Goal: Task Accomplishment & Management: Manage account settings

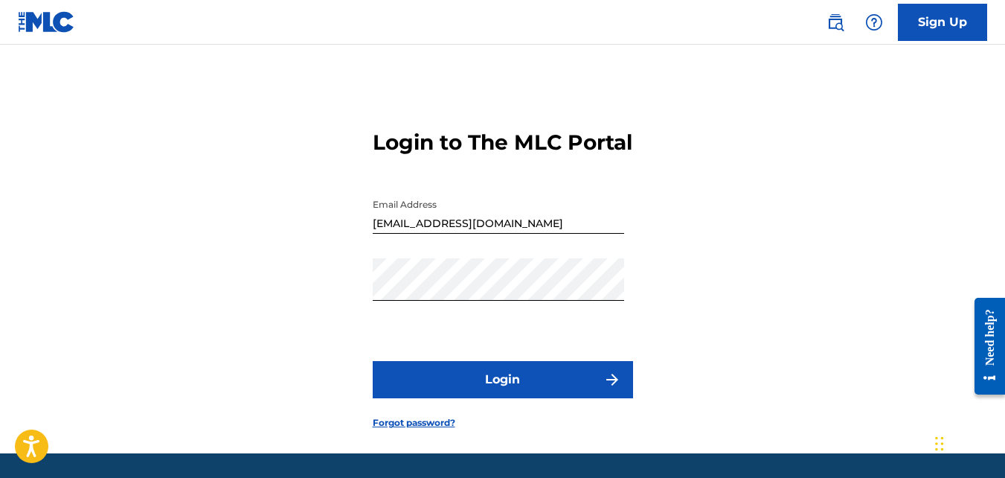
click at [519, 398] on button "Login" at bounding box center [503, 379] width 260 height 37
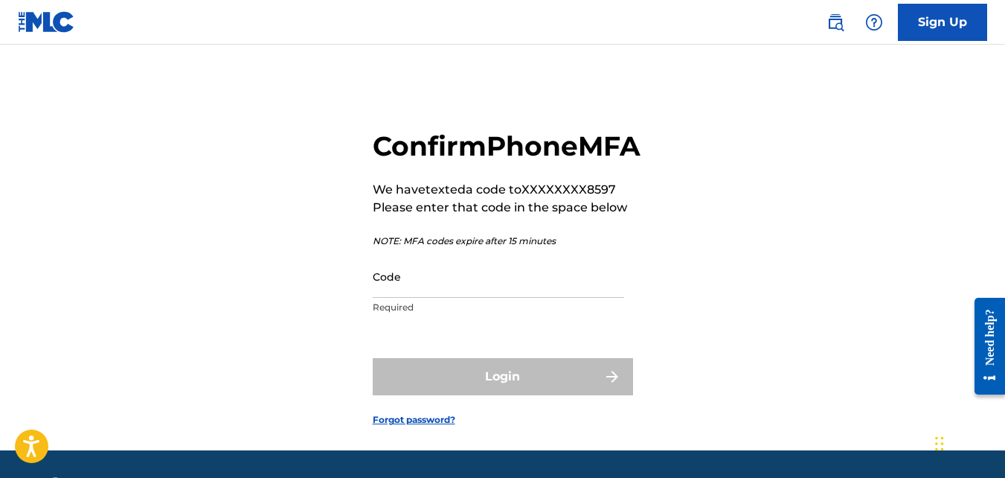
click at [415, 298] on input "Code" at bounding box center [499, 276] width 252 height 42
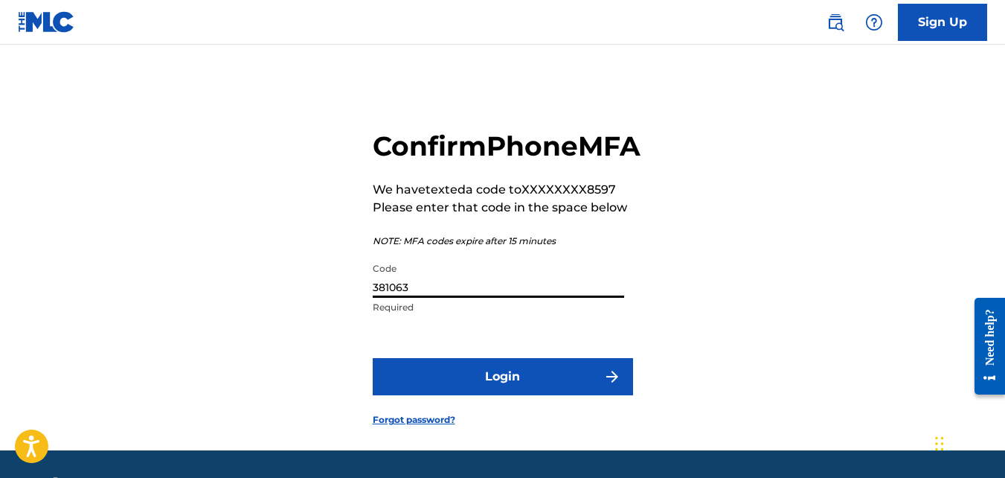
type input "381063"
click at [416, 395] on button "Login" at bounding box center [503, 376] width 260 height 37
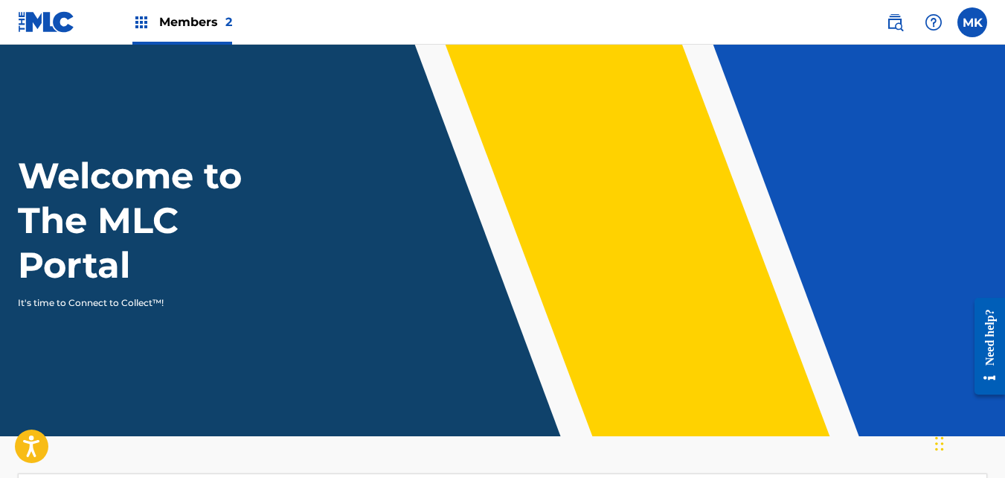
click at [164, 17] on span "Members 2" at bounding box center [195, 21] width 73 height 17
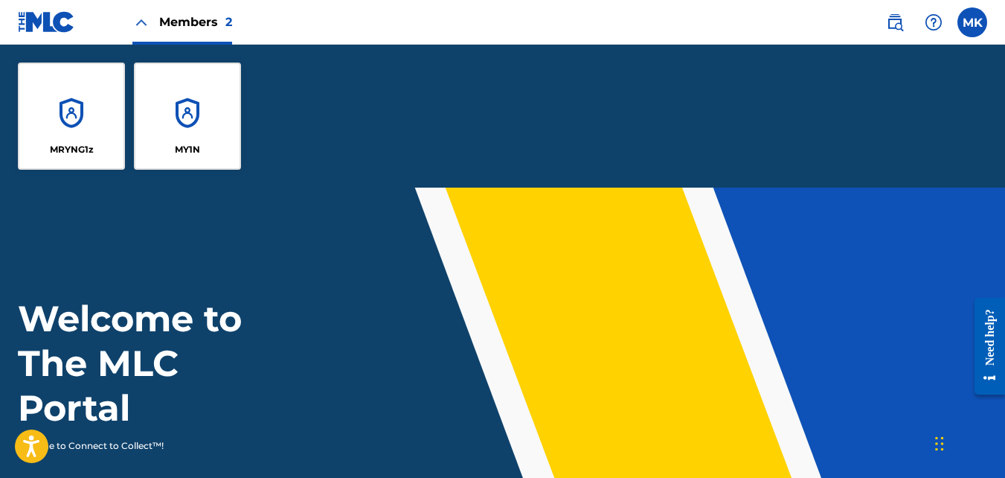
click at [161, 135] on div "MY1N" at bounding box center [187, 116] width 107 height 107
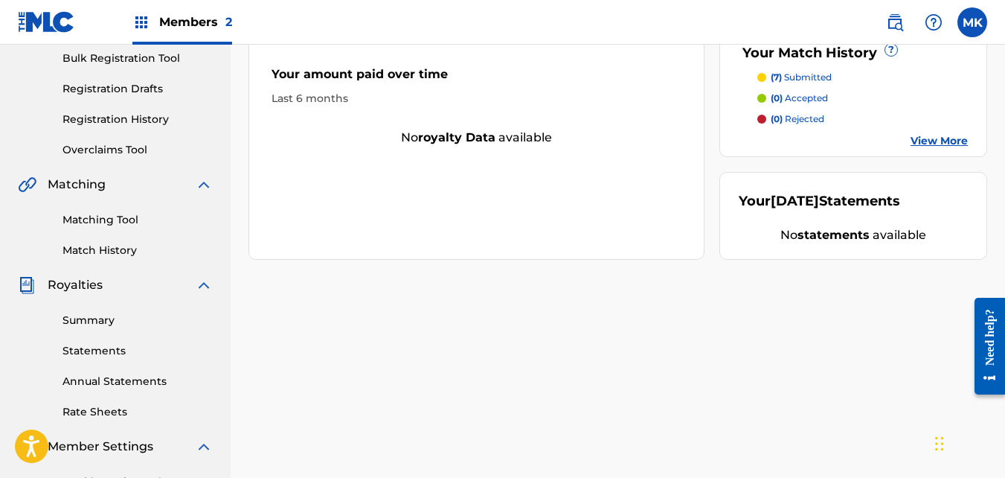
scroll to position [223, 0]
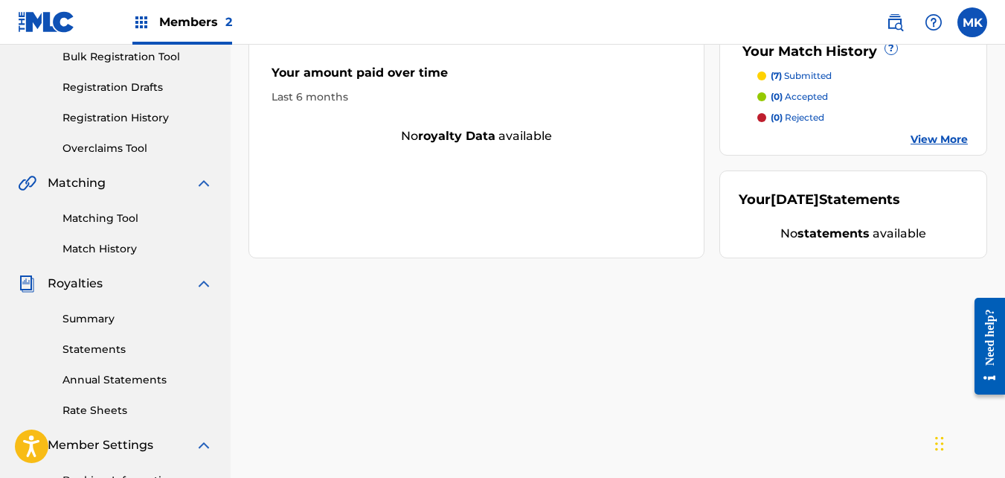
click at [86, 321] on link "Summary" at bounding box center [138, 319] width 150 height 16
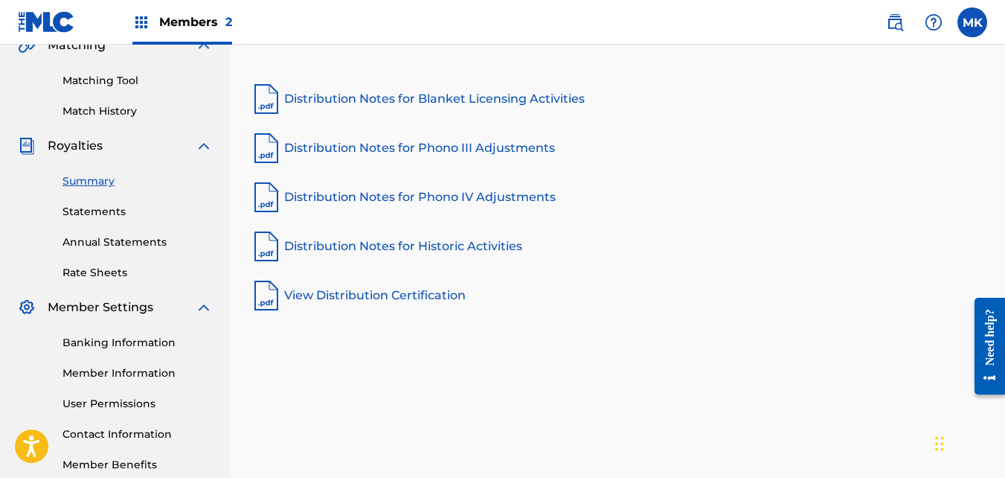
scroll to position [445, 0]
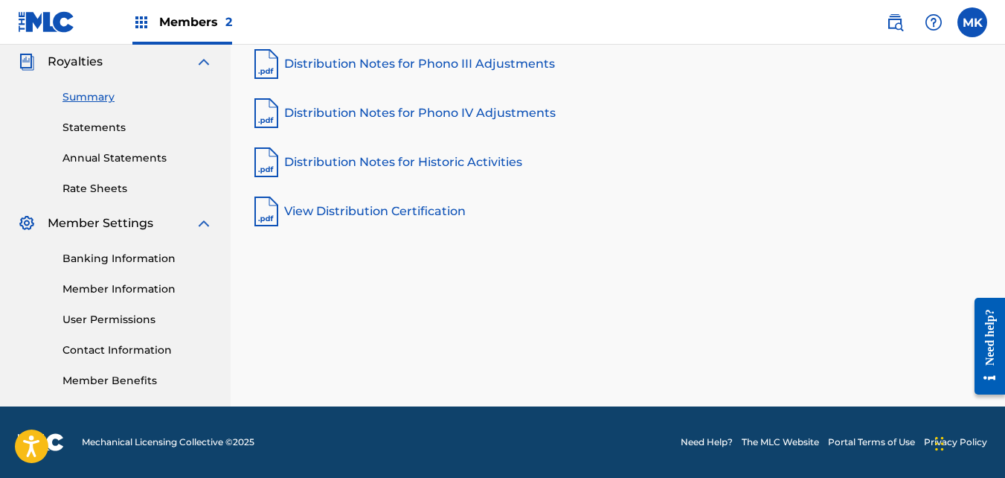
click at [103, 126] on link "Statements" at bounding box center [138, 128] width 150 height 16
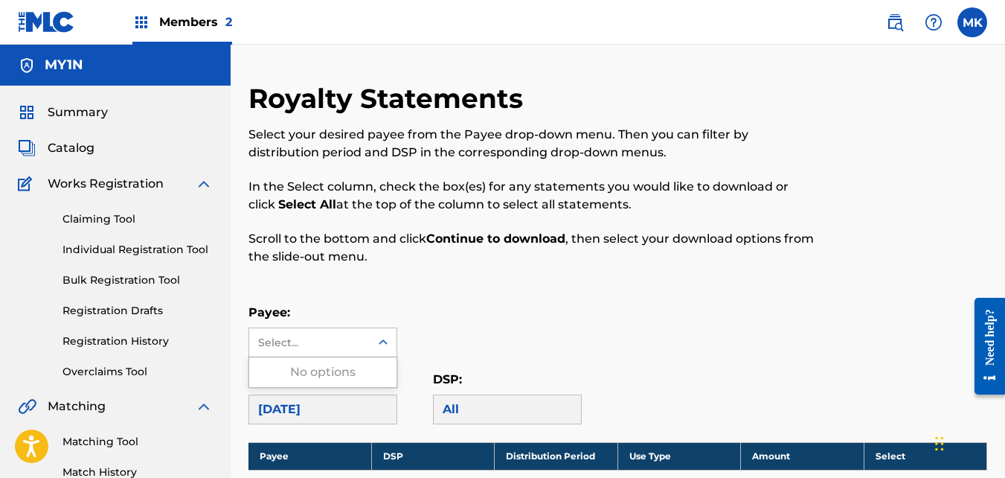
click at [387, 339] on icon at bounding box center [383, 342] width 15 height 15
click at [393, 329] on div at bounding box center [383, 342] width 27 height 27
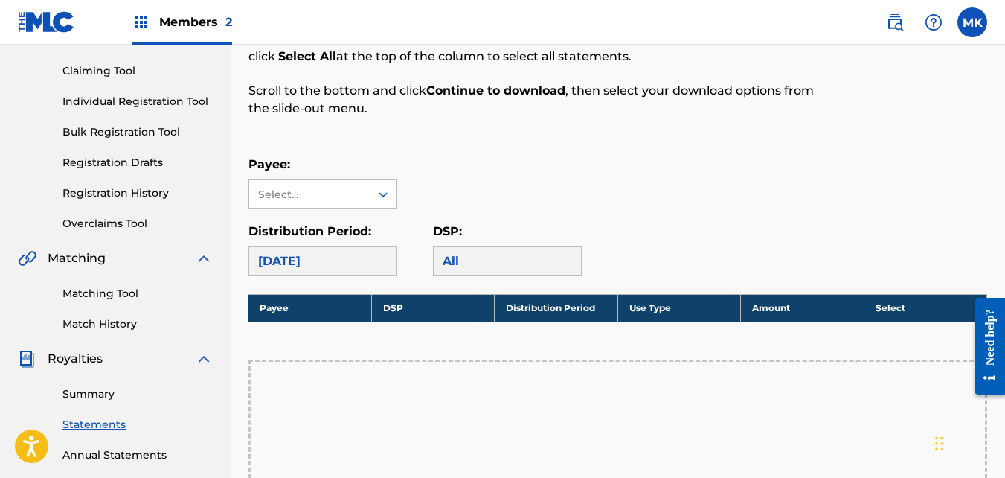
scroll to position [149, 0]
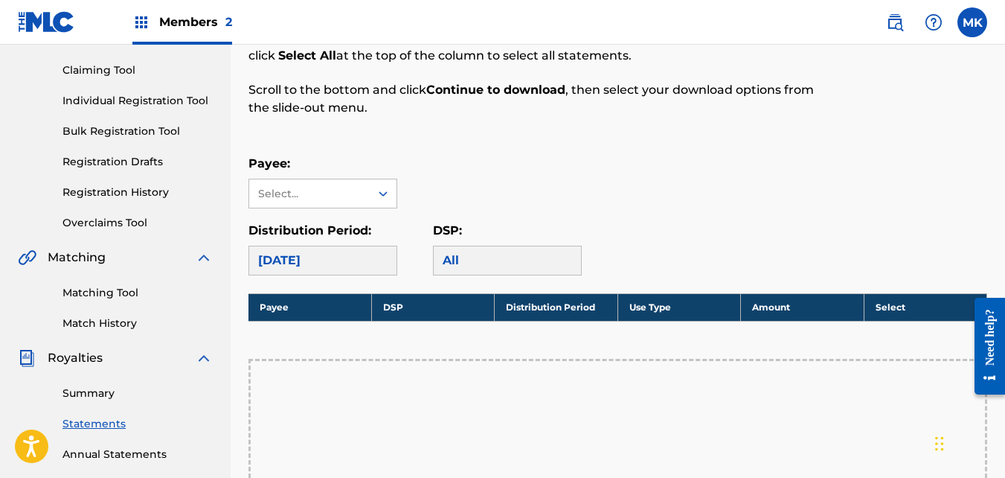
click at [365, 259] on div "[DATE]" at bounding box center [323, 261] width 149 height 30
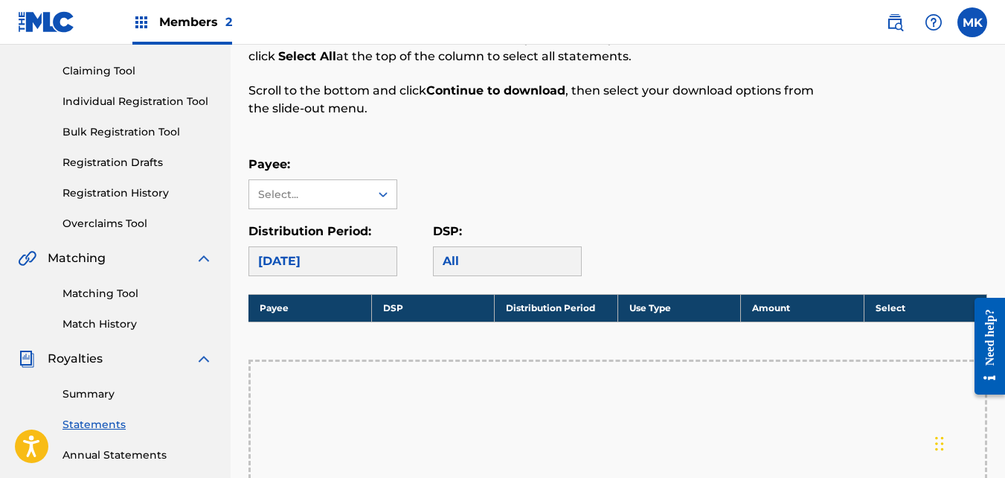
scroll to position [0, 0]
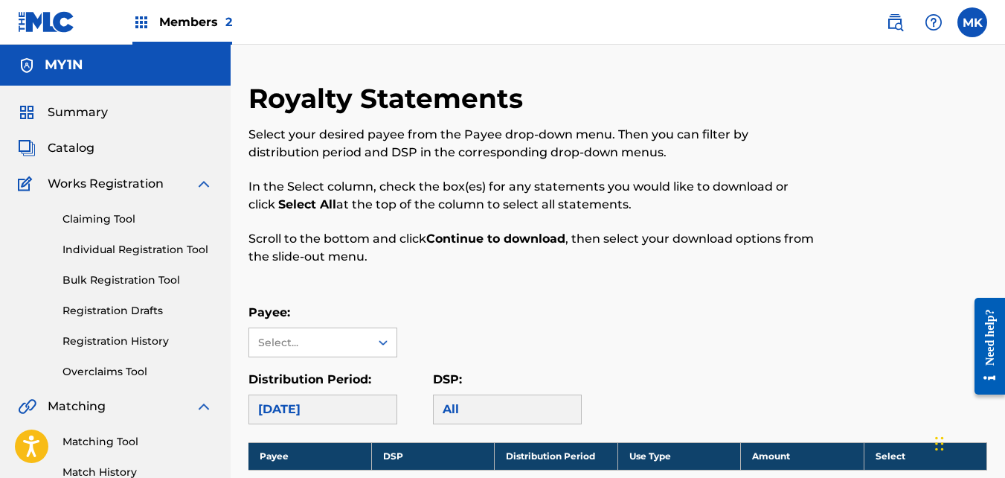
click at [63, 147] on span "Catalog" at bounding box center [71, 148] width 47 height 18
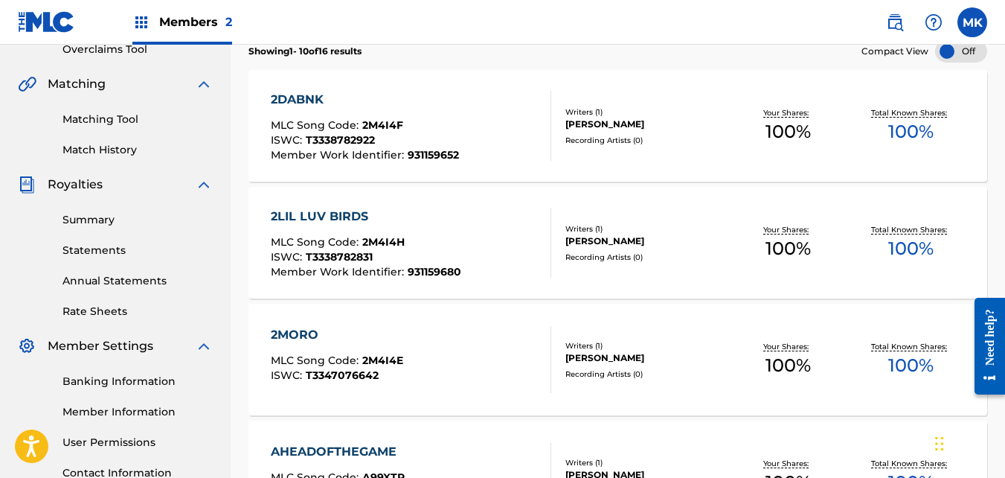
scroll to position [223, 0]
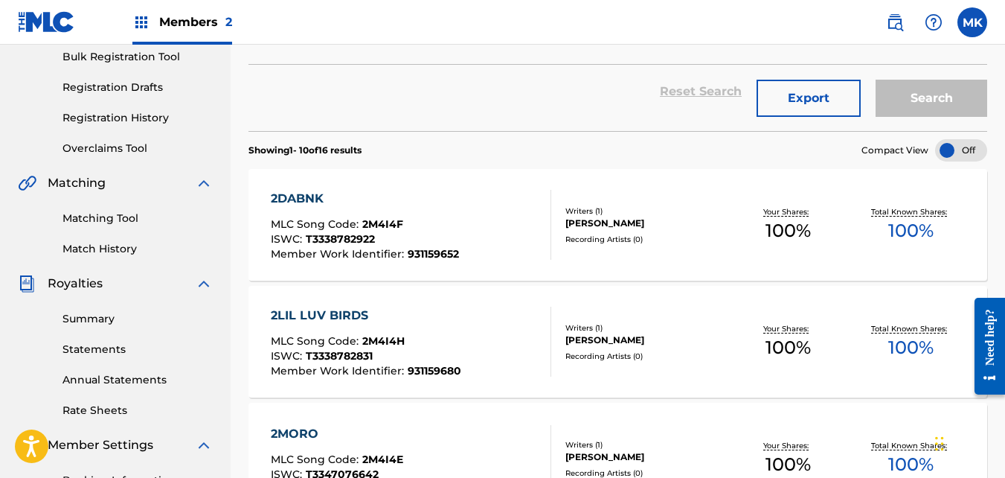
click at [284, 194] on div "2DABNK" at bounding box center [365, 199] width 188 height 18
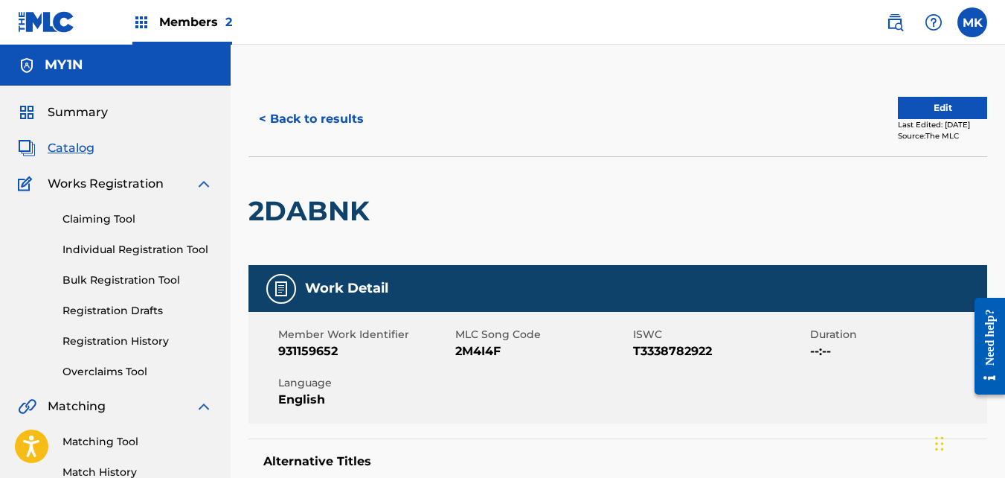
click at [292, 118] on button "< Back to results" at bounding box center [312, 118] width 126 height 37
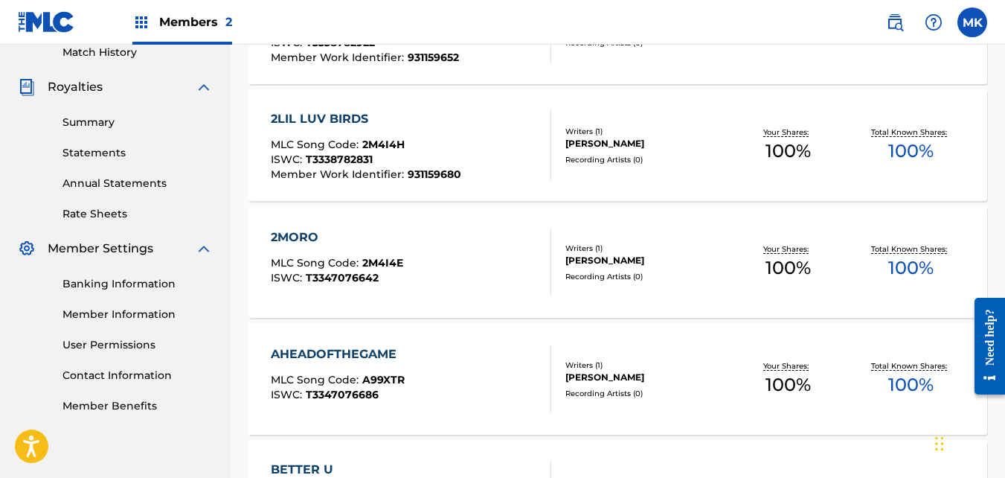
scroll to position [447, 0]
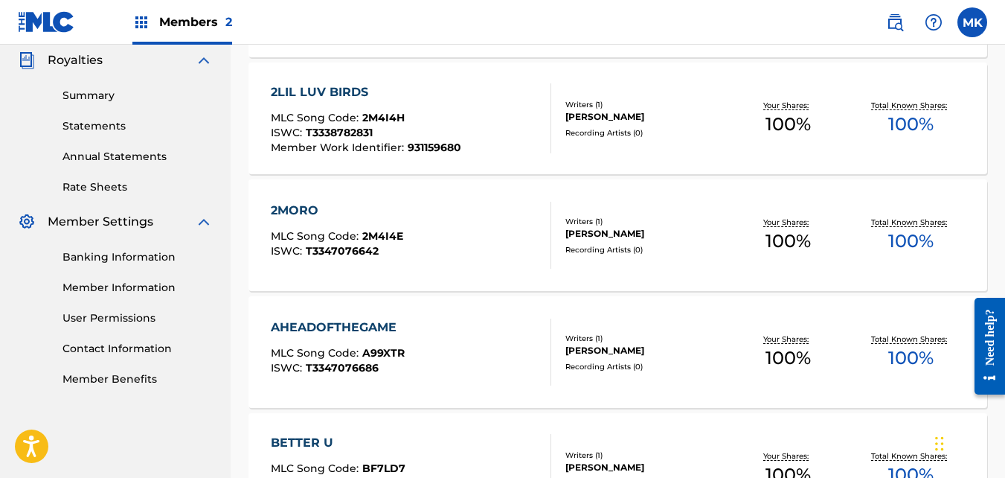
click at [276, 210] on div "2MORO" at bounding box center [337, 211] width 132 height 18
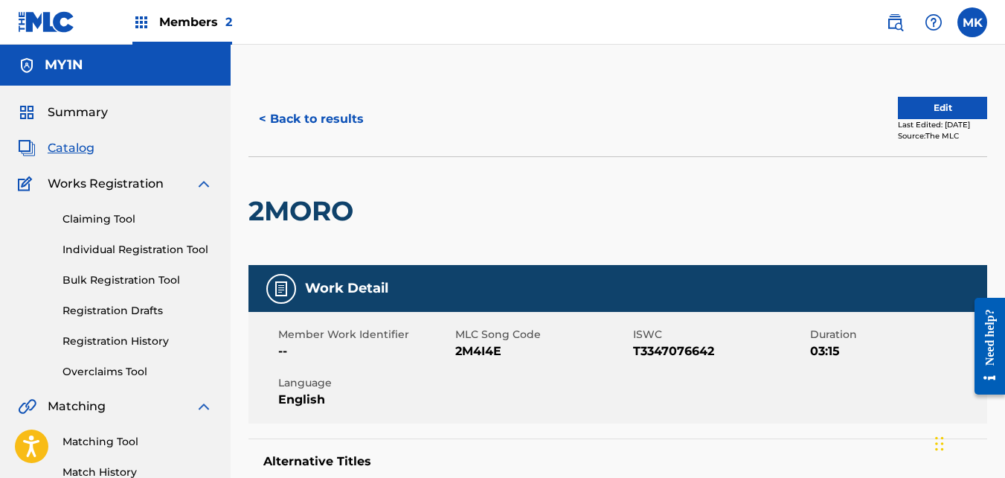
click at [301, 116] on button "< Back to results" at bounding box center [312, 118] width 126 height 37
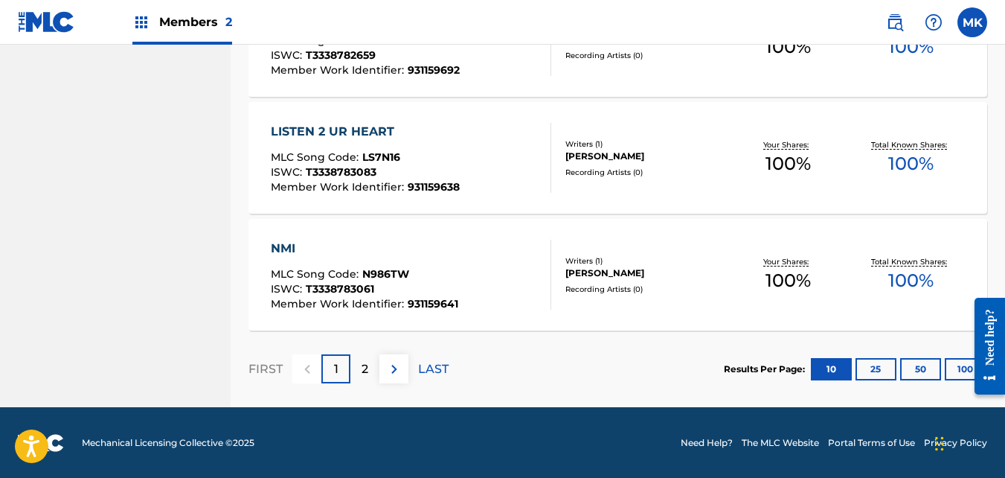
scroll to position [1226, 0]
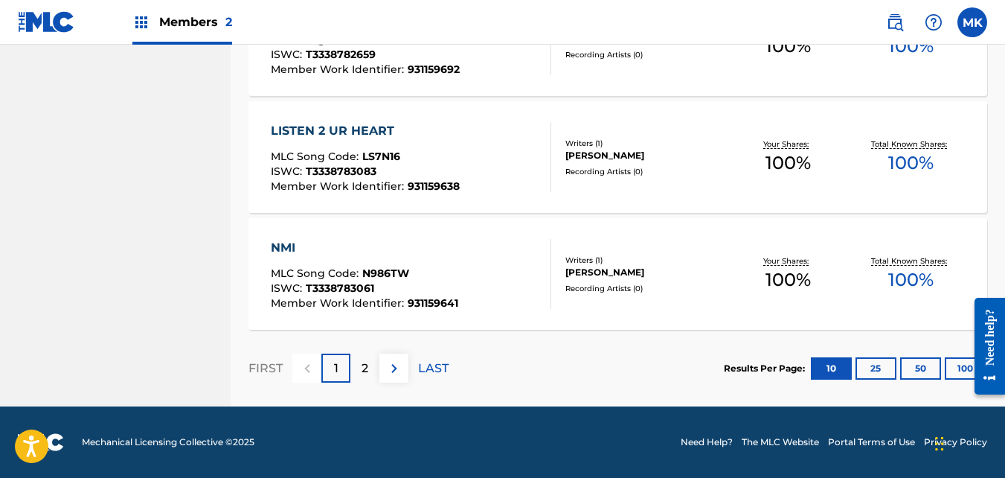
click at [878, 368] on button "25" at bounding box center [876, 368] width 41 height 22
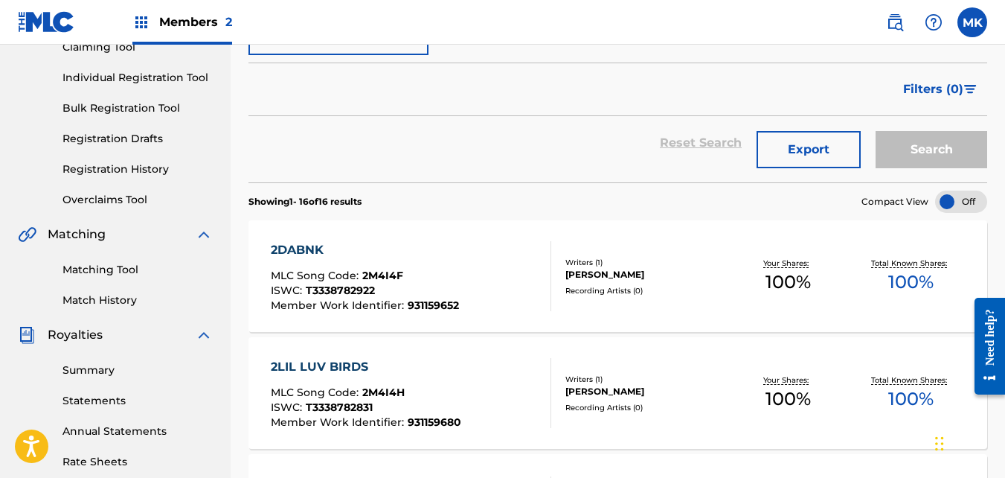
scroll to position [223, 0]
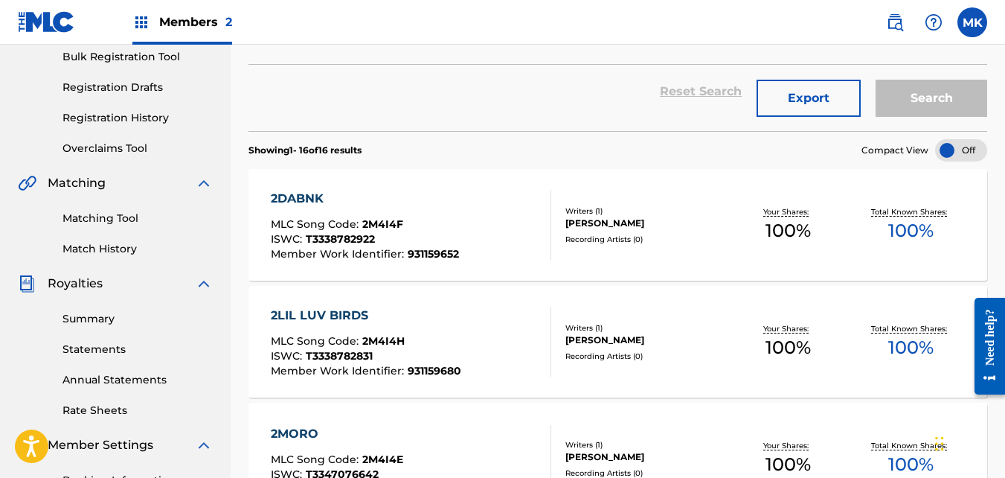
click at [306, 196] on div "2DABNK" at bounding box center [365, 199] width 188 height 18
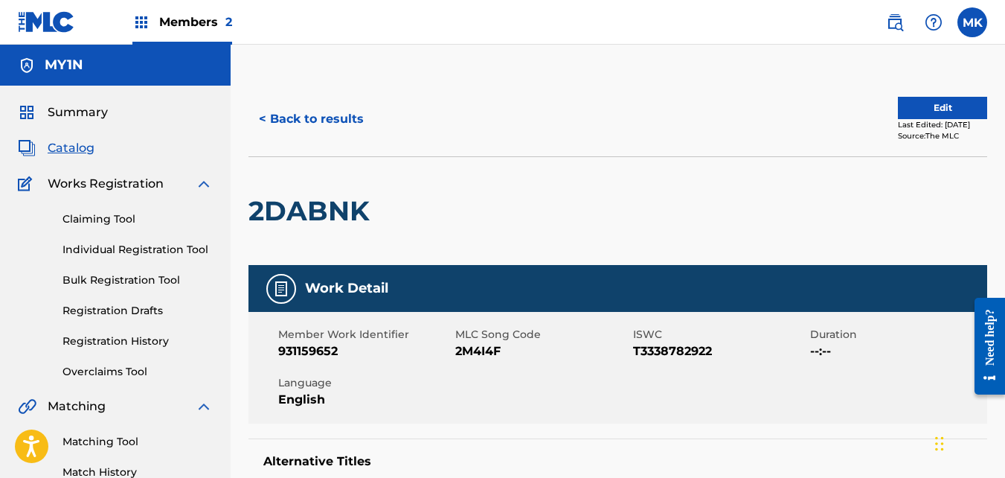
click at [933, 109] on button "Edit" at bounding box center [942, 108] width 89 height 22
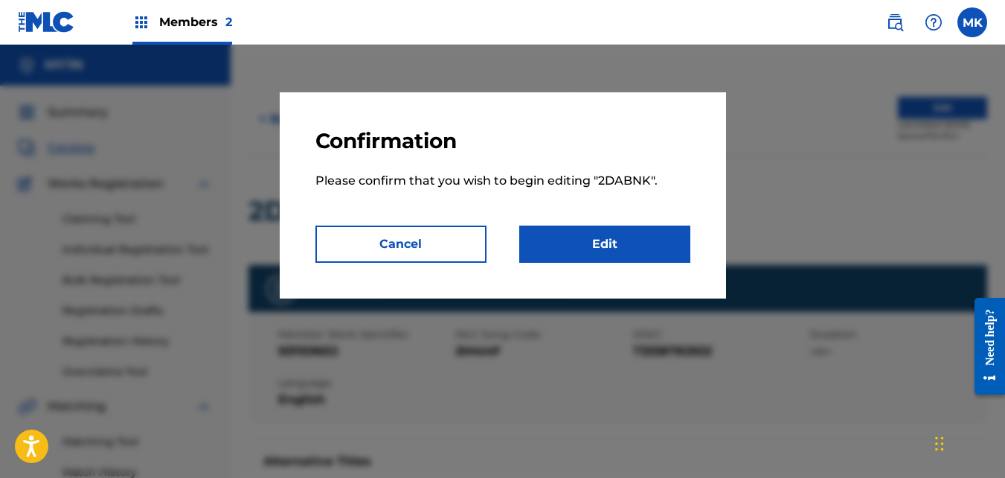
click at [641, 231] on link "Edit" at bounding box center [604, 244] width 171 height 37
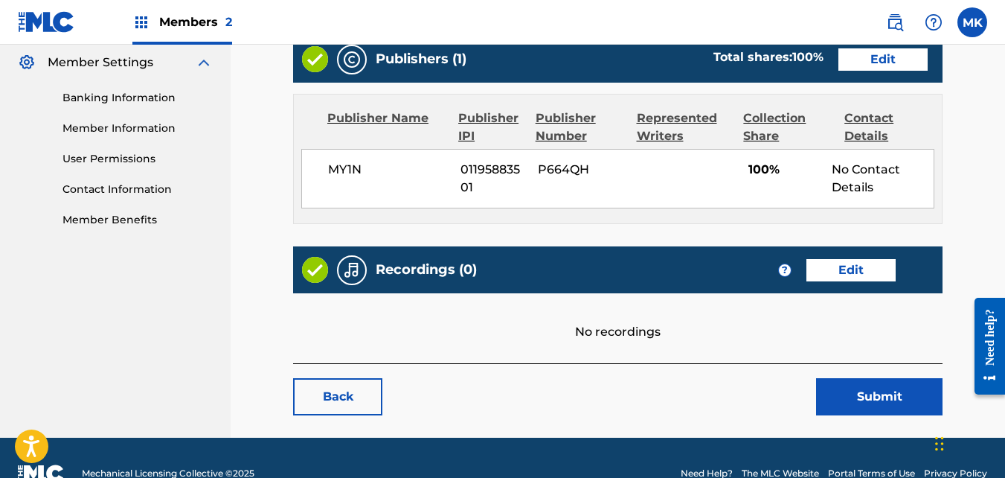
scroll to position [637, 0]
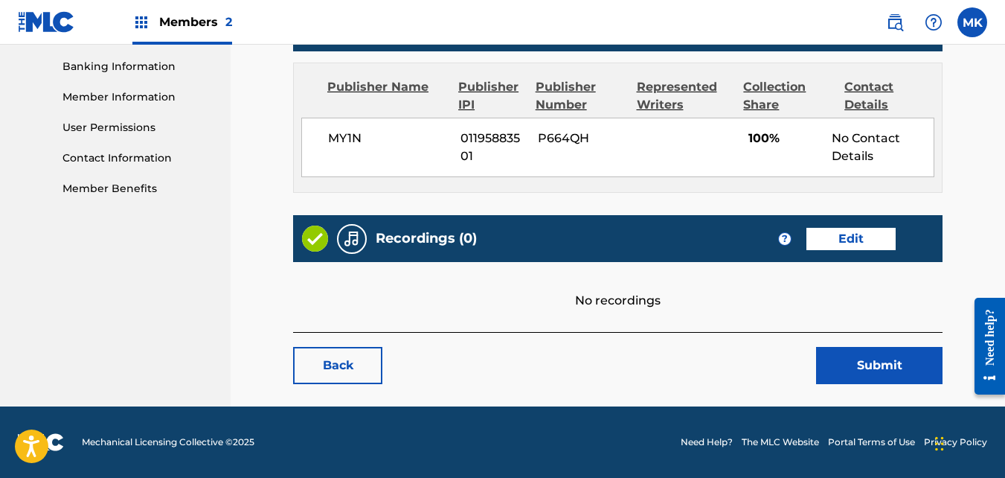
click at [856, 242] on link "Edit" at bounding box center [851, 239] width 89 height 22
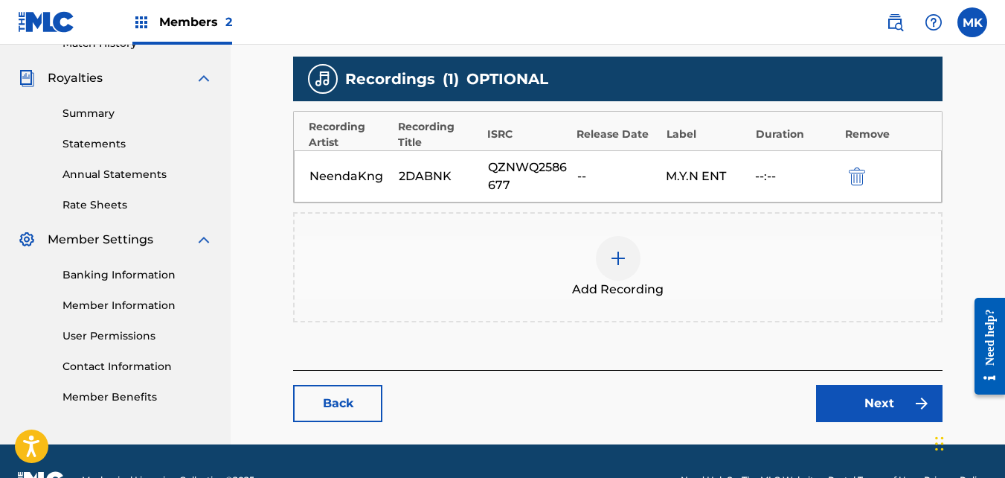
scroll to position [447, 0]
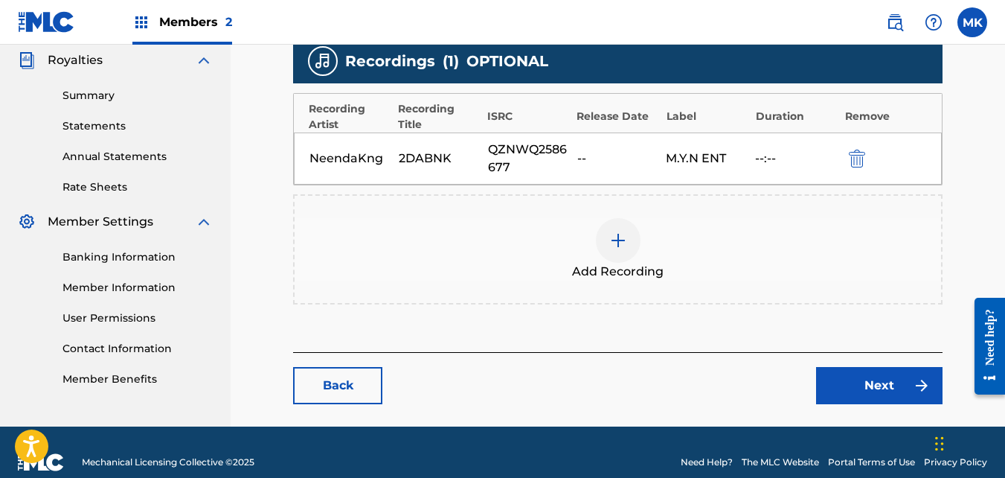
click at [864, 383] on link "Next" at bounding box center [879, 385] width 127 height 37
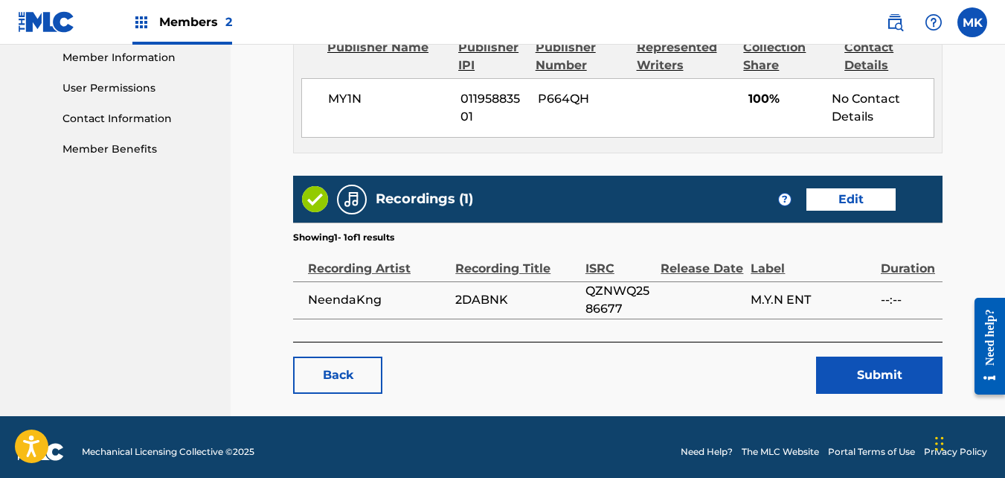
scroll to position [686, 0]
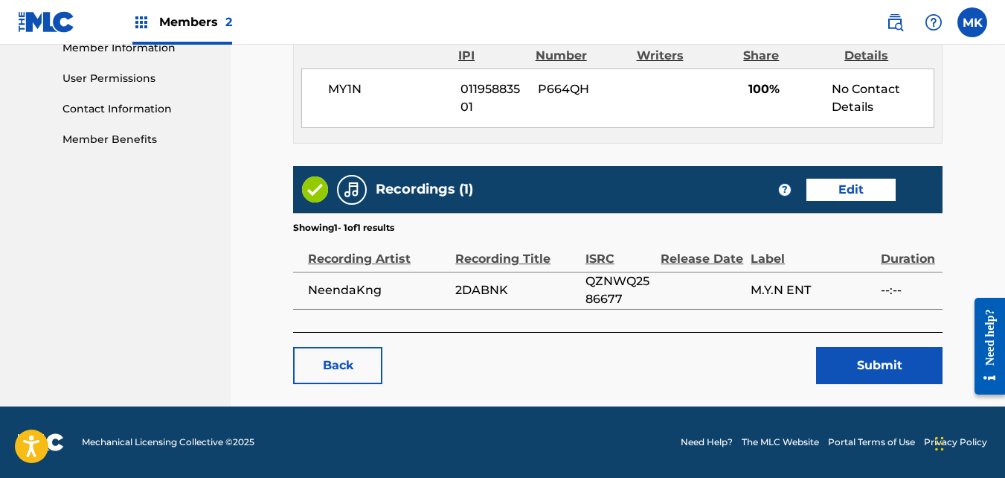
click at [839, 368] on button "Submit" at bounding box center [879, 365] width 127 height 37
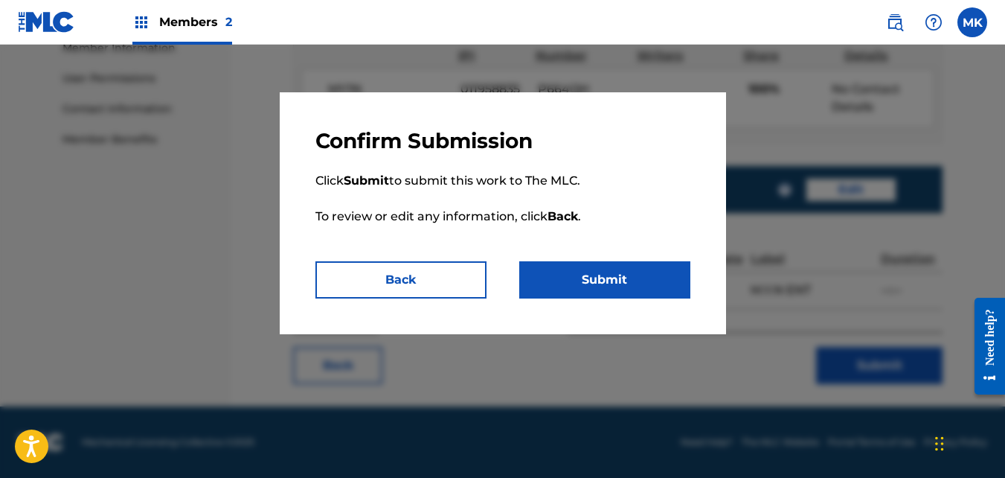
click at [630, 266] on button "Submit" at bounding box center [604, 279] width 171 height 37
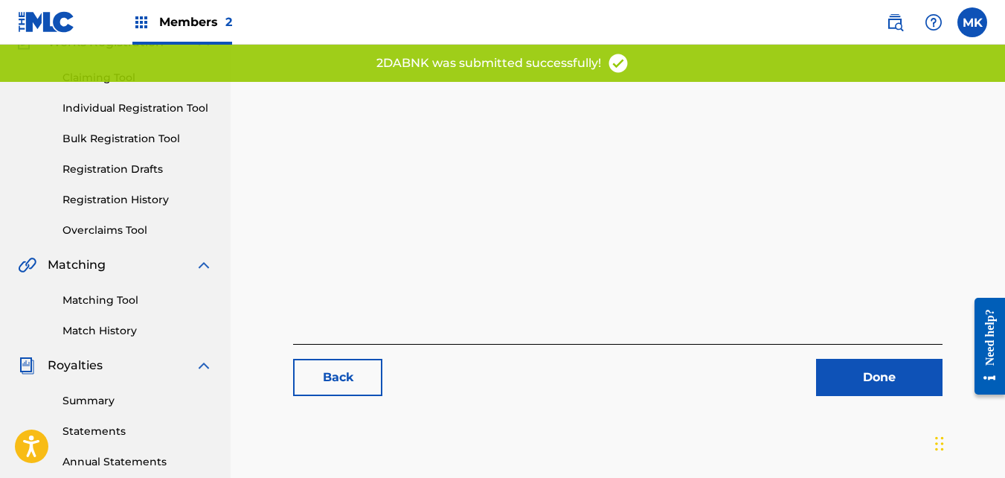
scroll to position [372, 0]
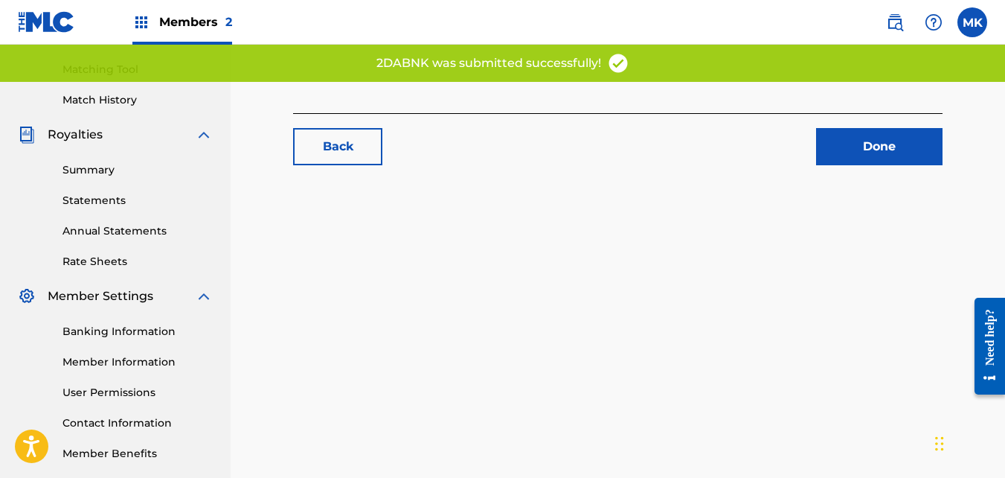
click at [862, 149] on link "Done" at bounding box center [879, 146] width 127 height 37
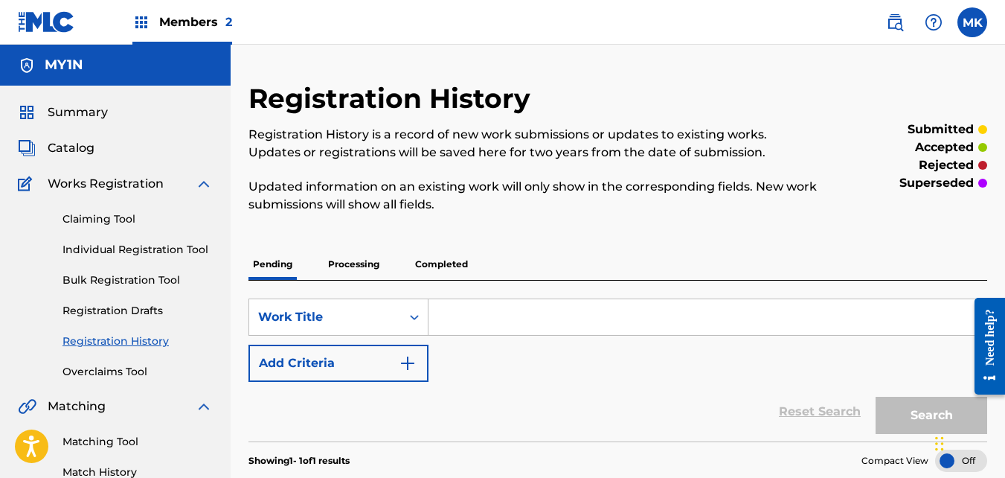
click at [428, 266] on p "Completed" at bounding box center [442, 264] width 62 height 31
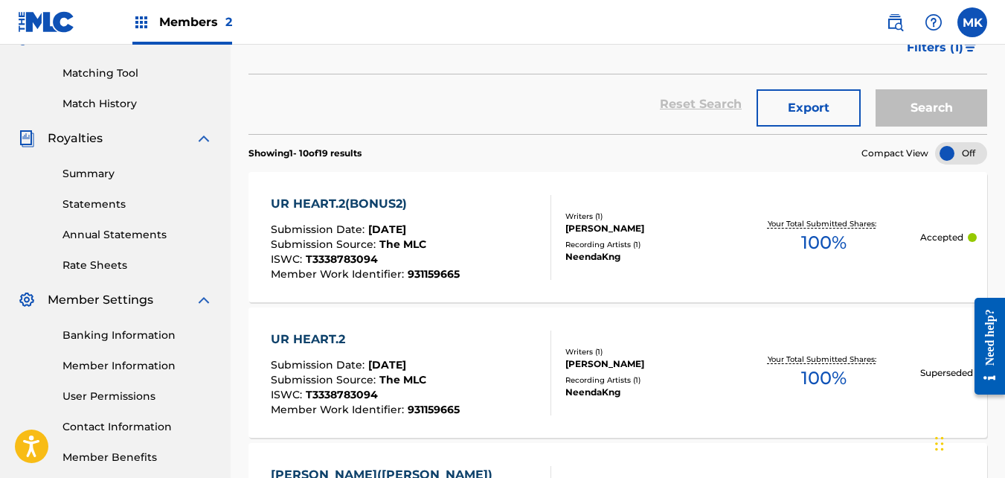
scroll to position [372, 0]
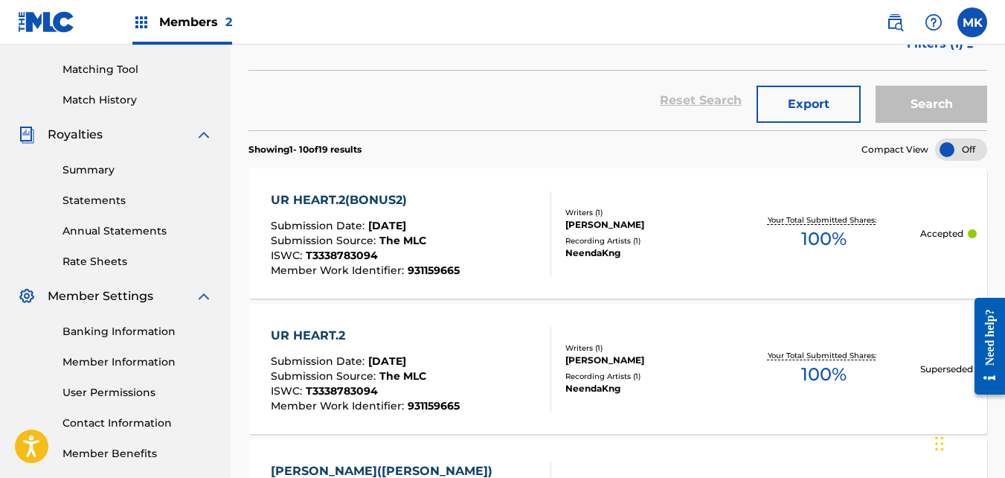
click at [314, 198] on div "UR HEART.2(BONUS2)" at bounding box center [365, 200] width 189 height 18
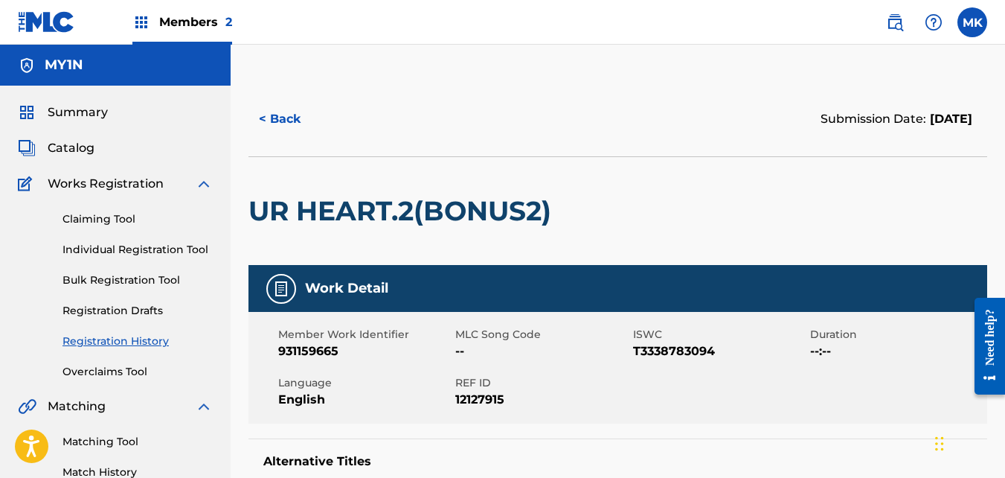
click at [292, 119] on button "< Back" at bounding box center [293, 118] width 89 height 37
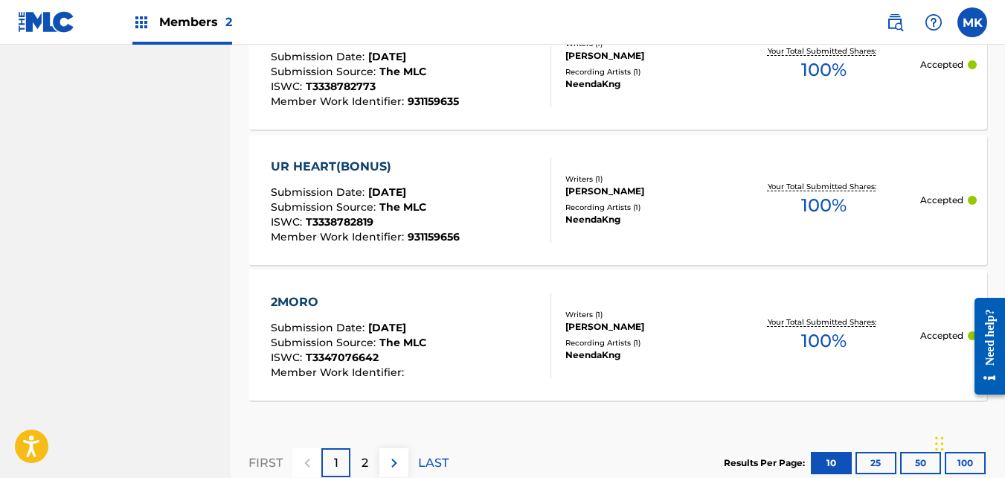
scroll to position [1563, 0]
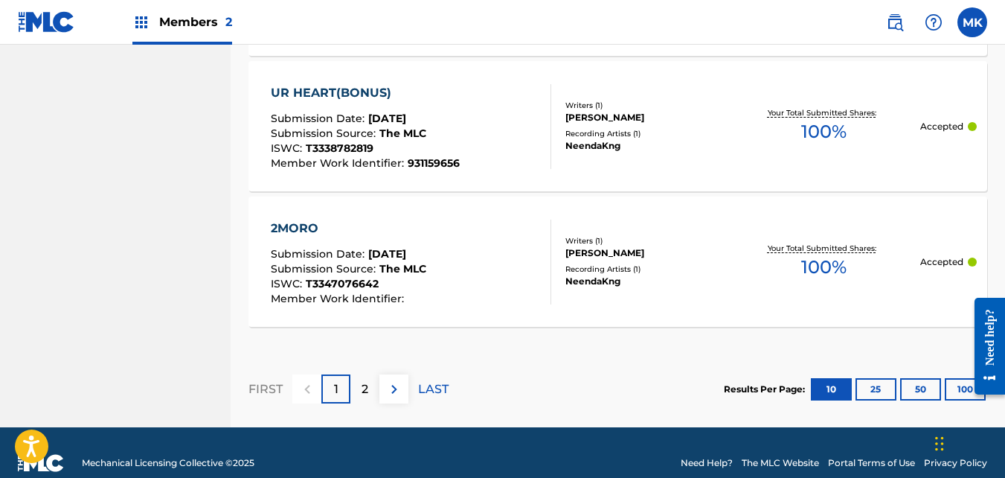
click at [874, 387] on button "25" at bounding box center [876, 389] width 41 height 22
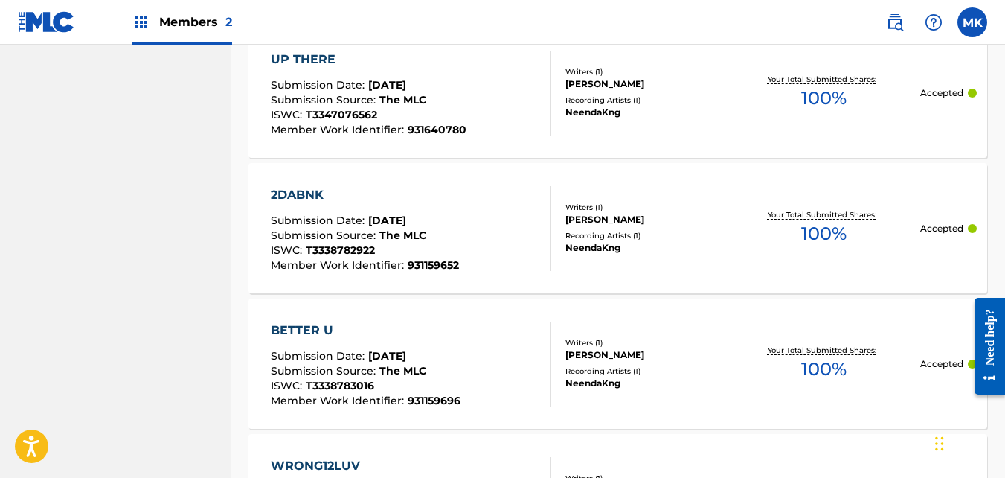
scroll to position [819, 0]
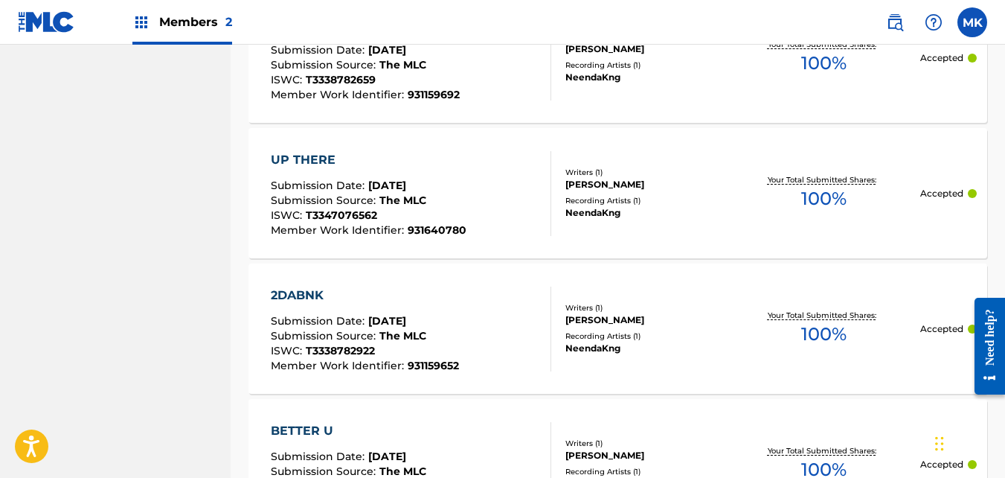
click at [311, 159] on div "UP THERE" at bounding box center [369, 160] width 196 height 18
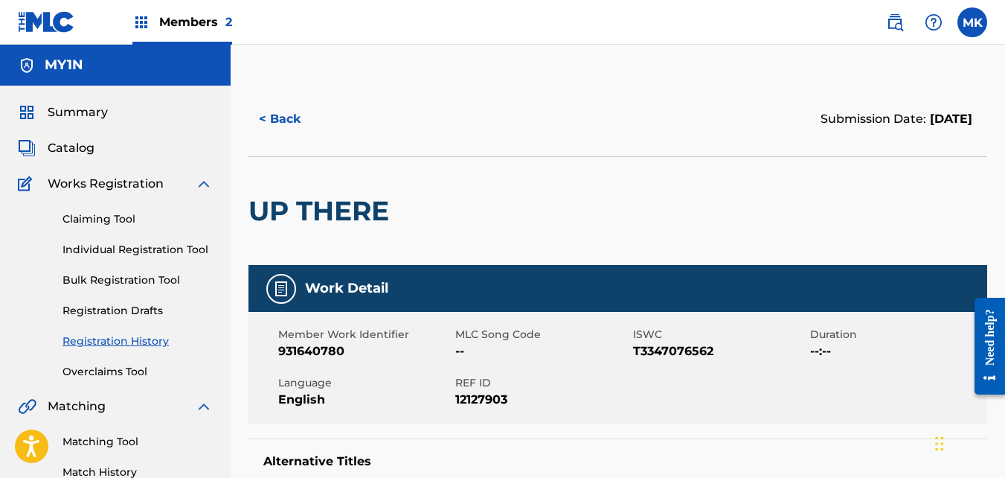
click at [297, 120] on button "< Back" at bounding box center [293, 118] width 89 height 37
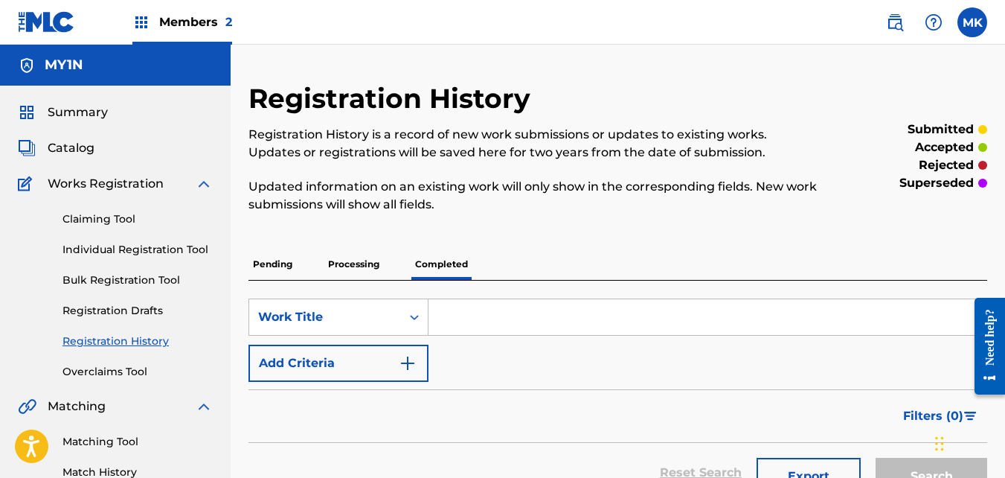
scroll to position [445, 0]
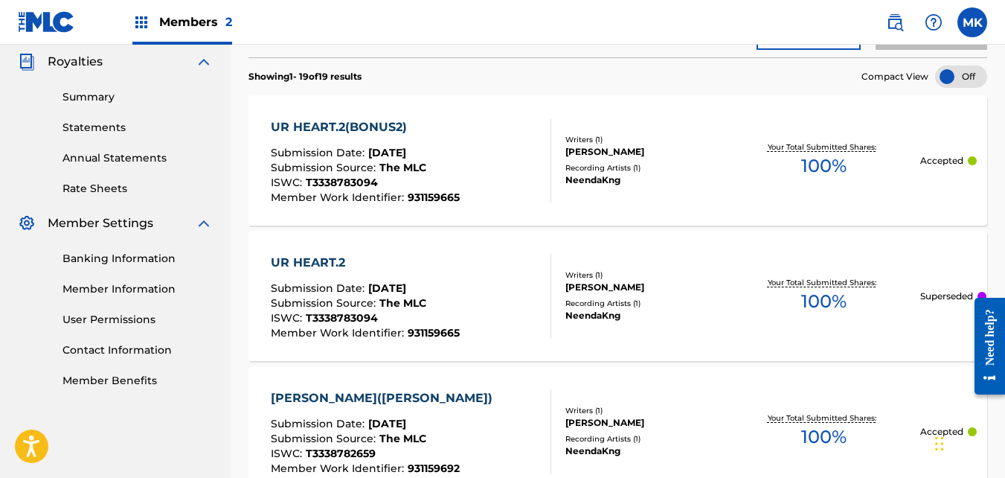
click at [297, 120] on div "UR HEART.2(BONUS2)" at bounding box center [365, 127] width 189 height 18
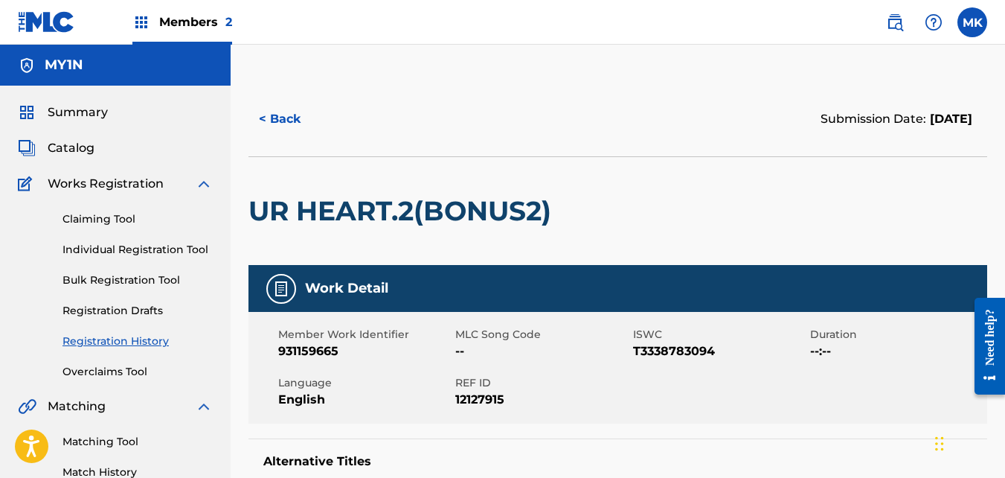
click at [267, 118] on button "< Back" at bounding box center [293, 118] width 89 height 37
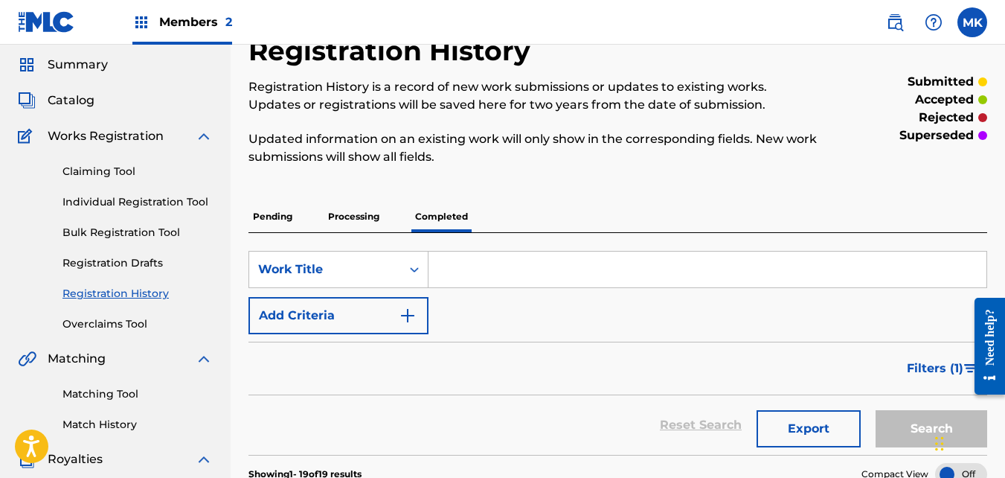
scroll to position [74, 0]
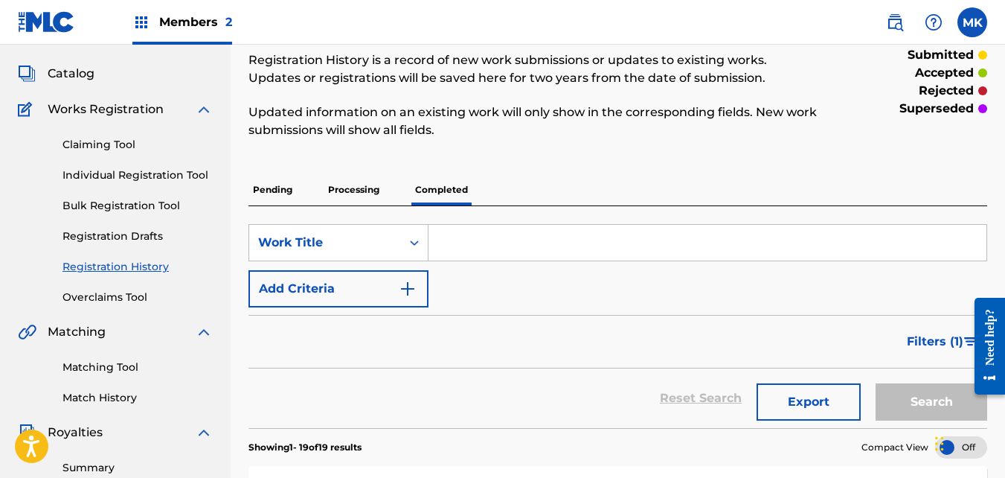
click at [90, 367] on link "Matching Tool" at bounding box center [138, 367] width 150 height 16
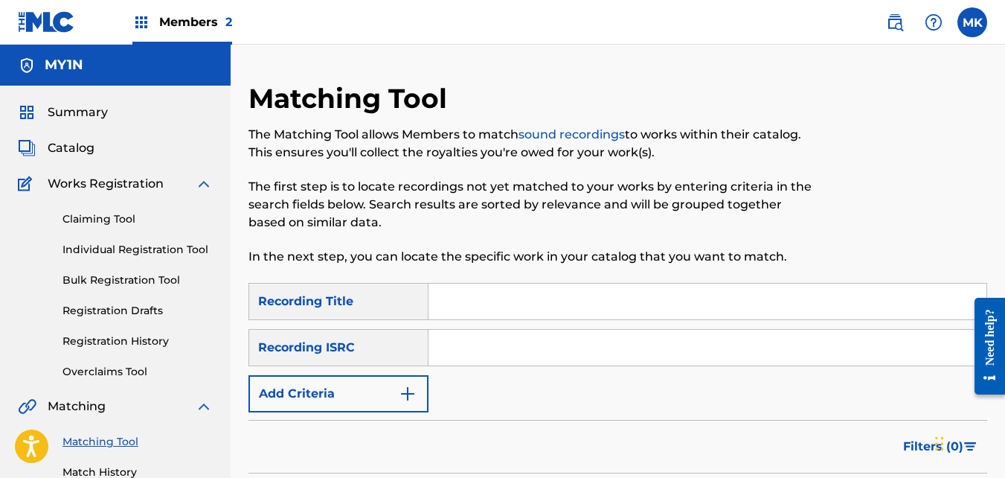
click at [594, 136] on link "sound recordings" at bounding box center [572, 134] width 106 height 14
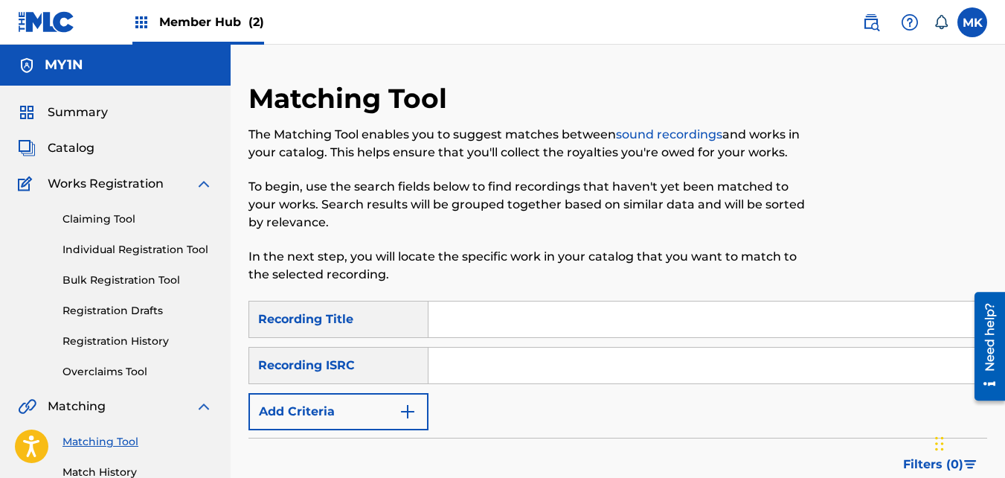
click at [439, 324] on input "Search Form" at bounding box center [708, 319] width 558 height 36
type input "2moro"
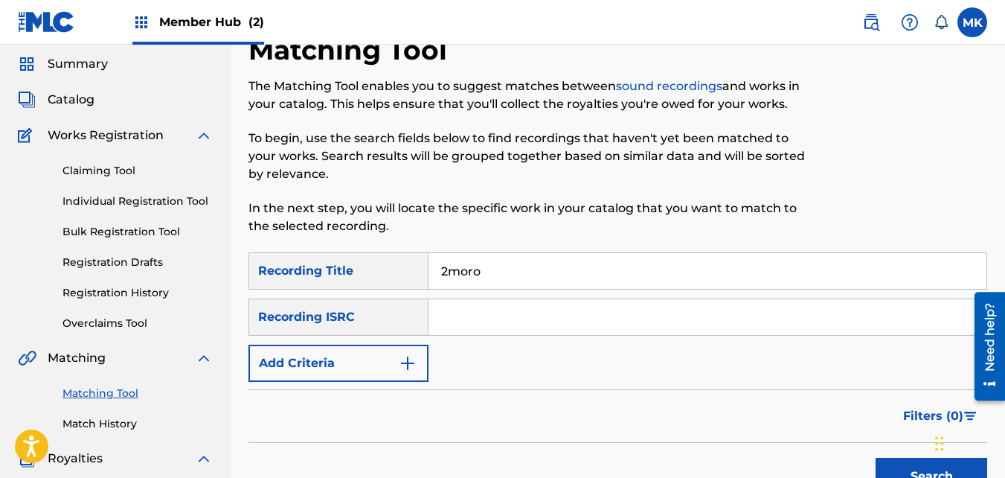
scroll to position [74, 0]
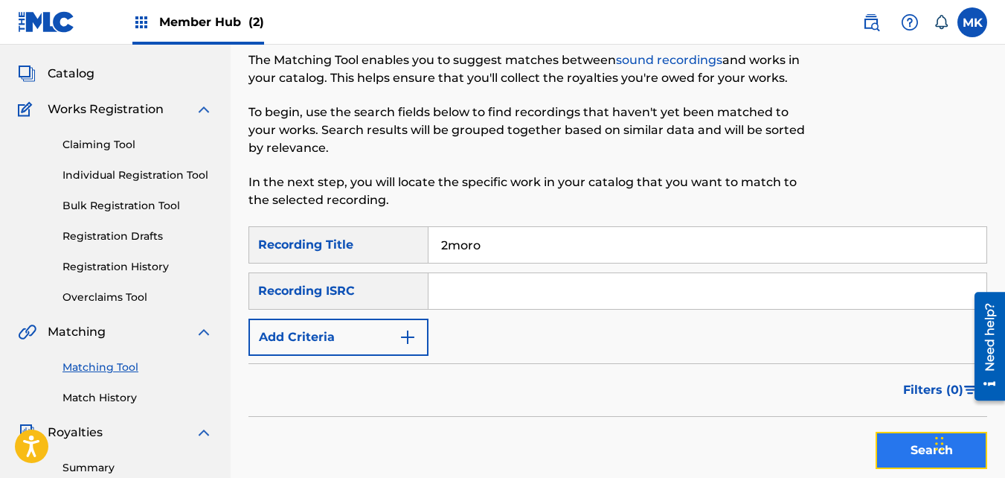
click at [903, 453] on button "Search" at bounding box center [932, 450] width 112 height 37
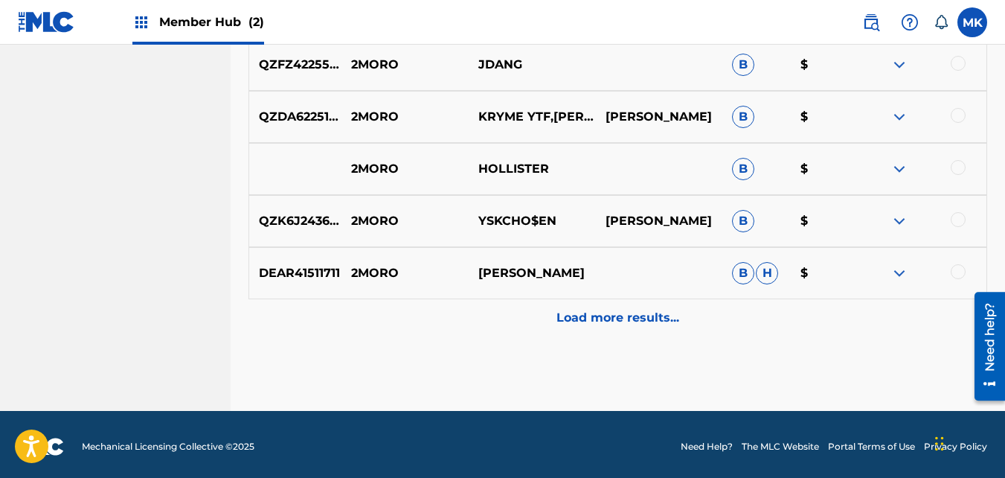
scroll to position [835, 0]
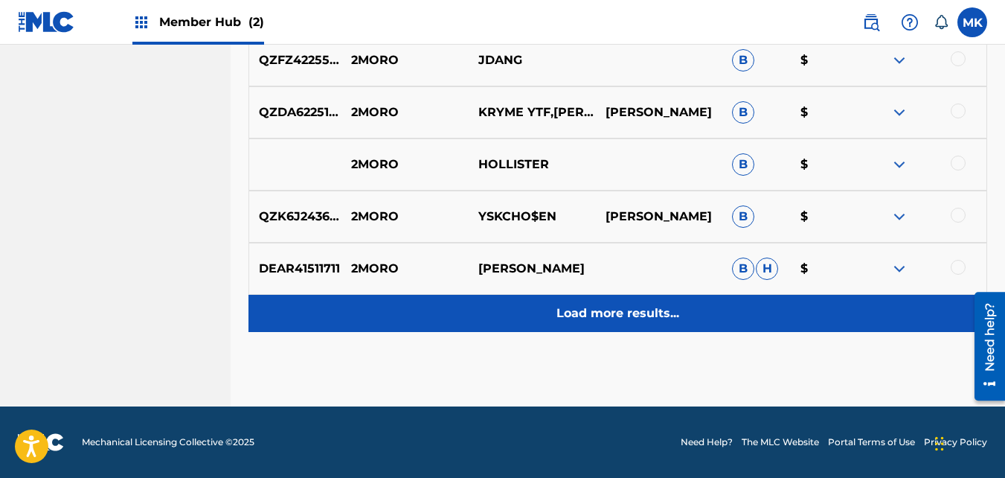
click at [532, 303] on div "Load more results..." at bounding box center [618, 313] width 739 height 37
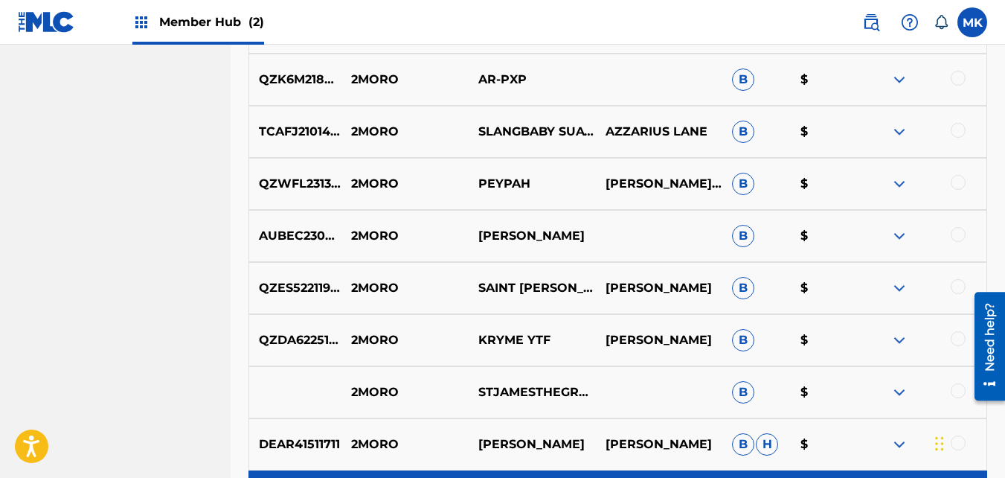
scroll to position [1356, 0]
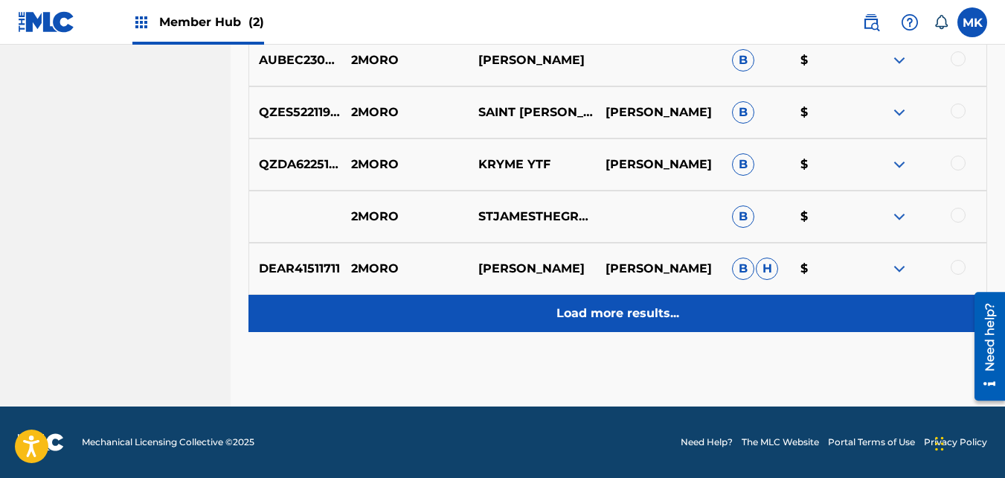
click at [524, 310] on div "Load more results..." at bounding box center [618, 313] width 739 height 37
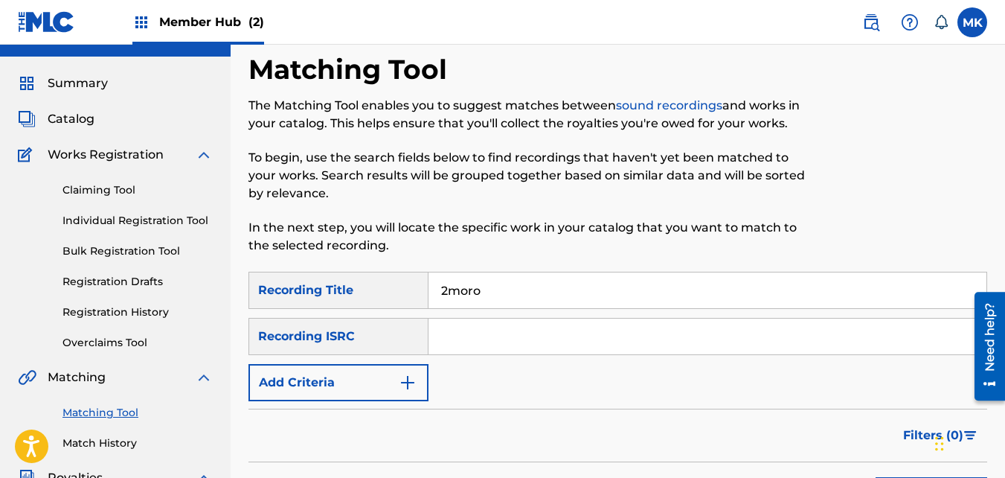
scroll to position [16, 0]
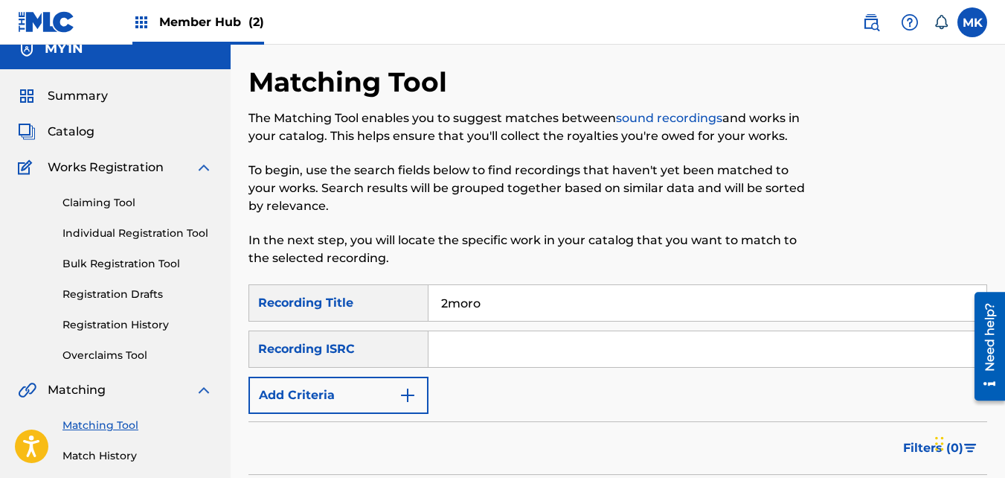
paste input "QZZ792544191"
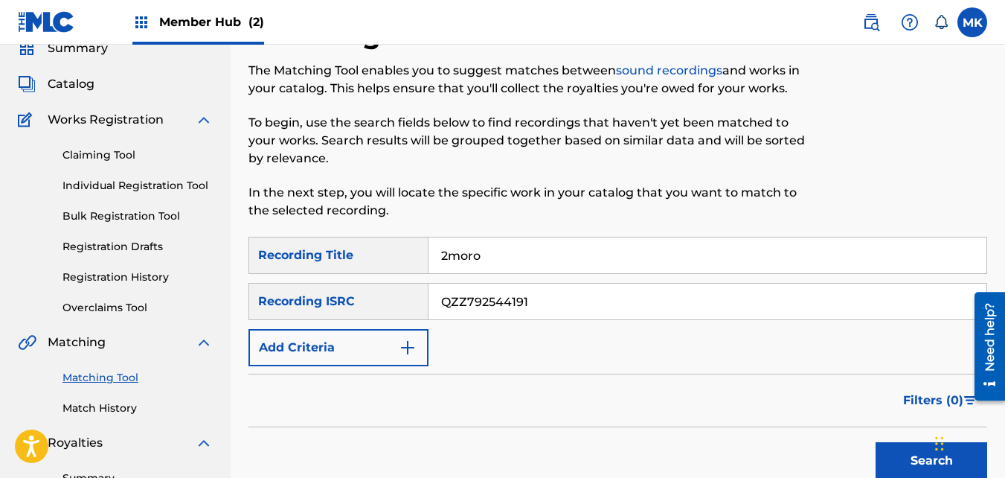
scroll to position [91, 0]
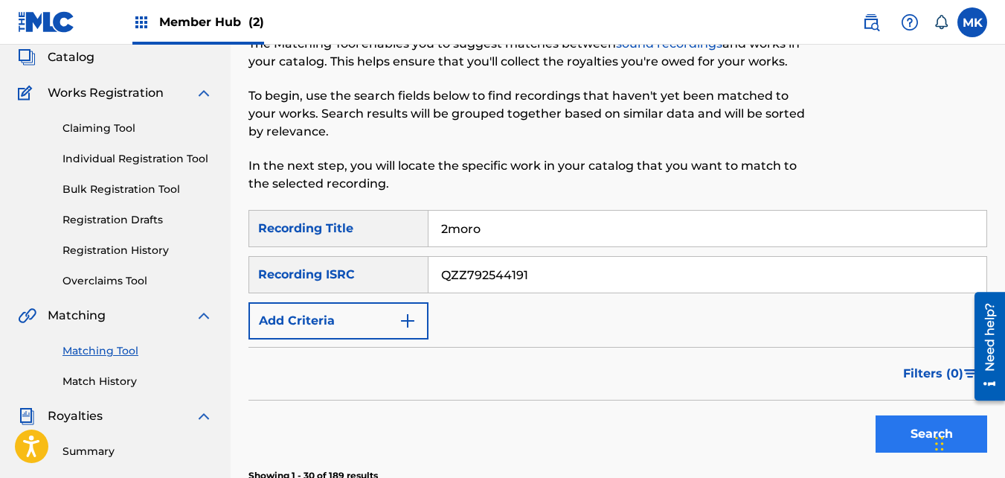
type input "QZZ792544191"
click at [894, 429] on button "Search" at bounding box center [932, 433] width 112 height 37
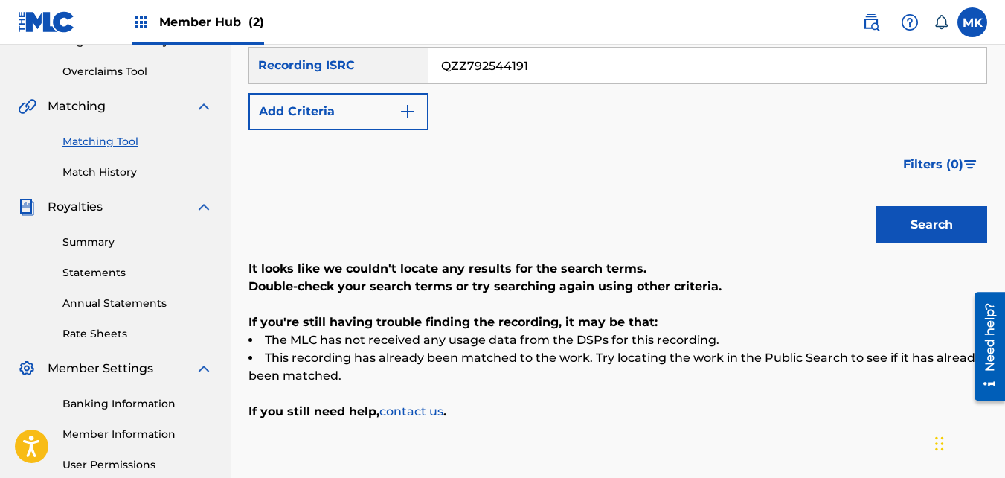
scroll to position [73, 0]
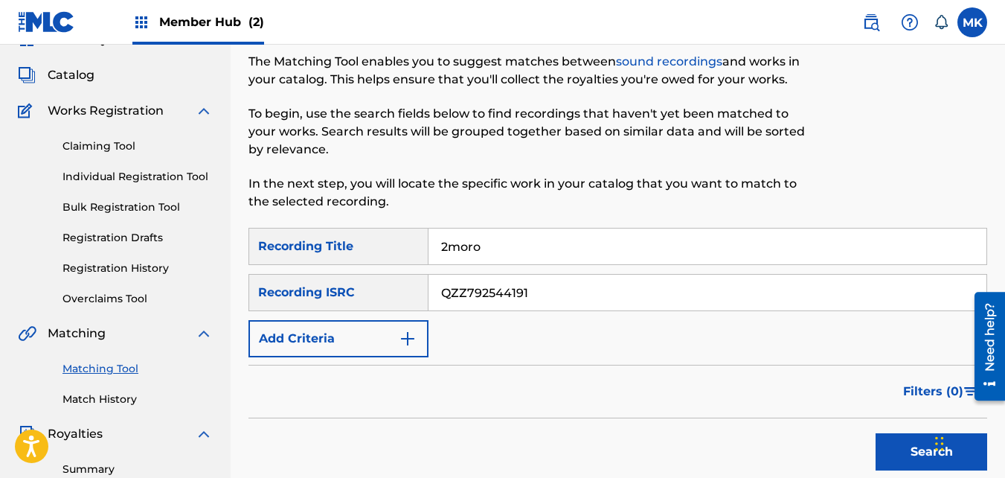
drag, startPoint x: 535, startPoint y: 289, endPoint x: 220, endPoint y: 259, distance: 316.2
click at [220, 259] on main "MY1N Summary Catalog Works Registration Claiming Tool Individual Registration T…" at bounding box center [502, 375] width 1005 height 807
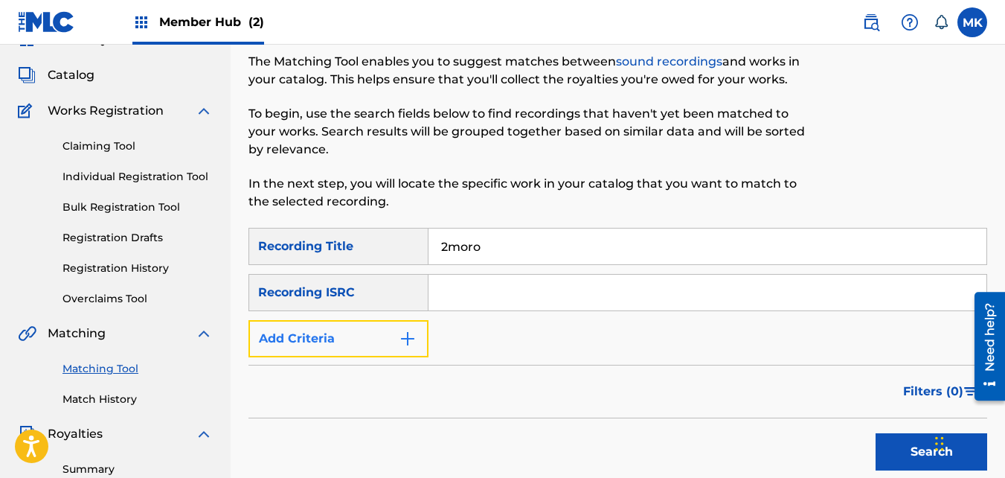
click at [401, 337] on img "Search Form" at bounding box center [408, 339] width 18 height 18
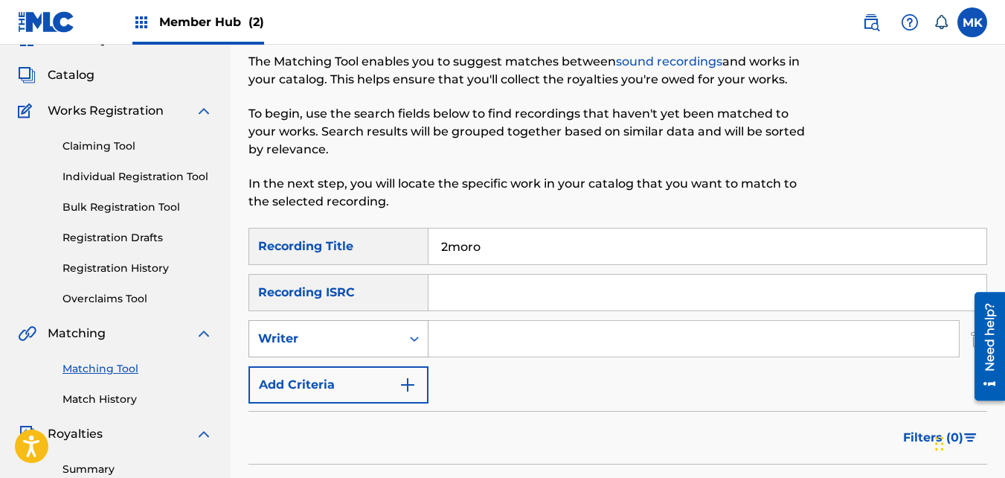
click at [407, 340] on icon "Search Form" at bounding box center [414, 338] width 15 height 15
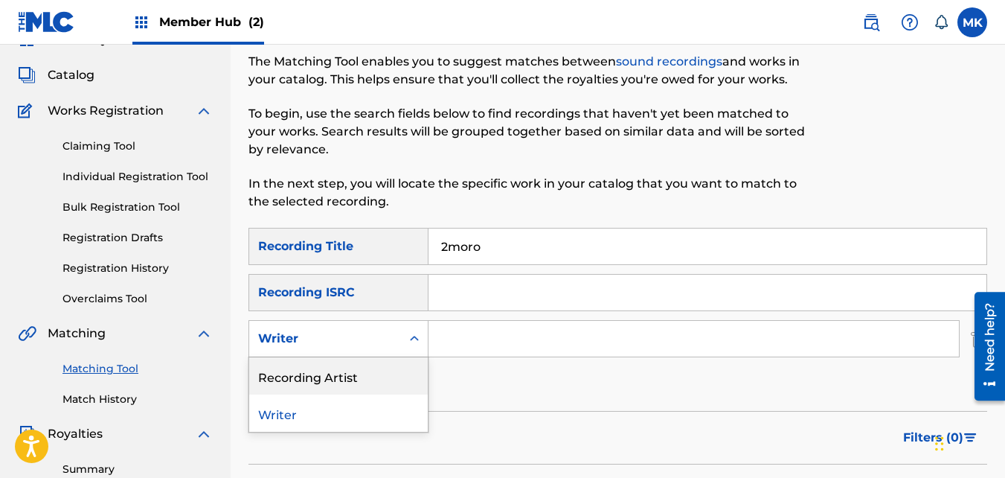
click at [309, 373] on div "Recording Artist" at bounding box center [338, 375] width 179 height 37
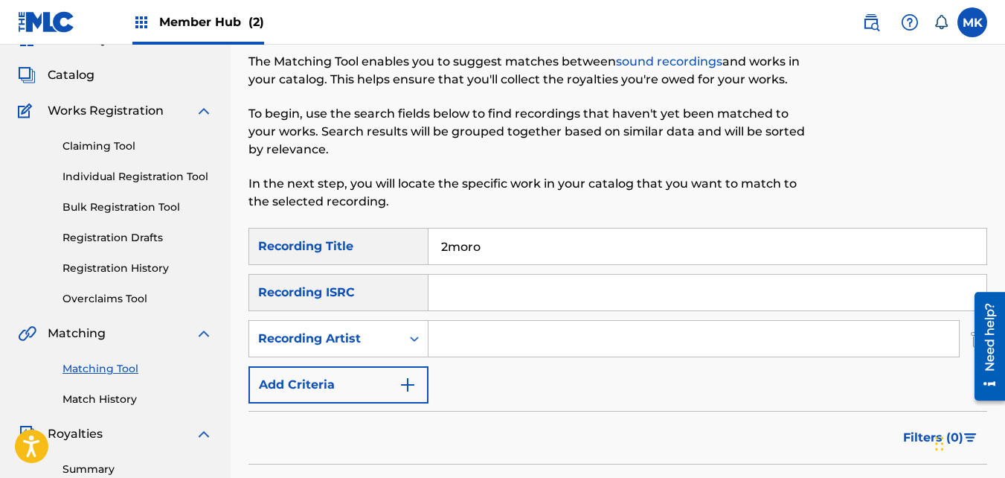
click at [441, 339] on input "Search Form" at bounding box center [694, 339] width 531 height 36
type input "NeendaKng"
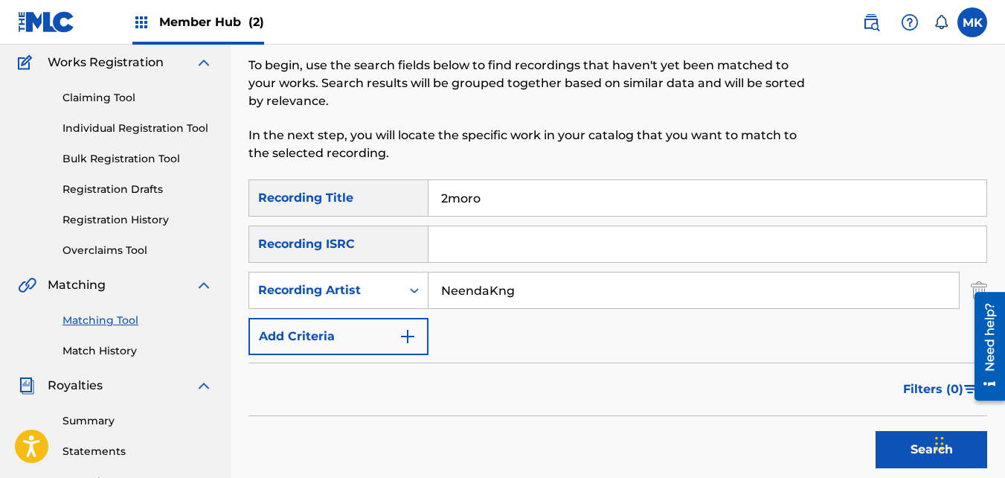
scroll to position [222, 0]
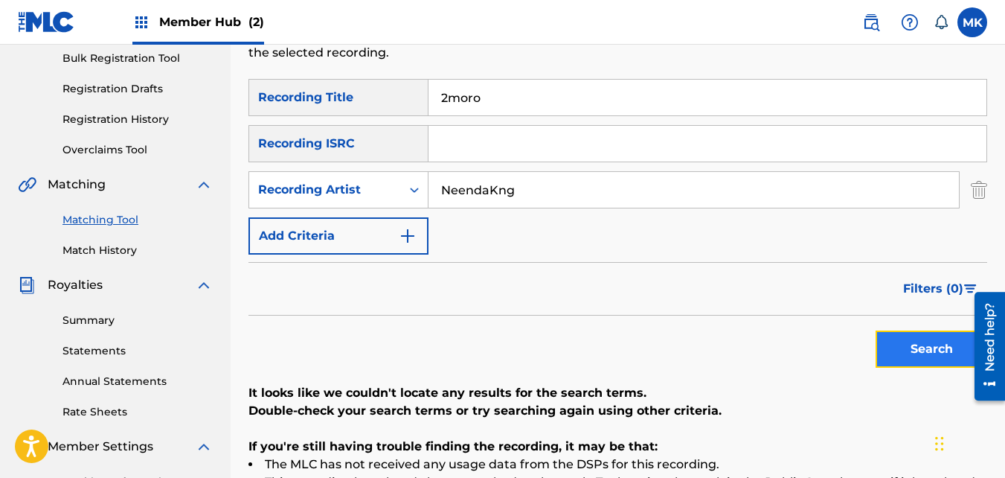
click at [898, 353] on button "Search" at bounding box center [932, 348] width 112 height 37
drag, startPoint x: 504, startPoint y: 104, endPoint x: 406, endPoint y: 100, distance: 97.6
click at [406, 100] on div "SearchWithCriteriad555c48f-d22d-400d-9a5c-4e023db1c1a3 Recording Title 2moro" at bounding box center [618, 97] width 739 height 37
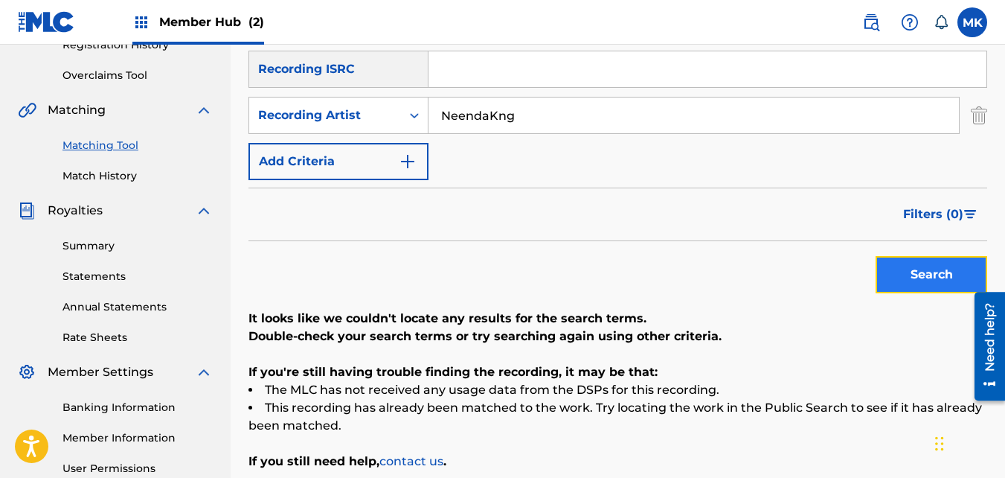
click at [917, 266] on button "Search" at bounding box center [932, 274] width 112 height 37
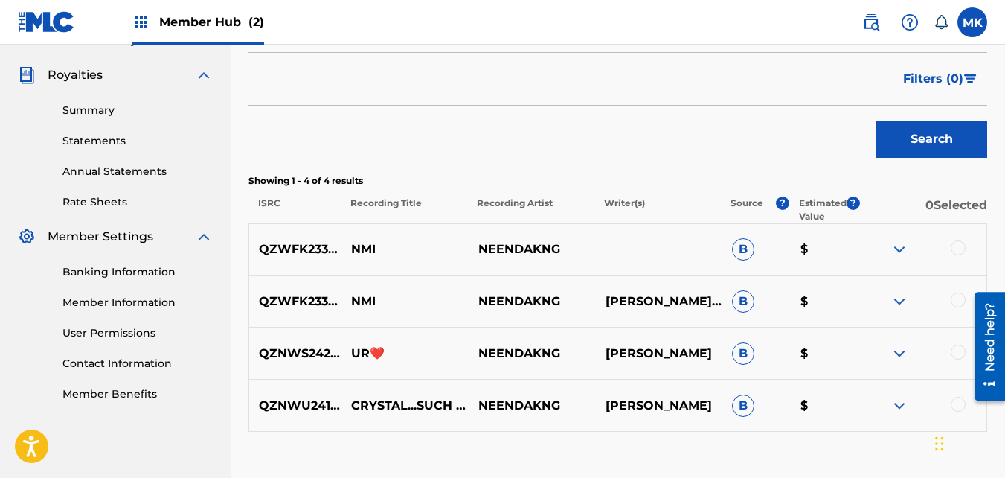
scroll to position [445, 0]
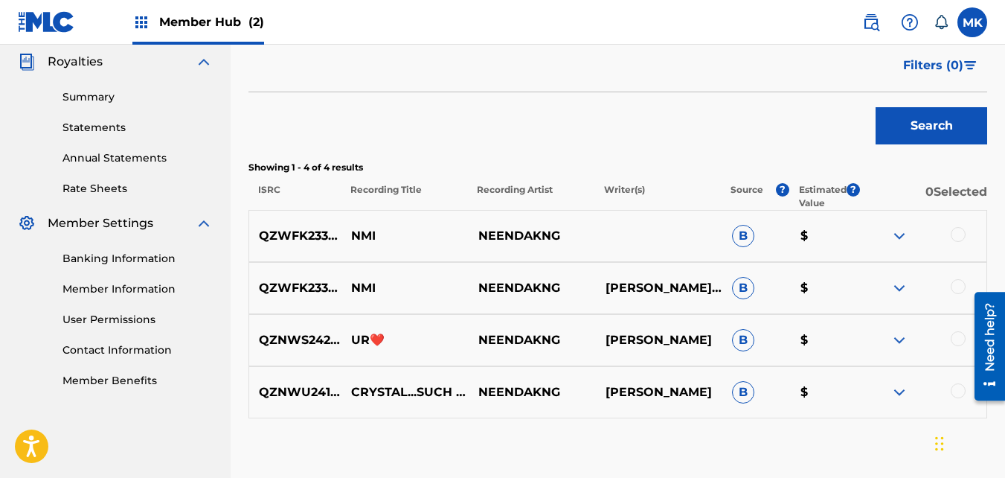
click at [898, 390] on img at bounding box center [900, 392] width 18 height 18
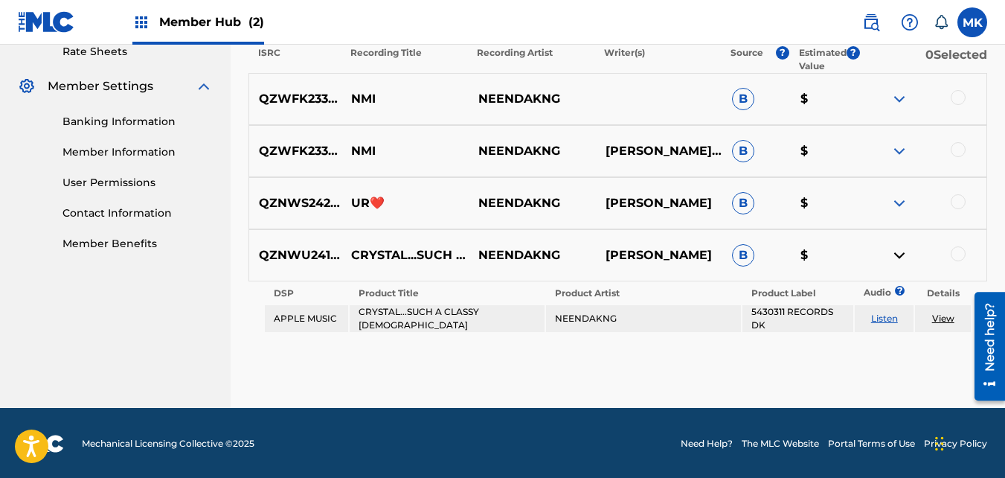
scroll to position [583, 0]
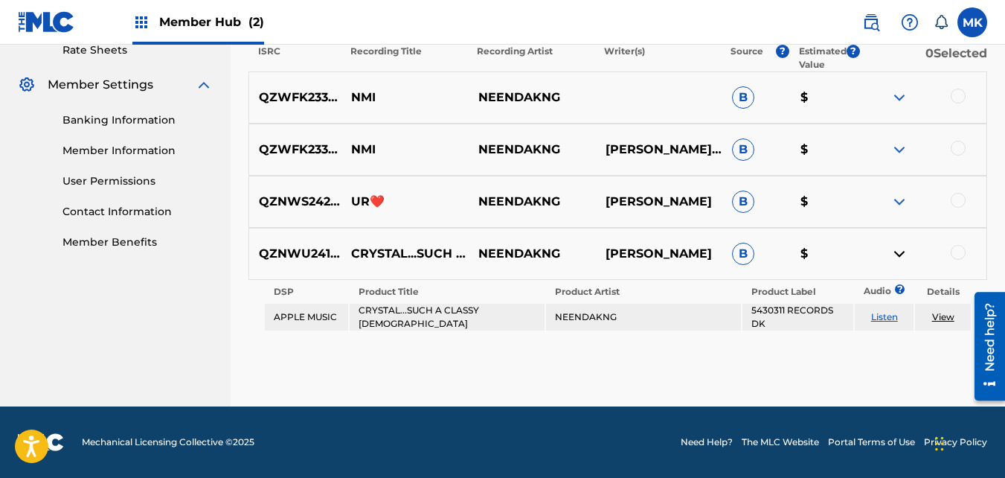
click at [900, 202] on img at bounding box center [900, 202] width 18 height 18
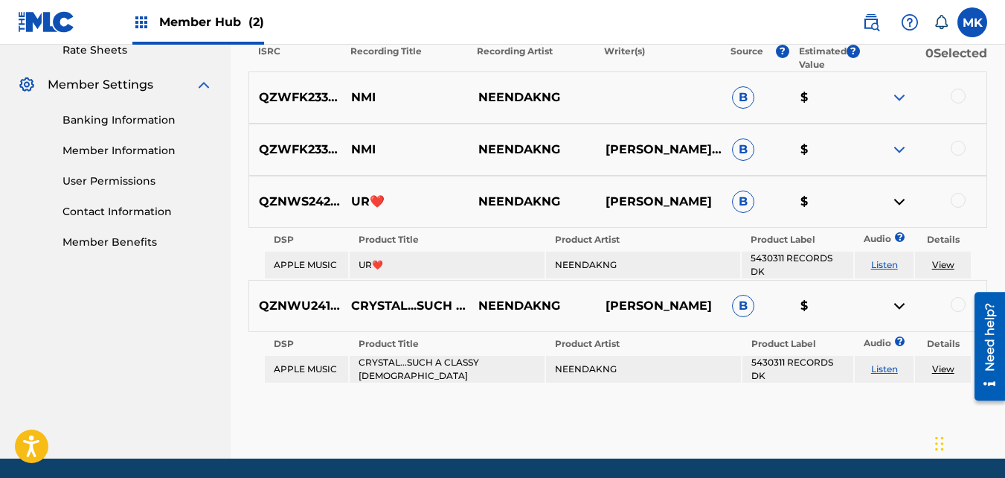
click at [900, 149] on img at bounding box center [900, 150] width 18 height 18
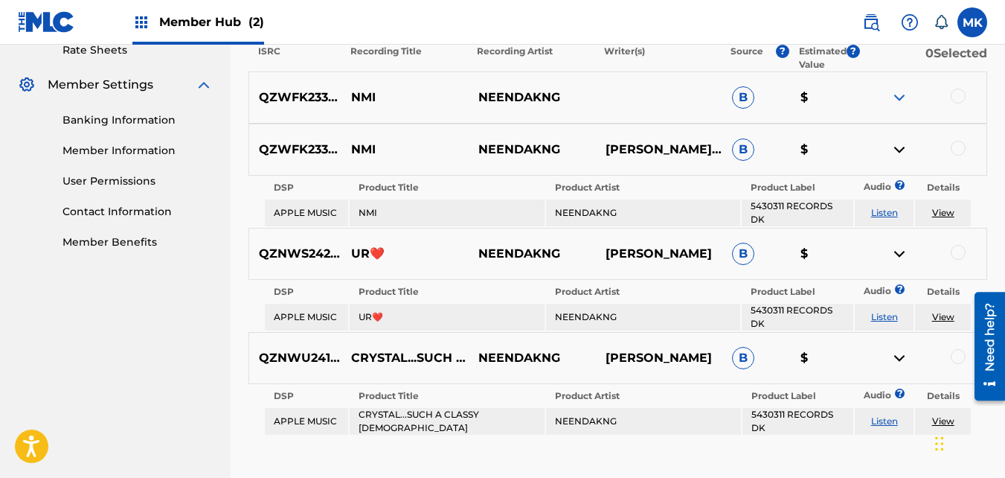
click at [896, 96] on img at bounding box center [900, 98] width 18 height 18
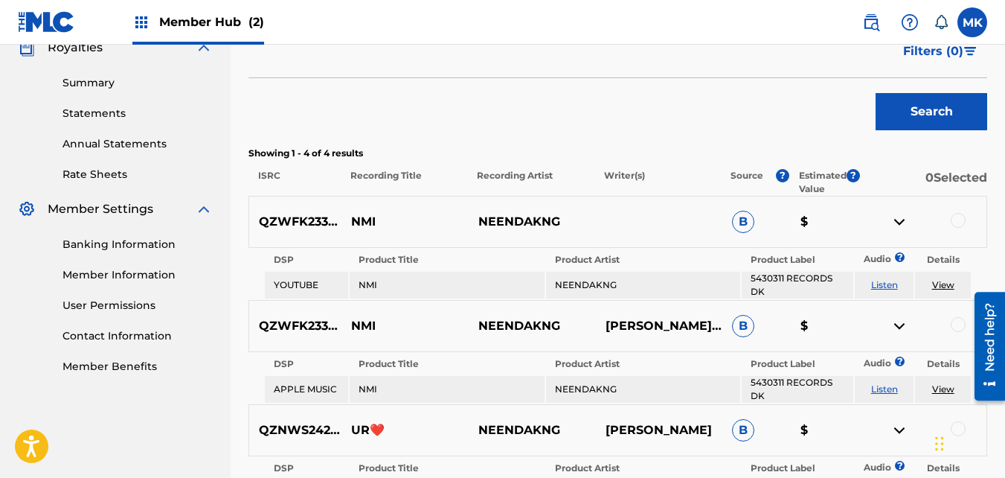
scroll to position [435, 0]
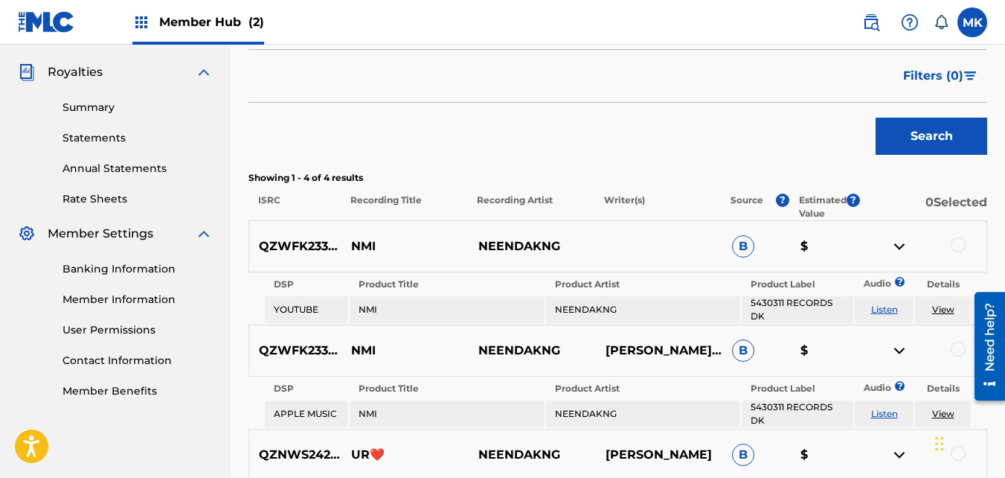
click at [957, 247] on div at bounding box center [958, 244] width 15 height 15
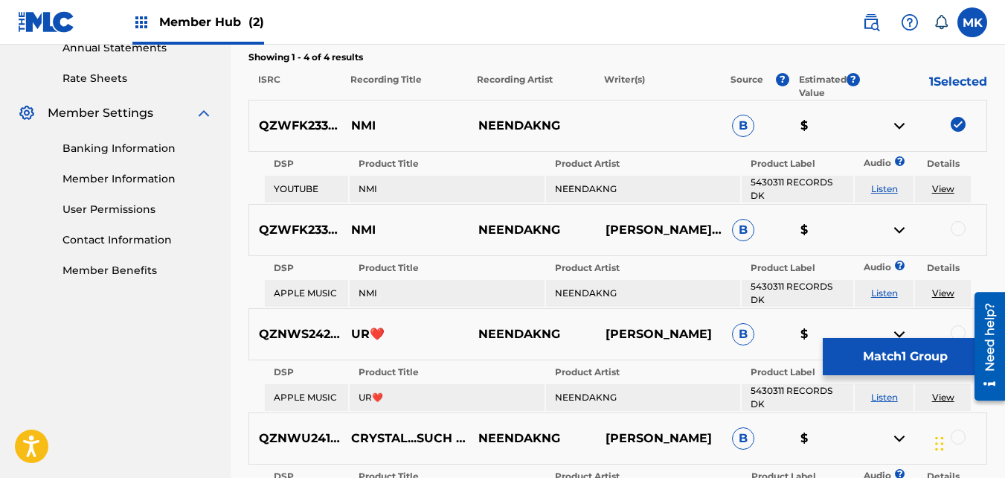
scroll to position [583, 0]
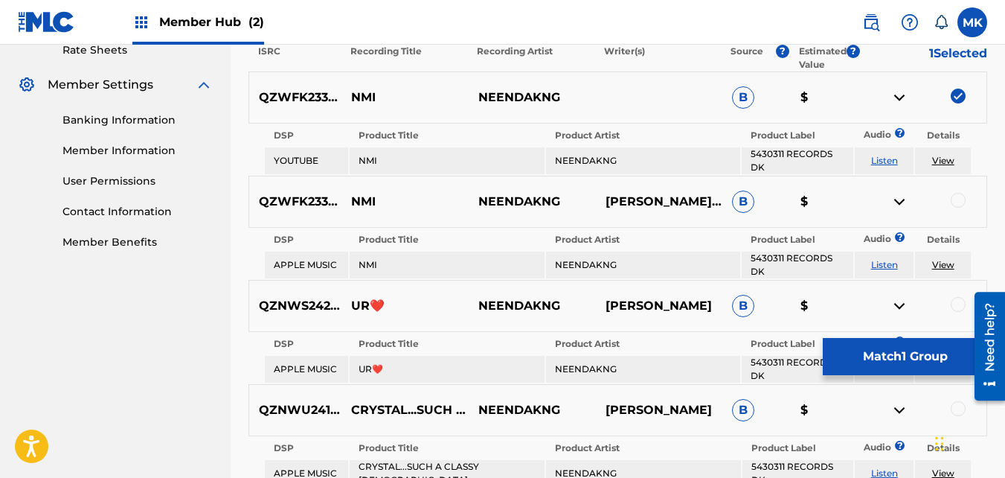
click at [956, 207] on div at bounding box center [958, 200] width 15 height 15
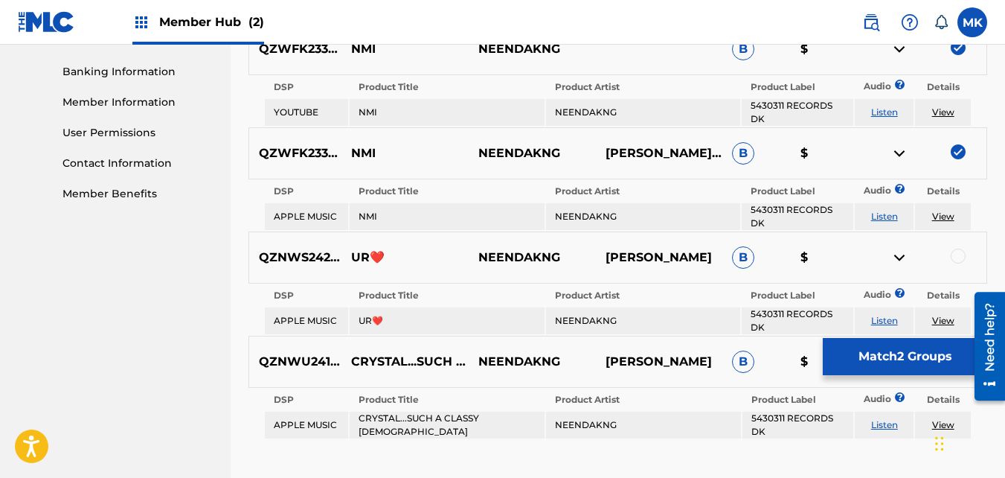
scroll to position [658, 0]
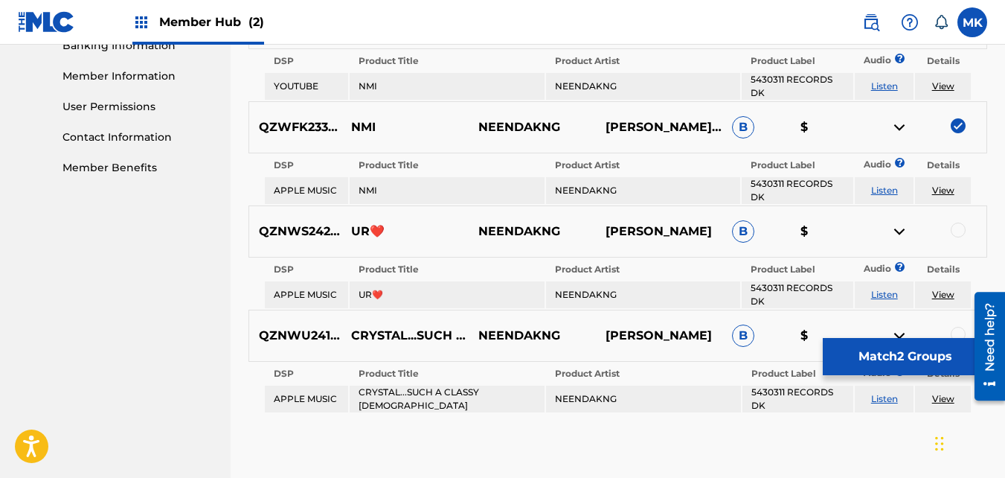
click at [958, 231] on div at bounding box center [958, 230] width 15 height 15
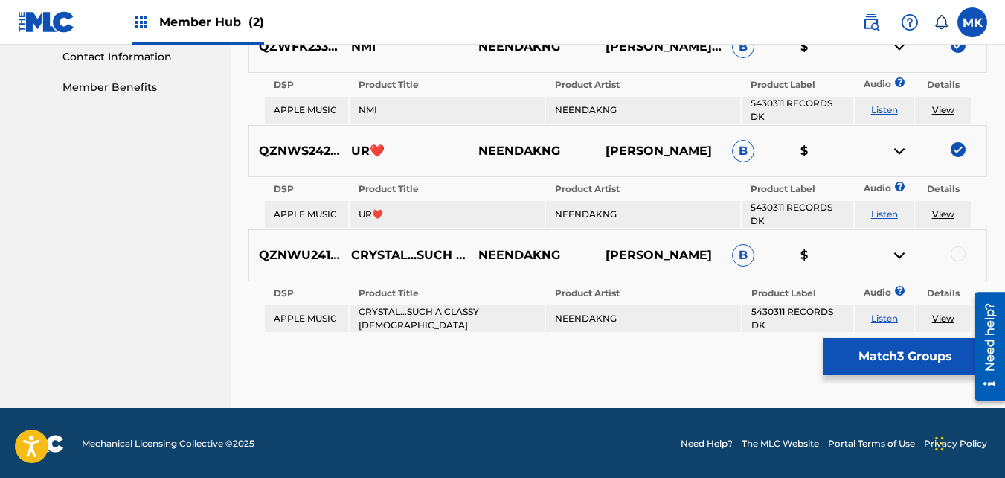
scroll to position [740, 0]
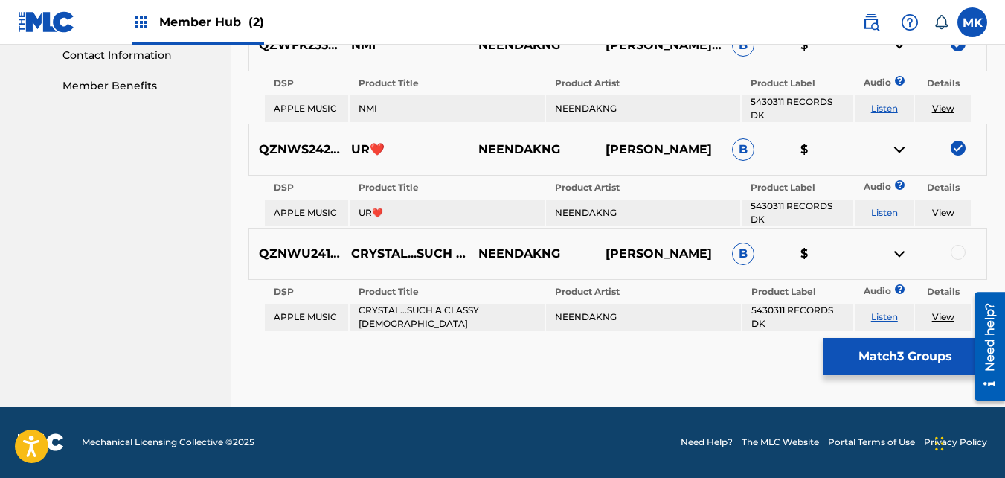
click at [958, 252] on div at bounding box center [958, 252] width 15 height 15
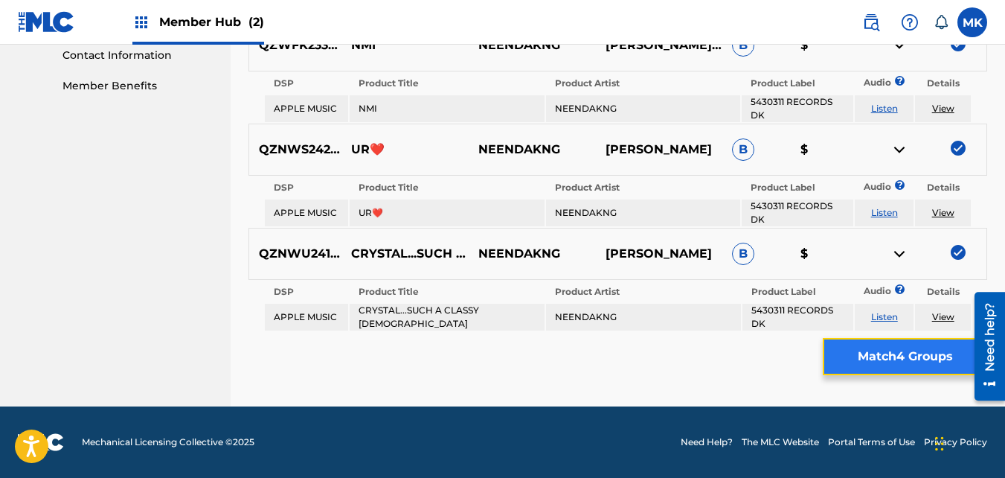
click at [895, 354] on button "Match 4 Groups" at bounding box center [905, 356] width 164 height 37
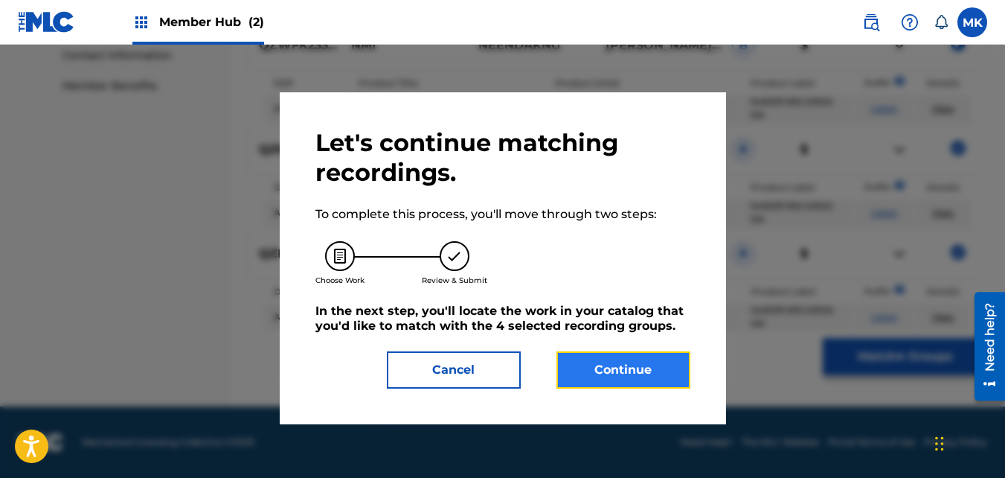
click at [634, 371] on button "Continue" at bounding box center [624, 369] width 134 height 37
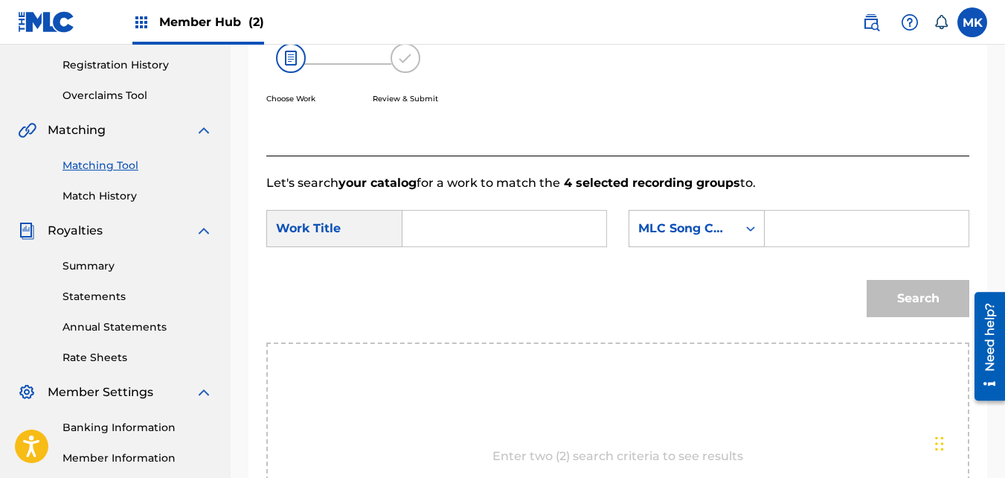
scroll to position [252, 0]
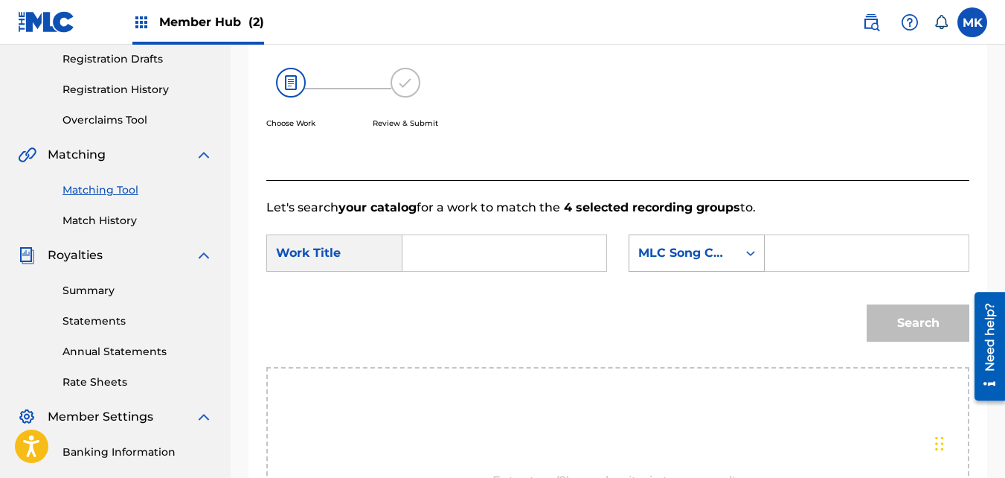
click at [747, 260] on icon "Search Form" at bounding box center [750, 253] width 15 height 15
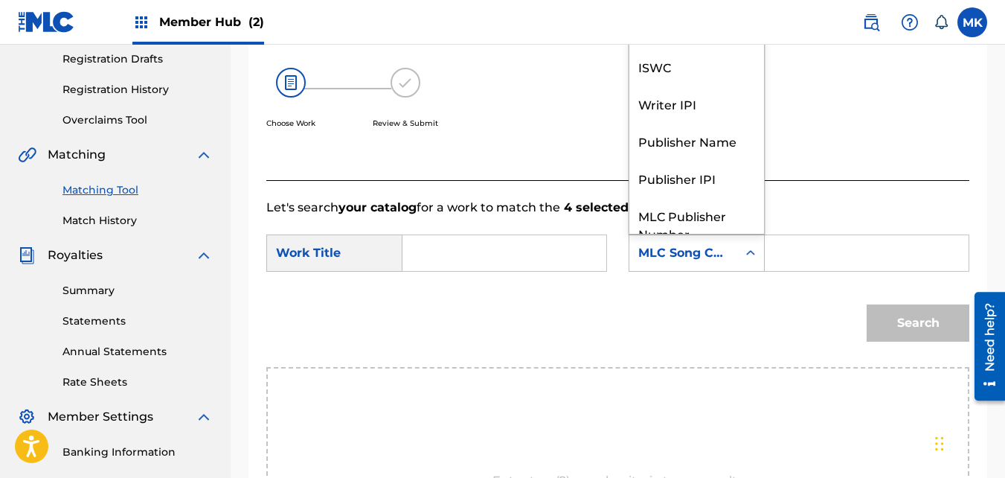
scroll to position [55, 0]
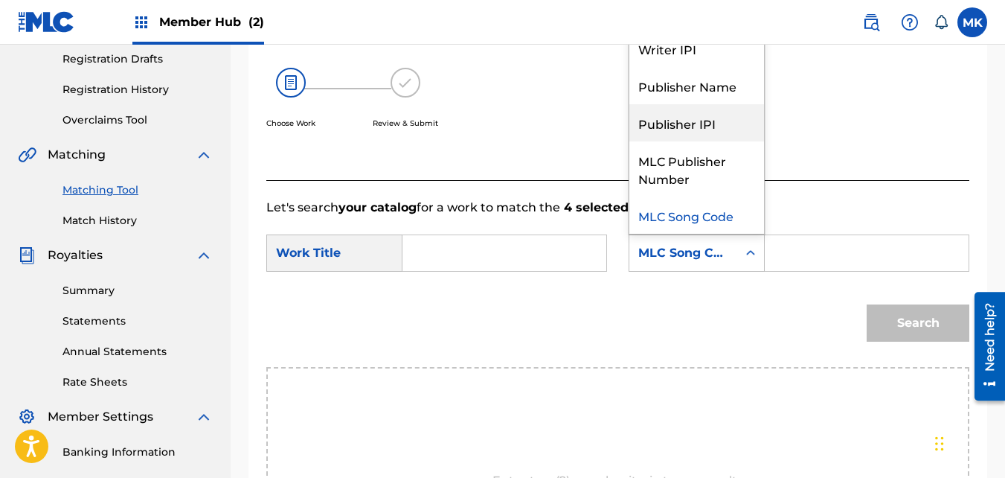
click at [682, 140] on div "Publisher IPI" at bounding box center [697, 122] width 135 height 37
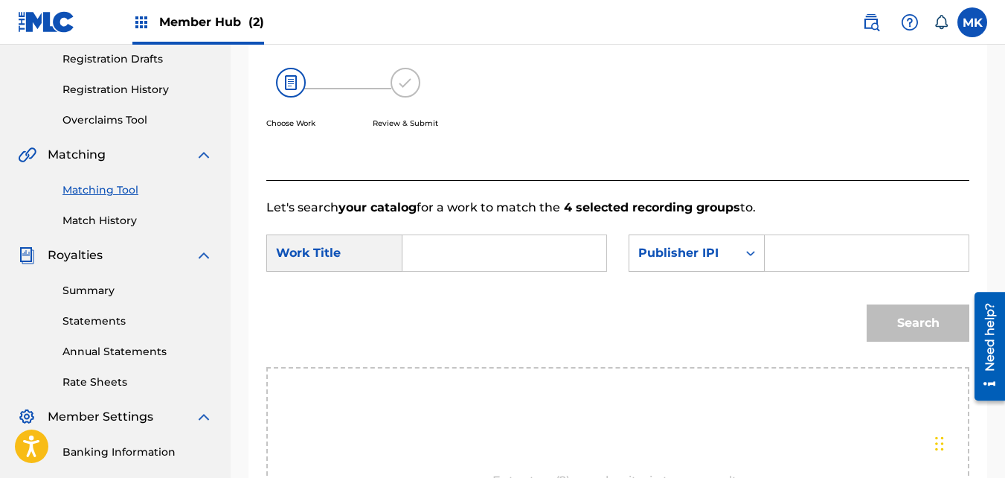
click at [784, 271] on input "Search Form" at bounding box center [867, 253] width 179 height 36
type input "01195883501"
click at [420, 271] on input "Search Form" at bounding box center [504, 253] width 179 height 36
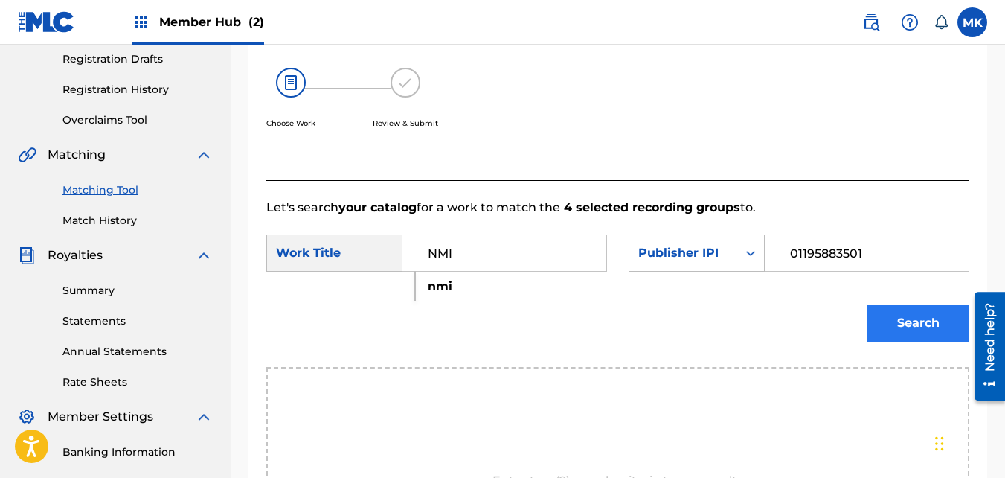
type input "NMI"
click at [898, 333] on button "Search" at bounding box center [918, 322] width 103 height 37
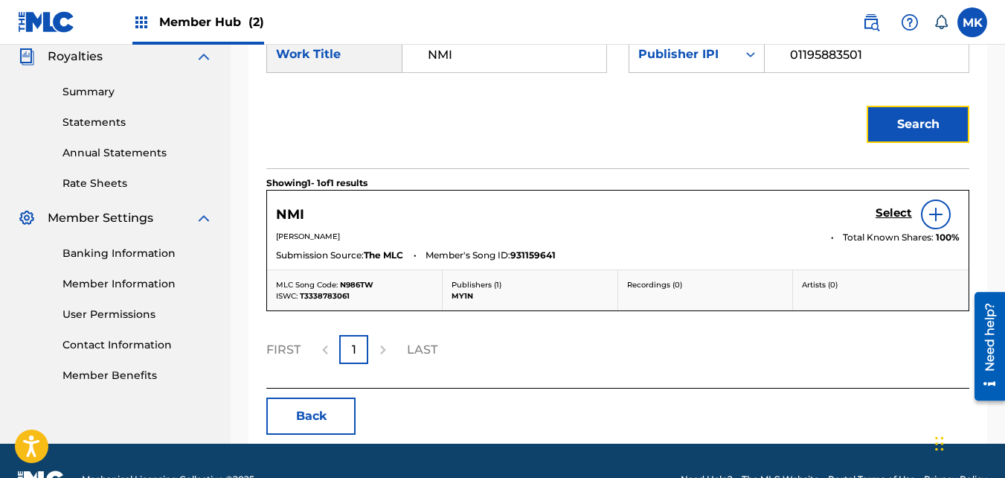
scroll to position [475, 0]
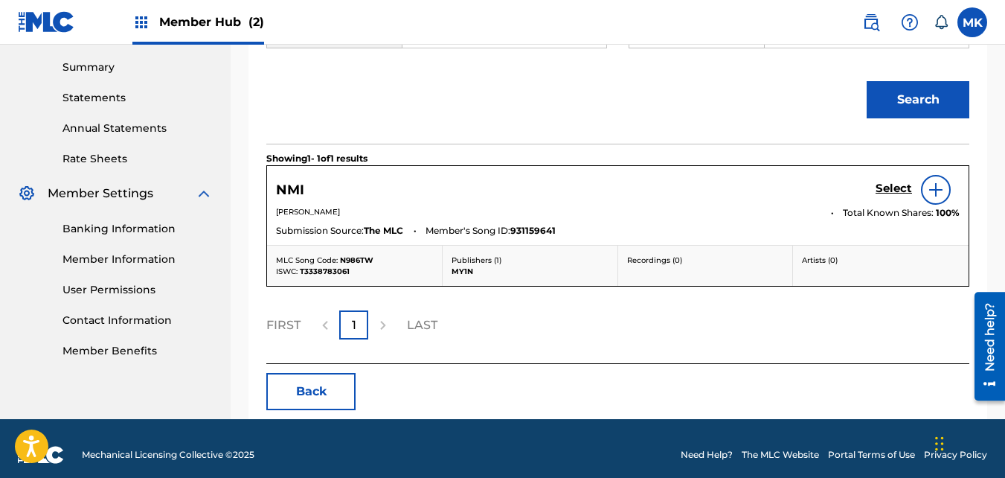
click at [938, 199] on img at bounding box center [936, 190] width 18 height 18
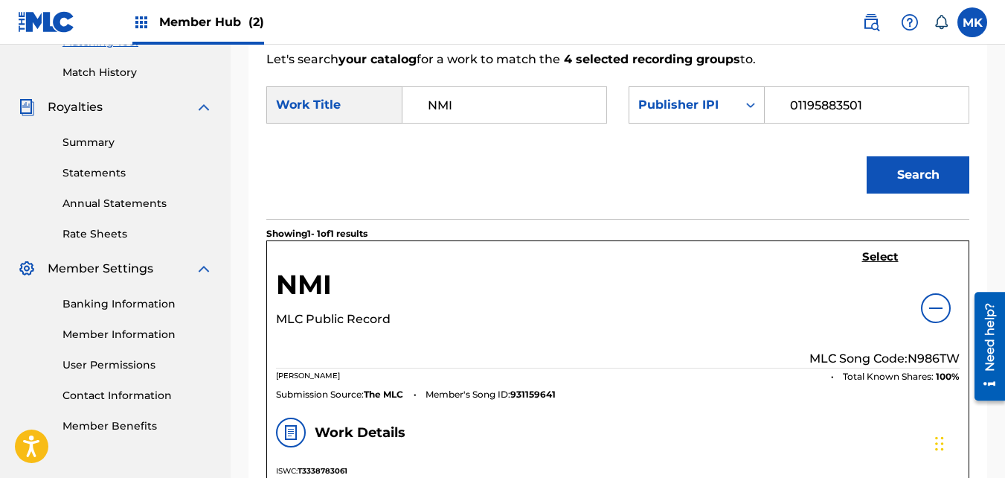
scroll to position [391, 0]
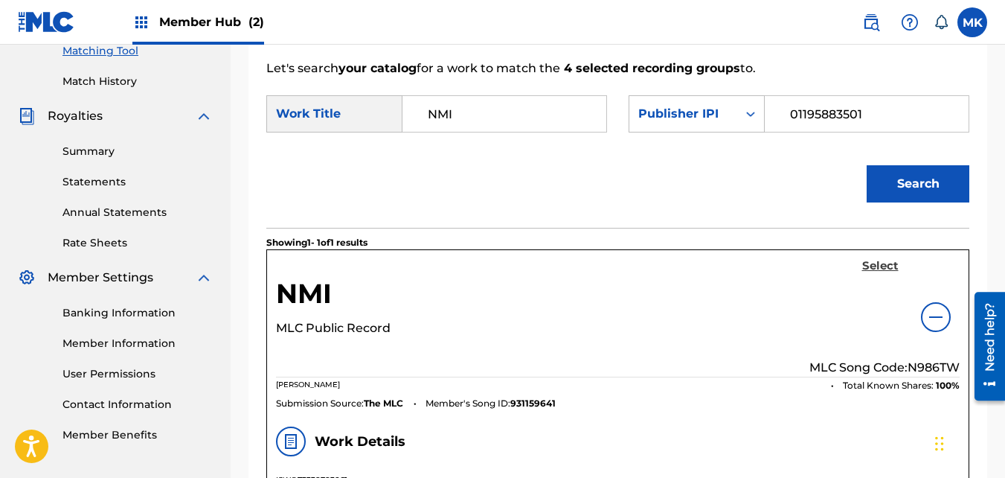
click at [874, 273] on h5 "Select" at bounding box center [881, 266] width 36 height 14
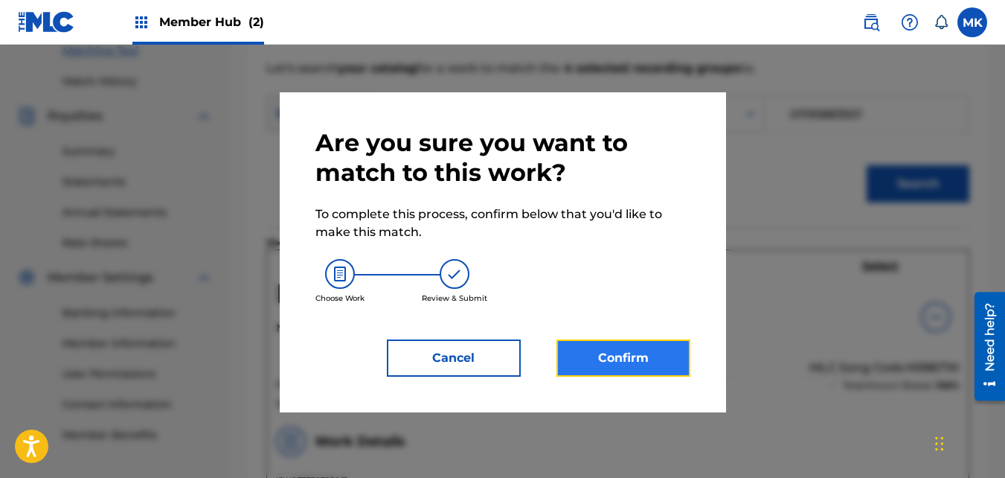
click at [615, 351] on button "Confirm" at bounding box center [624, 357] width 134 height 37
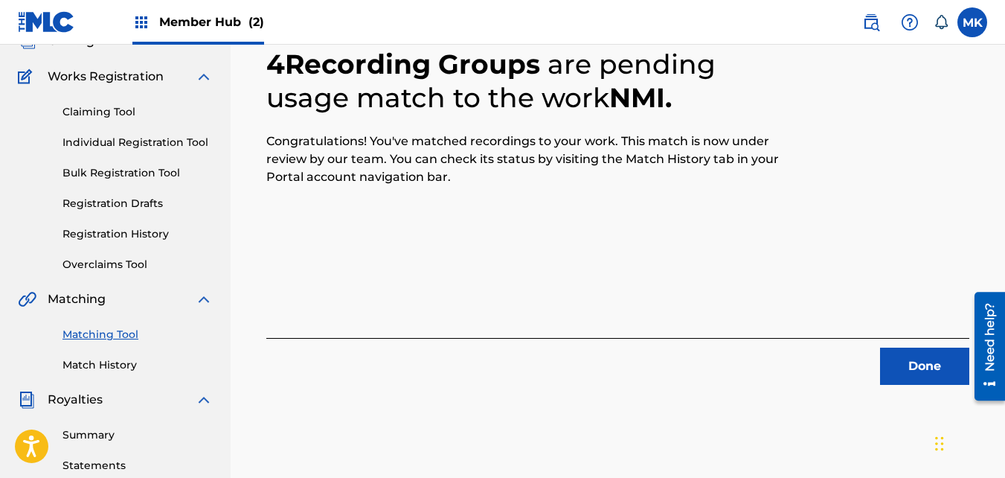
scroll to position [149, 0]
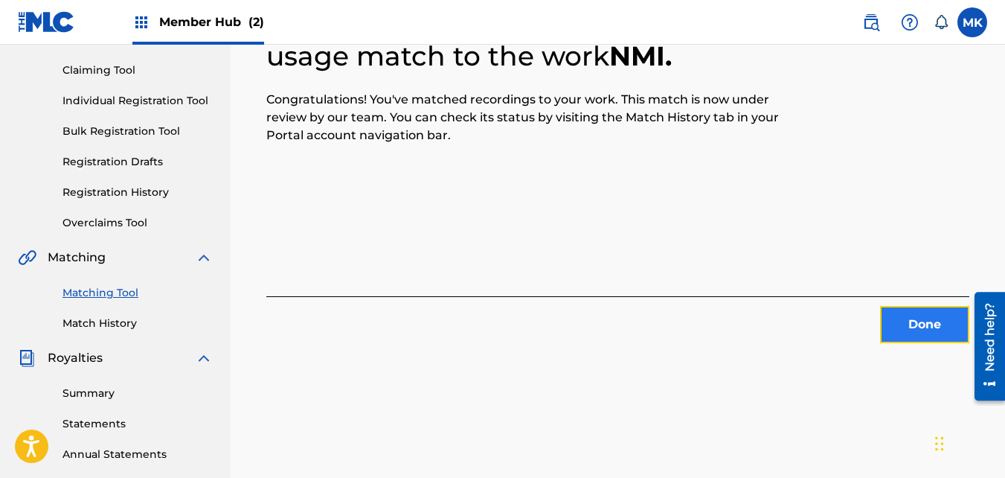
click at [901, 323] on button "Done" at bounding box center [924, 324] width 89 height 37
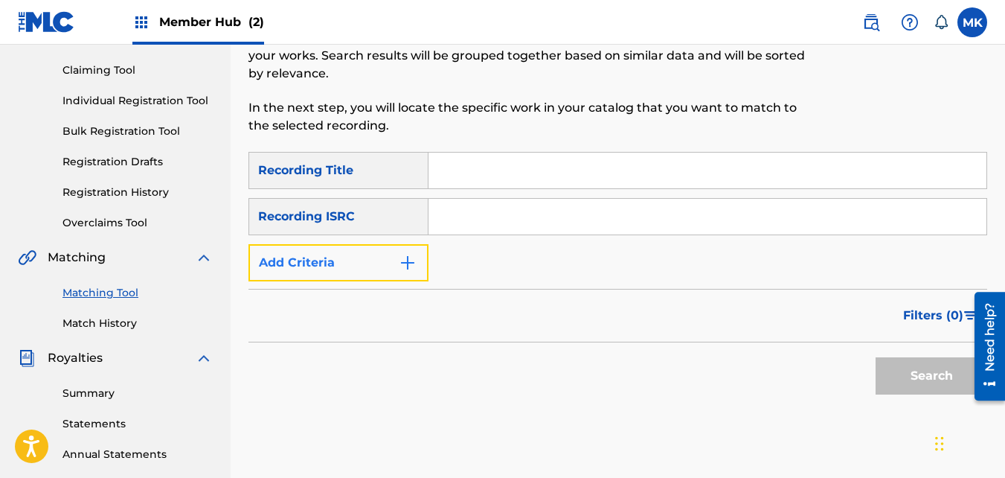
click at [403, 262] on img "Search Form" at bounding box center [408, 263] width 18 height 18
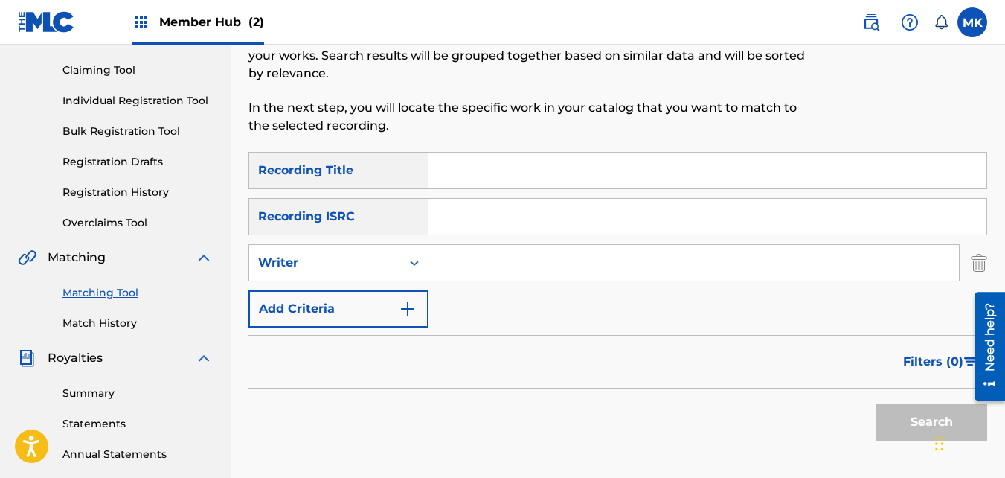
click at [444, 269] on input "Search Form" at bounding box center [694, 263] width 531 height 36
type input "[PERSON_NAME]"
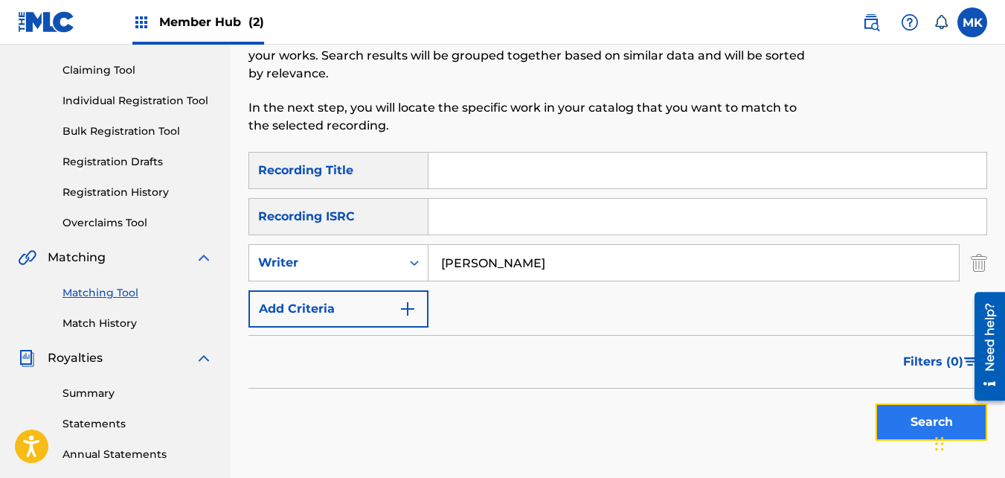
click at [903, 425] on button "Search" at bounding box center [932, 421] width 112 height 37
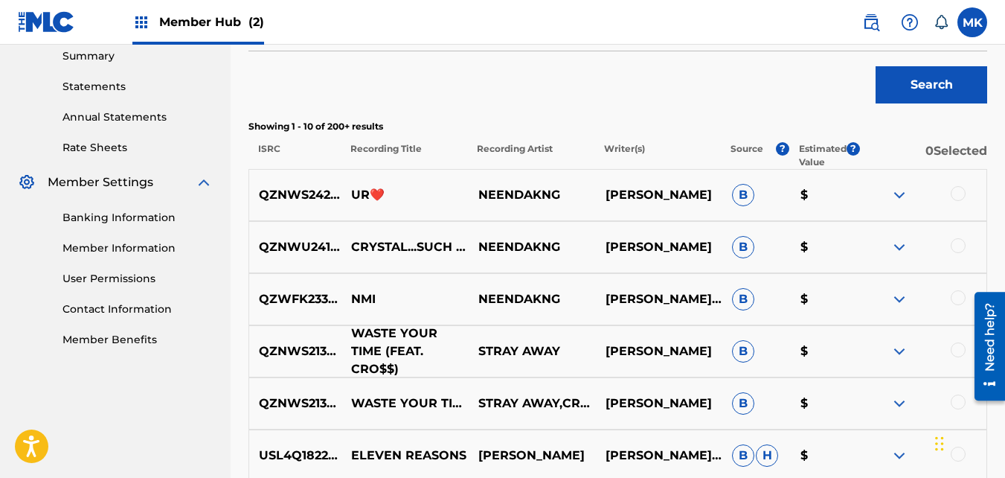
scroll to position [521, 0]
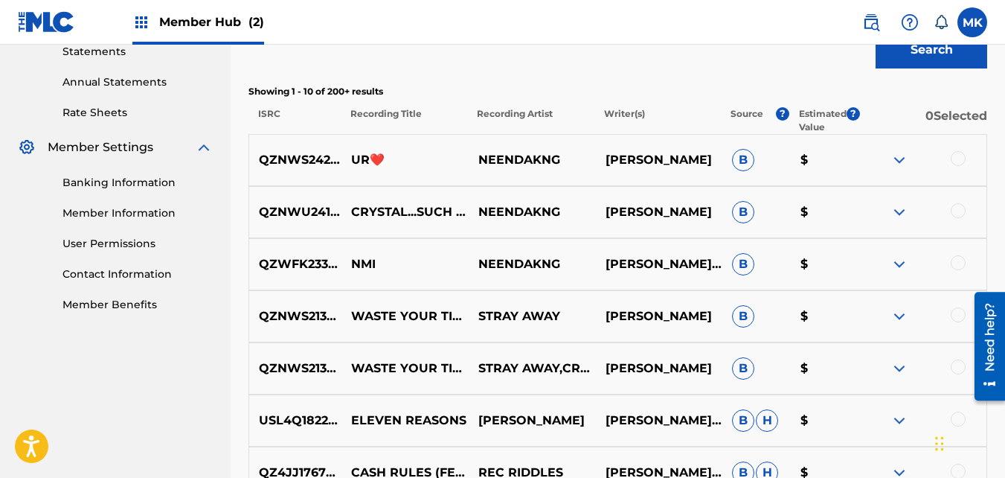
click at [959, 160] on div at bounding box center [958, 158] width 15 height 15
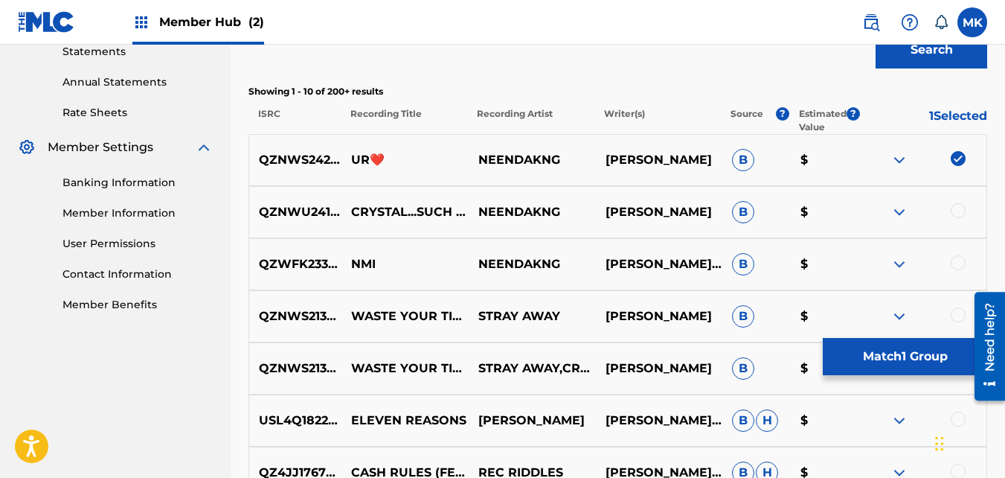
click at [957, 212] on div at bounding box center [958, 210] width 15 height 15
click at [960, 263] on div at bounding box center [958, 262] width 15 height 15
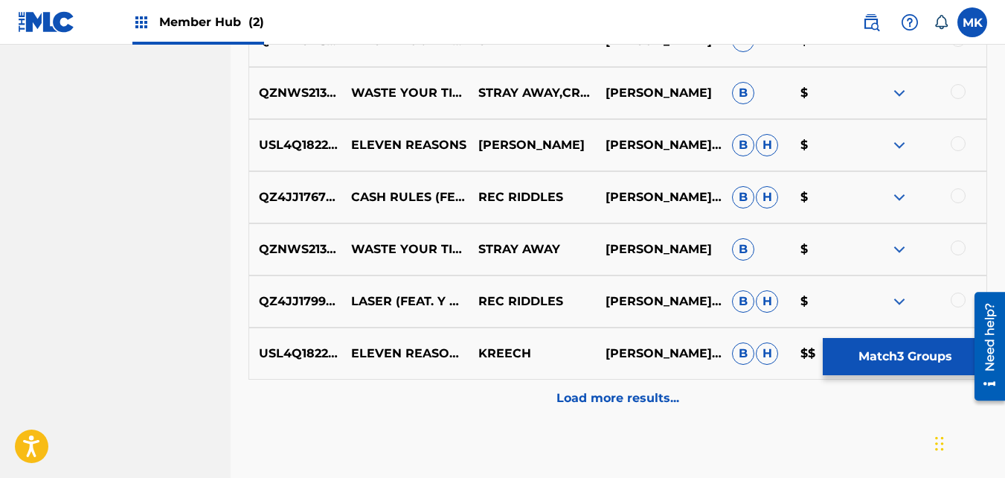
scroll to position [819, 0]
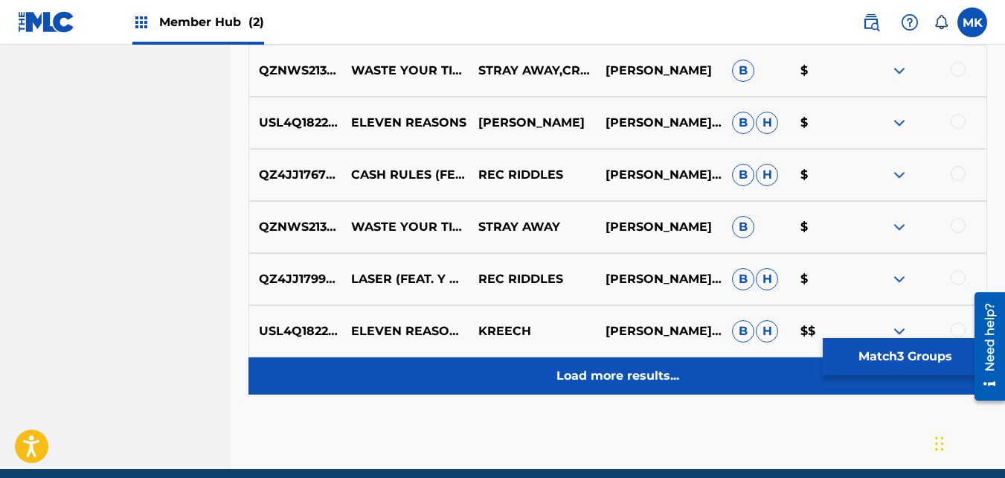
click at [608, 377] on p "Load more results..." at bounding box center [618, 376] width 123 height 18
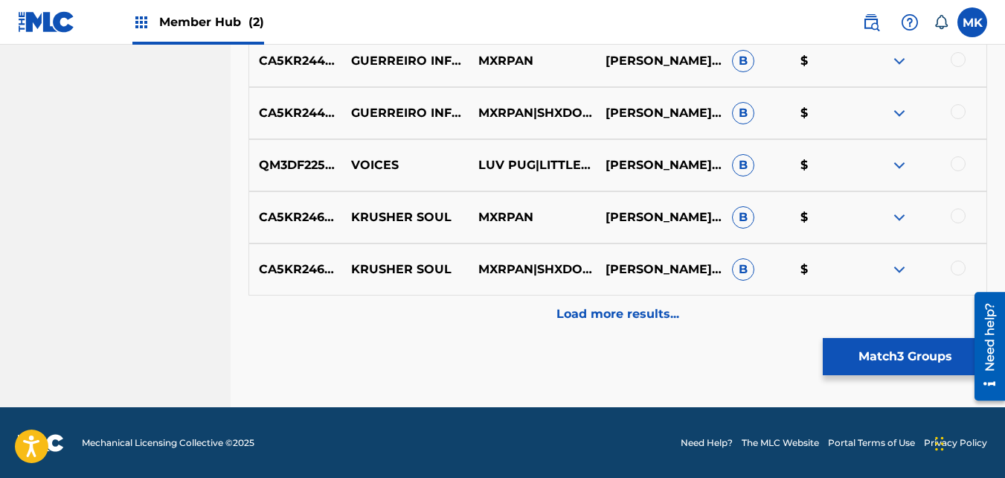
scroll to position [1402, 0]
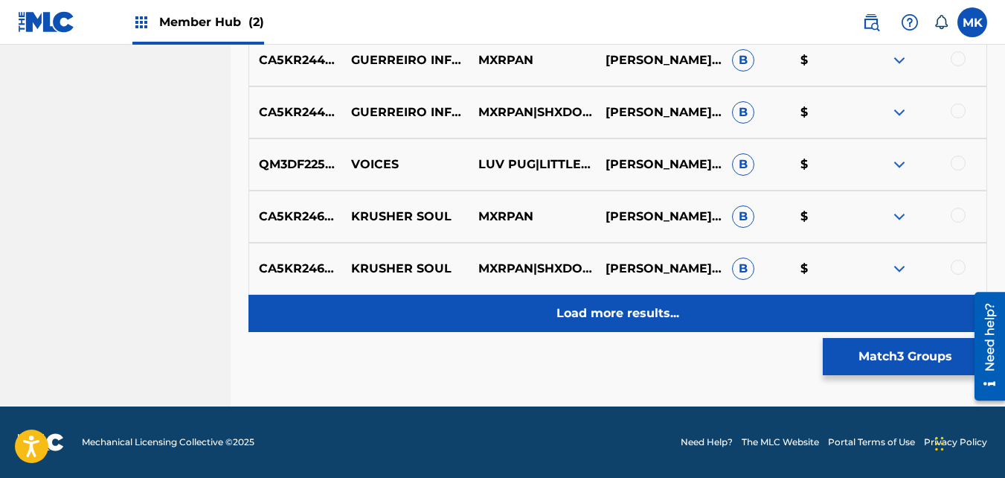
click at [564, 306] on p "Load more results..." at bounding box center [618, 313] width 123 height 18
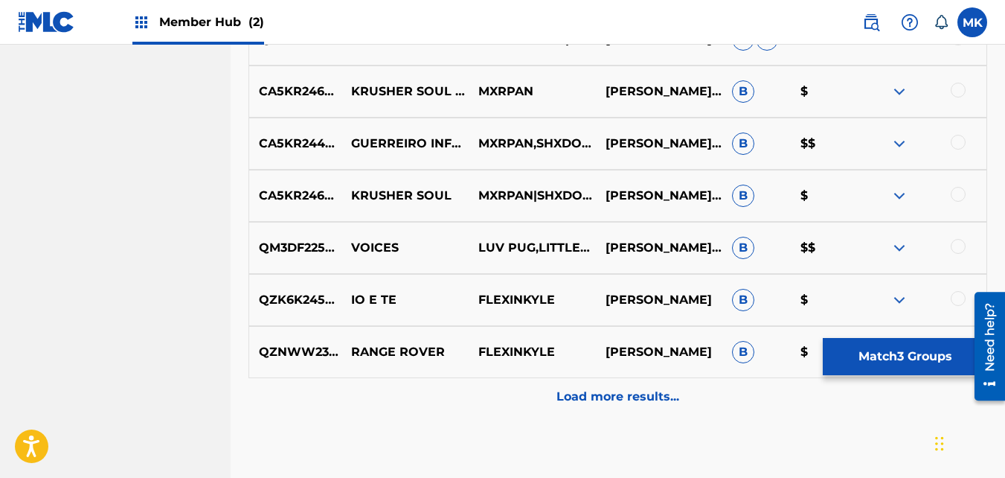
scroll to position [1849, 0]
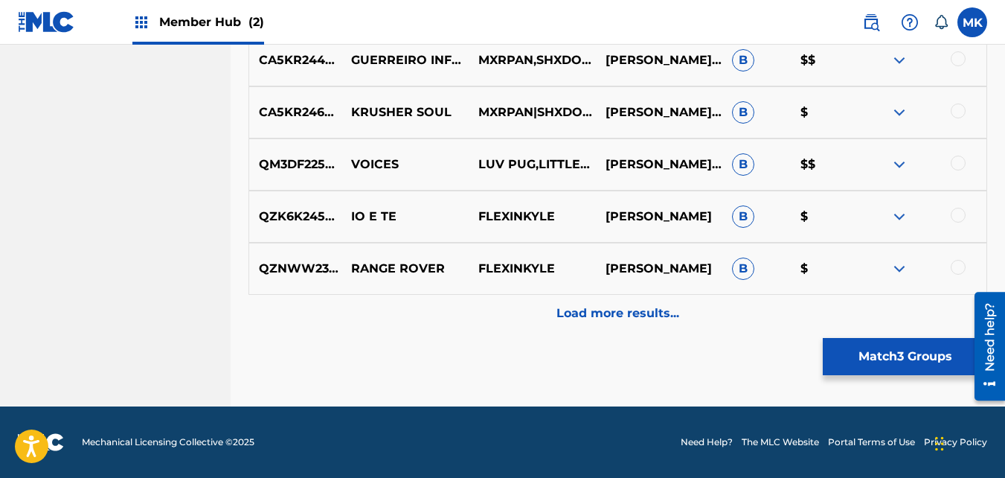
click at [582, 313] on p "Load more results..." at bounding box center [618, 313] width 123 height 18
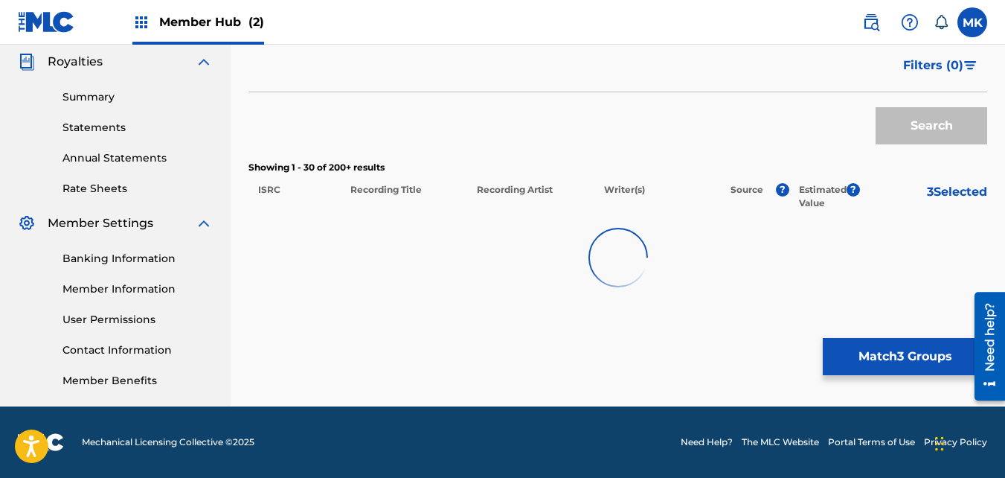
scroll to position [1923, 0]
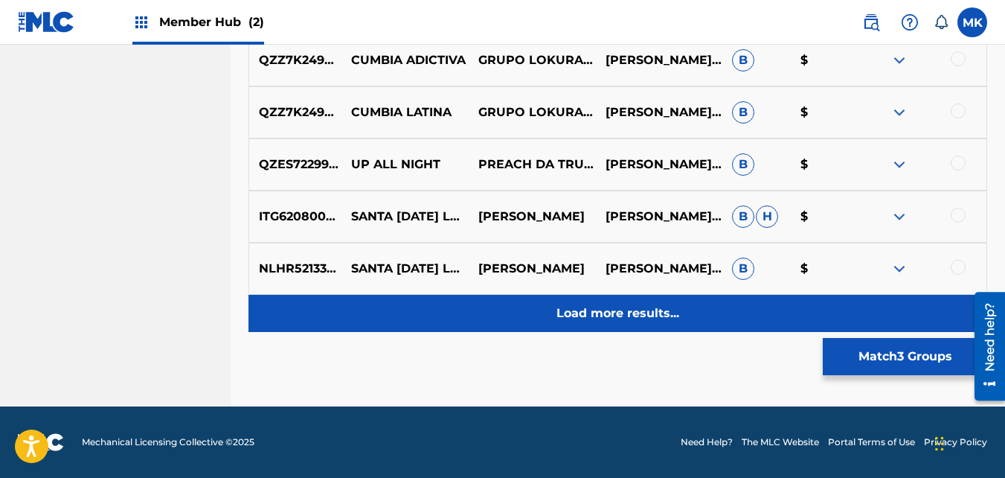
click at [597, 324] on div "Load more results..." at bounding box center [618, 313] width 739 height 37
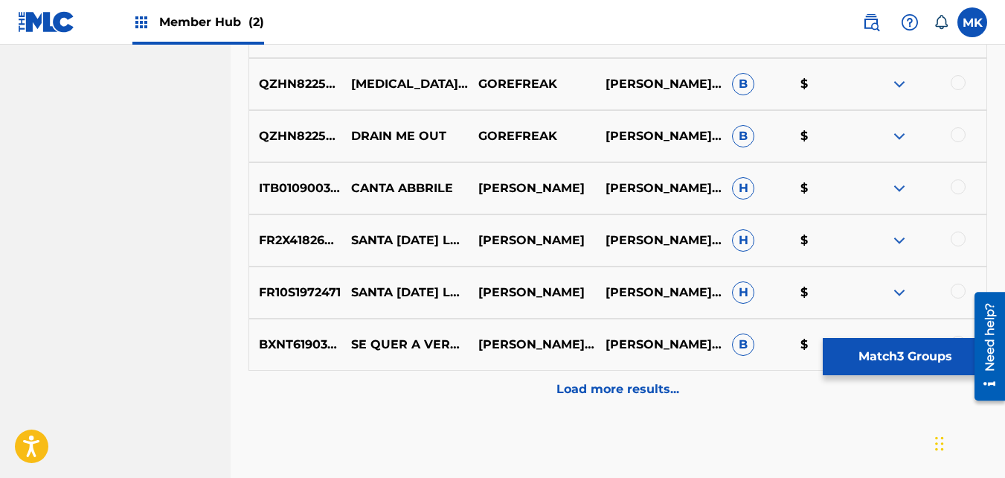
scroll to position [2965, 0]
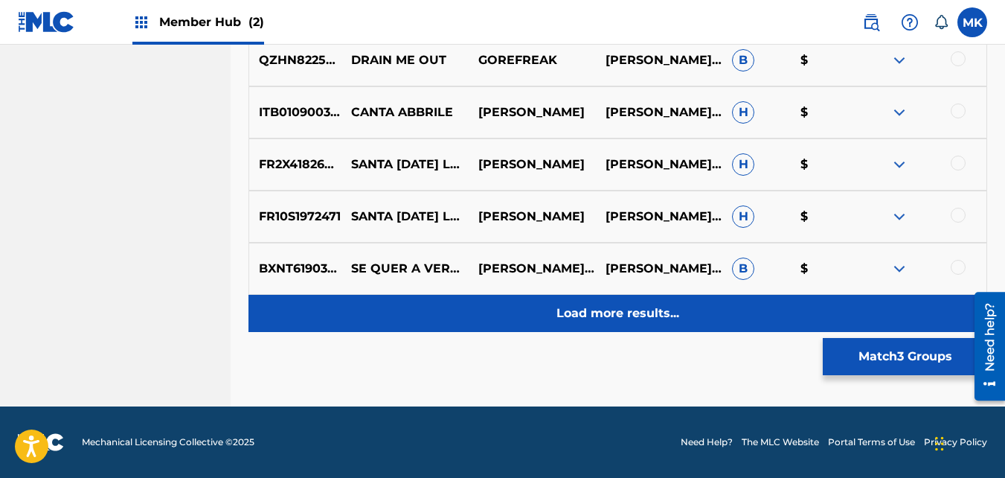
click at [598, 313] on p "Load more results..." at bounding box center [618, 313] width 123 height 18
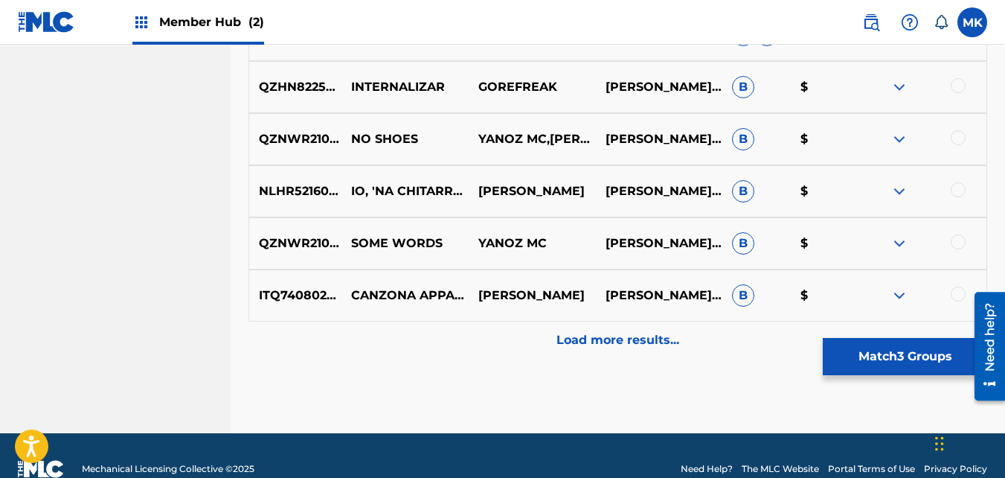
scroll to position [3486, 0]
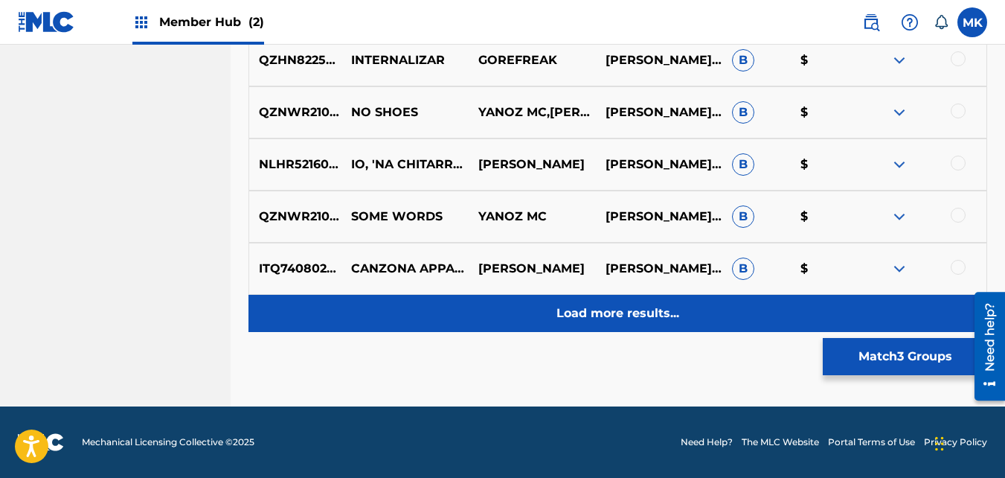
click at [603, 316] on p "Load more results..." at bounding box center [618, 313] width 123 height 18
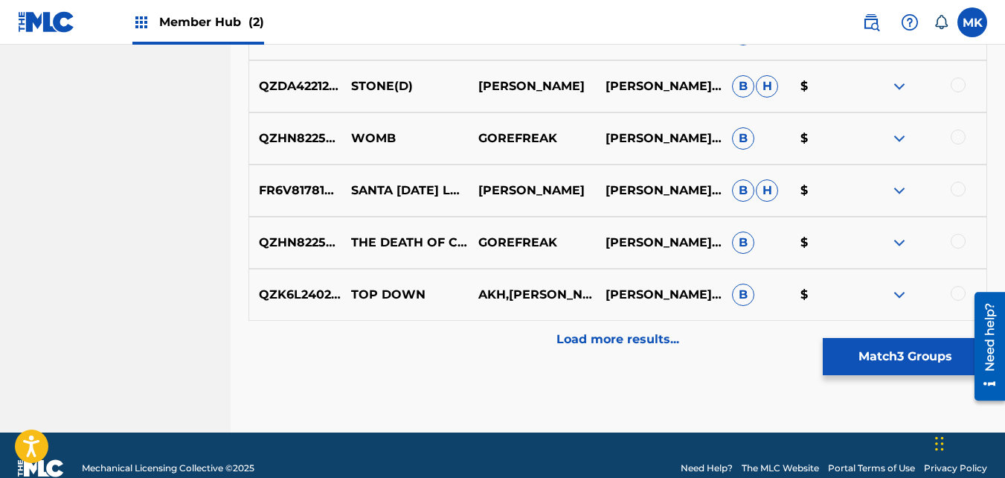
scroll to position [4007, 0]
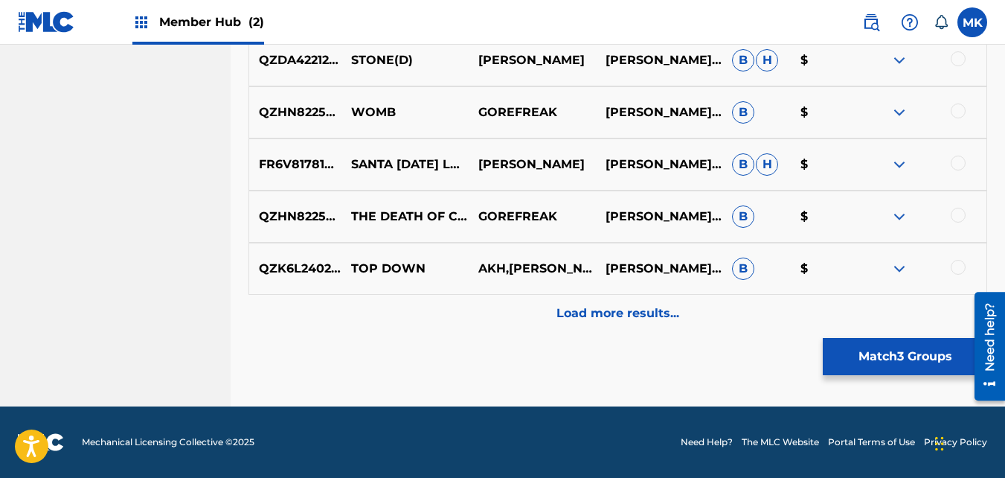
click at [600, 319] on p "Load more results..." at bounding box center [618, 313] width 123 height 18
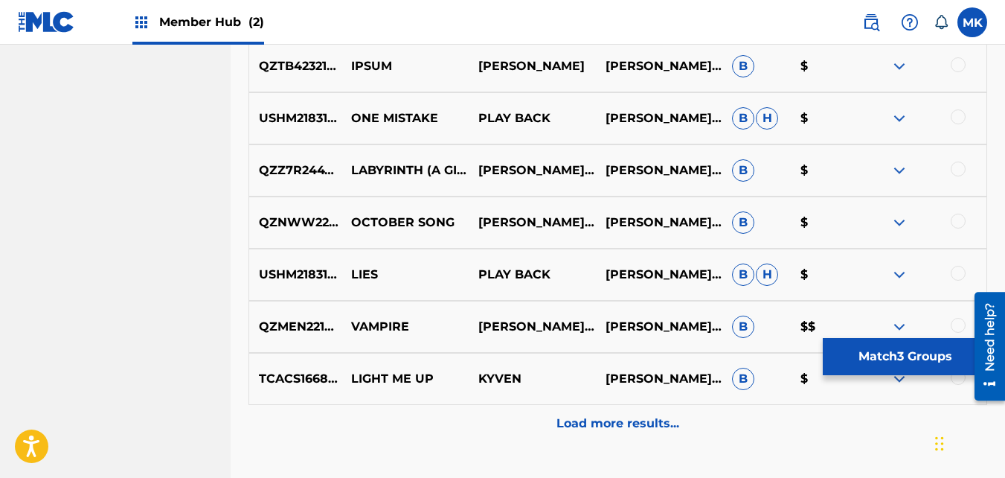
scroll to position [4453, 0]
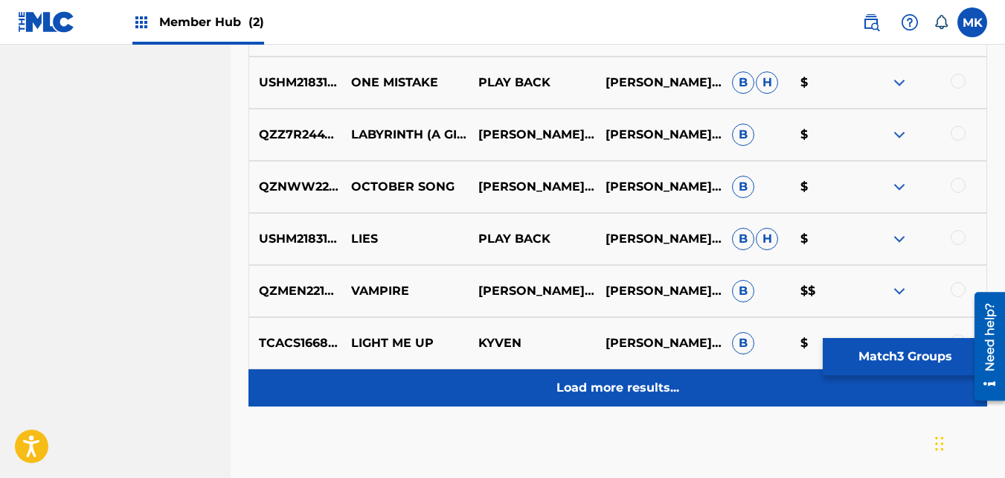
click at [592, 384] on p "Load more results..." at bounding box center [618, 388] width 123 height 18
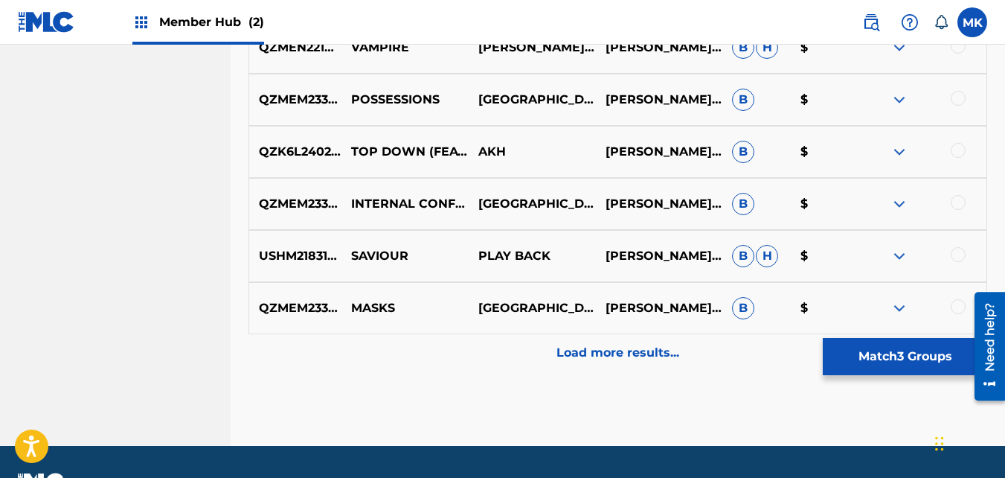
scroll to position [5049, 0]
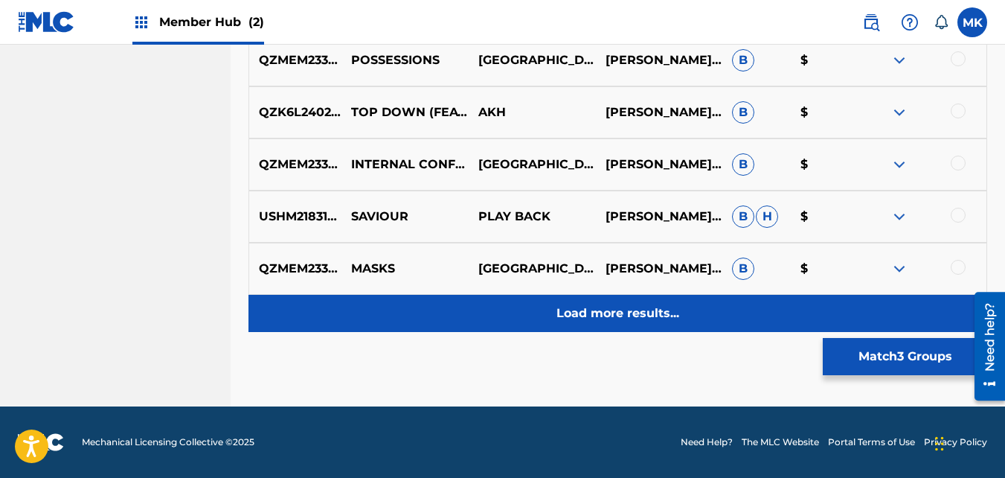
click at [587, 315] on p "Load more results..." at bounding box center [618, 313] width 123 height 18
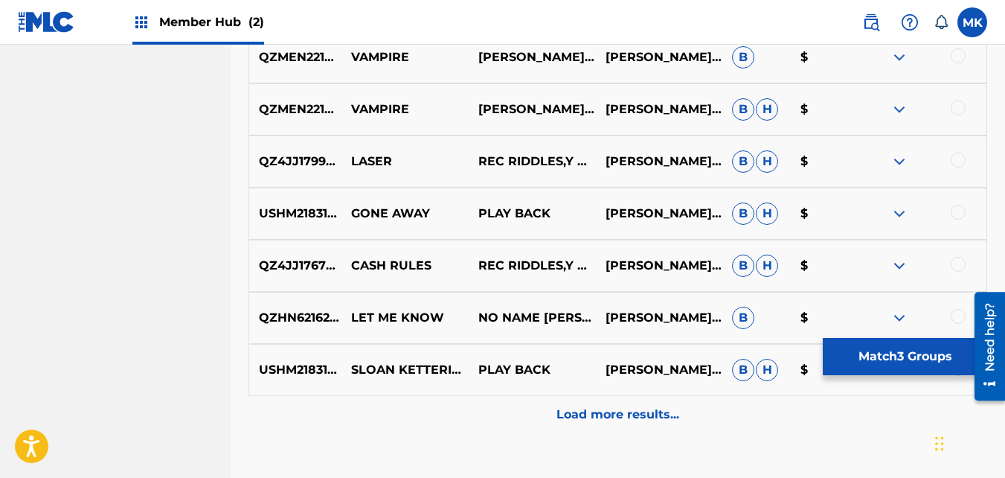
scroll to position [5495, 0]
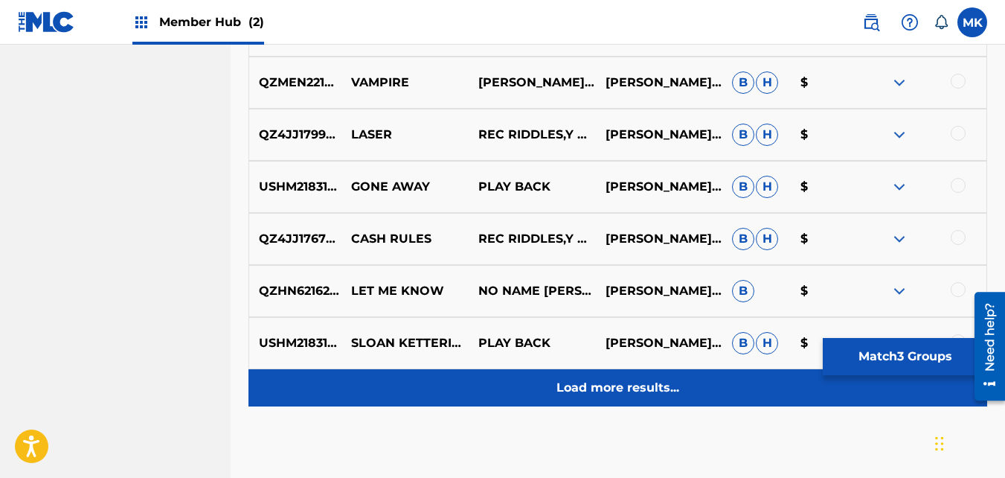
click at [595, 377] on div "Load more results..." at bounding box center [618, 387] width 739 height 37
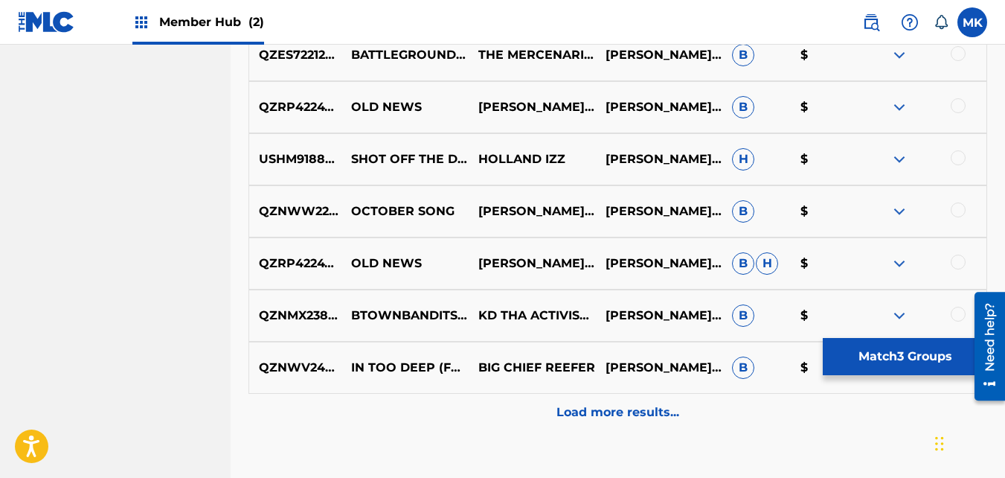
scroll to position [6016, 0]
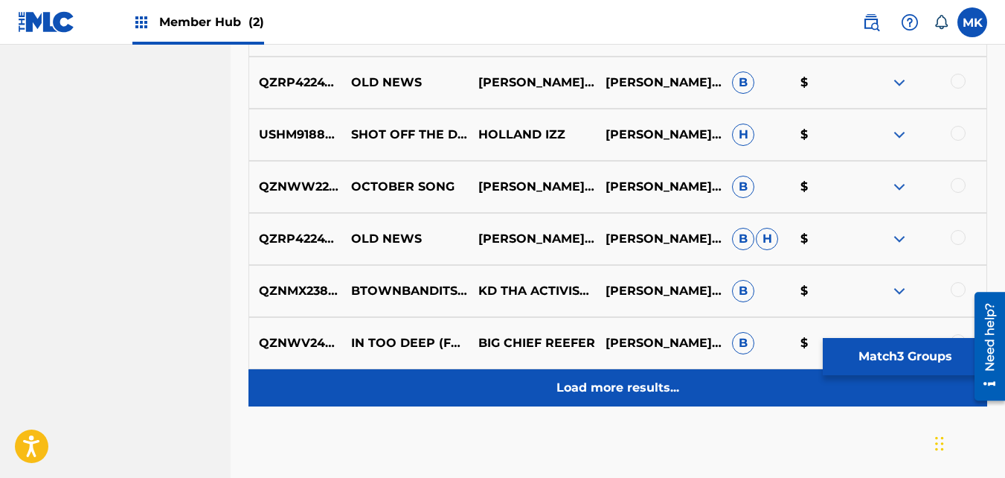
click at [598, 386] on p "Load more results..." at bounding box center [618, 388] width 123 height 18
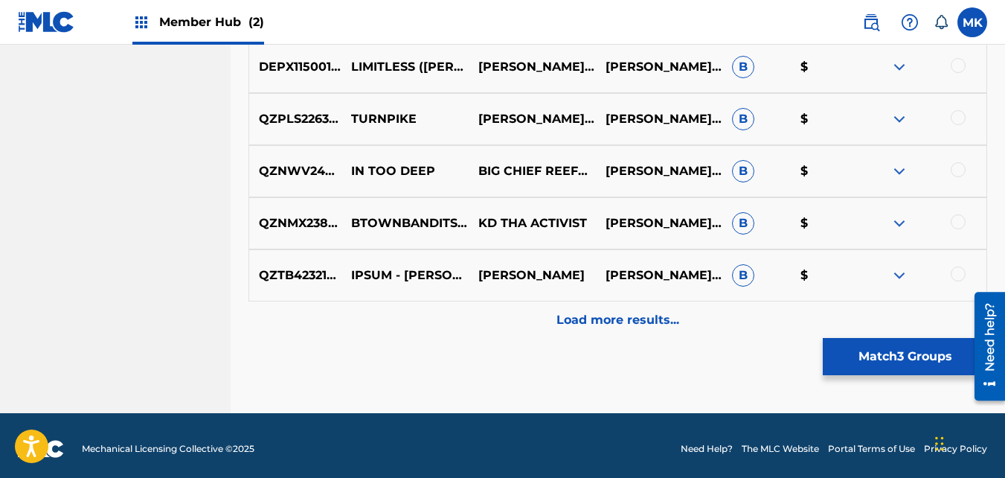
scroll to position [6612, 0]
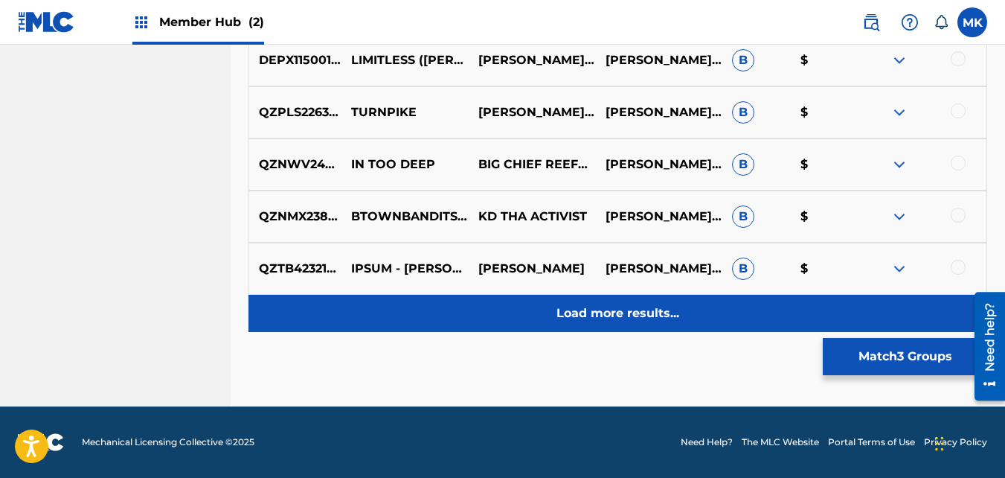
click at [604, 310] on p "Load more results..." at bounding box center [618, 313] width 123 height 18
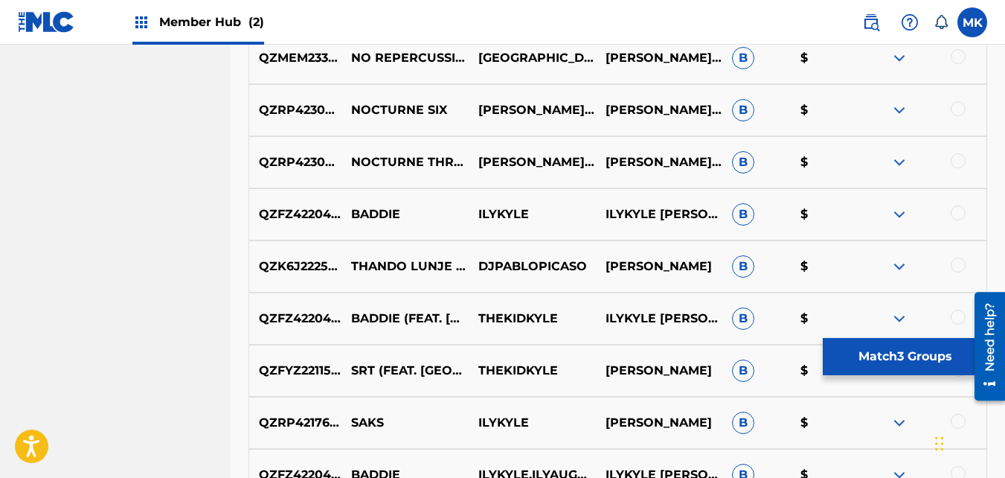
scroll to position [7058, 0]
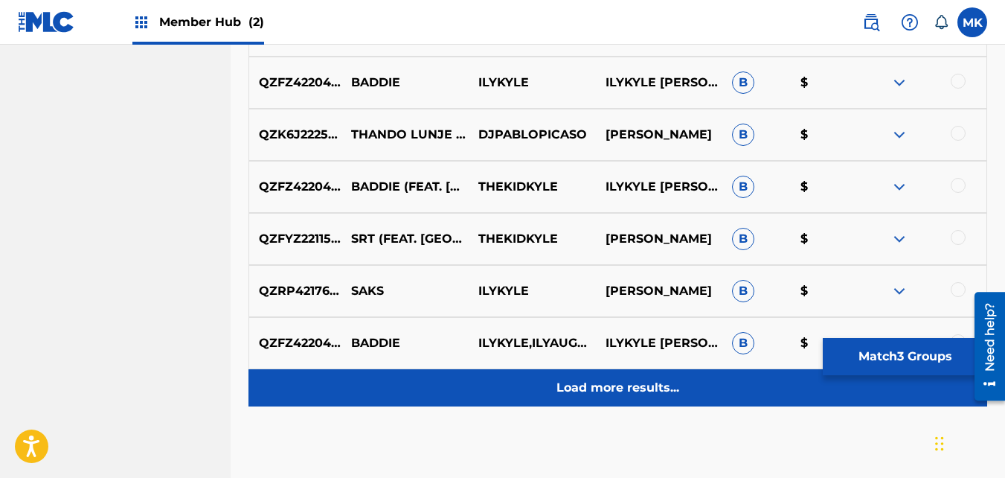
click at [601, 386] on p "Load more results..." at bounding box center [618, 388] width 123 height 18
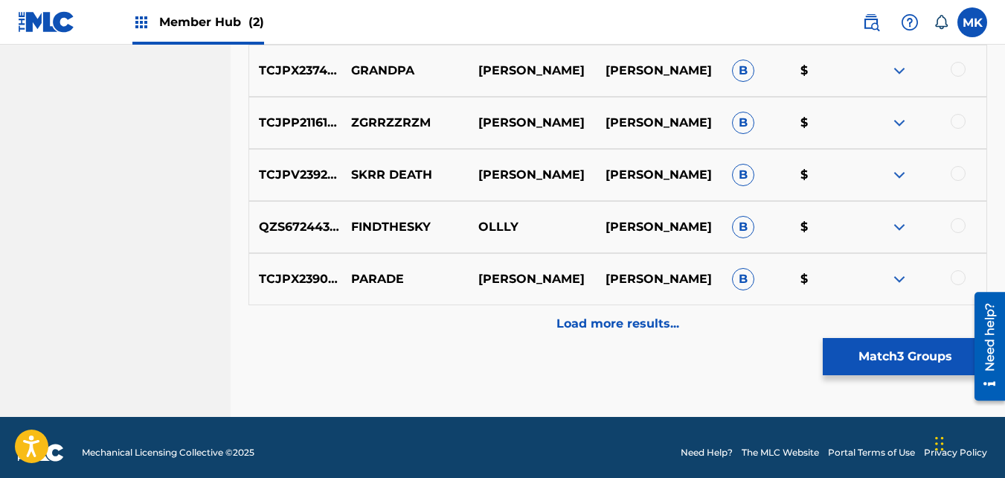
scroll to position [7654, 0]
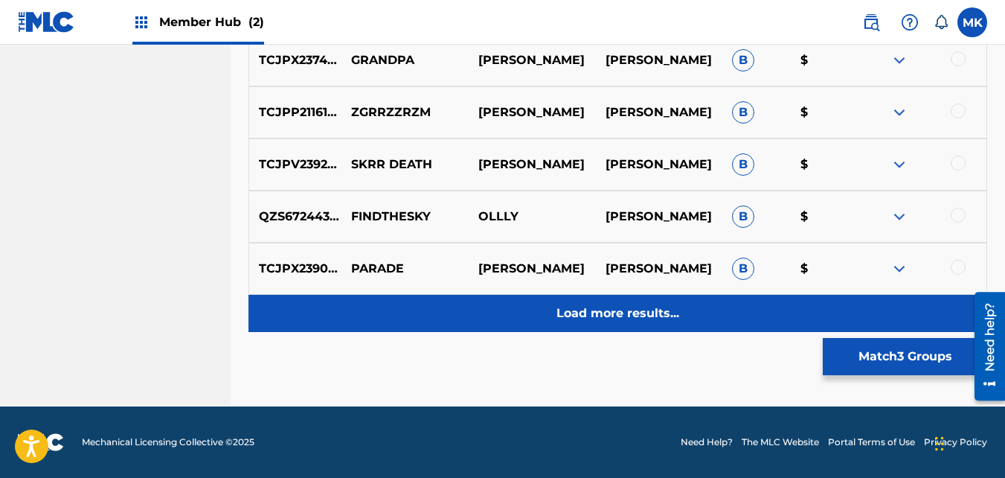
click at [598, 320] on p "Load more results..." at bounding box center [618, 313] width 123 height 18
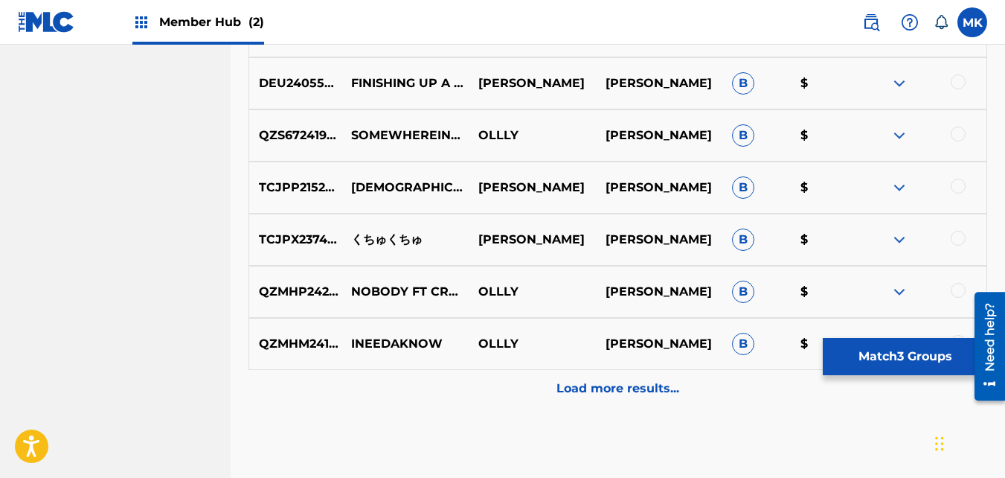
scroll to position [8100, 0]
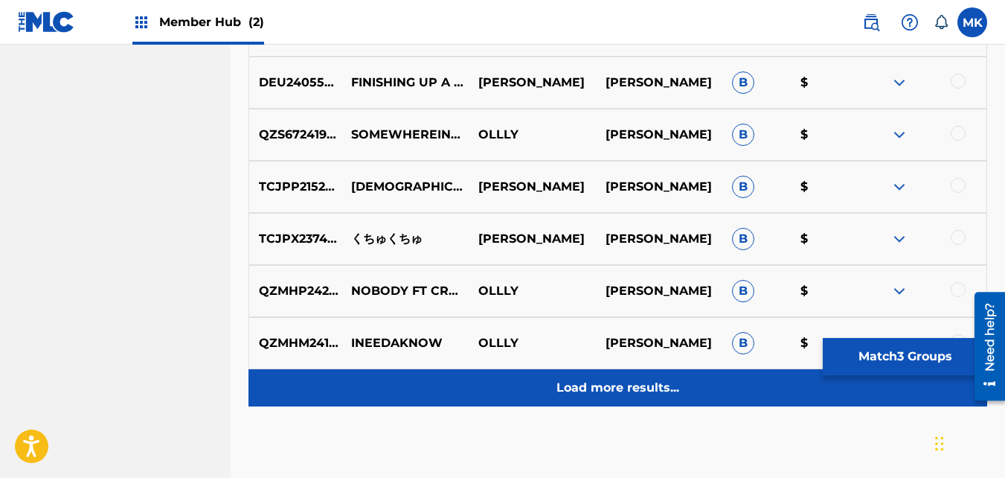
click at [600, 390] on p "Load more results..." at bounding box center [618, 388] width 123 height 18
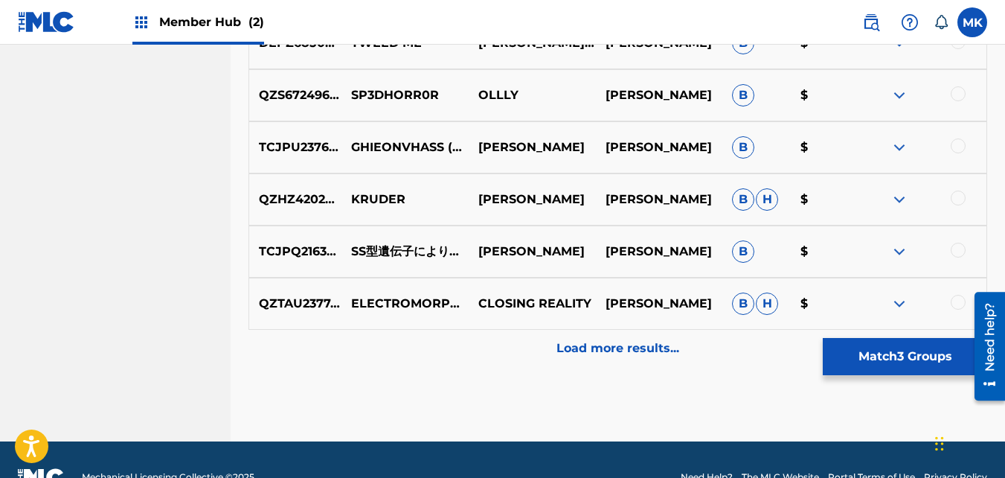
scroll to position [8696, 0]
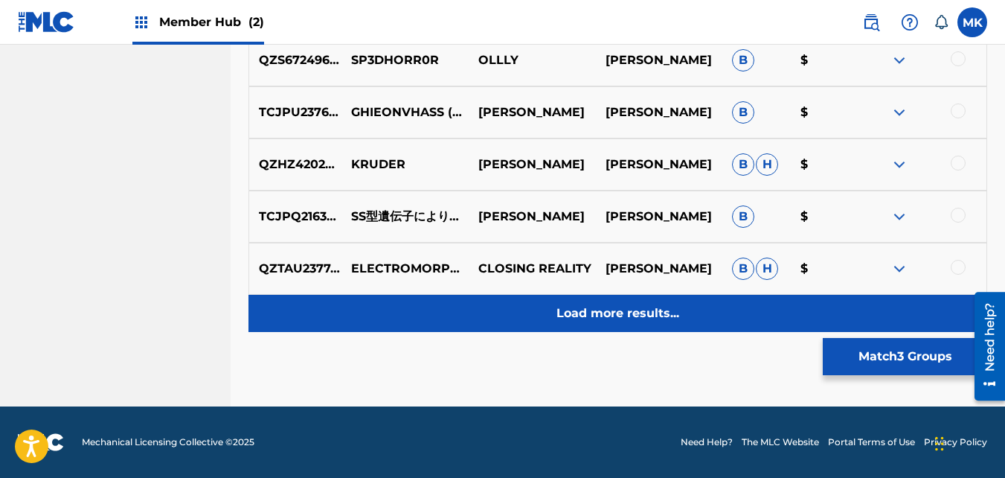
click at [589, 308] on p "Load more results..." at bounding box center [618, 313] width 123 height 18
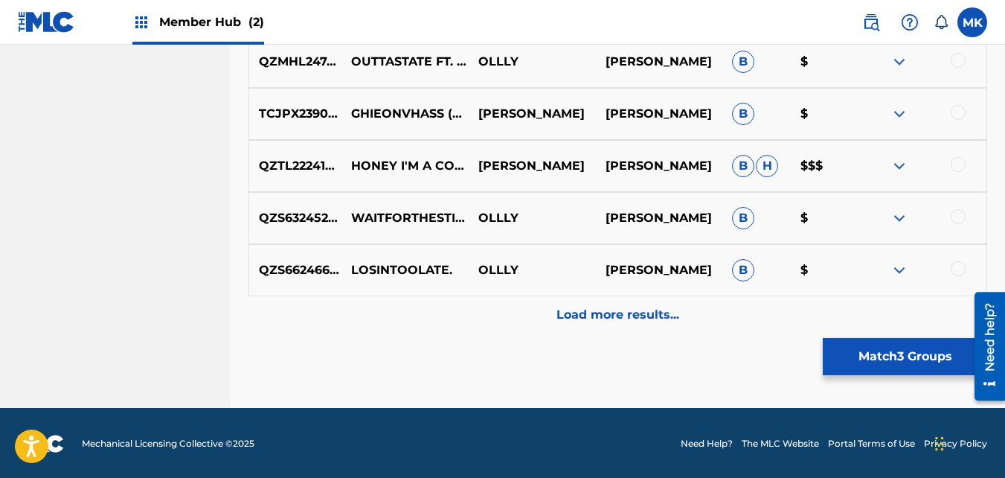
scroll to position [9217, 0]
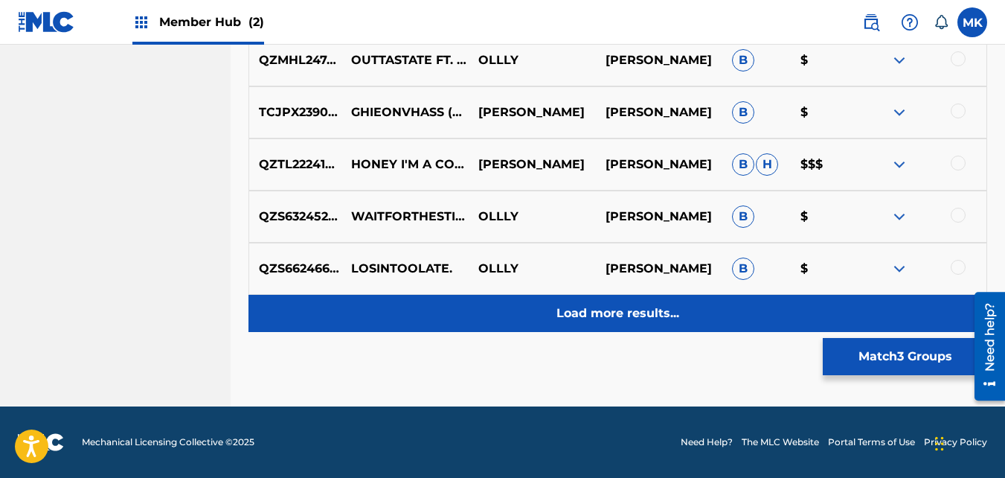
click at [581, 307] on p "Load more results..." at bounding box center [618, 313] width 123 height 18
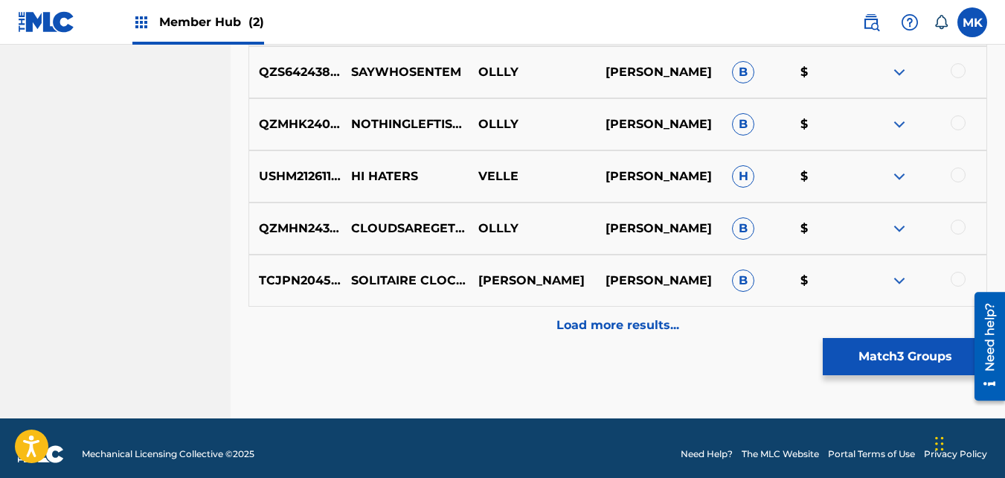
scroll to position [9737, 0]
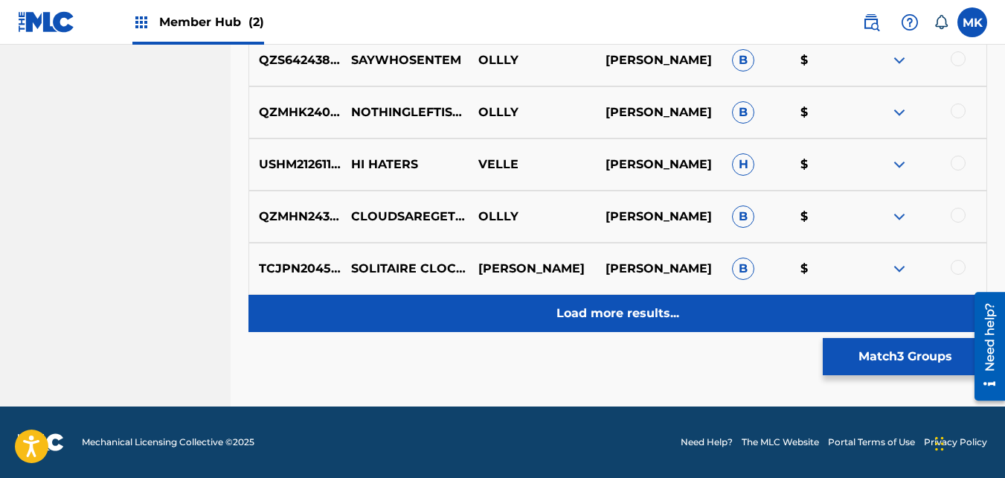
click at [612, 324] on div "Load more results..." at bounding box center [618, 313] width 739 height 37
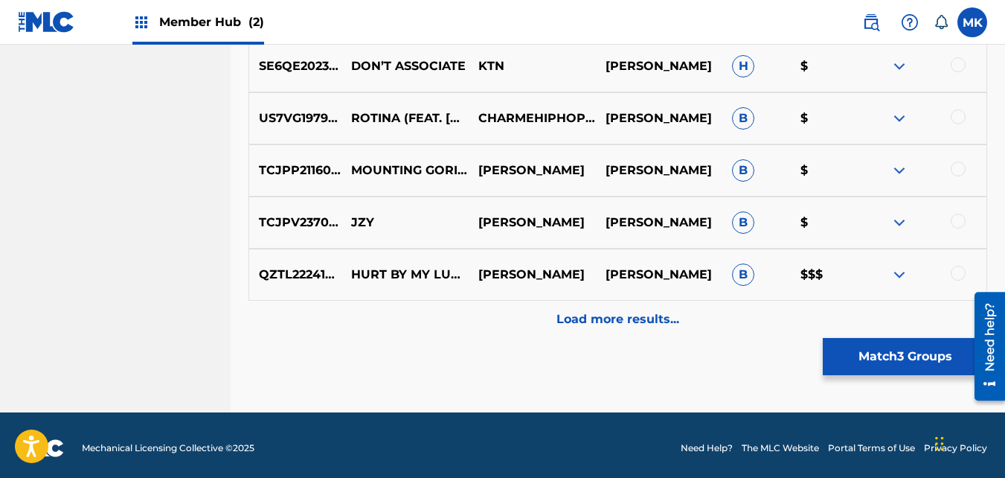
scroll to position [10258, 0]
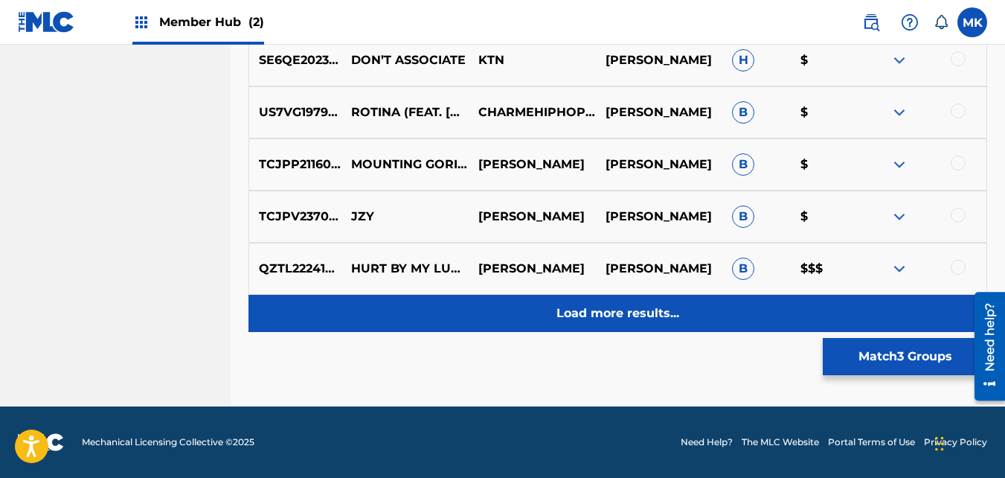
click at [646, 316] on p "Load more results..." at bounding box center [618, 313] width 123 height 18
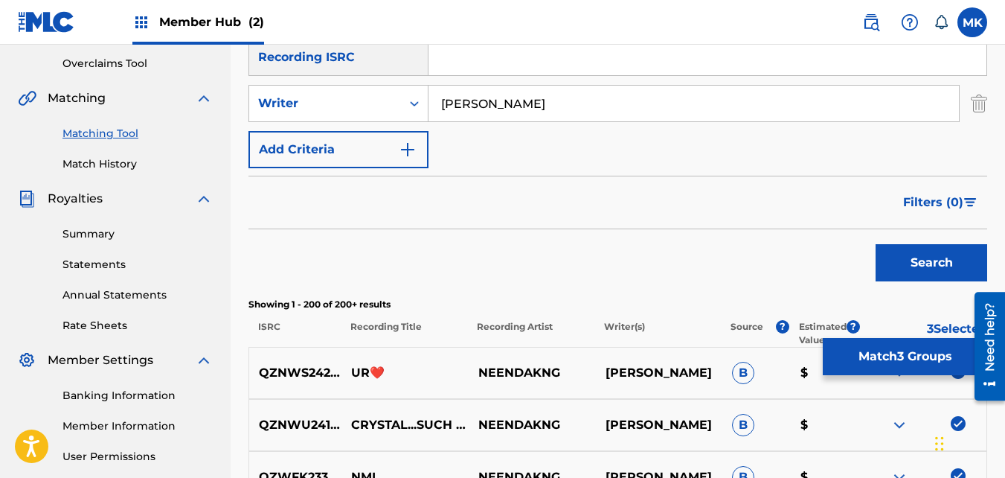
scroll to position [223, 0]
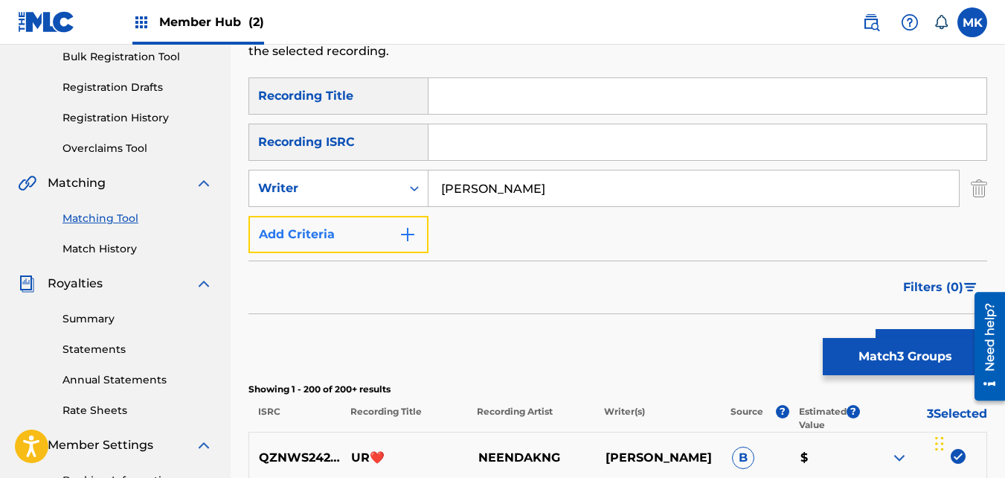
click at [405, 231] on img "Search Form" at bounding box center [408, 235] width 18 height 18
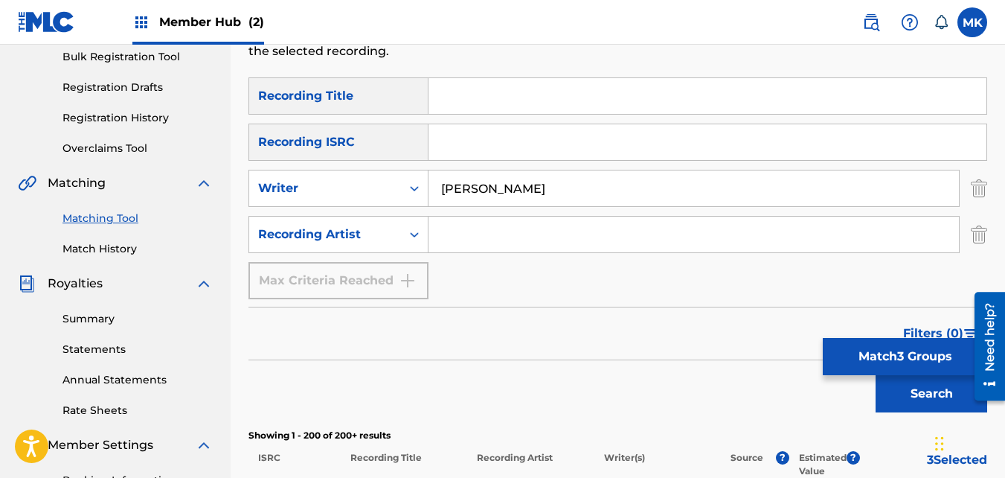
click at [461, 237] on input "Search Form" at bounding box center [694, 235] width 531 height 36
type input "NeendaKng"
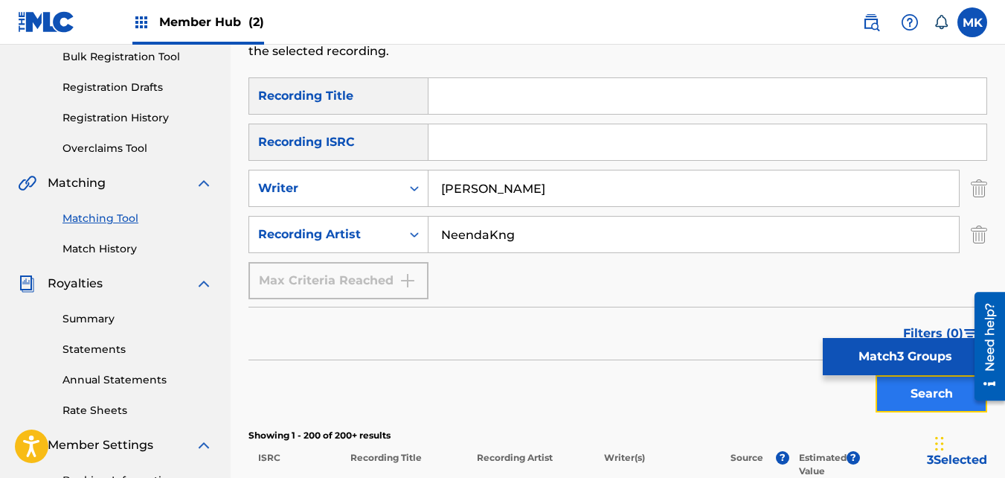
click at [940, 403] on button "Search" at bounding box center [932, 393] width 112 height 37
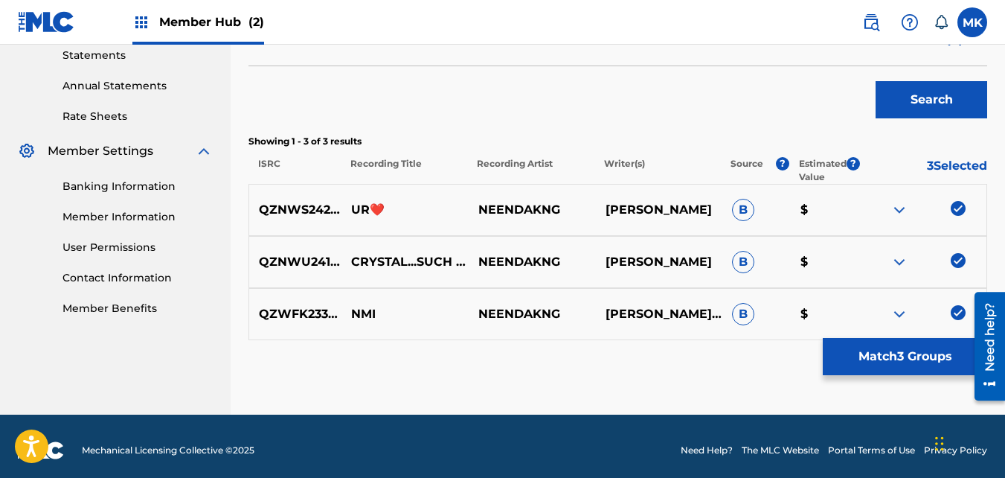
scroll to position [521, 0]
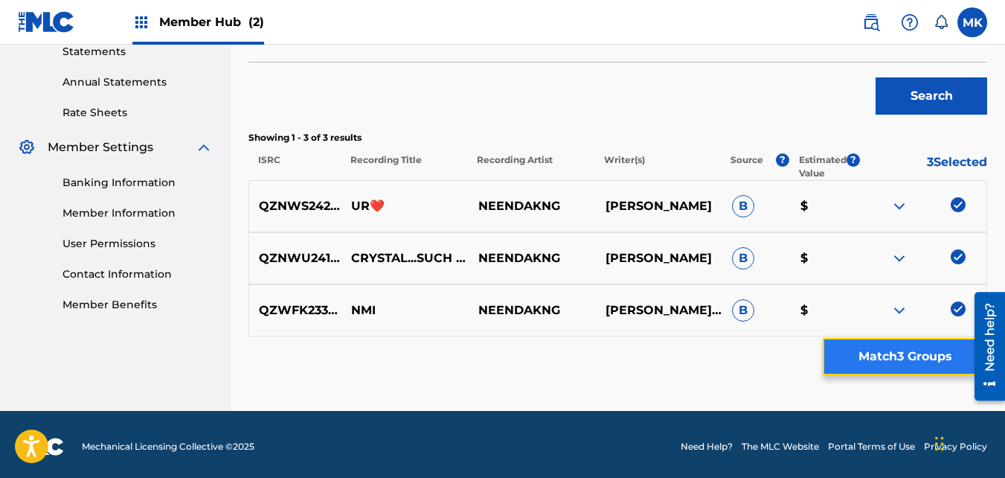
click at [838, 348] on button "Match 3 Groups" at bounding box center [905, 356] width 164 height 37
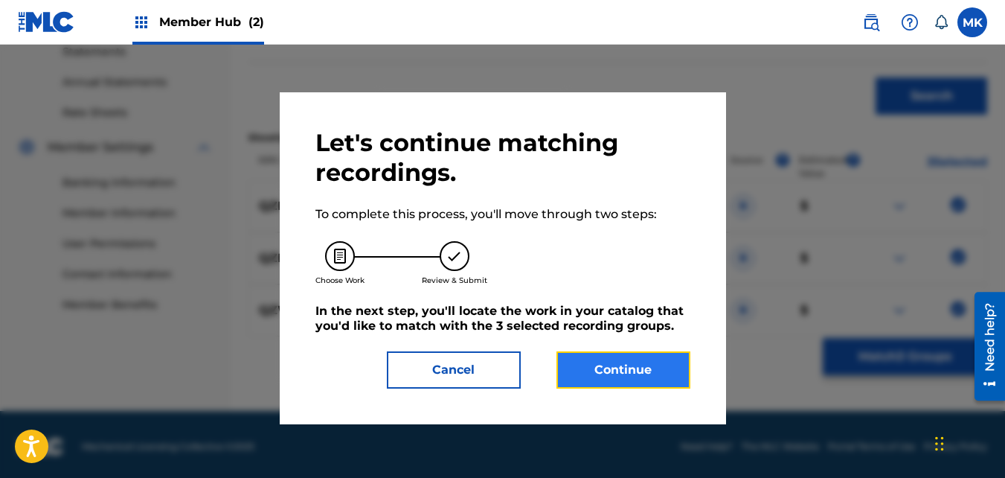
click at [627, 374] on button "Continue" at bounding box center [624, 369] width 134 height 37
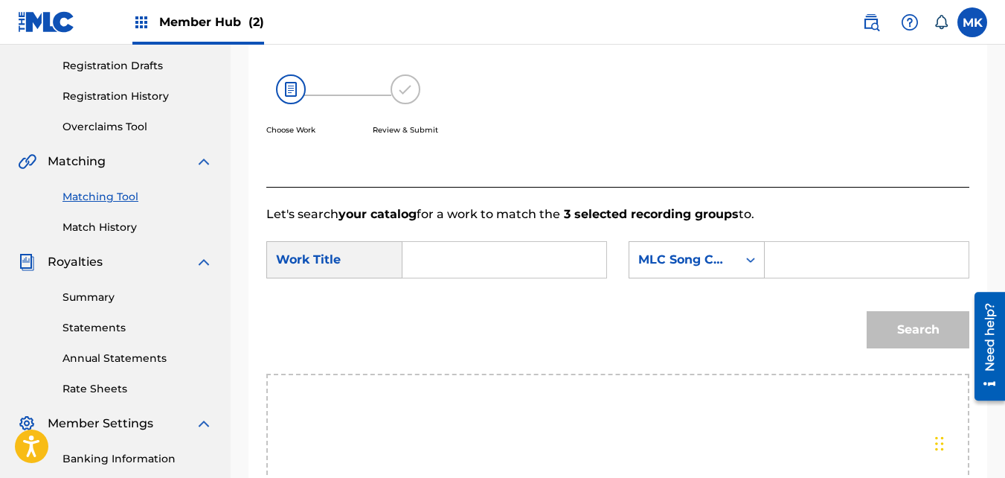
scroll to position [223, 0]
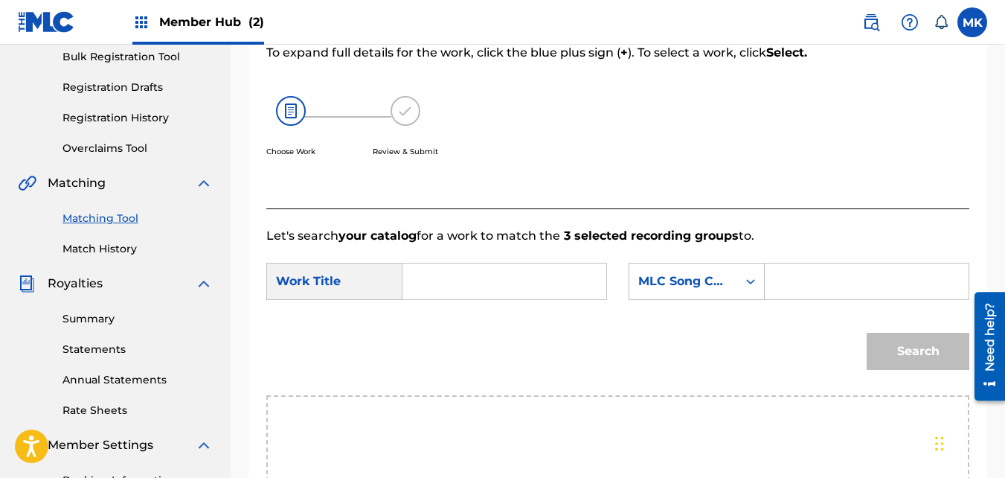
click at [423, 299] on input "Search Form" at bounding box center [504, 281] width 179 height 36
click at [453, 363] on span "stal....such a classy lady" at bounding box center [499, 341] width 142 height 68
type input "crystal....such a classy lady"
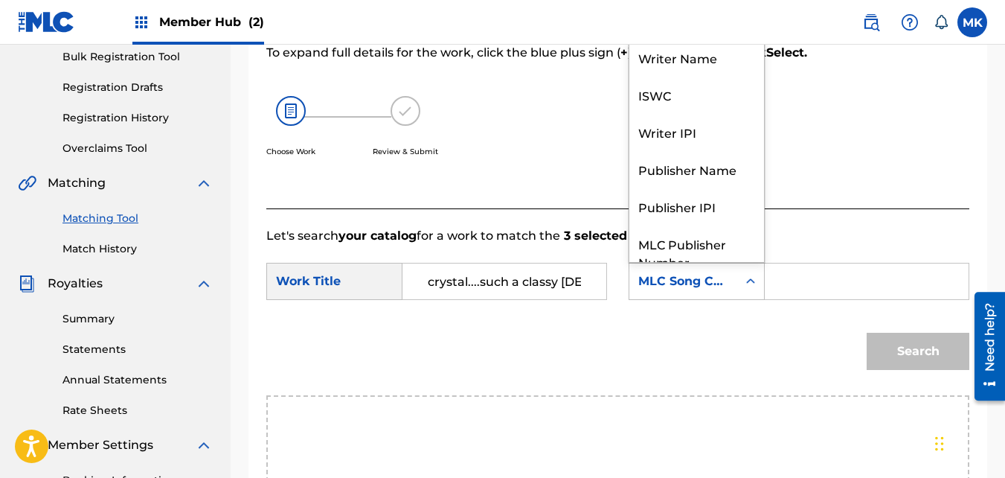
click at [747, 289] on icon "Search Form" at bounding box center [750, 281] width 15 height 15
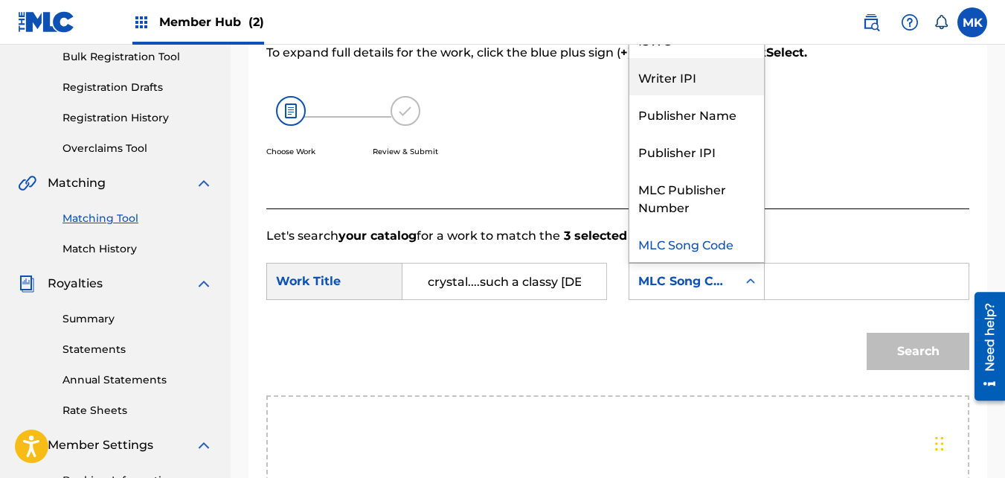
scroll to position [0, 0]
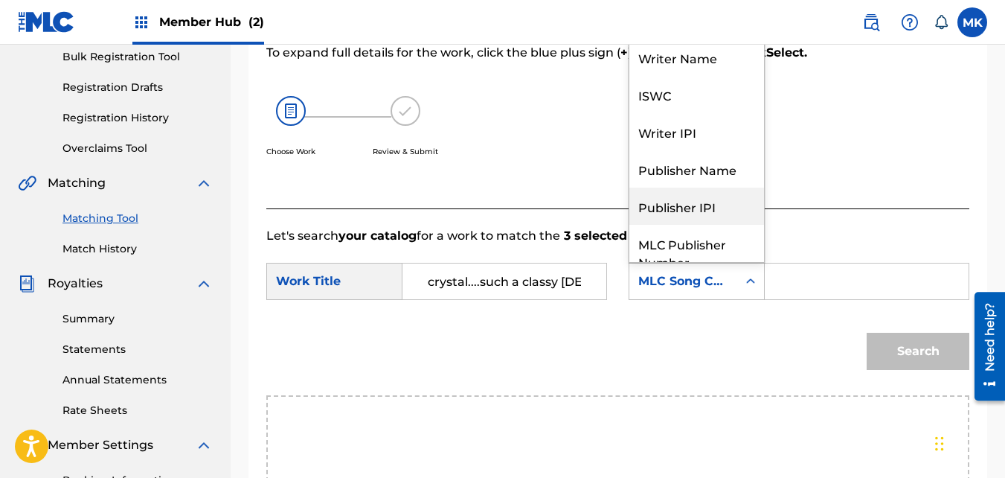
click at [685, 220] on div "Publisher IPI" at bounding box center [697, 206] width 135 height 37
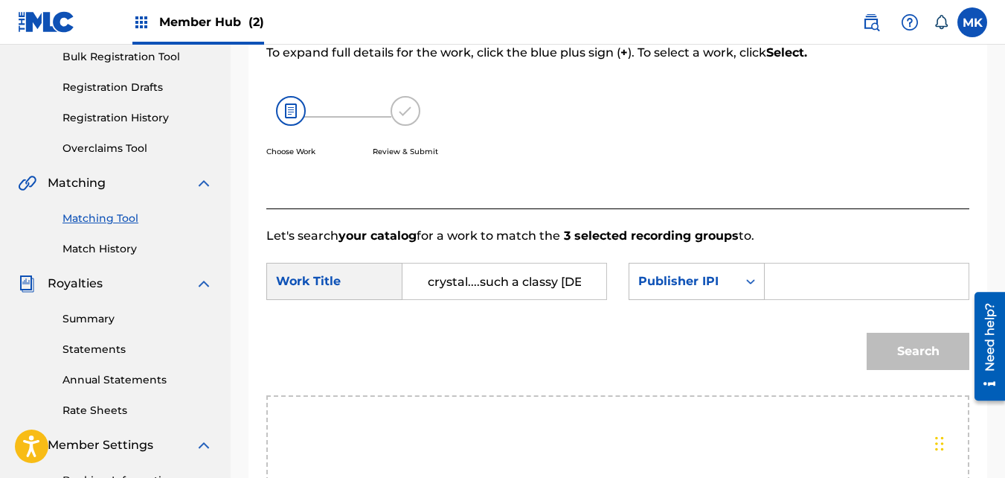
click at [780, 299] on input "Search Form" at bounding box center [867, 281] width 179 height 36
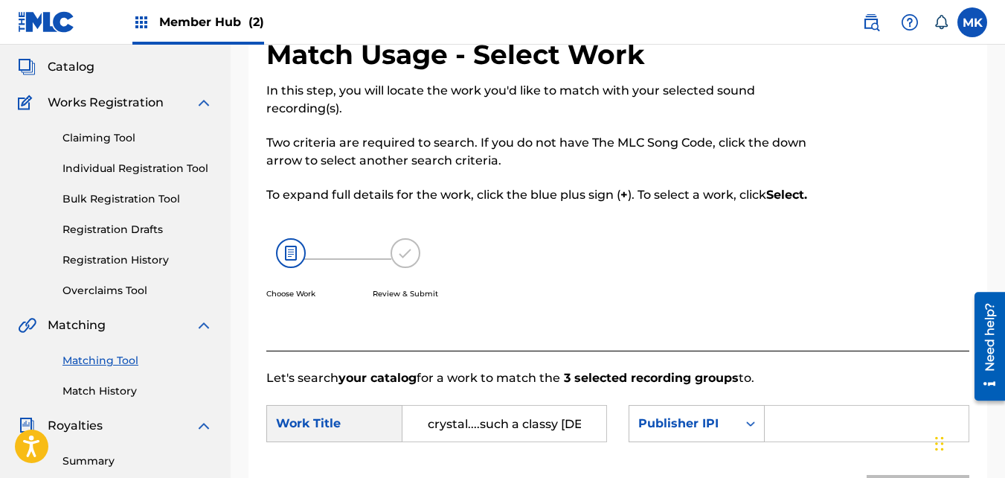
scroll to position [74, 0]
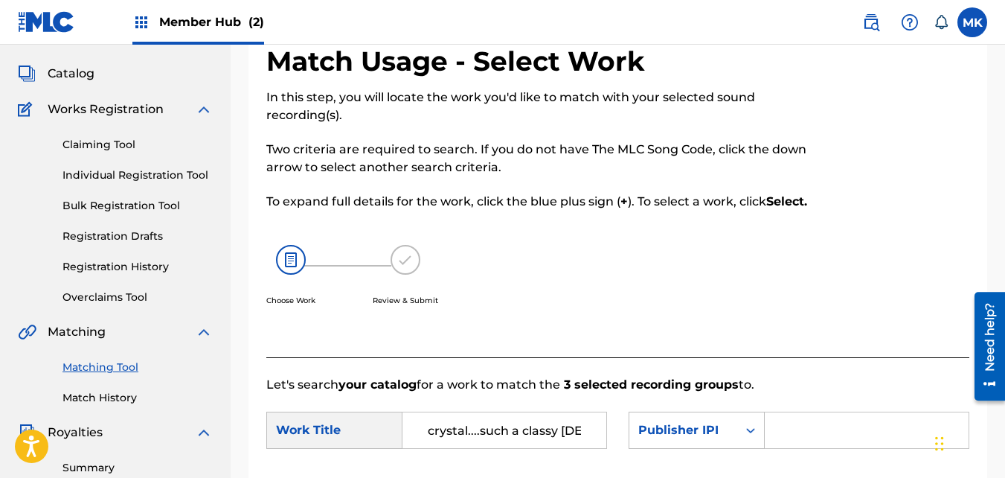
click at [775, 446] on div "Search Form" at bounding box center [867, 430] width 205 height 37
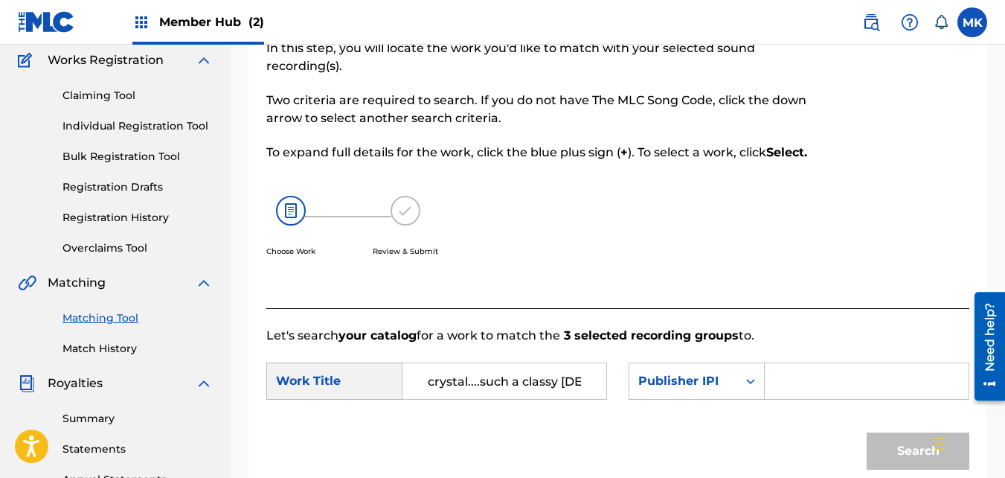
scroll to position [149, 0]
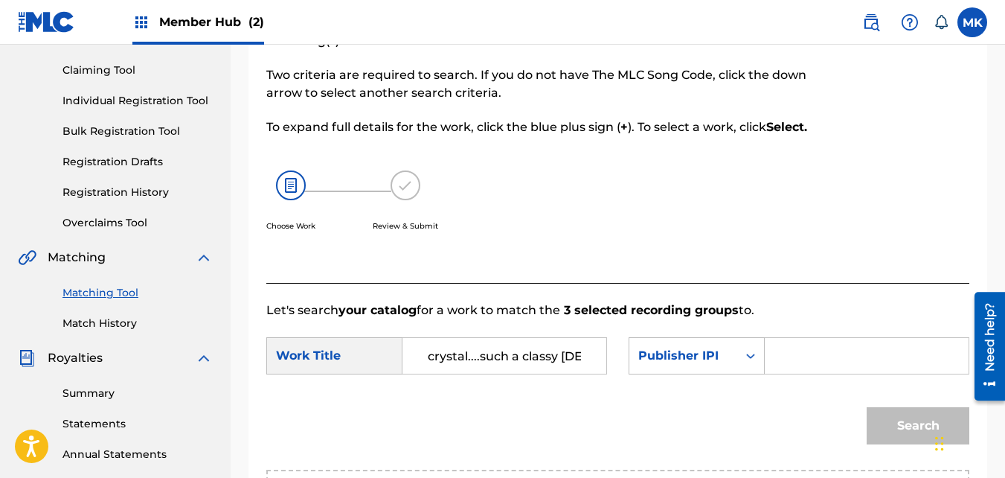
drag, startPoint x: 771, startPoint y: 385, endPoint x: 776, endPoint y: 379, distance: 7.9
click at [771, 374] on div "Search Form" at bounding box center [867, 355] width 205 height 37
click at [778, 374] on input "Search Form" at bounding box center [867, 356] width 179 height 36
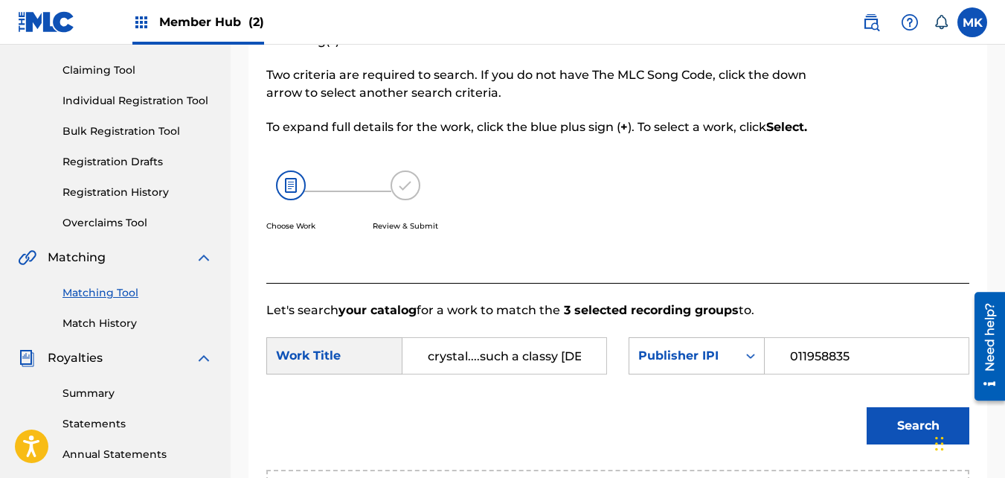
type input "01195883501"
click at [900, 444] on button "Search" at bounding box center [918, 425] width 103 height 37
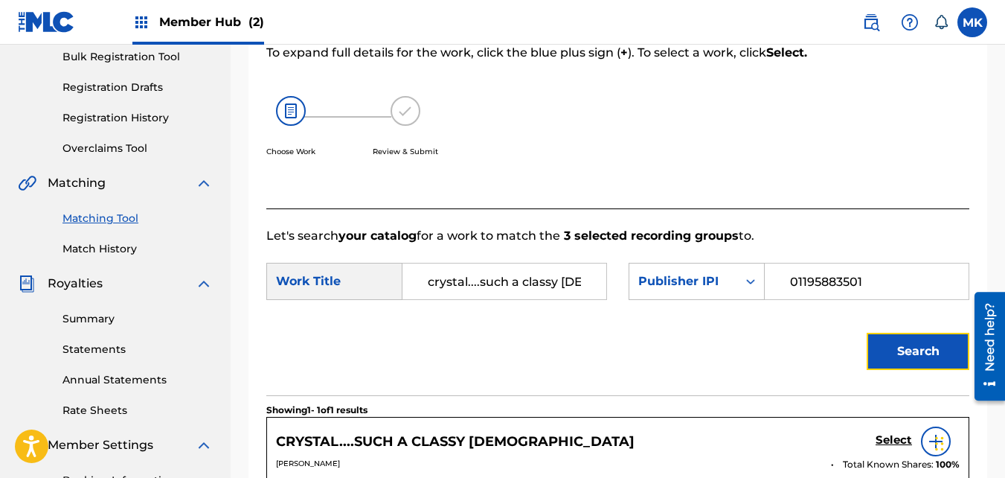
scroll to position [372, 0]
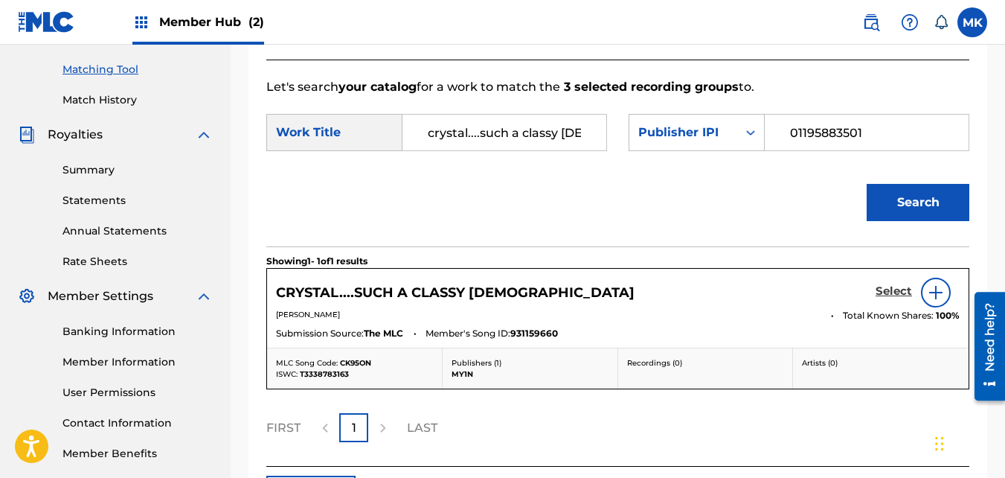
click at [906, 298] on h5 "Select" at bounding box center [894, 291] width 36 height 14
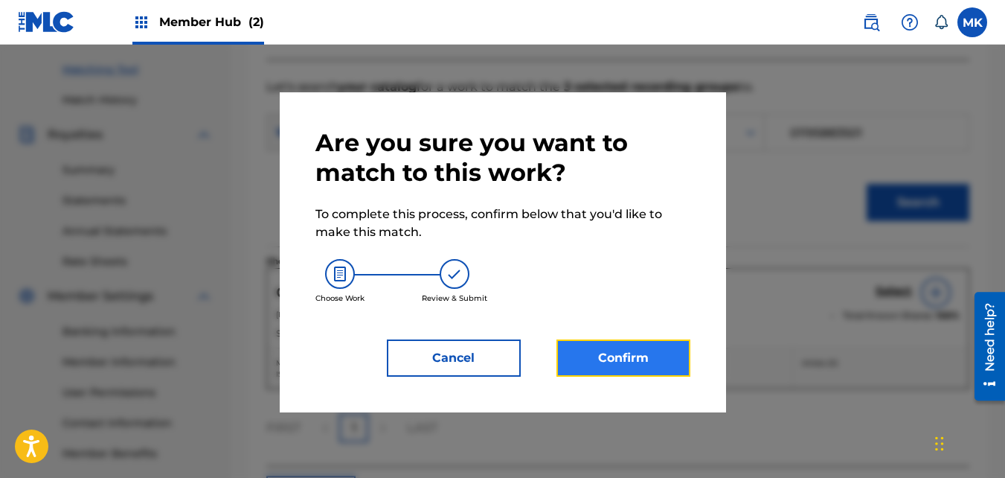
click at [607, 349] on button "Confirm" at bounding box center [624, 357] width 134 height 37
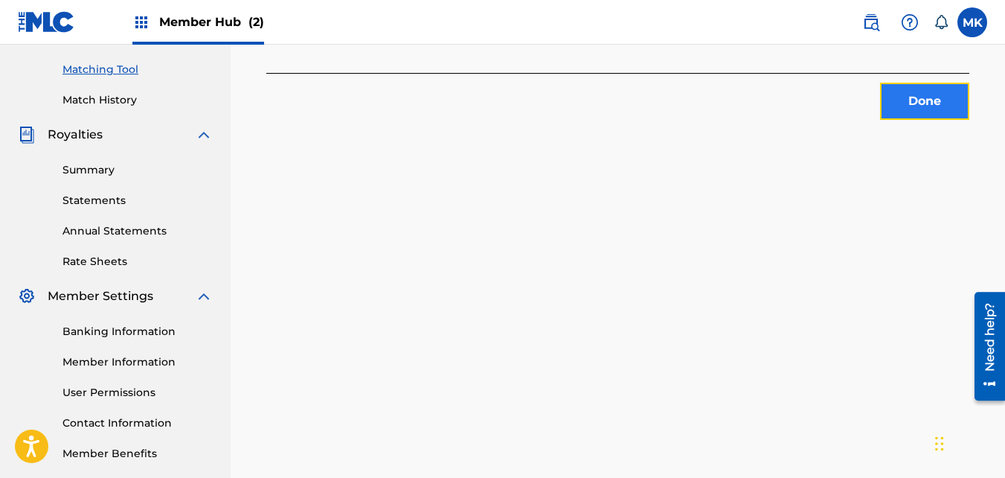
click at [898, 108] on button "Done" at bounding box center [924, 101] width 89 height 37
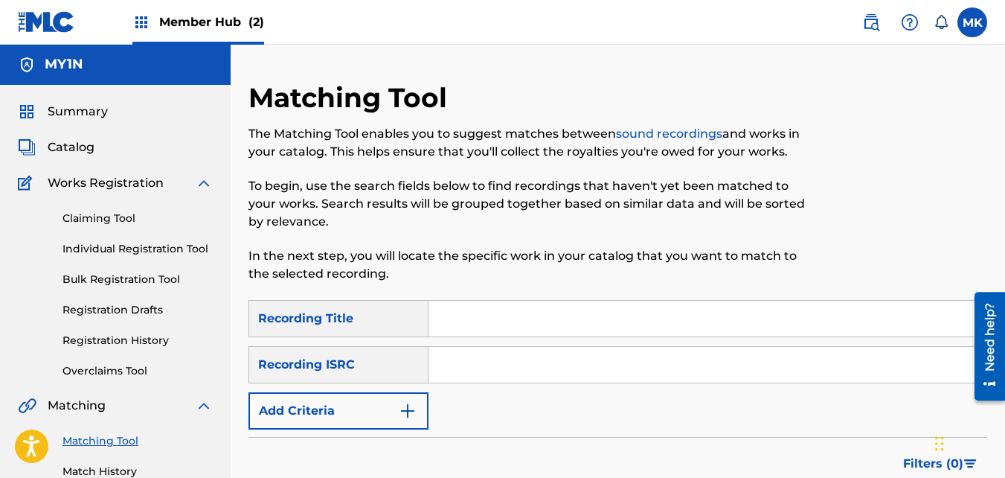
scroll to position [0, 0]
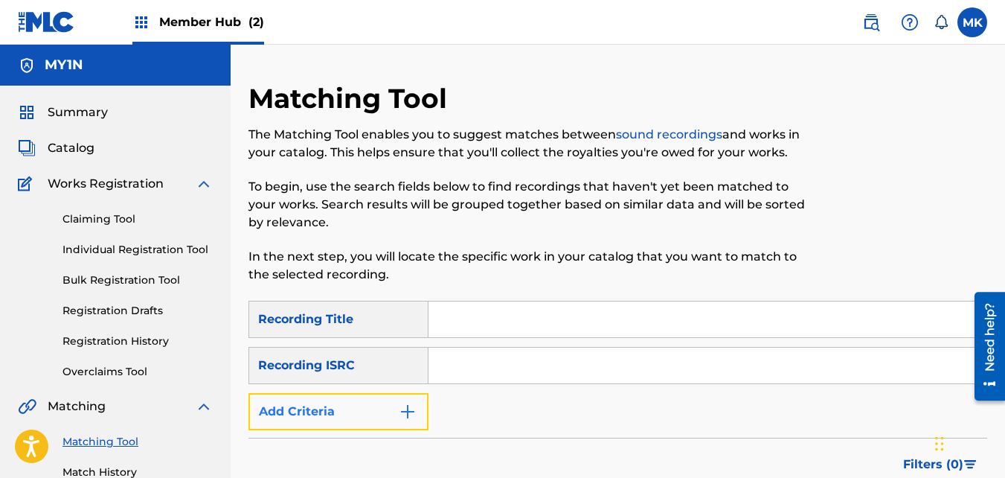
click at [406, 416] on img "Search Form" at bounding box center [408, 412] width 18 height 18
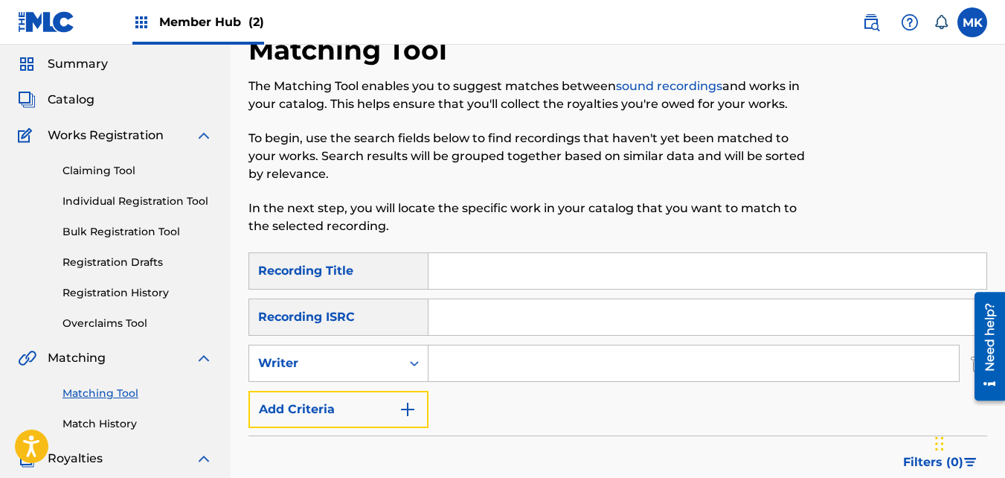
scroll to position [149, 0]
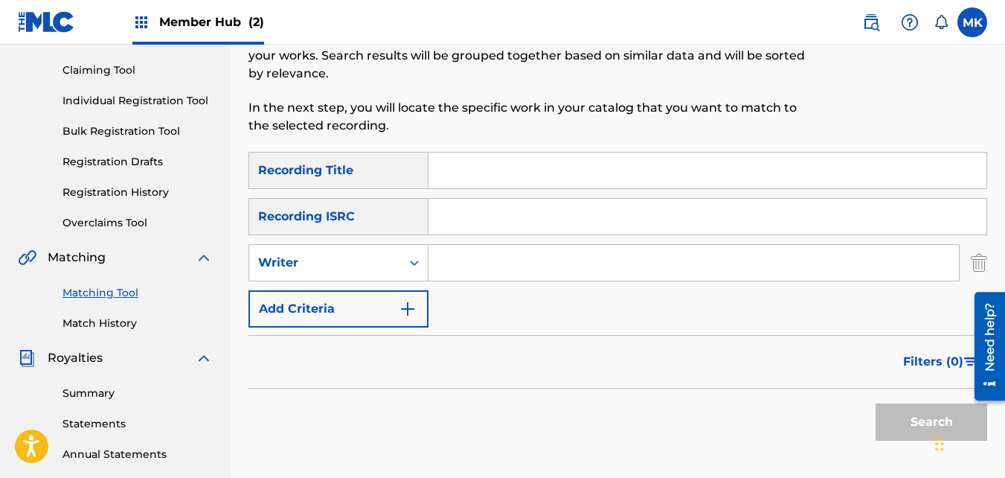
click at [461, 260] on input "Search Form" at bounding box center [694, 263] width 531 height 36
type input "[PERSON_NAME]"
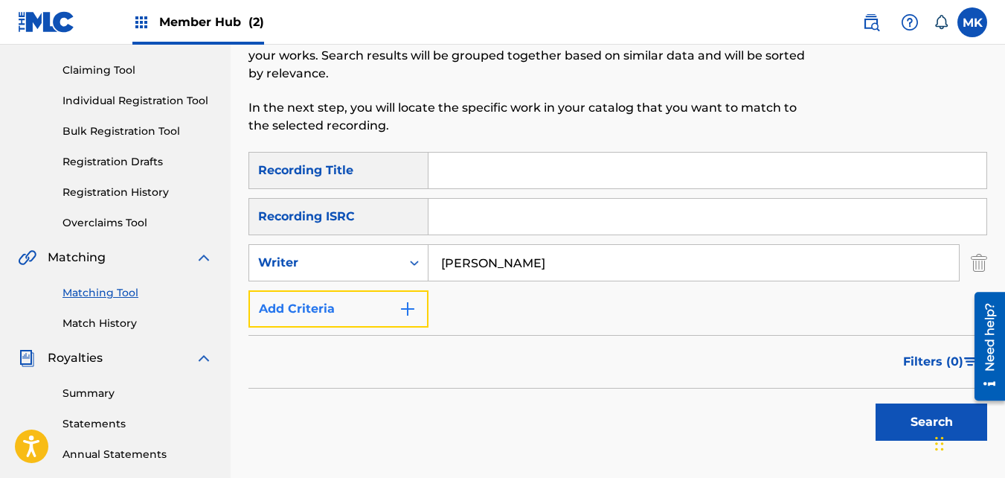
click at [409, 313] on img "Search Form" at bounding box center [408, 309] width 18 height 18
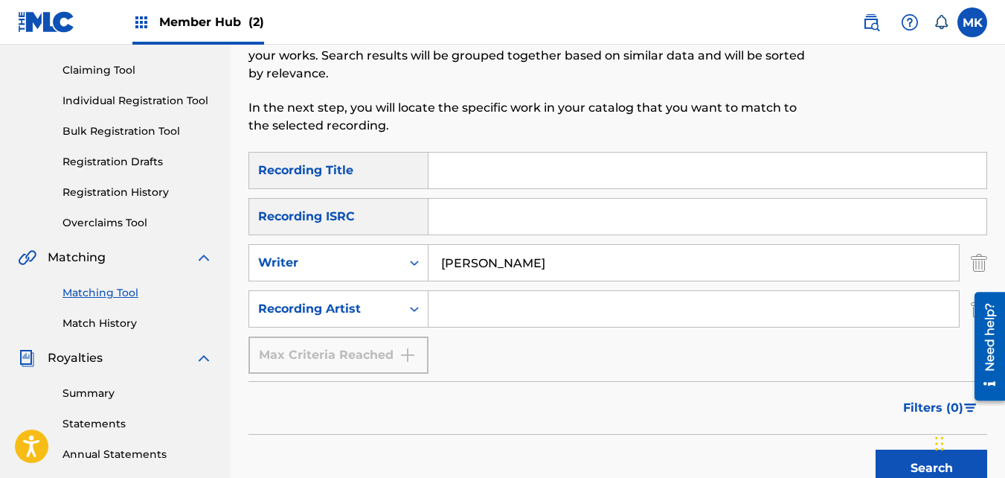
click at [467, 311] on input "Search Form" at bounding box center [694, 309] width 531 height 36
type input "NeendaKng"
click at [903, 458] on button "Search" at bounding box center [932, 468] width 112 height 37
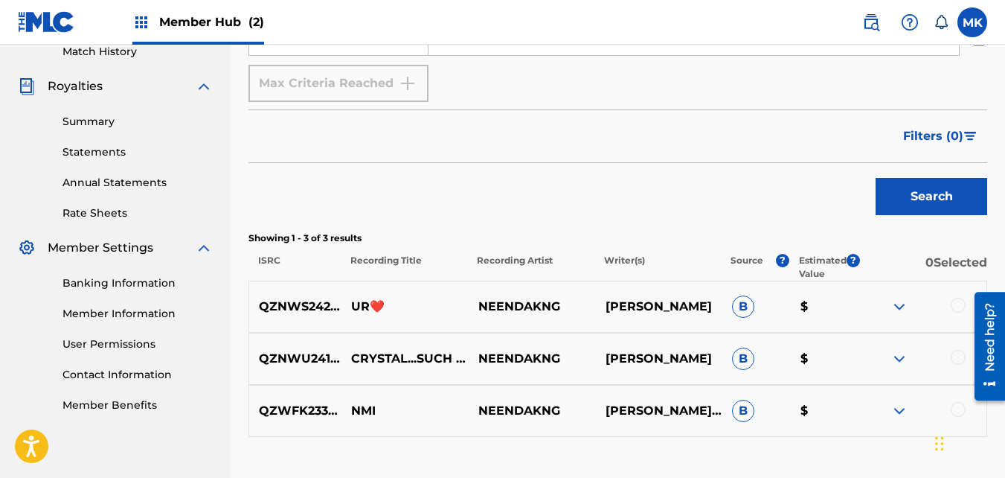
scroll to position [447, 0]
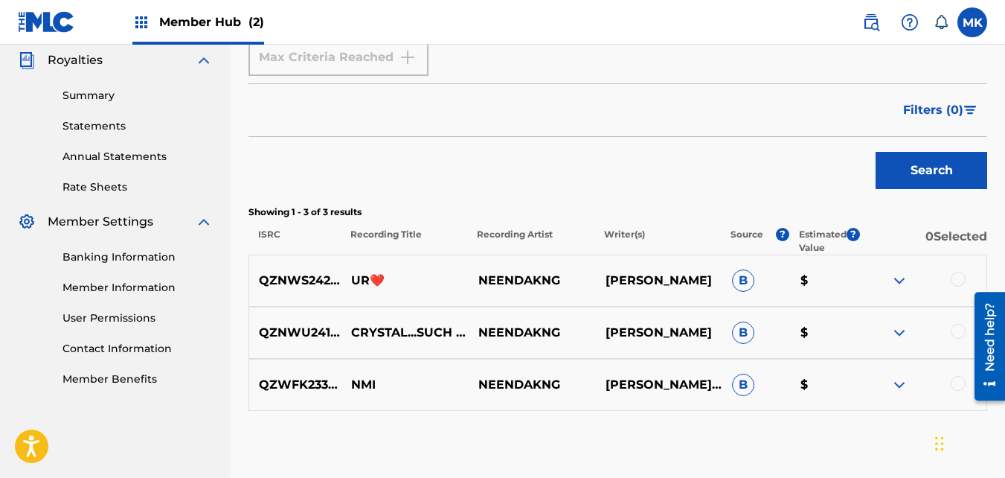
click at [963, 280] on div at bounding box center [958, 279] width 15 height 15
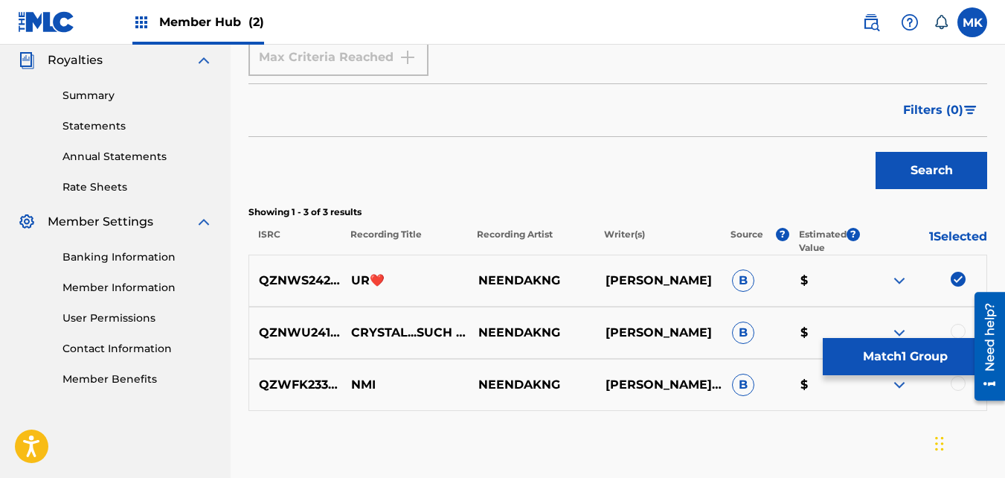
click at [898, 282] on img at bounding box center [900, 281] width 18 height 18
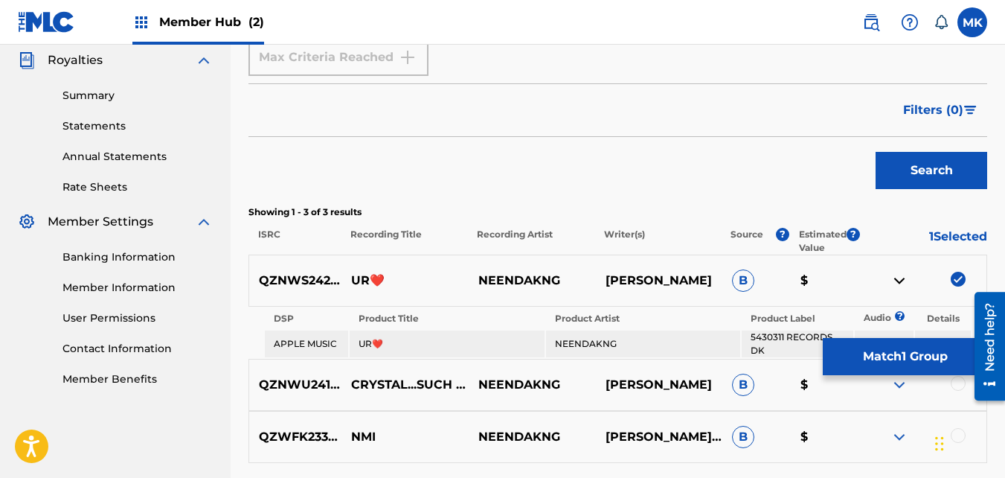
scroll to position [521, 0]
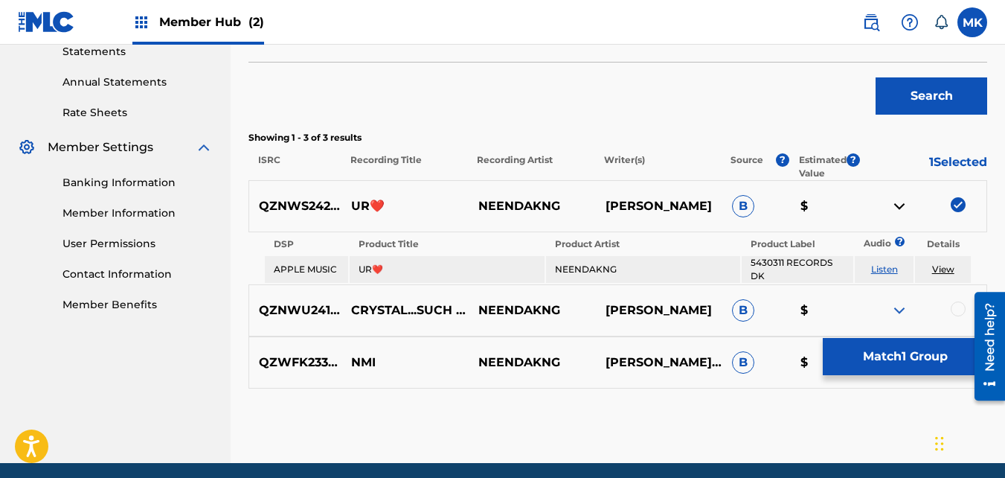
click at [938, 271] on link "View" at bounding box center [944, 268] width 22 height 11
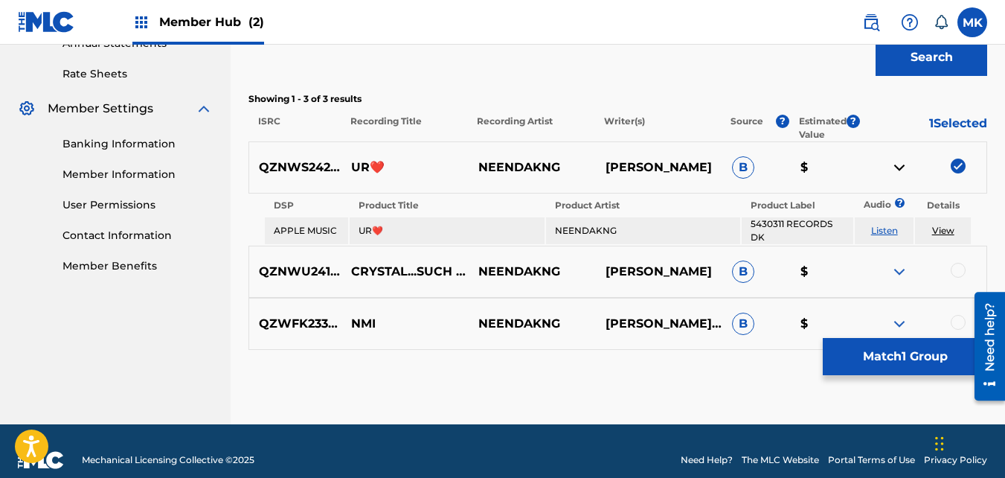
scroll to position [578, 0]
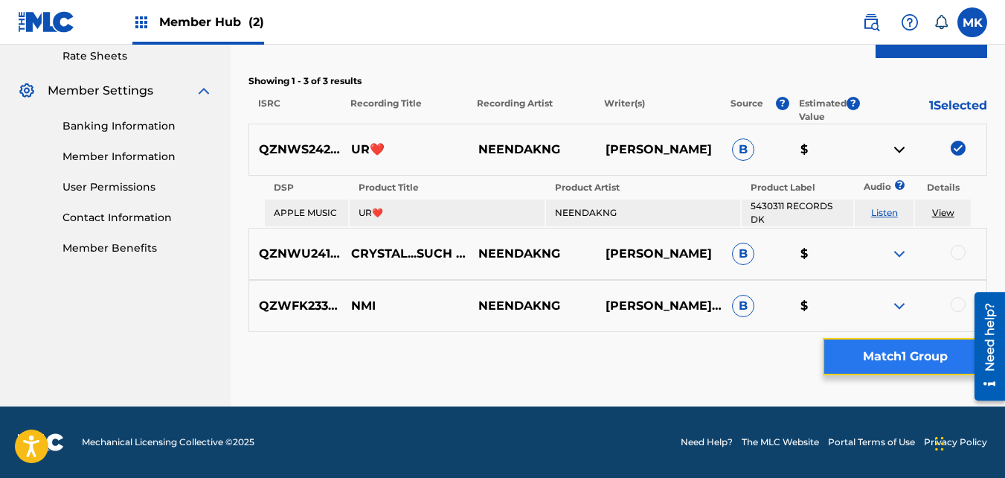
click at [896, 351] on button "Match 1 Group" at bounding box center [905, 356] width 164 height 37
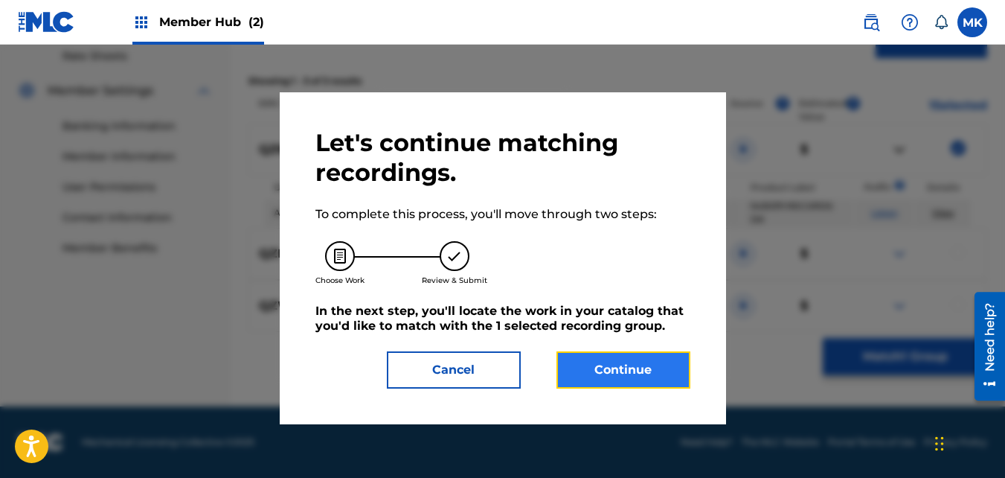
click at [610, 365] on button "Continue" at bounding box center [624, 369] width 134 height 37
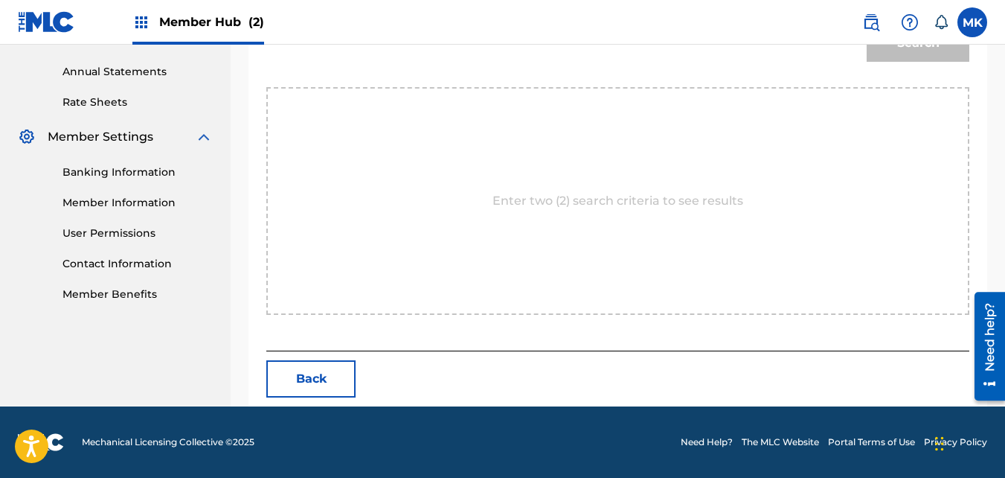
scroll to position [252, 0]
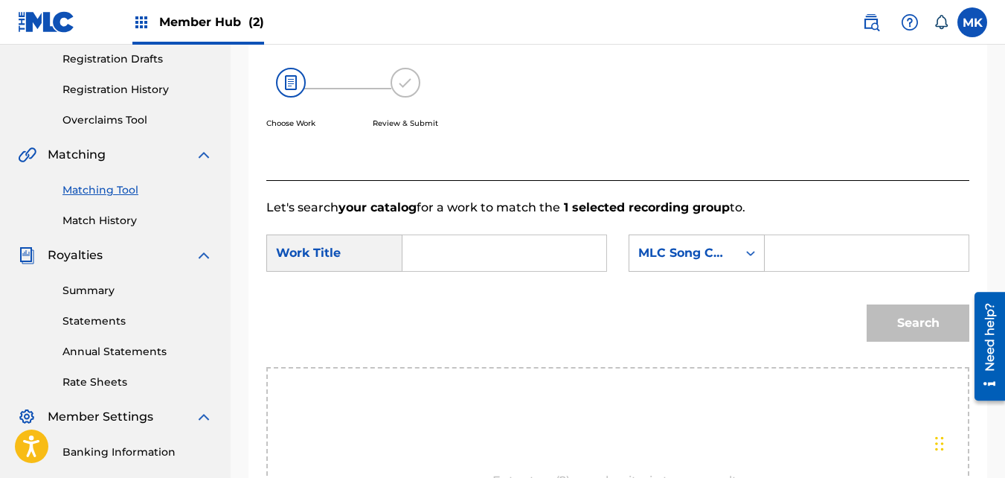
click at [444, 271] on input "Search Form" at bounding box center [504, 253] width 179 height 36
click at [441, 338] on span "heart(bonus)" at bounding box center [480, 331] width 79 height 14
type input "ur heart(bonus)"
click at [749, 256] on icon "Search Form" at bounding box center [750, 253] width 9 height 5
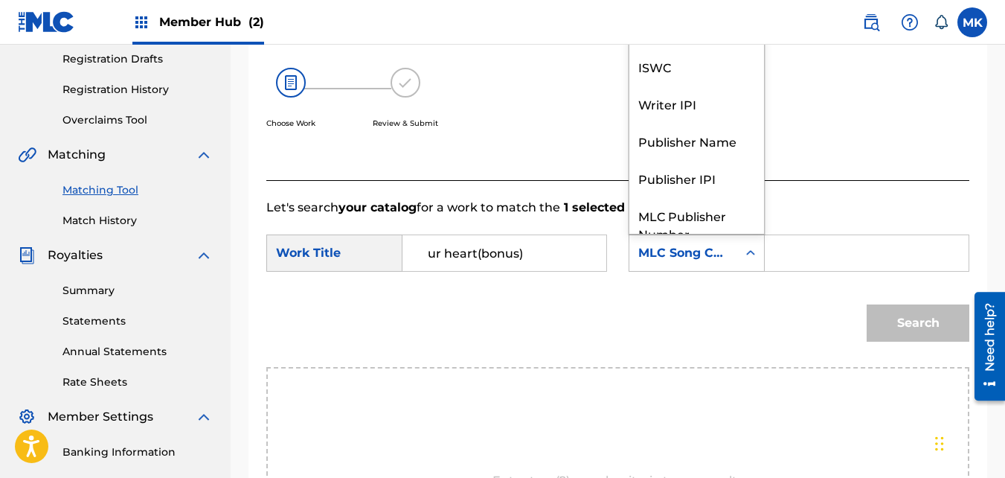
scroll to position [55, 0]
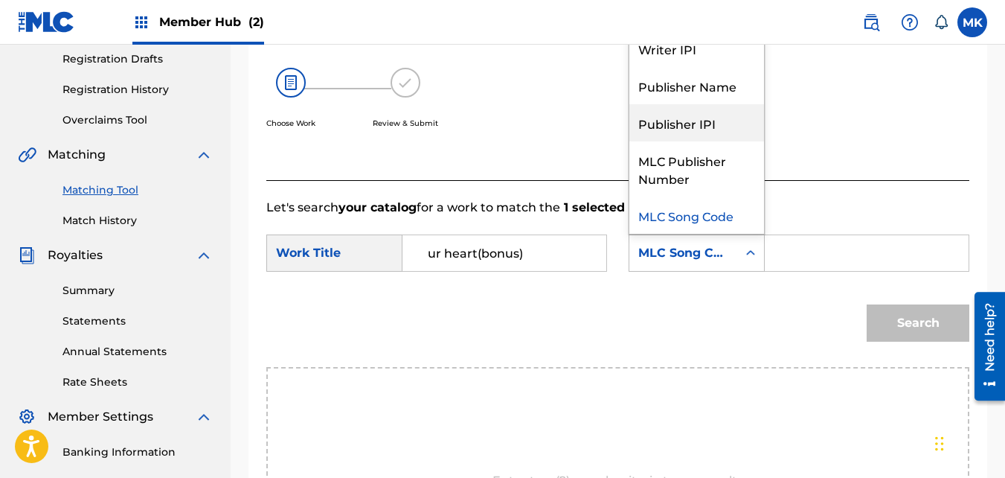
click at [685, 139] on div "Publisher IPI" at bounding box center [697, 122] width 135 height 37
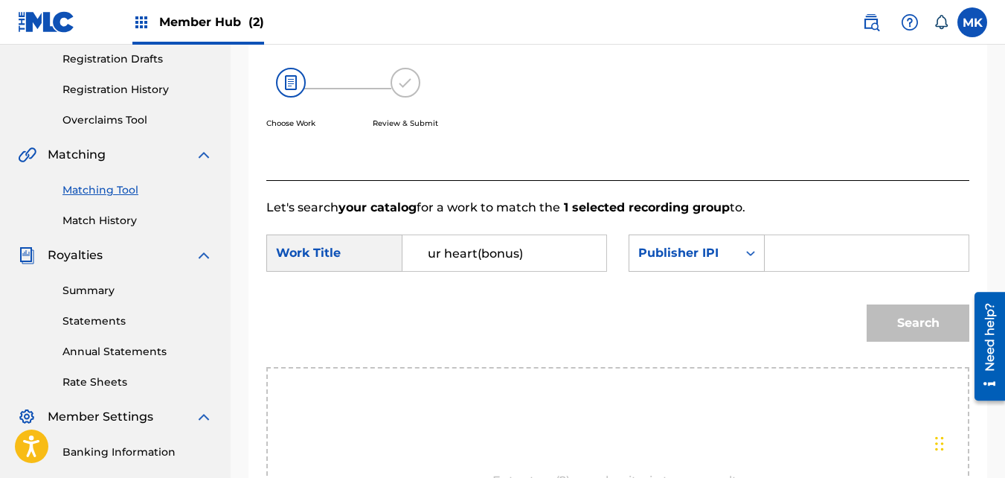
click at [779, 262] on input "Search Form" at bounding box center [867, 253] width 179 height 36
type input "01195883501"
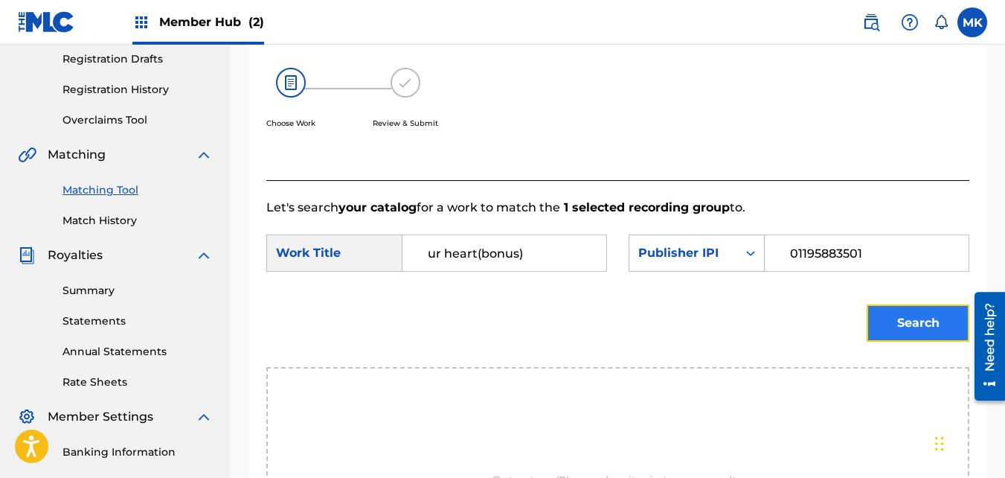
click at [915, 342] on button "Search" at bounding box center [918, 322] width 103 height 37
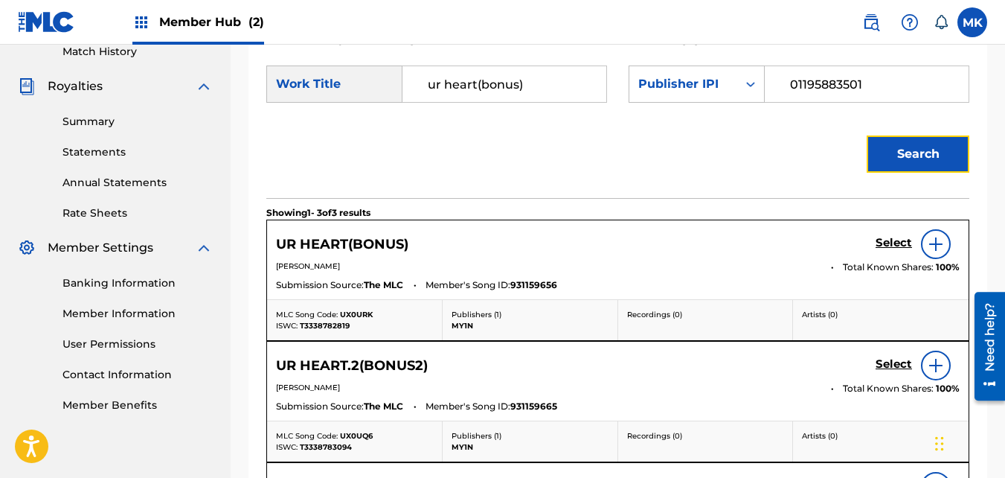
scroll to position [400, 0]
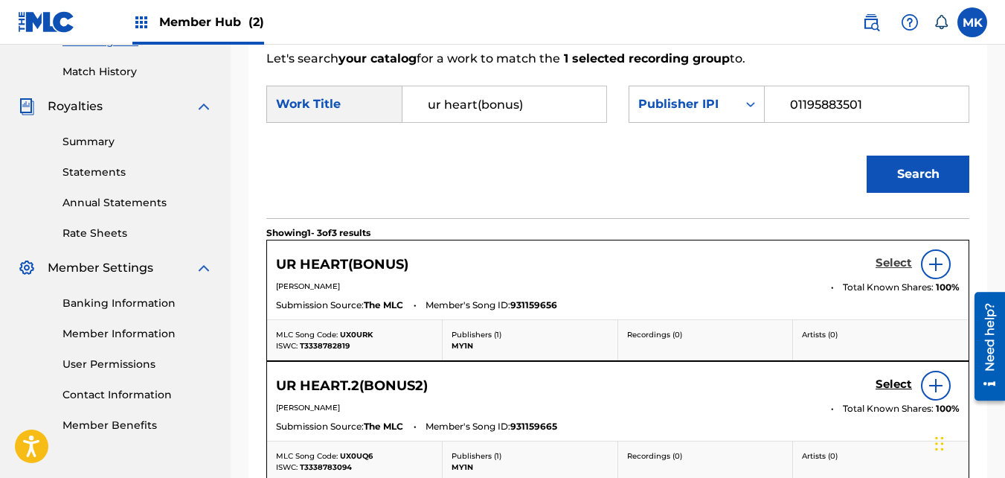
click at [891, 270] on h5 "Select" at bounding box center [894, 263] width 36 height 14
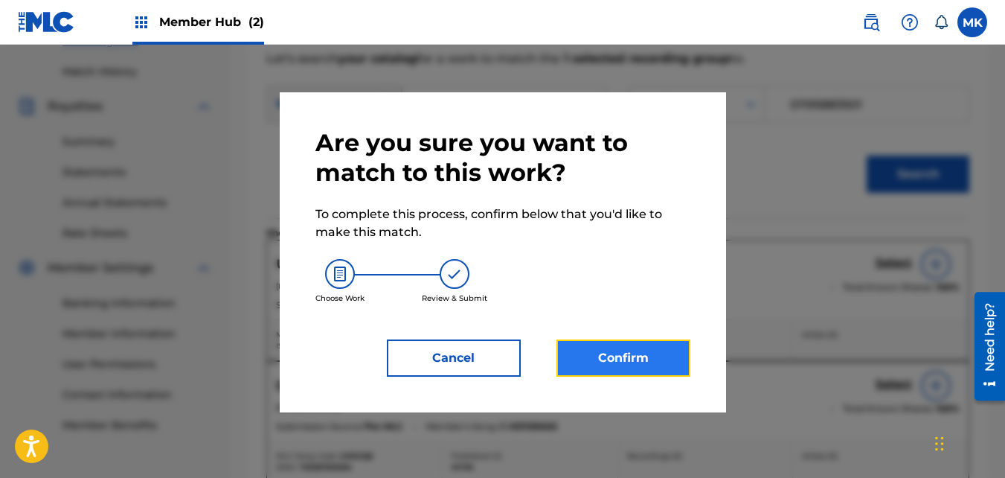
click at [618, 356] on button "Confirm" at bounding box center [624, 357] width 134 height 37
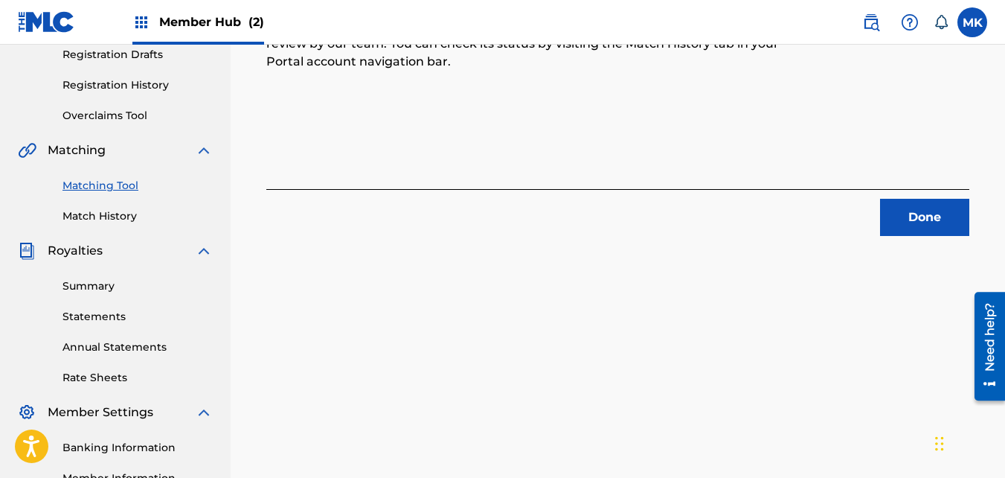
scroll to position [252, 0]
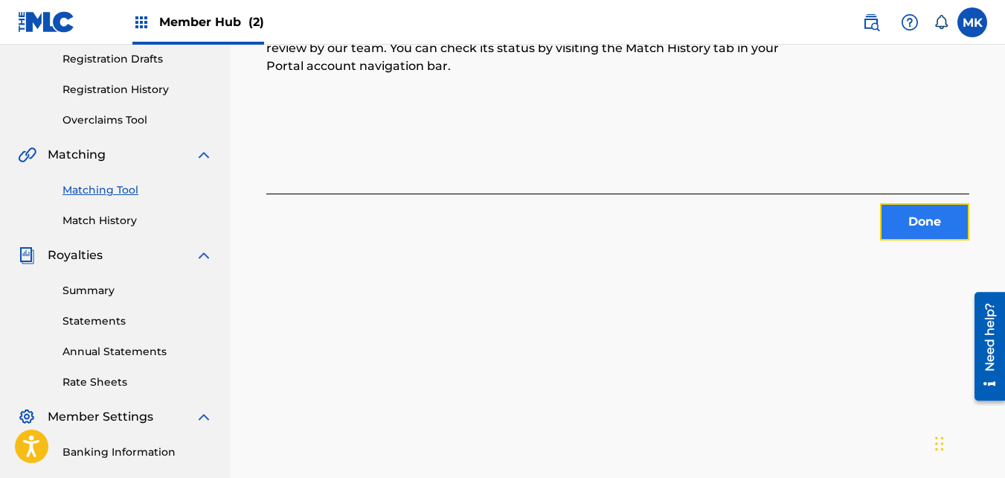
click at [893, 212] on button "Done" at bounding box center [924, 221] width 89 height 37
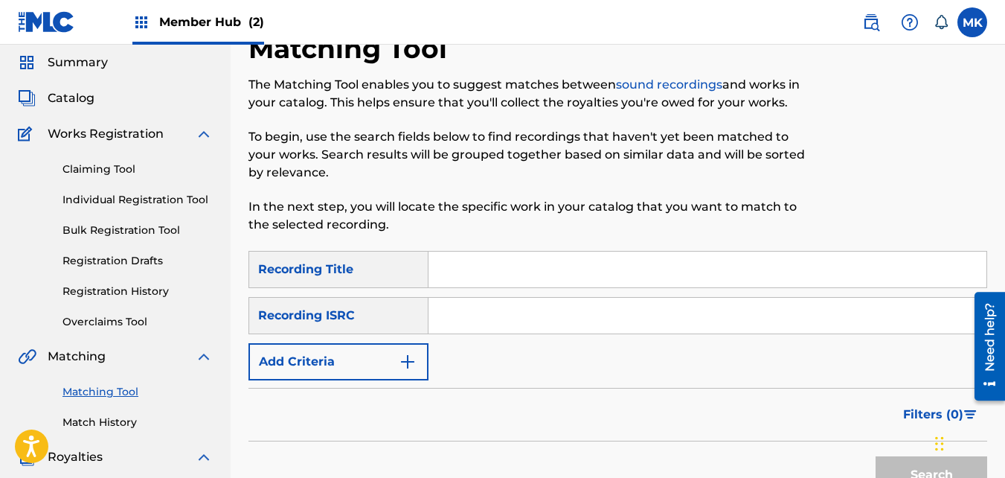
scroll to position [28, 0]
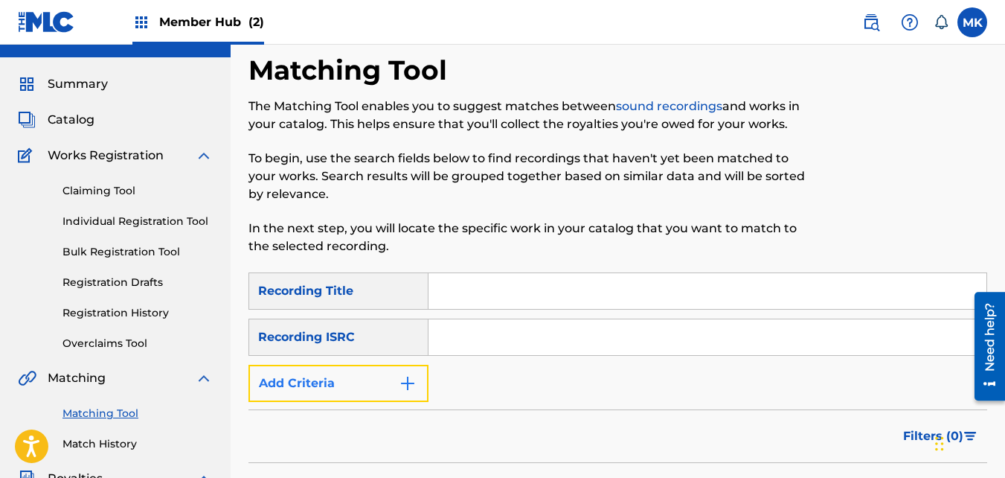
click at [396, 379] on button "Add Criteria" at bounding box center [339, 383] width 180 height 37
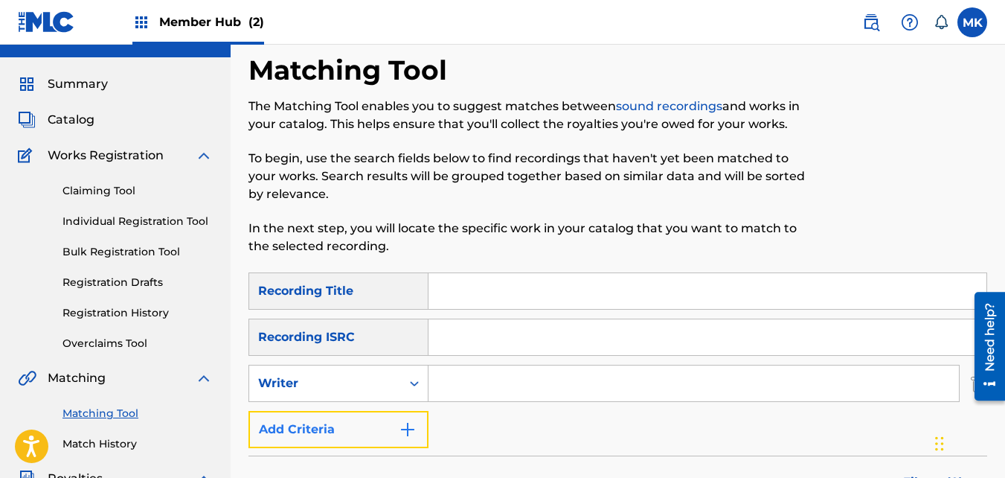
click at [409, 423] on img "Search Form" at bounding box center [408, 429] width 18 height 18
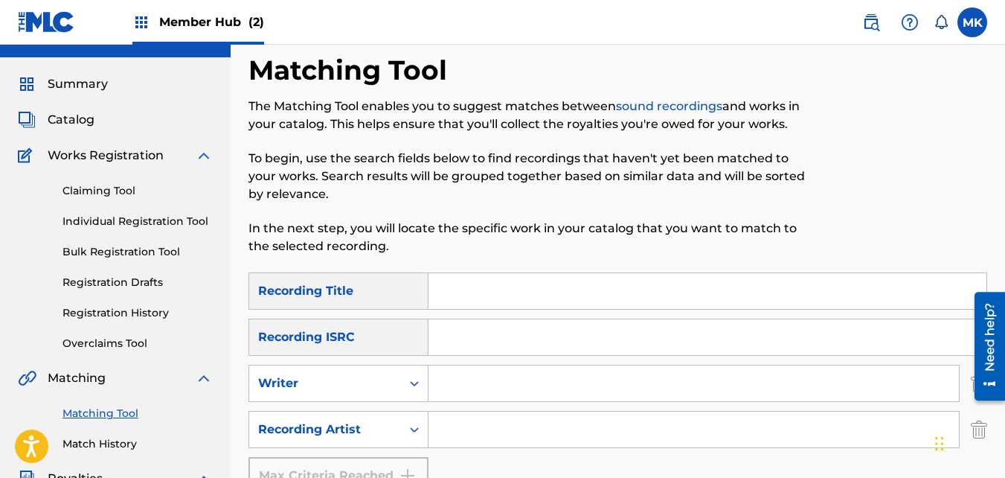
click at [467, 388] on input "Search Form" at bounding box center [694, 383] width 531 height 36
type input "[PERSON_NAME]"
click at [516, 393] on input "[PERSON_NAME]" at bounding box center [694, 383] width 531 height 36
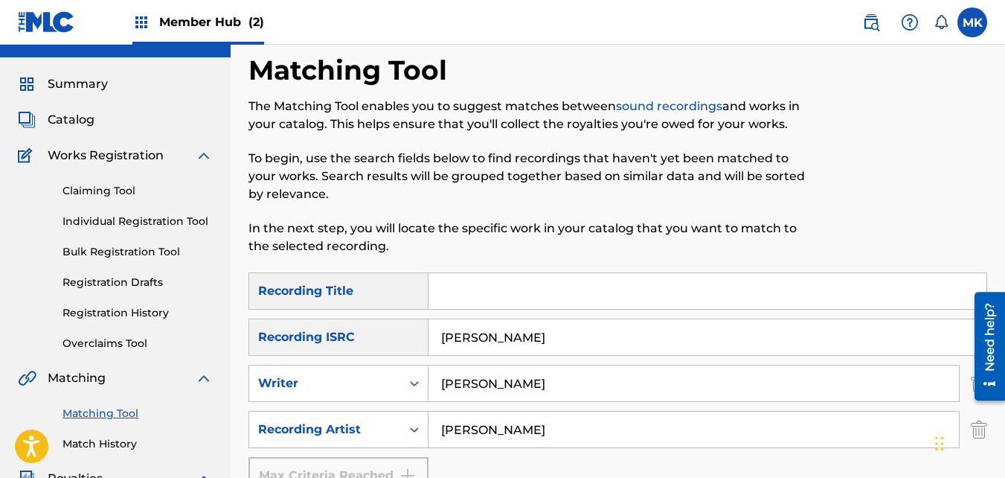
click at [516, 432] on input "[PERSON_NAME]" at bounding box center [694, 430] width 531 height 36
click at [469, 435] on input "Search Form" at bounding box center [694, 430] width 531 height 36
type input "NeendaKng"
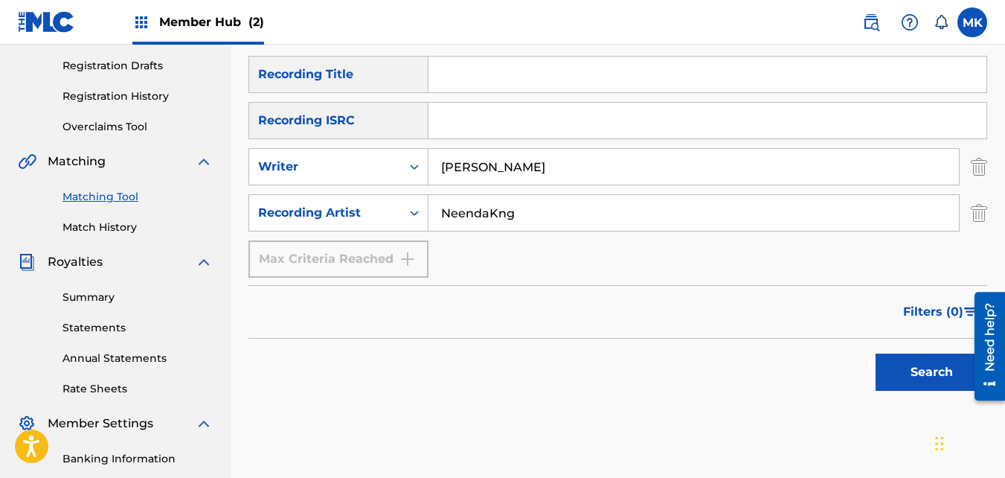
scroll to position [252, 0]
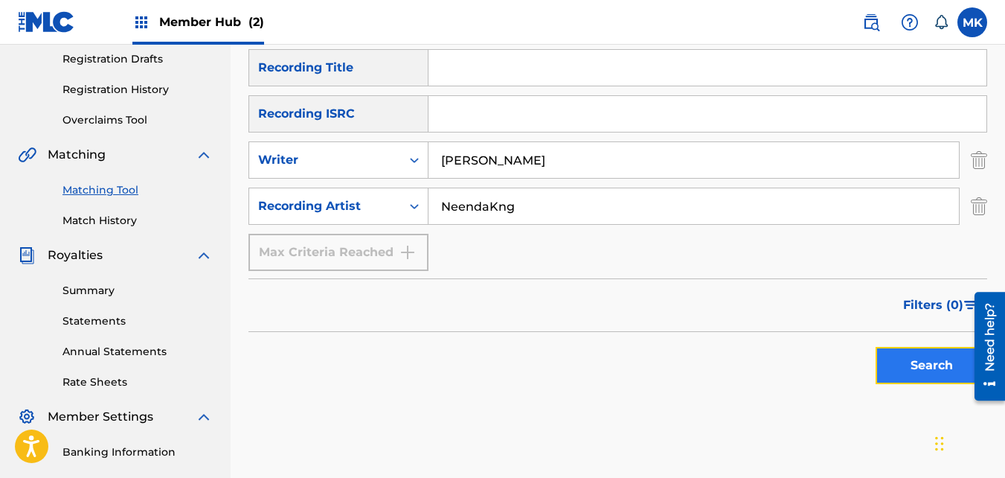
click at [893, 359] on button "Search" at bounding box center [932, 365] width 112 height 37
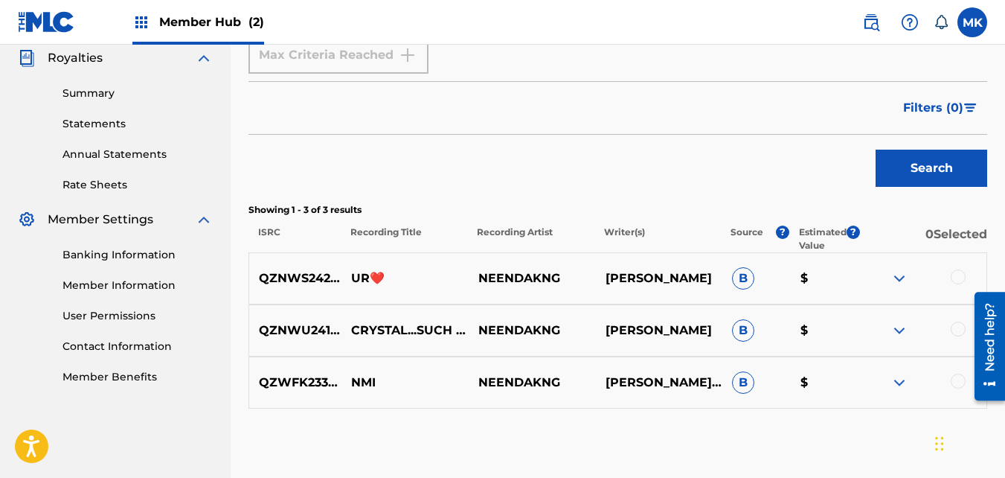
scroll to position [475, 0]
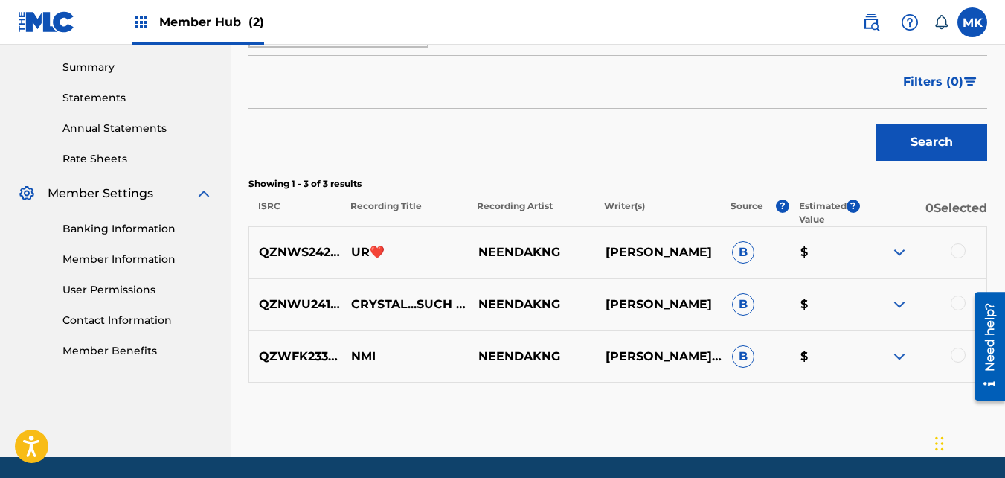
click at [959, 358] on div at bounding box center [958, 355] width 15 height 15
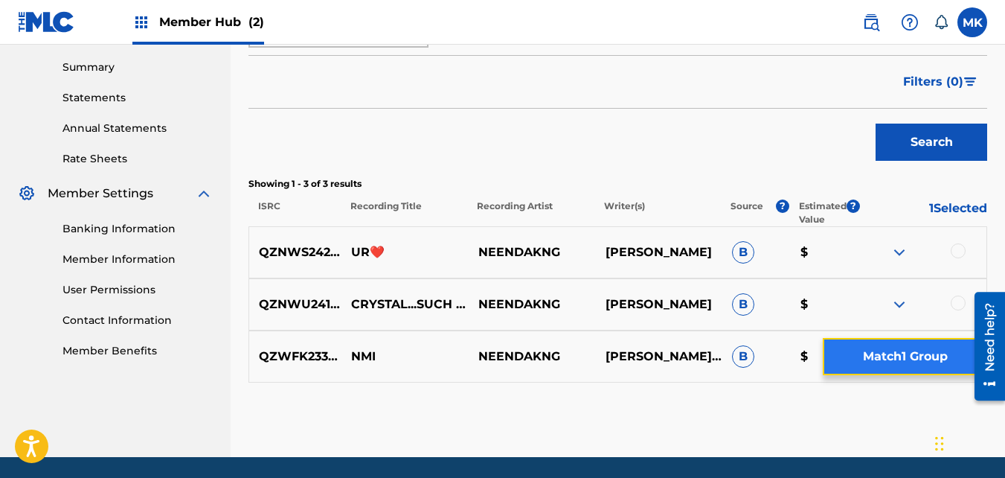
click at [851, 354] on button "Match 1 Group" at bounding box center [905, 356] width 164 height 37
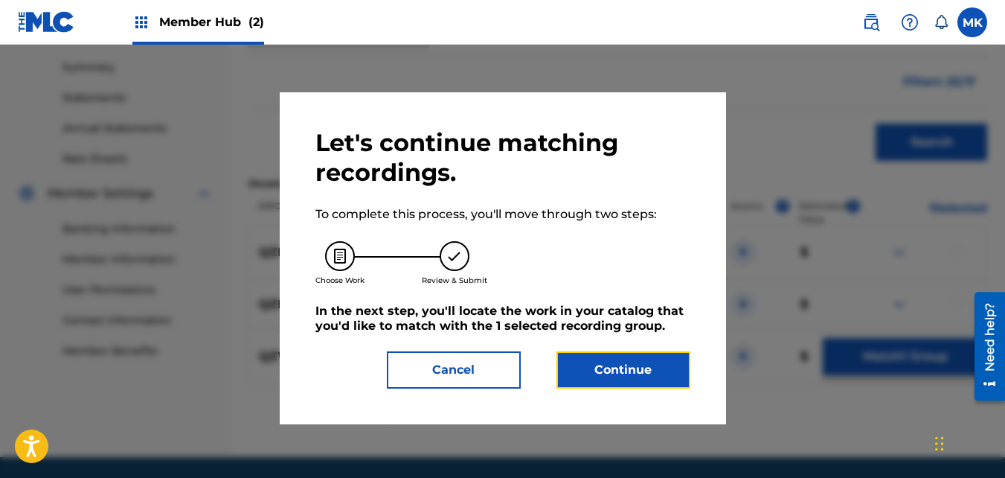
click at [586, 360] on button "Continue" at bounding box center [624, 369] width 134 height 37
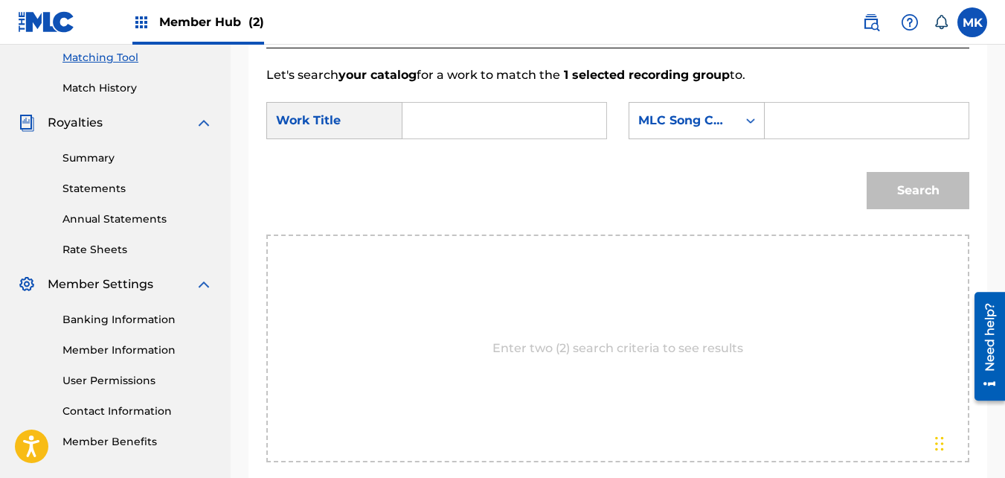
scroll to position [252, 0]
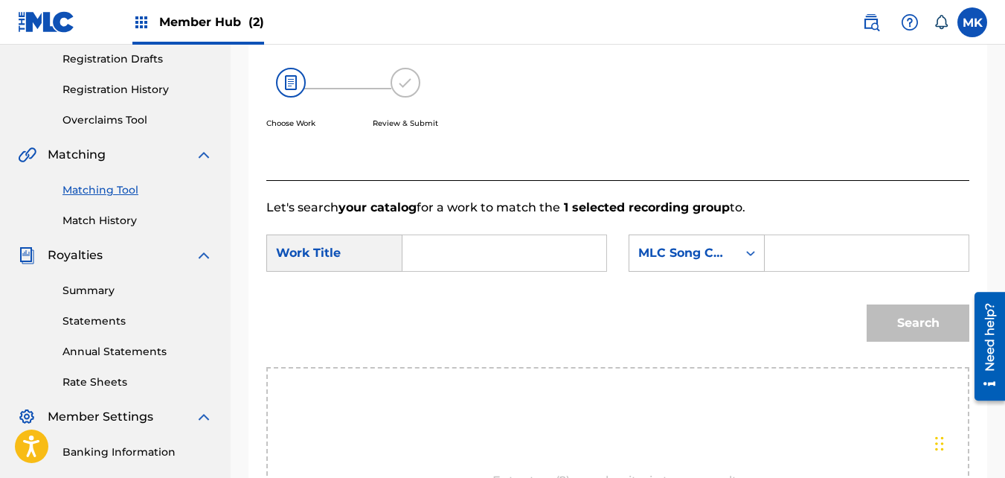
click at [441, 271] on input "Search Form" at bounding box center [504, 253] width 179 height 36
type input "NMI"
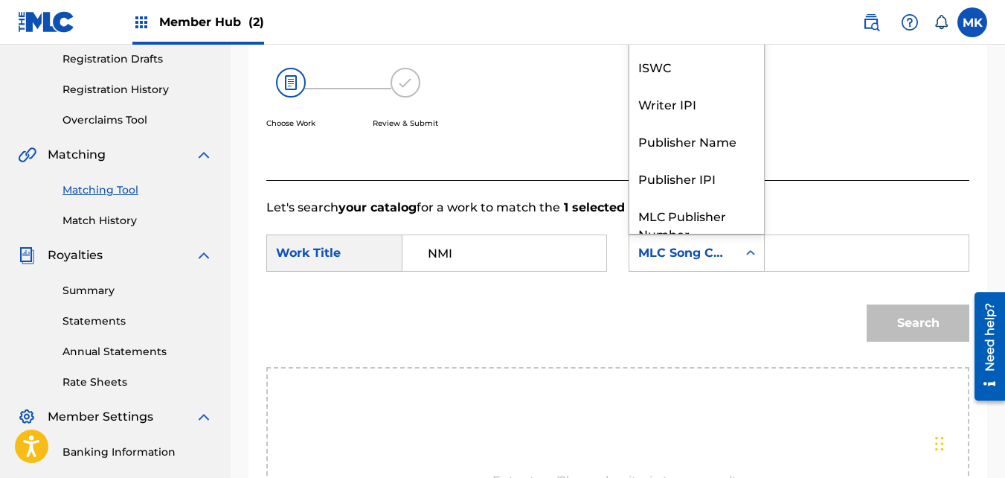
click at [755, 260] on icon "Search Form" at bounding box center [750, 253] width 15 height 15
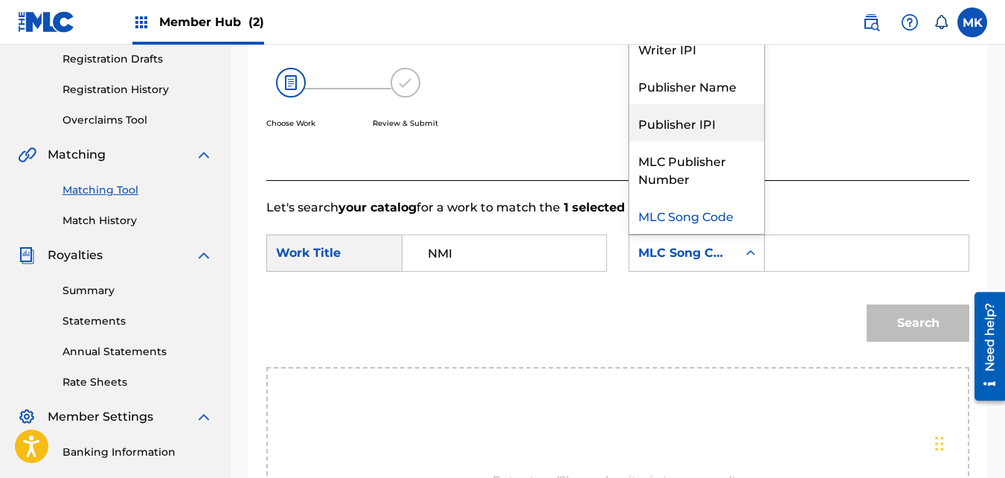
click at [703, 136] on div "Publisher IPI" at bounding box center [697, 122] width 135 height 37
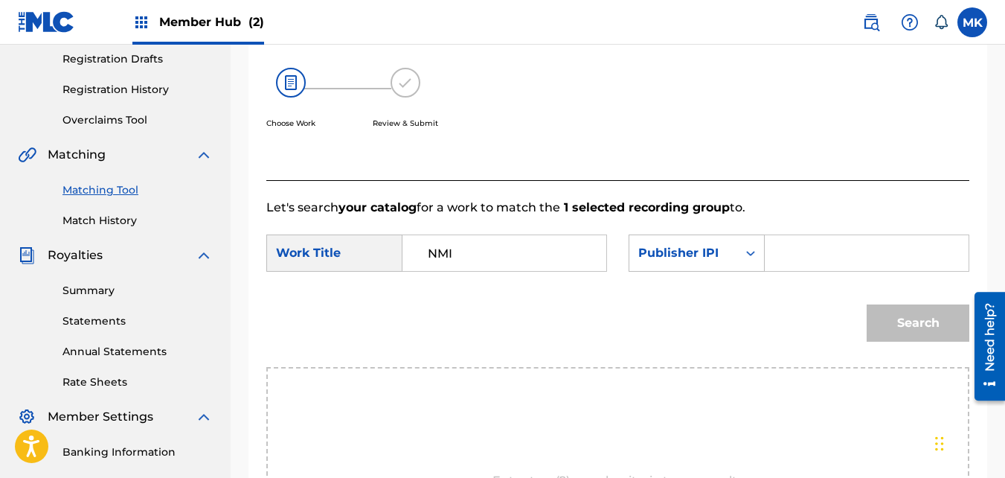
click at [787, 271] on input "Search Form" at bounding box center [867, 253] width 179 height 36
type input "01195883501"
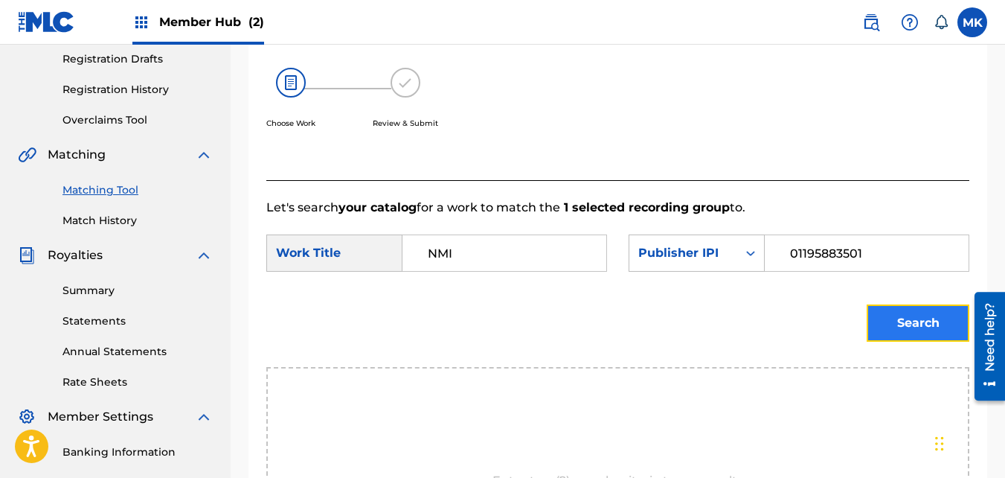
click at [882, 342] on button "Search" at bounding box center [918, 322] width 103 height 37
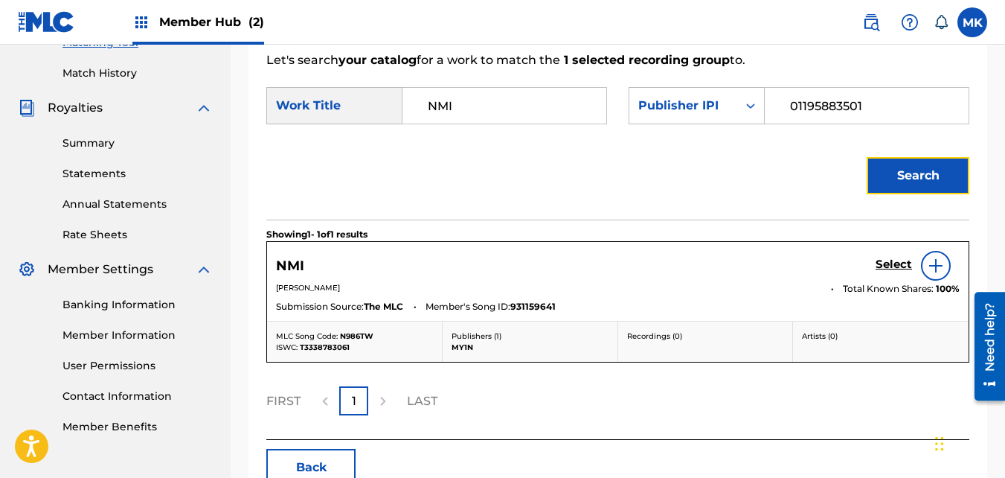
scroll to position [400, 0]
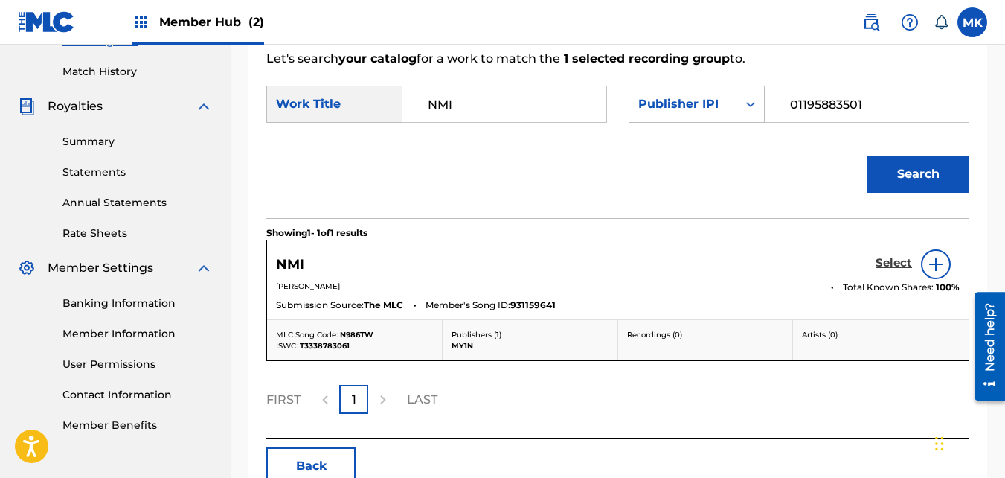
click at [886, 270] on h5 "Select" at bounding box center [894, 263] width 36 height 14
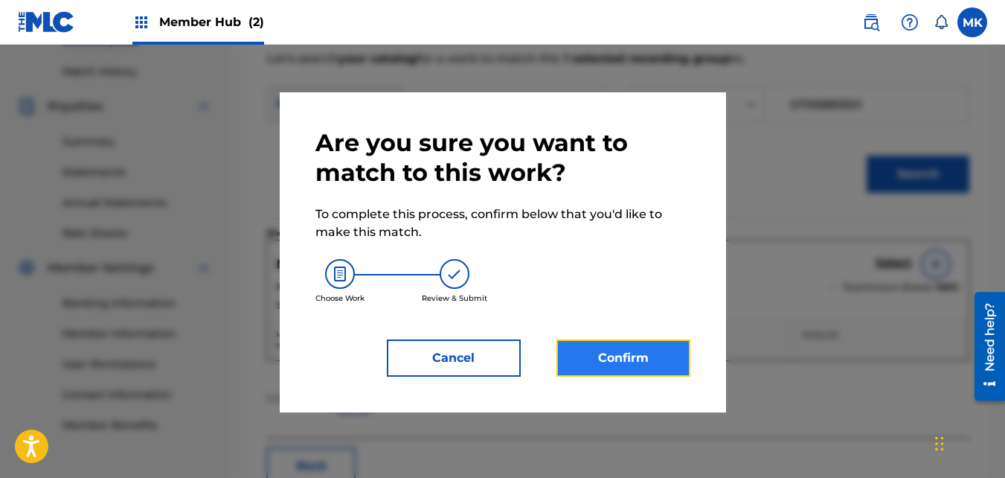
click at [607, 343] on button "Confirm" at bounding box center [624, 357] width 134 height 37
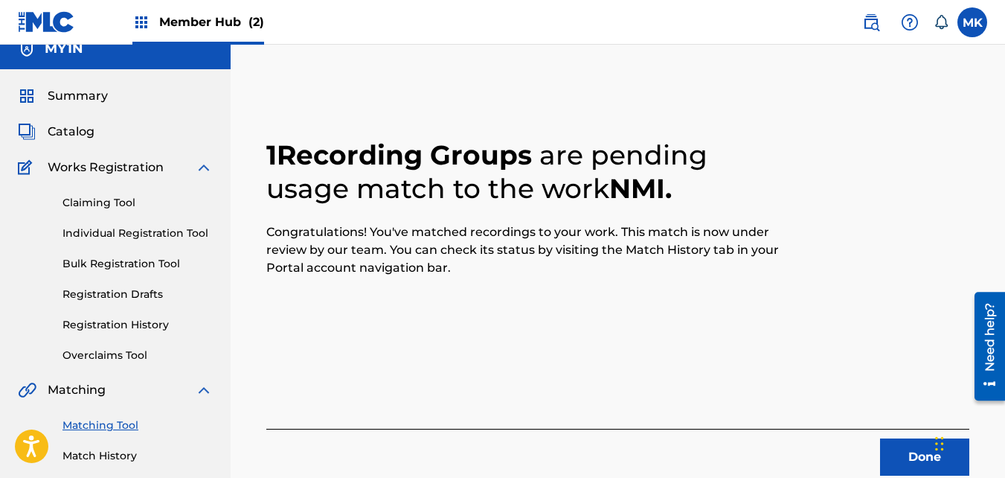
scroll to position [0, 0]
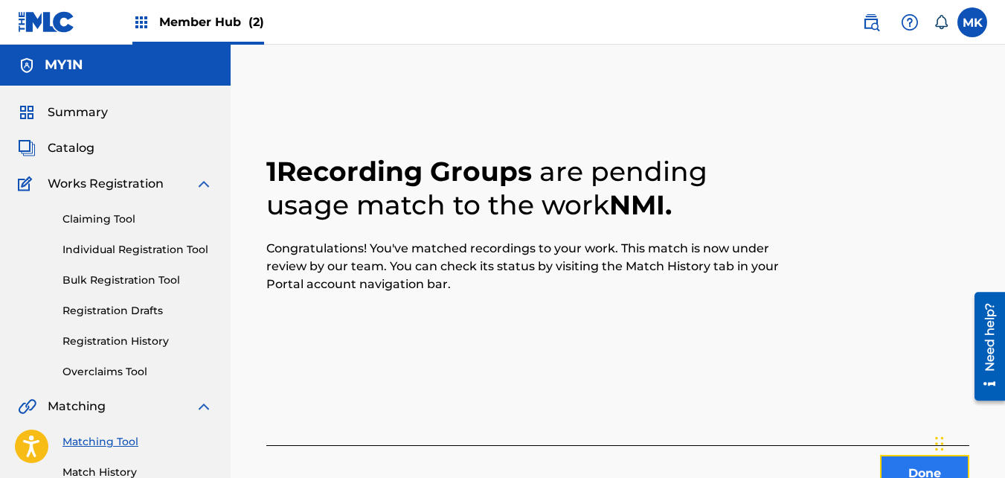
click at [909, 464] on button "Done" at bounding box center [924, 473] width 89 height 37
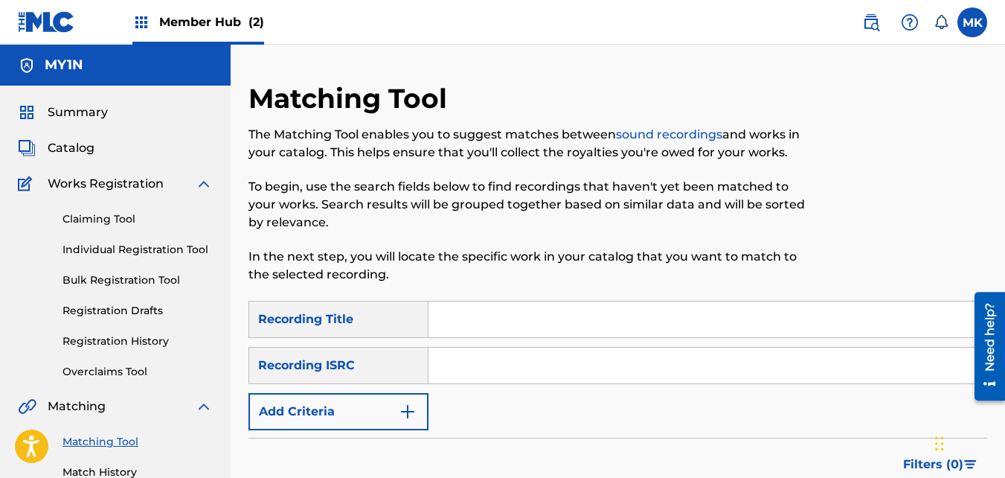
scroll to position [74, 0]
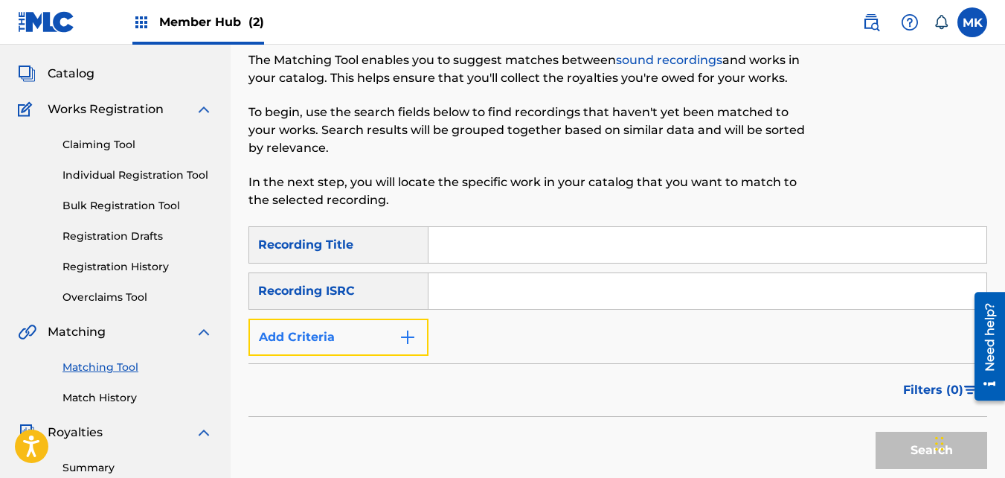
click at [366, 345] on button "Add Criteria" at bounding box center [339, 337] width 180 height 37
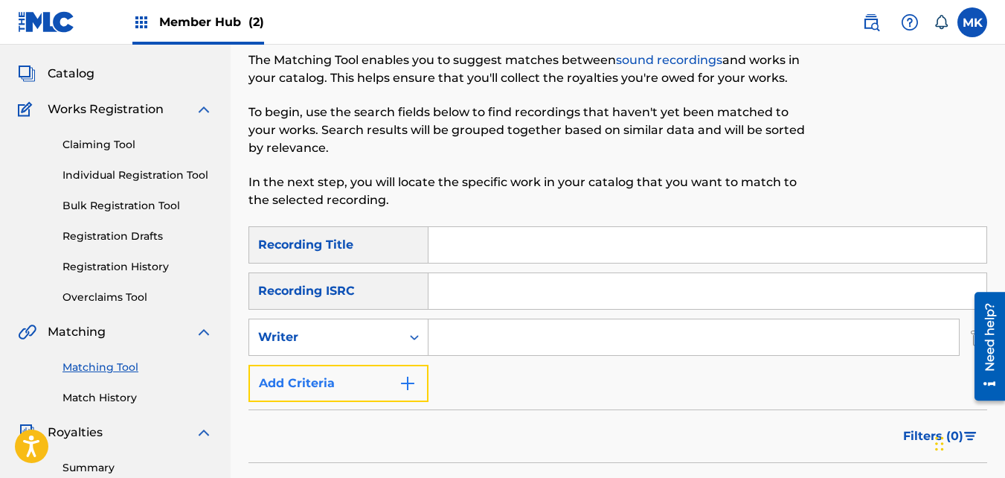
click at [367, 379] on button "Add Criteria" at bounding box center [339, 383] width 180 height 37
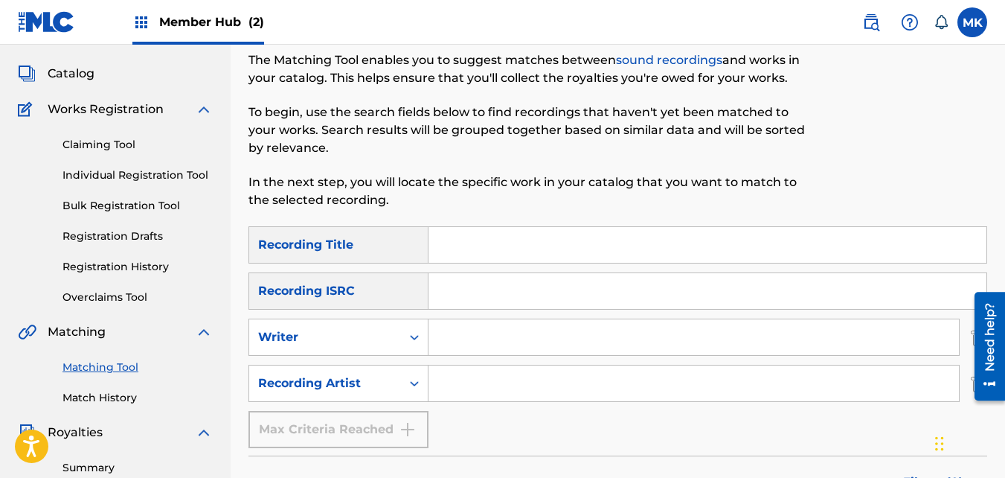
click at [481, 348] on input "Search Form" at bounding box center [694, 337] width 531 height 36
type input "[PERSON_NAME]"
type input "NeendaKng"
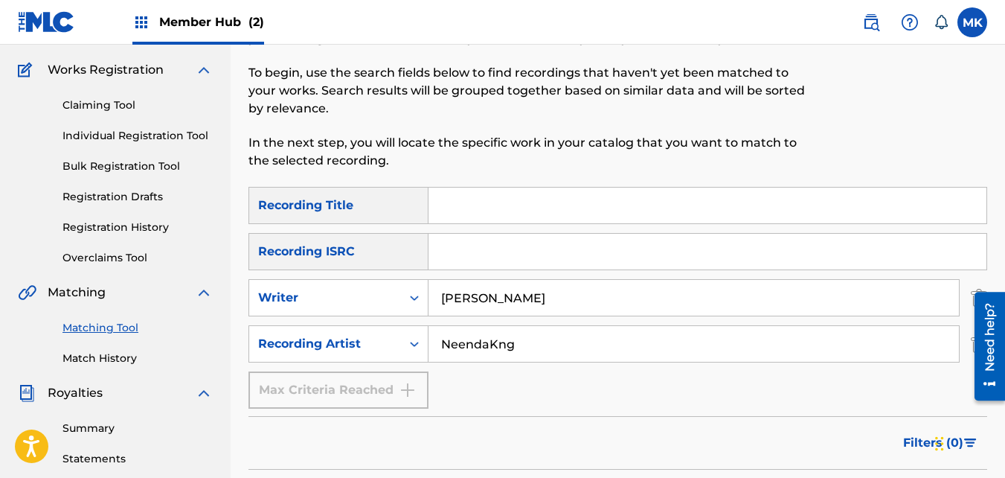
scroll to position [149, 0]
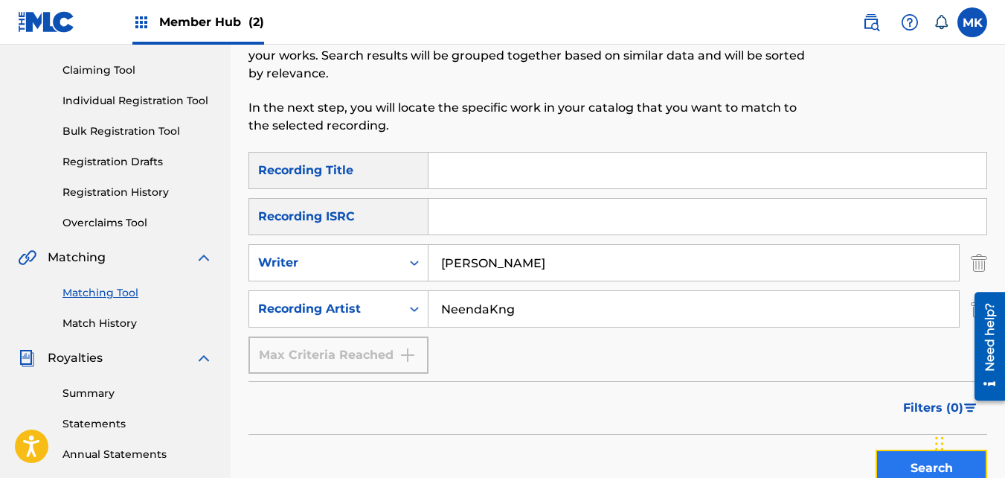
click at [895, 464] on button "Search" at bounding box center [932, 468] width 112 height 37
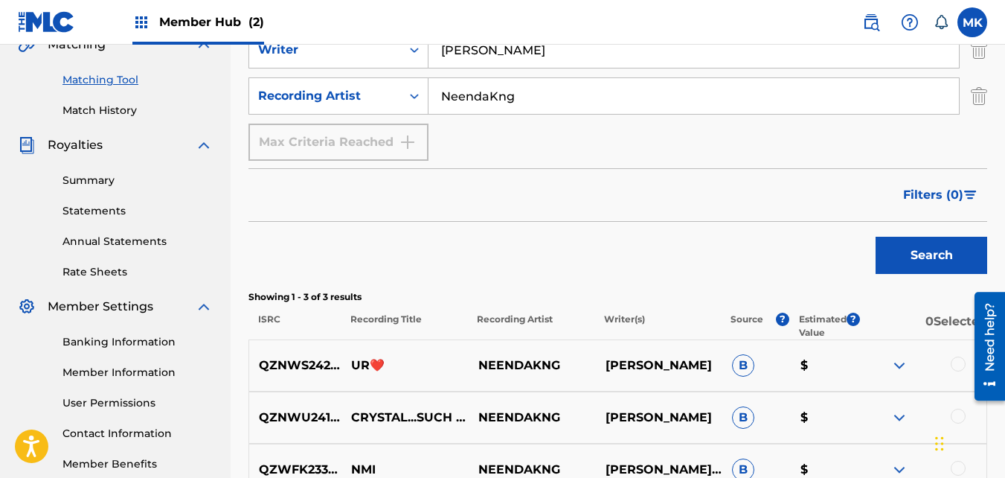
scroll to position [447, 0]
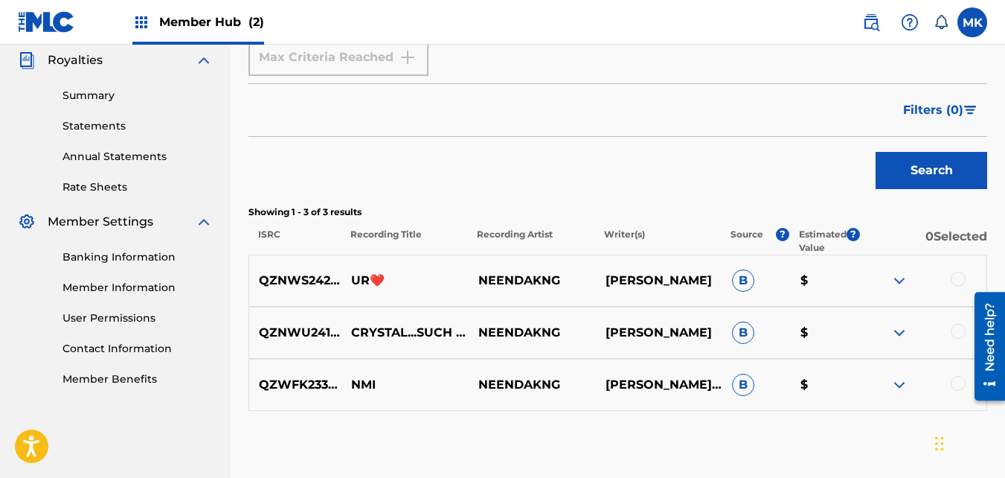
click at [960, 329] on div at bounding box center [958, 331] width 15 height 15
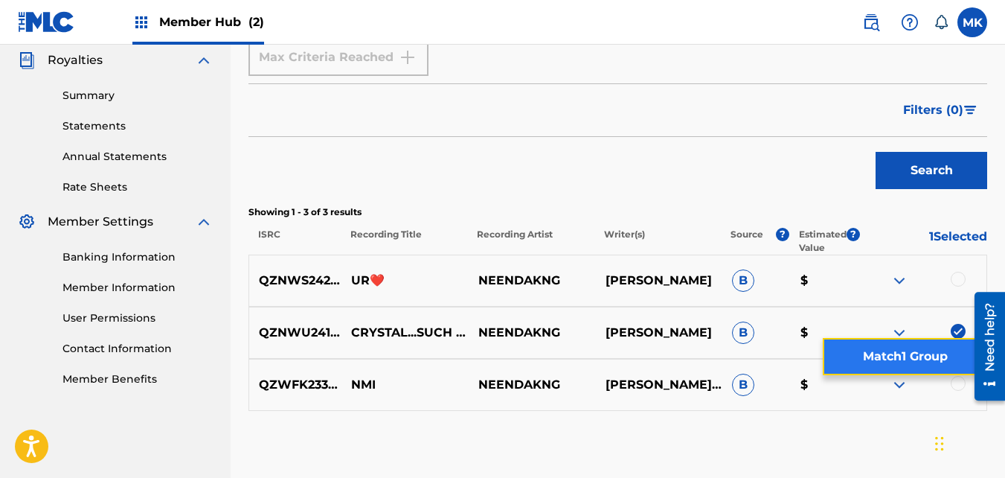
click at [853, 354] on button "Match 1 Group" at bounding box center [905, 356] width 164 height 37
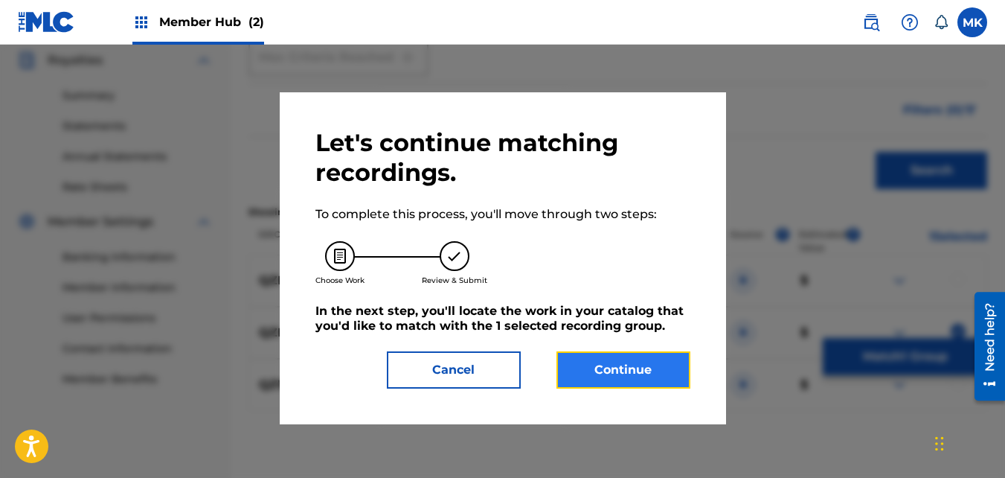
click at [630, 368] on button "Continue" at bounding box center [624, 369] width 134 height 37
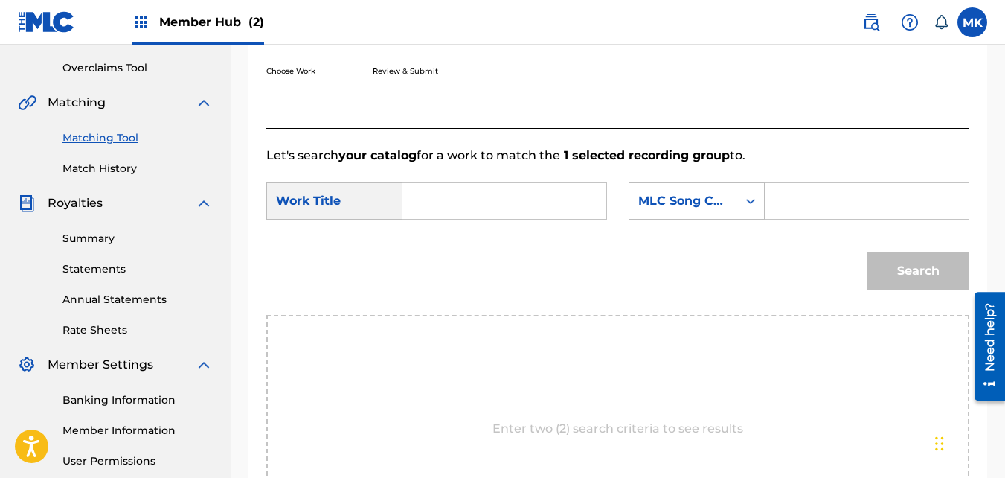
scroll to position [298, 0]
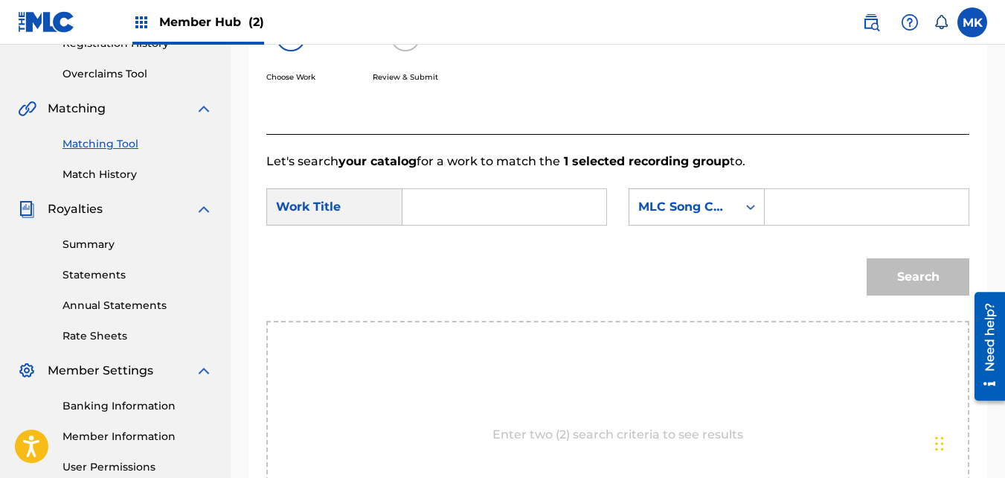
click at [418, 221] on input "Search Form" at bounding box center [504, 207] width 179 height 36
click at [432, 290] on span "tal....such a classy lady" at bounding box center [499, 267] width 142 height 68
type input "crystal....such a classy lady"
click at [788, 225] on input "Search Form" at bounding box center [867, 207] width 179 height 36
type input "01195883501"
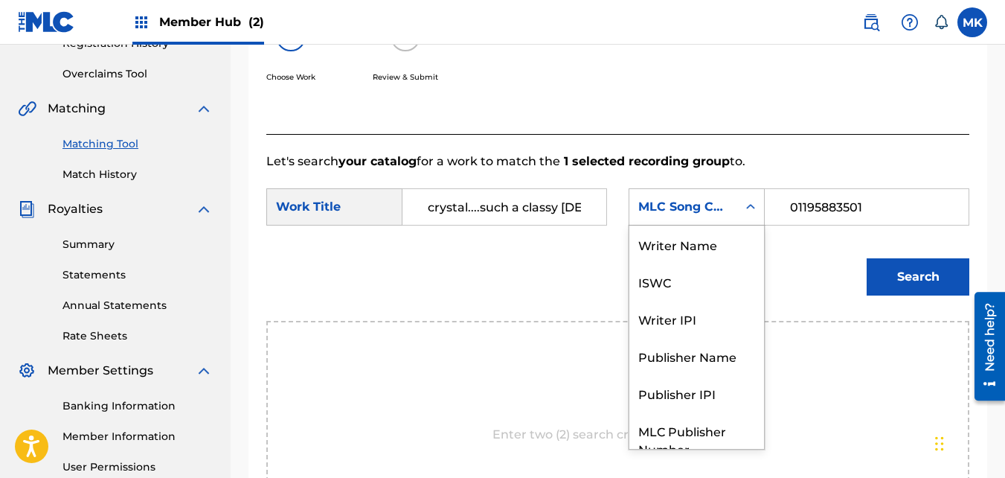
click at [729, 221] on div "MLC Song Code" at bounding box center [684, 207] width 108 height 28
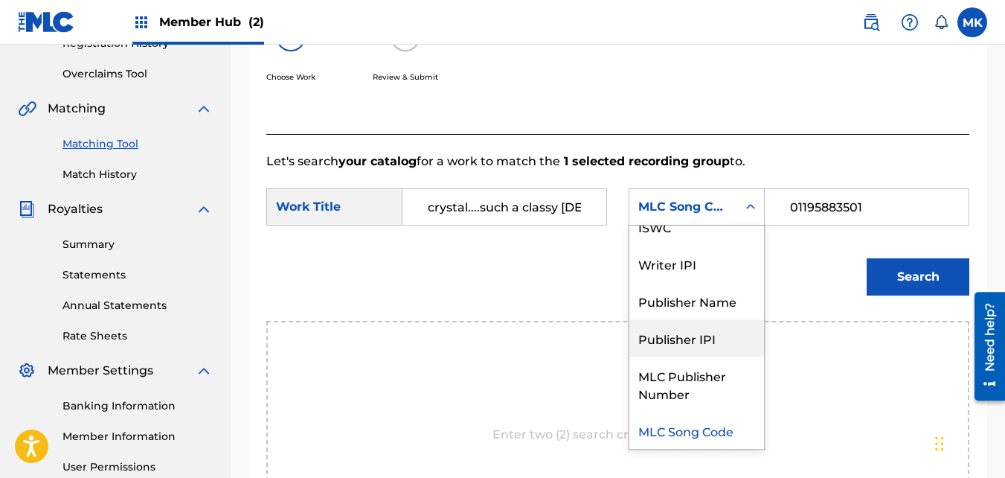
click at [672, 354] on div "Publisher IPI" at bounding box center [697, 337] width 135 height 37
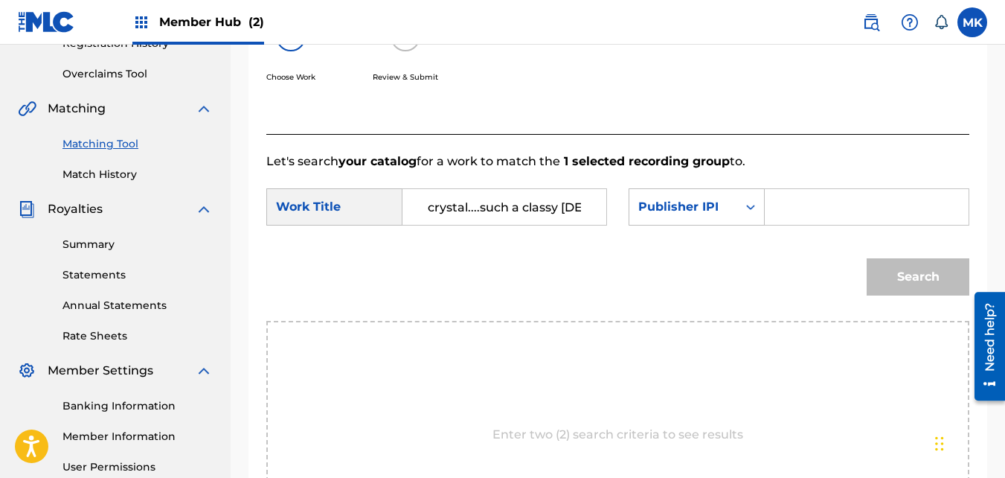
click at [798, 225] on input "Search Form" at bounding box center [867, 207] width 179 height 36
type input "01195883501"
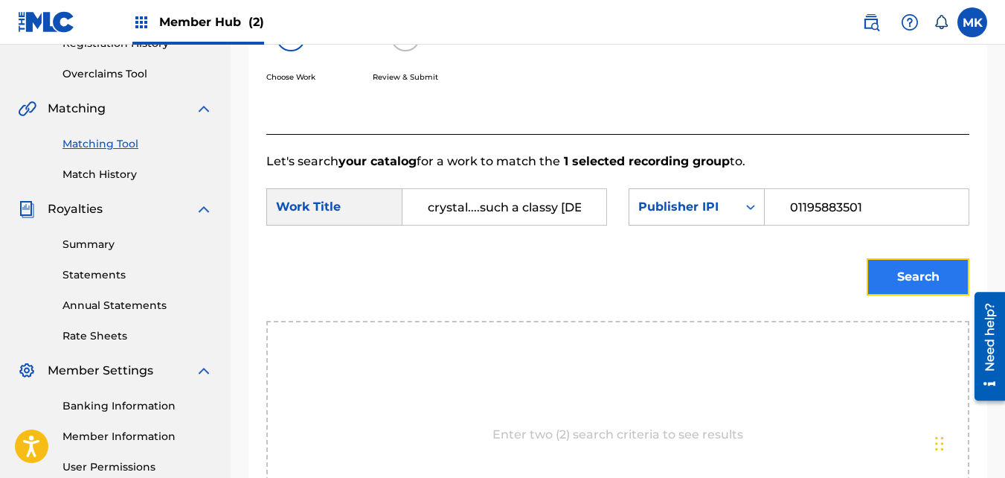
click at [874, 294] on button "Search" at bounding box center [918, 276] width 103 height 37
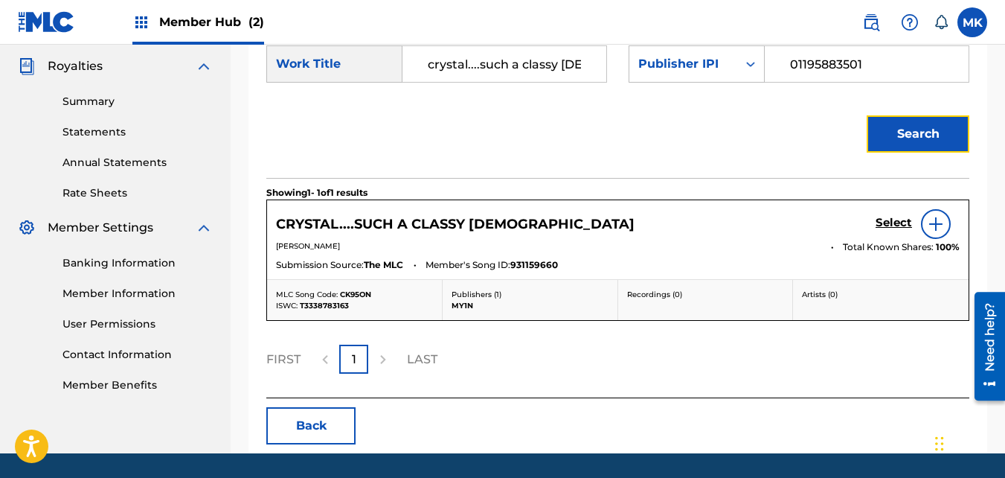
scroll to position [447, 0]
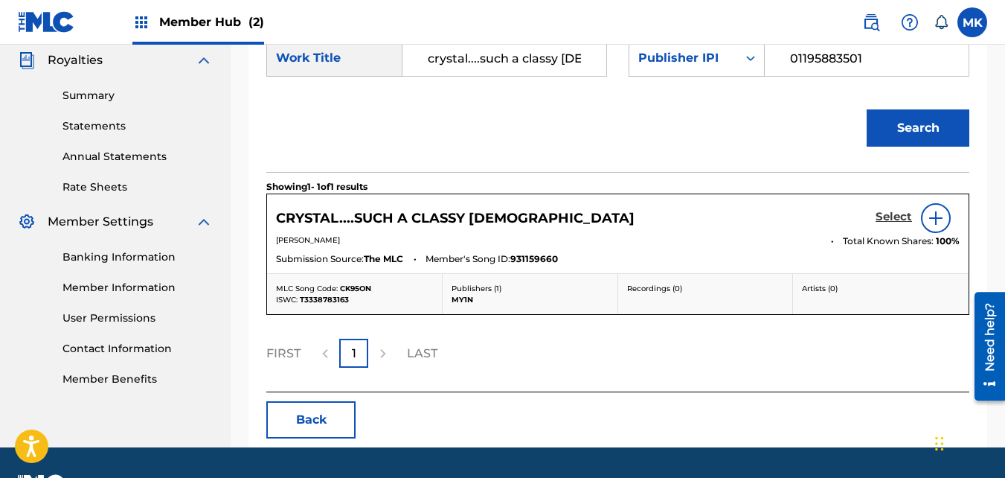
click at [880, 224] on h5 "Select" at bounding box center [894, 217] width 36 height 14
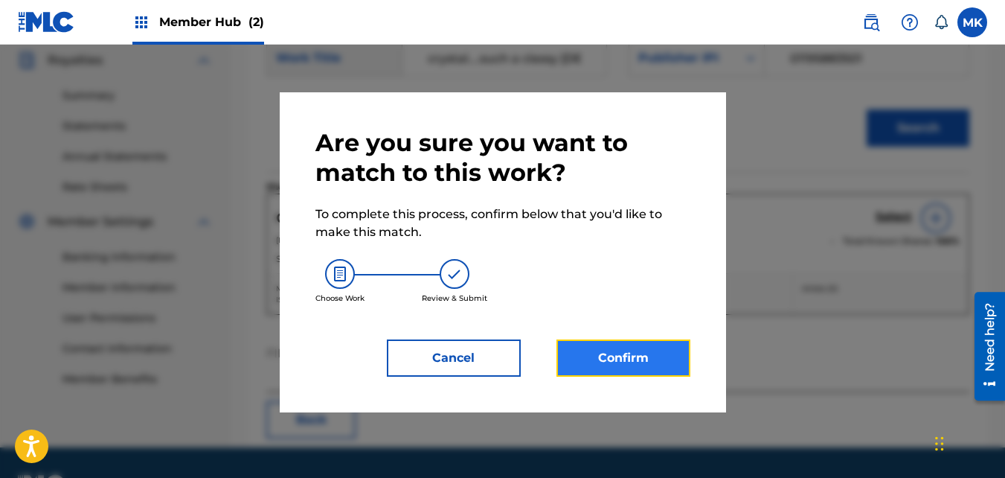
click at [578, 362] on button "Confirm" at bounding box center [624, 357] width 134 height 37
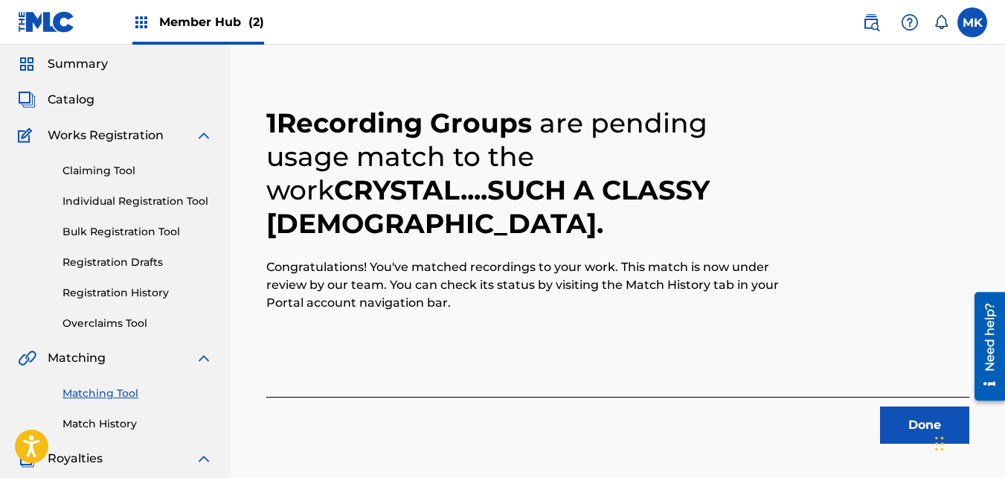
scroll to position [74, 0]
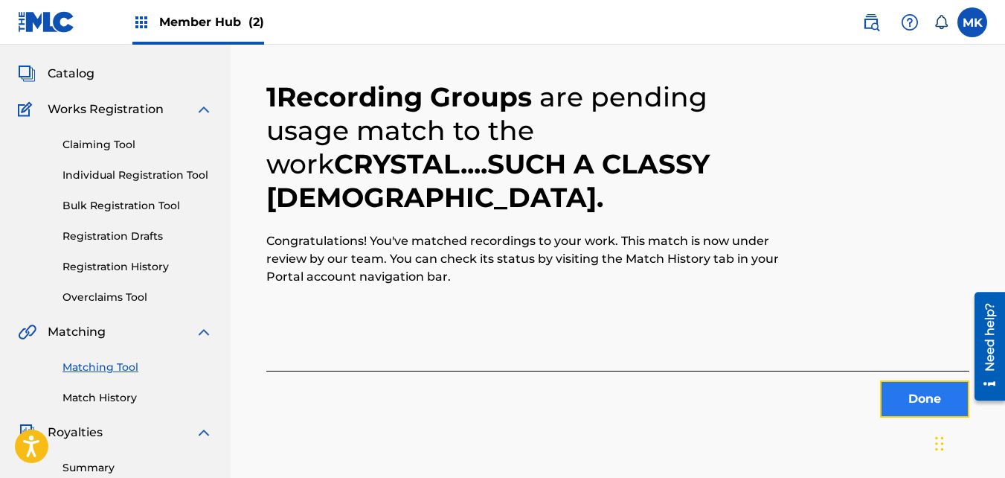
click at [921, 404] on button "Done" at bounding box center [924, 398] width 89 height 37
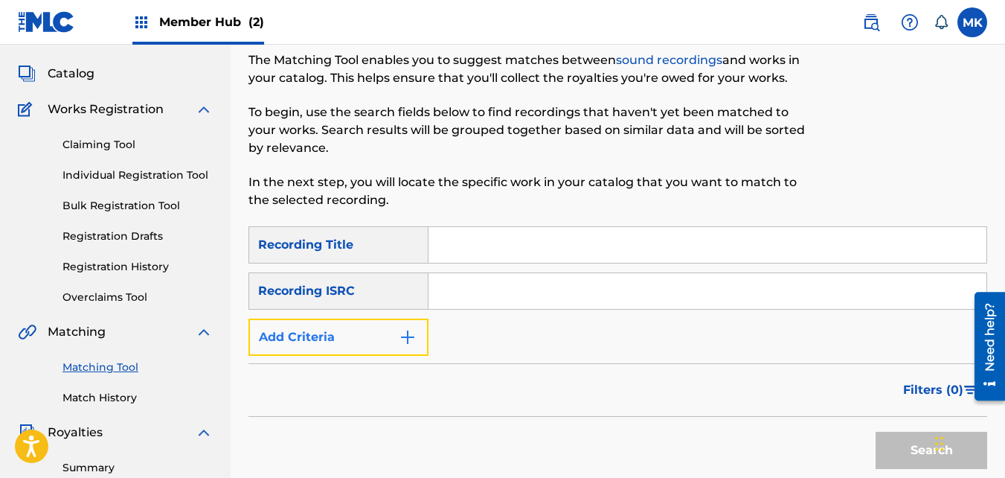
click at [403, 333] on img "Search Form" at bounding box center [408, 337] width 18 height 18
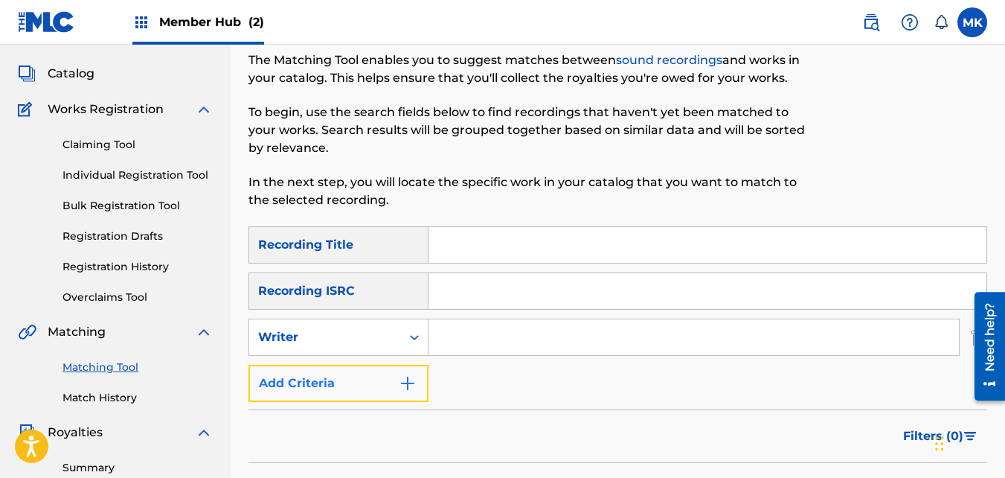
click at [406, 388] on img "Search Form" at bounding box center [408, 383] width 18 height 18
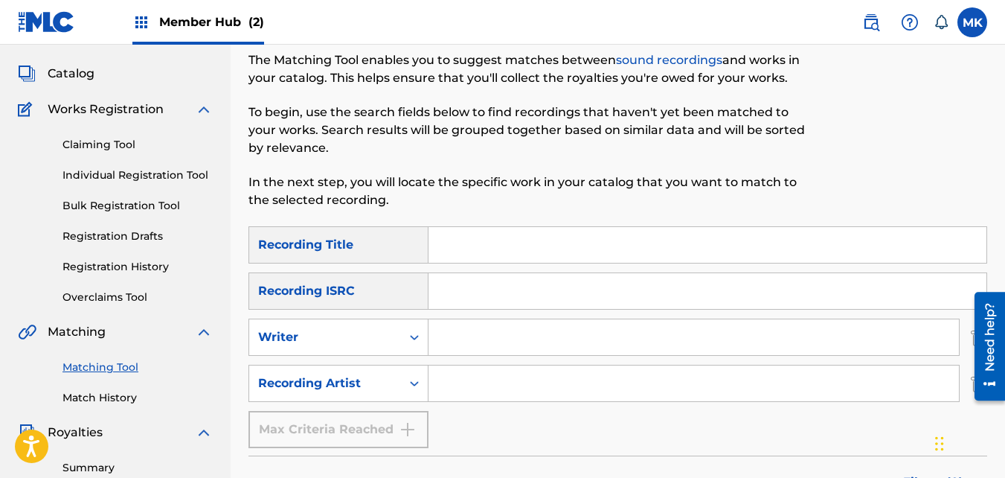
click at [447, 332] on input "Search Form" at bounding box center [694, 337] width 531 height 36
type input "[PERSON_NAME]"
type input "NeendaKng"
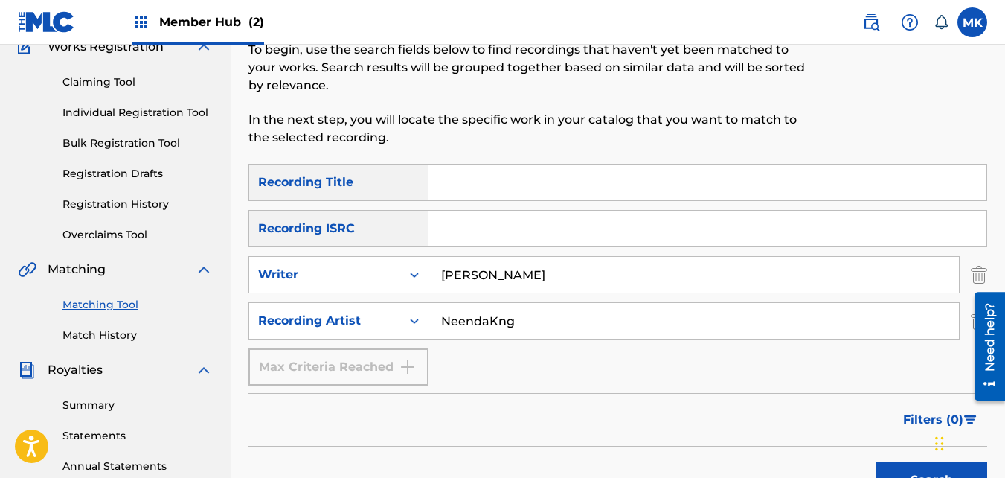
scroll to position [223, 0]
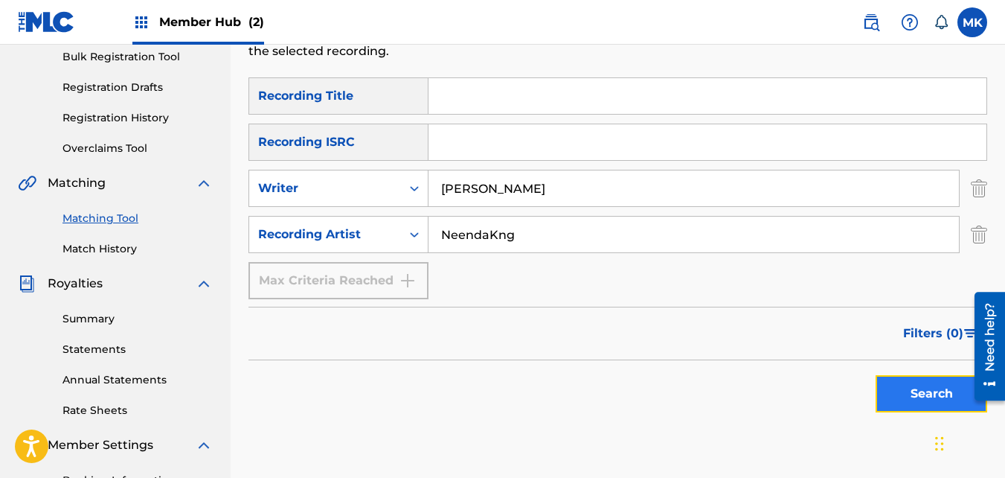
click at [880, 391] on button "Search" at bounding box center [932, 393] width 112 height 37
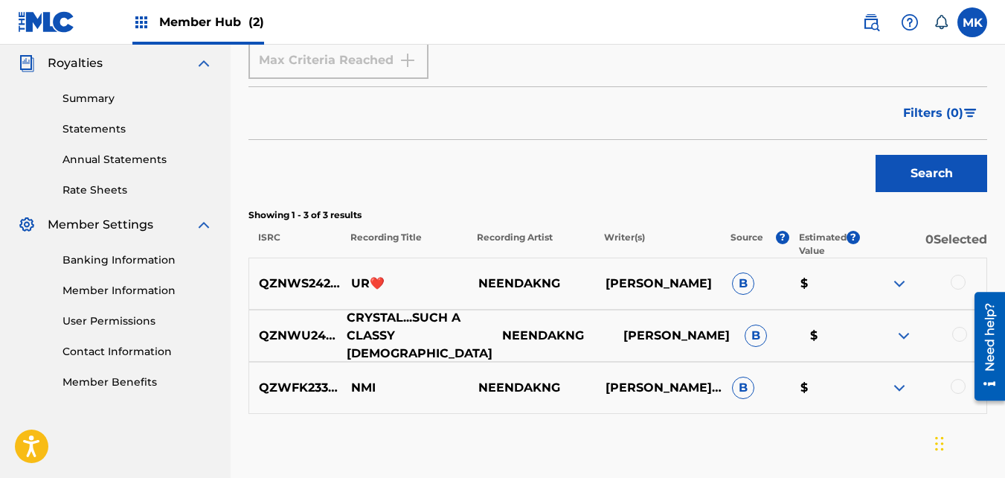
scroll to position [447, 0]
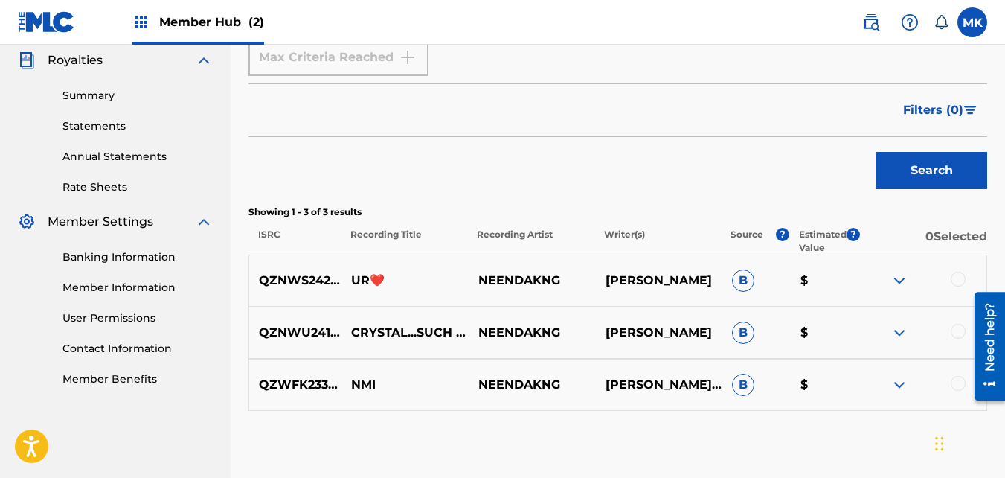
click at [965, 281] on div at bounding box center [958, 279] width 15 height 15
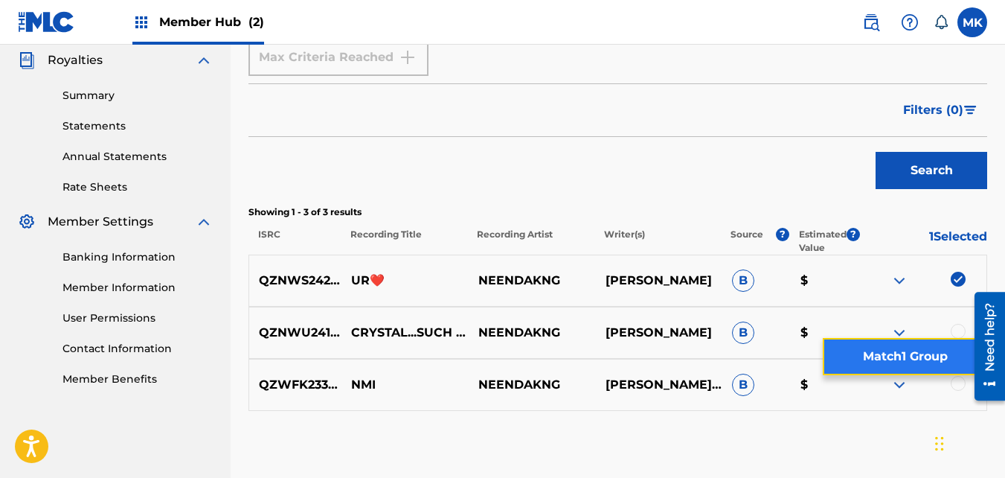
click at [861, 353] on button "Match 1 Group" at bounding box center [905, 356] width 164 height 37
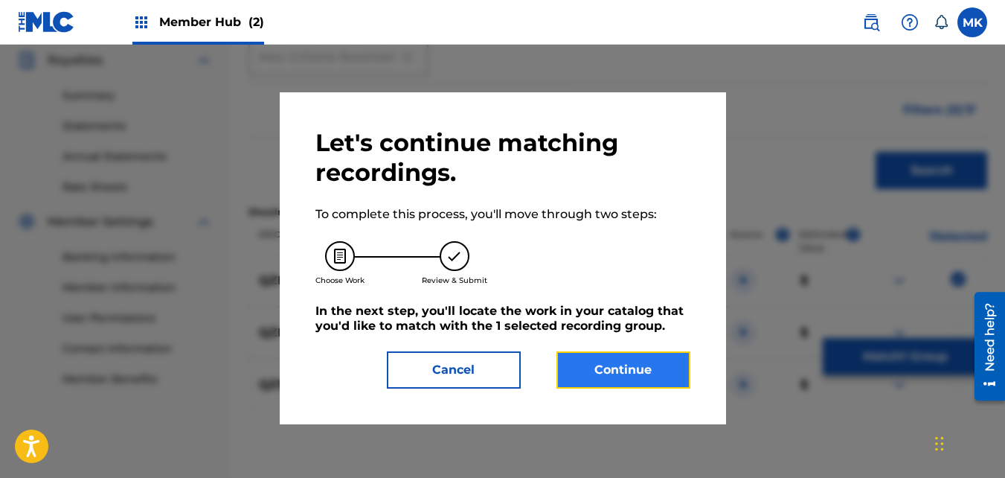
click at [583, 368] on button "Continue" at bounding box center [624, 369] width 134 height 37
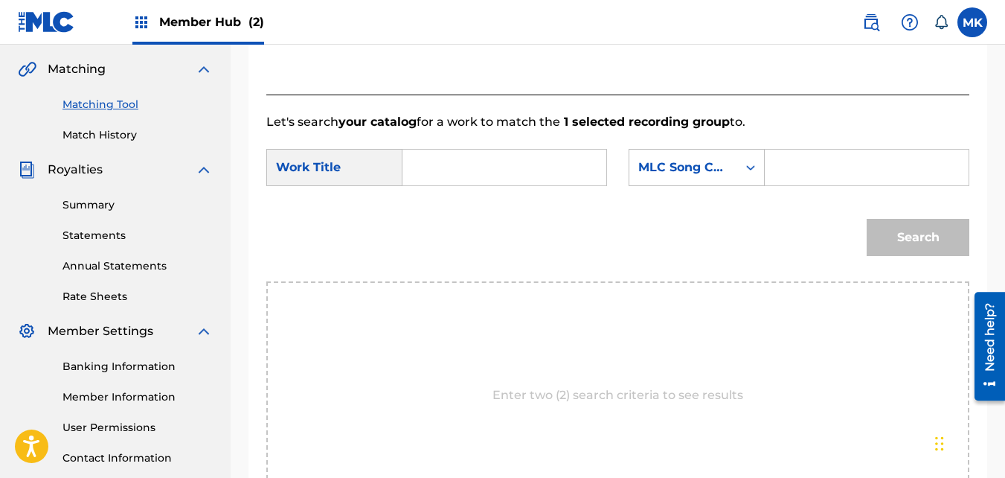
scroll to position [252, 0]
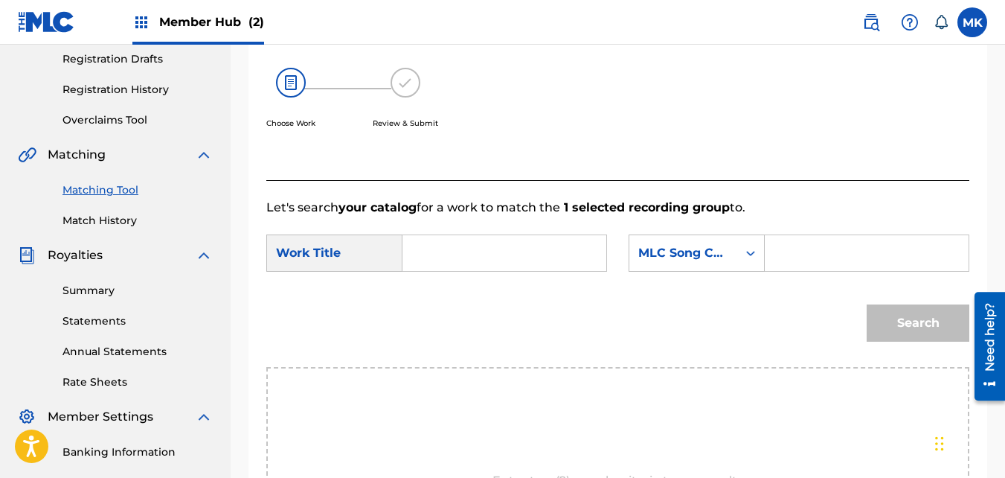
click at [420, 271] on input "Search Form" at bounding box center [504, 253] width 179 height 36
click at [432, 338] on strong "ur" at bounding box center [434, 331] width 13 height 14
type input "ur heart(bonus)"
click at [741, 266] on div "Search Form" at bounding box center [751, 253] width 27 height 27
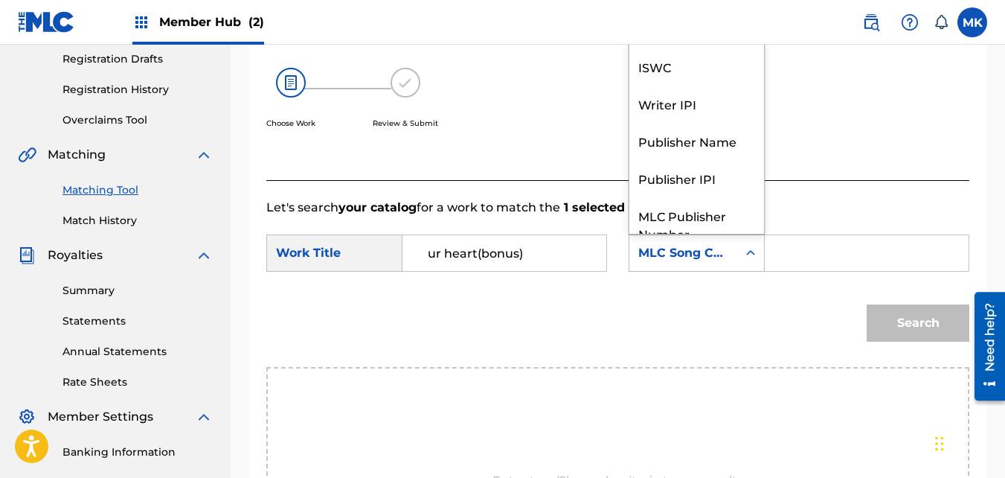
scroll to position [55, 0]
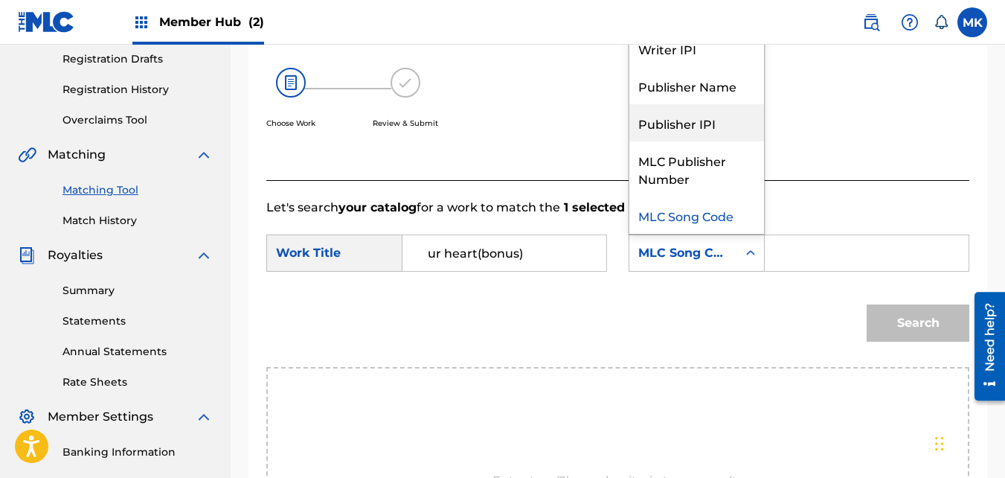
click at [714, 130] on div "Publisher IPI" at bounding box center [697, 122] width 135 height 37
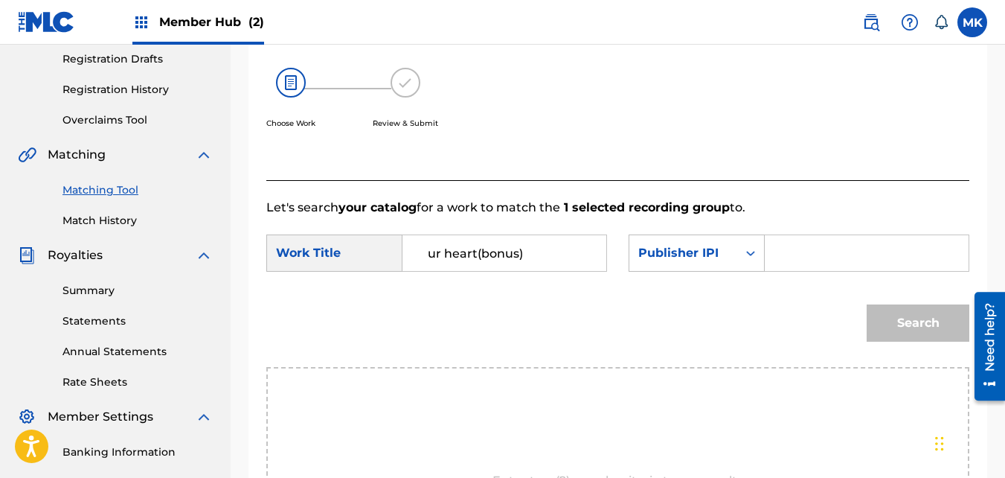
click at [783, 271] on input "Search Form" at bounding box center [867, 253] width 179 height 36
type input "01195883501"
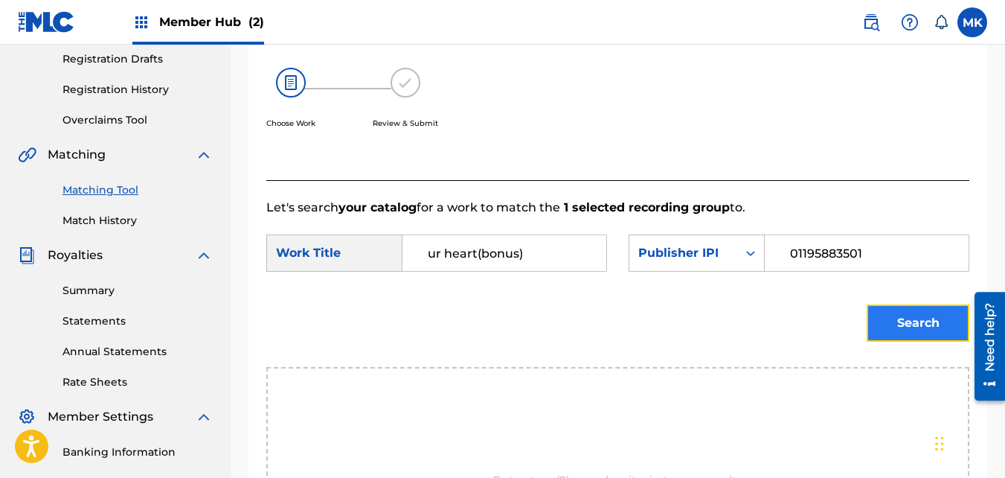
click at [874, 340] on button "Search" at bounding box center [918, 322] width 103 height 37
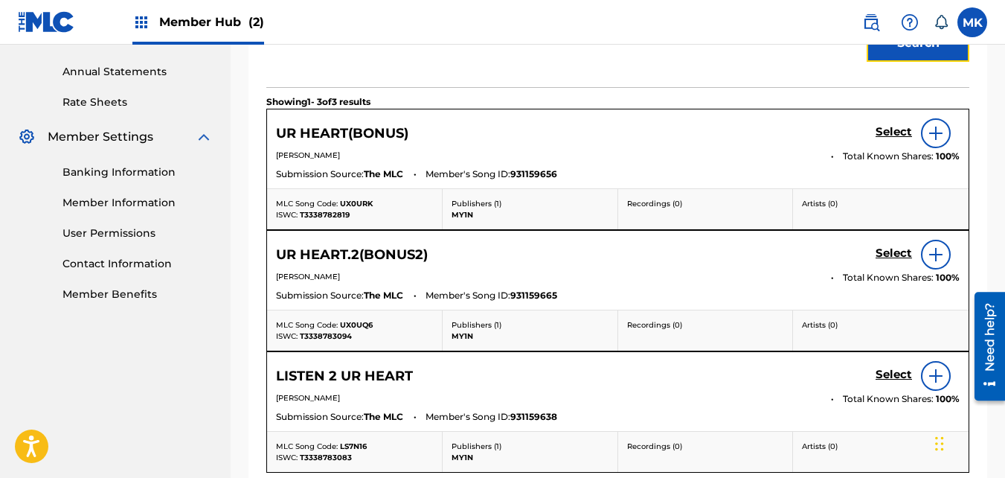
scroll to position [549, 0]
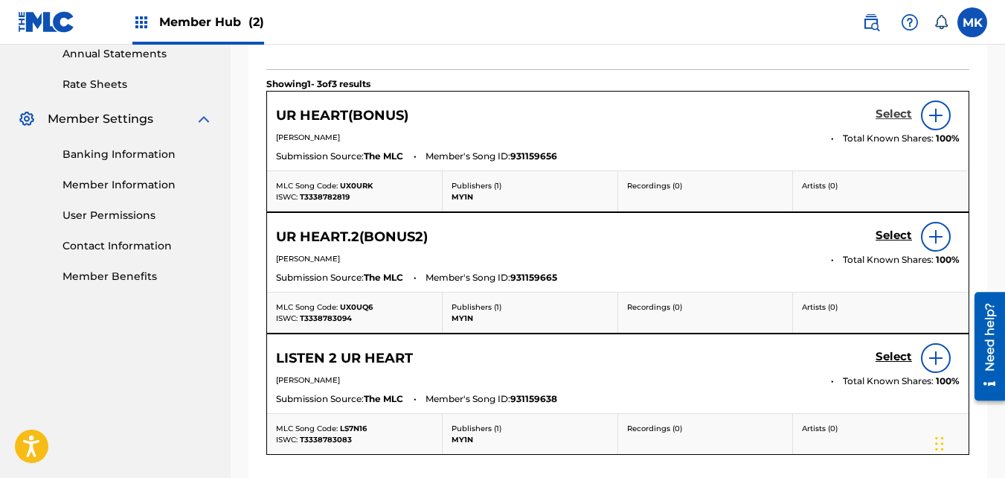
click at [903, 121] on h5 "Select" at bounding box center [894, 114] width 36 height 14
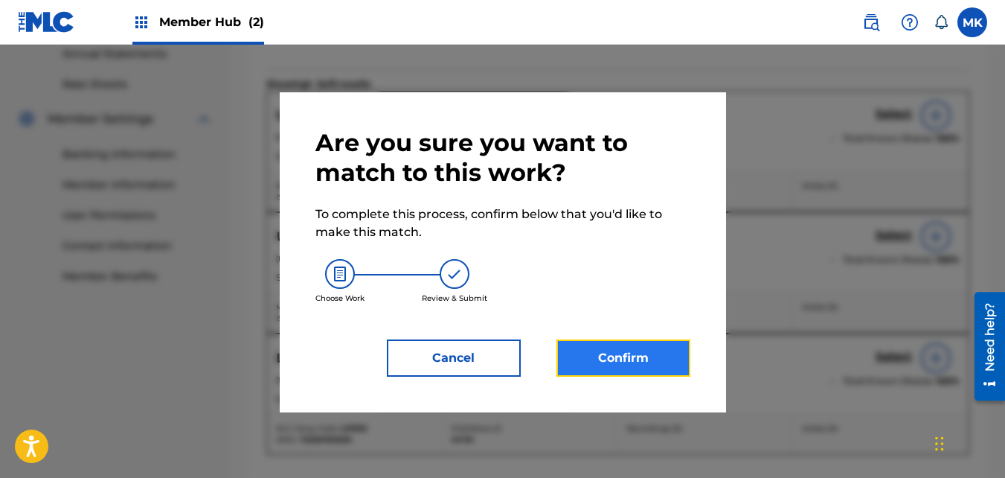
click at [610, 355] on button "Confirm" at bounding box center [624, 357] width 134 height 37
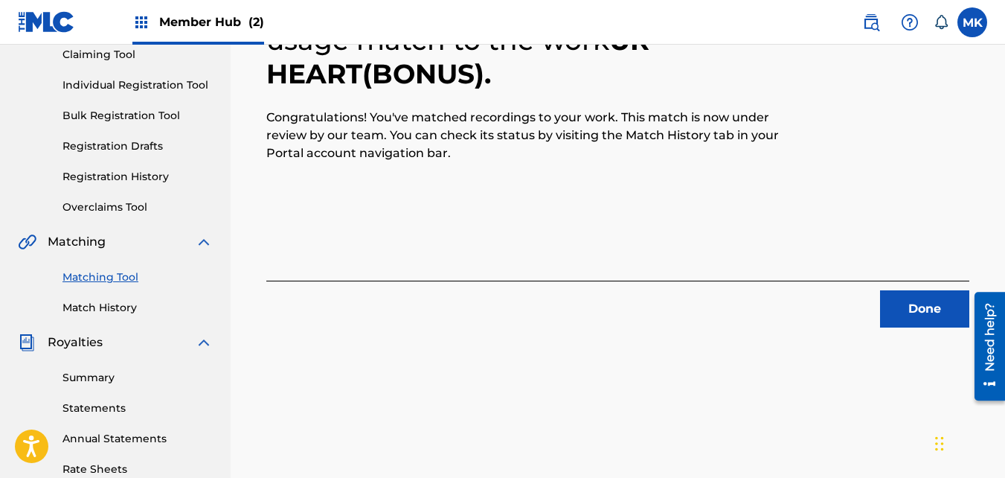
scroll to position [147, 0]
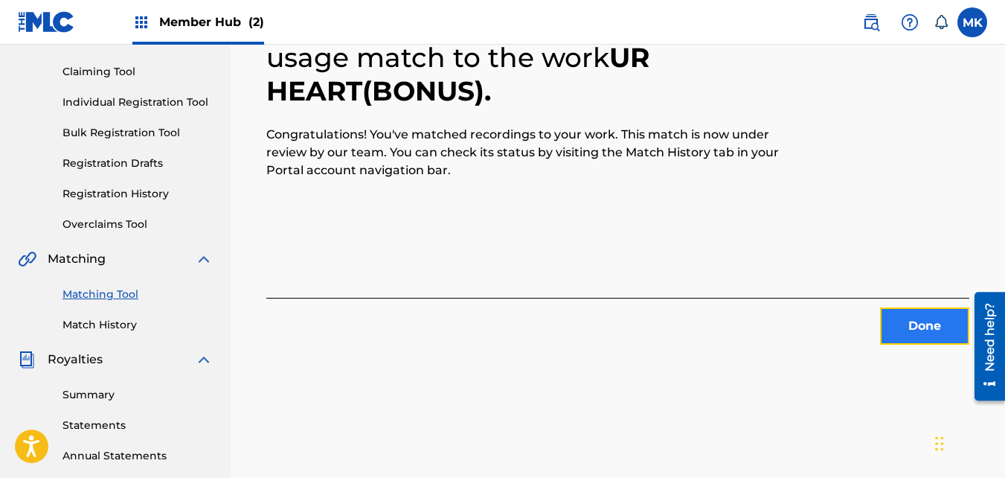
click at [913, 313] on button "Done" at bounding box center [924, 325] width 89 height 37
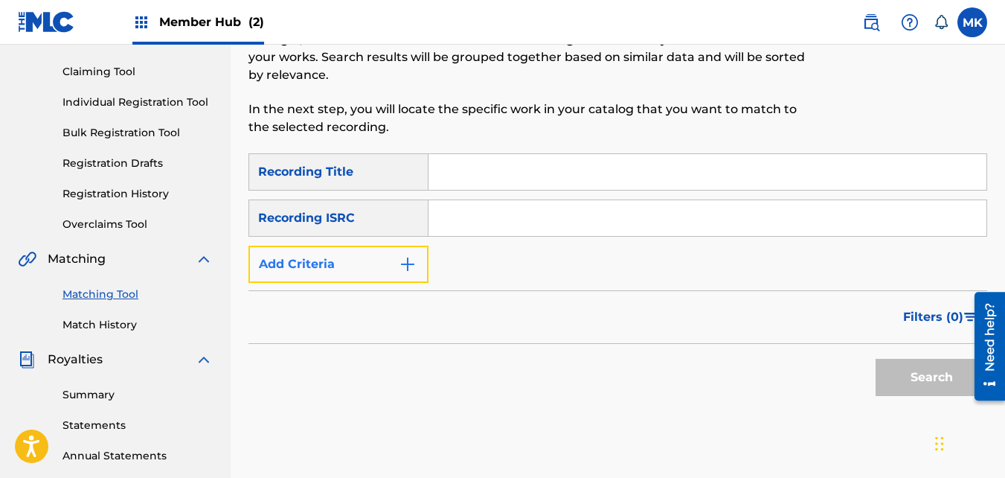
click at [401, 271] on img "Search Form" at bounding box center [408, 264] width 18 height 18
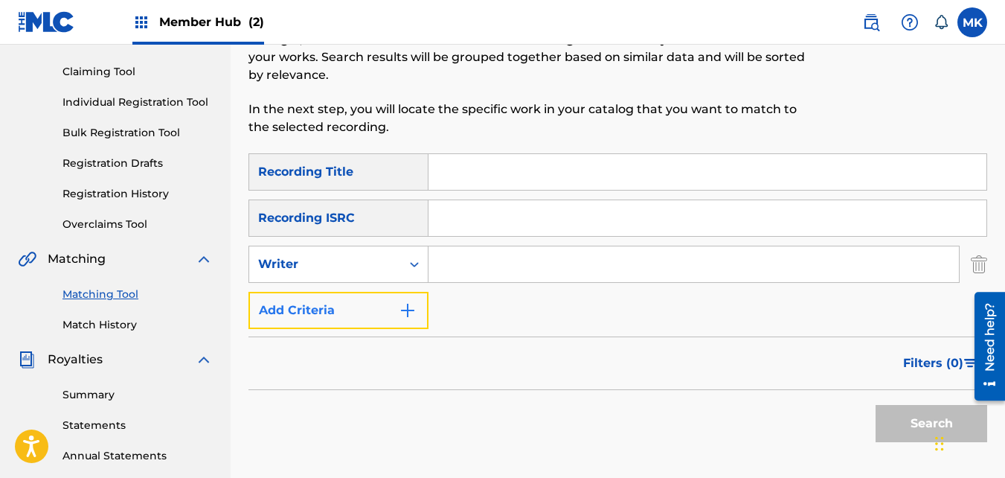
click at [409, 305] on img "Search Form" at bounding box center [408, 310] width 18 height 18
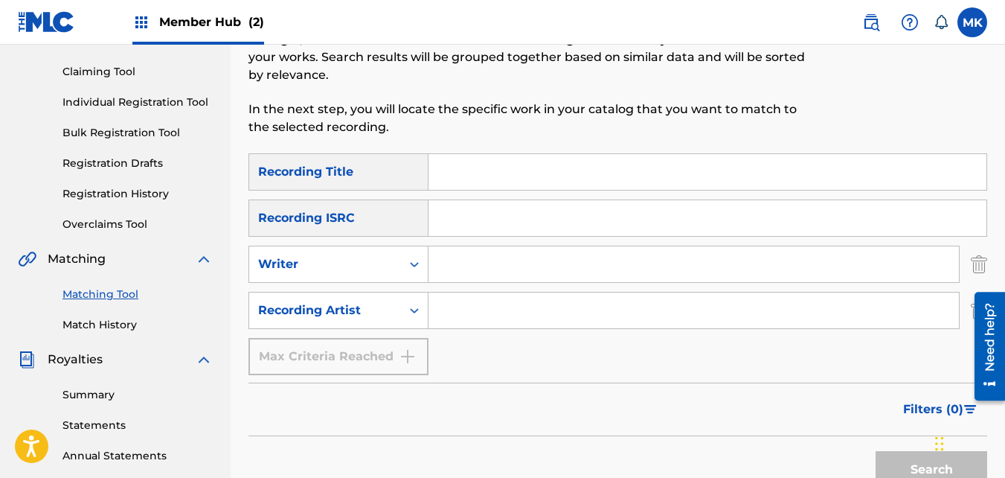
click at [467, 269] on input "Search Form" at bounding box center [694, 264] width 531 height 36
type input "[PERSON_NAME]"
type input "NeendaKng"
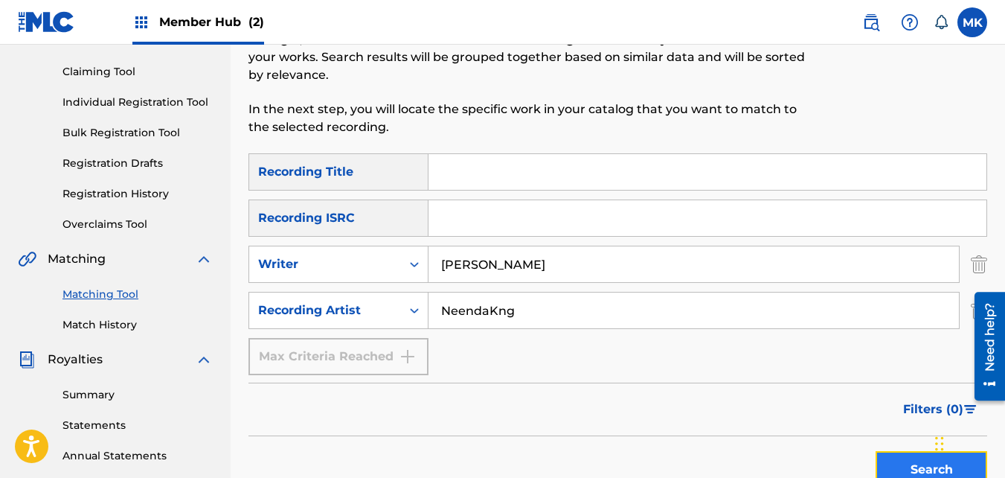
click at [889, 459] on button "Search" at bounding box center [932, 469] width 112 height 37
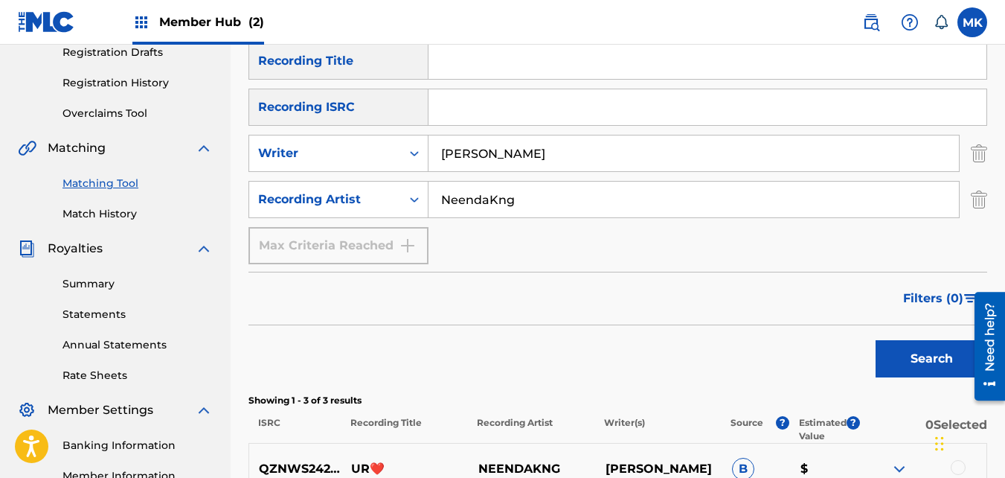
scroll to position [222, 0]
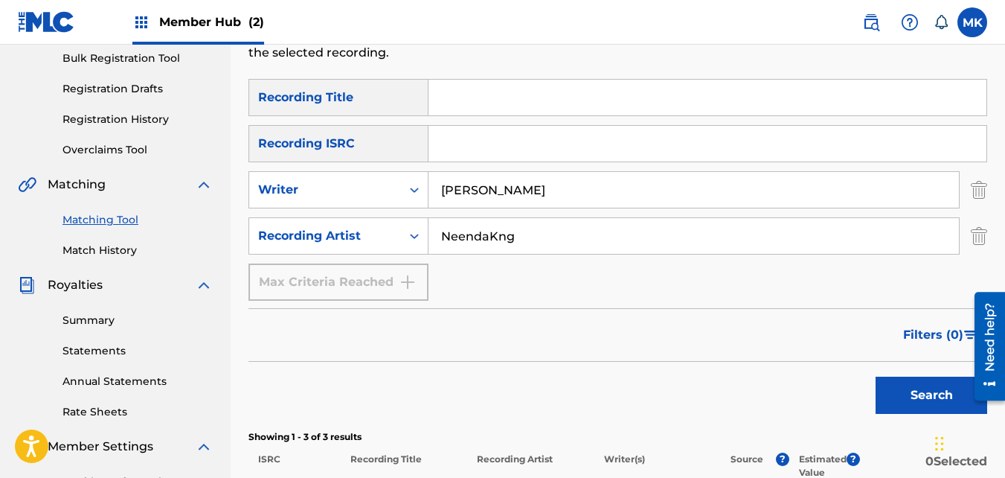
click at [459, 101] on input "Search Form" at bounding box center [708, 98] width 558 height 36
type input "Listen 2 ur heart"
click at [915, 400] on button "Search" at bounding box center [932, 395] width 112 height 37
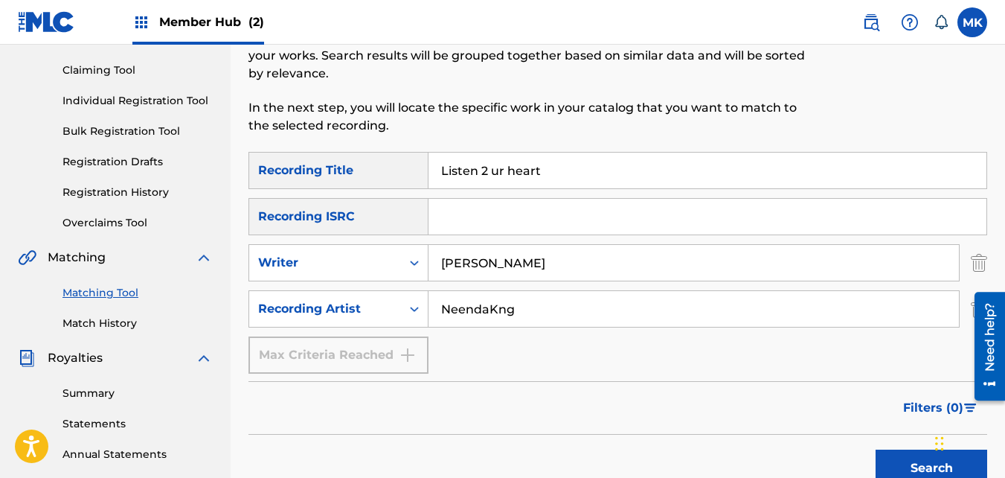
scroll to position [147, 0]
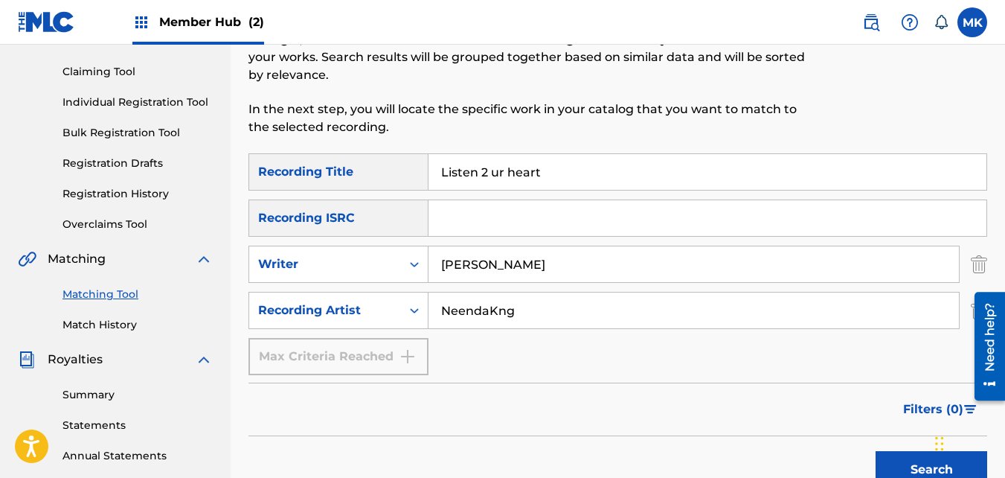
drag, startPoint x: 548, startPoint y: 169, endPoint x: 391, endPoint y: 172, distance: 157.1
click at [391, 172] on div "SearchWithCriteriad555c48f-d22d-400d-9a5c-4e023db1c1a3 Recording Title Listen 2…" at bounding box center [618, 171] width 739 height 37
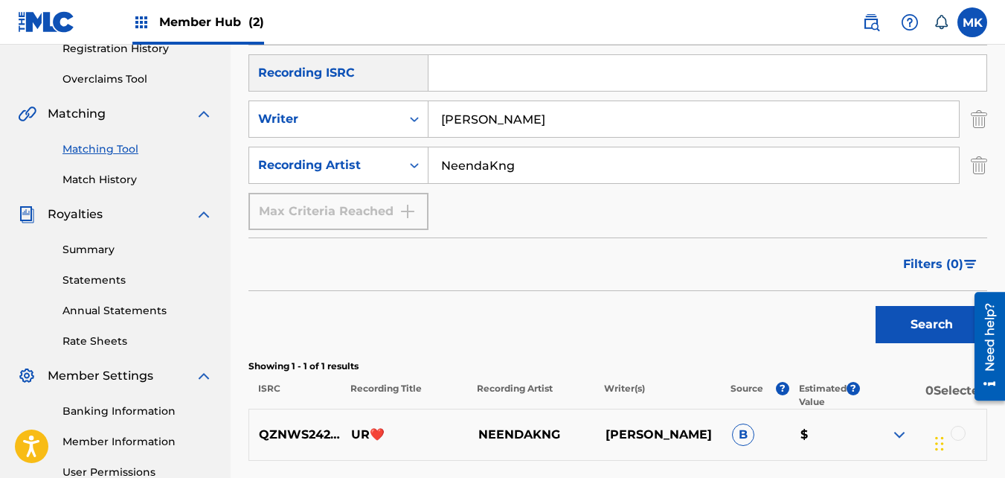
scroll to position [296, 0]
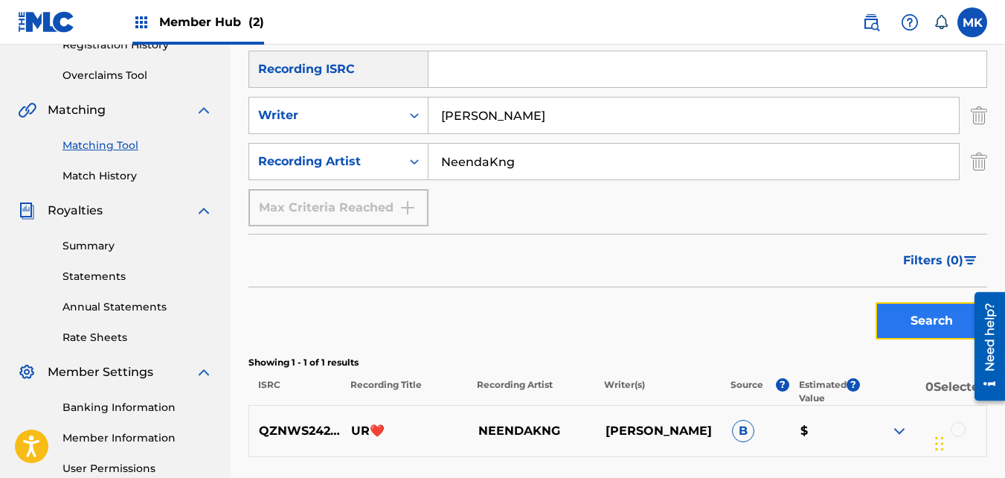
click at [917, 327] on button "Search" at bounding box center [932, 320] width 112 height 37
drag, startPoint x: 517, startPoint y: 116, endPoint x: 423, endPoint y: 104, distance: 95.3
click at [423, 104] on div "SearchWithCriteria05992c15-3ce1-4308-b467-7e4395f1d28f Writer Mario Kyle" at bounding box center [618, 115] width 739 height 37
click at [935, 328] on button "Search" at bounding box center [932, 320] width 112 height 37
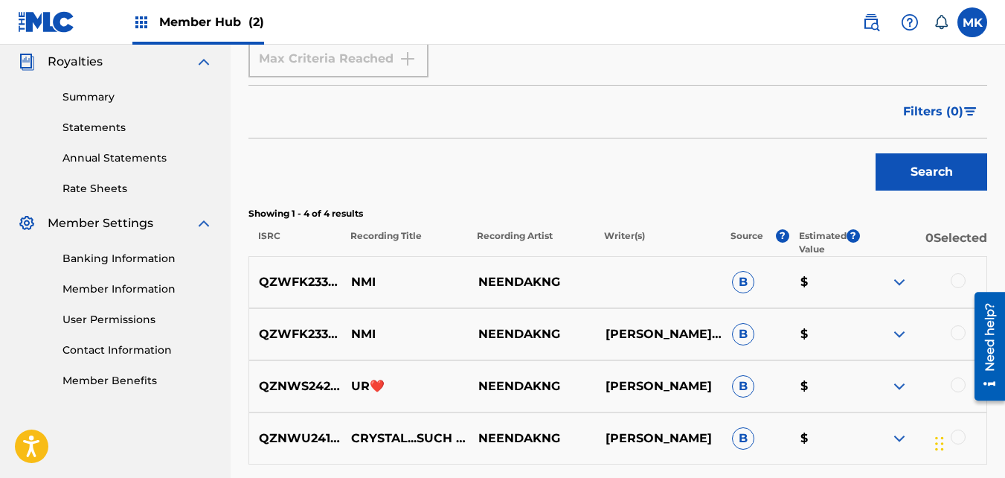
scroll to position [519, 0]
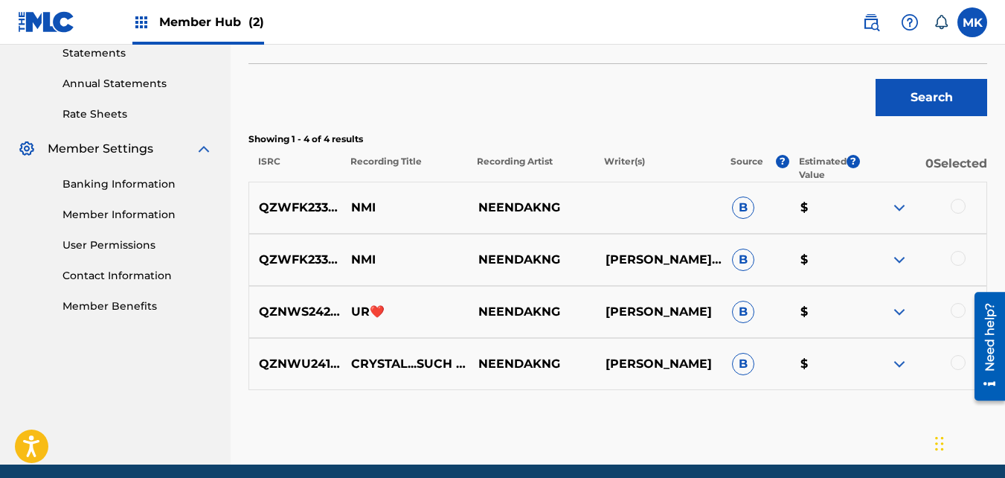
click at [961, 205] on div at bounding box center [958, 206] width 15 height 15
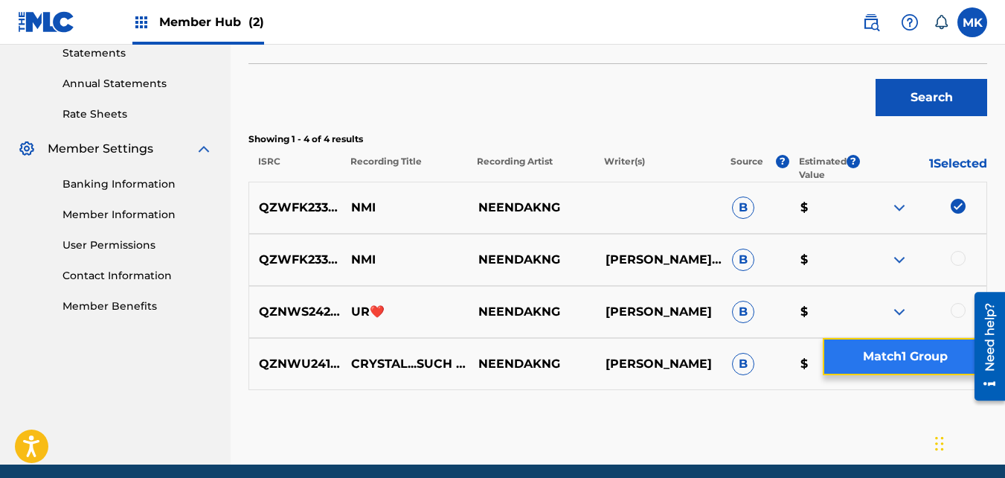
click at [889, 353] on button "Match 1 Group" at bounding box center [905, 356] width 164 height 37
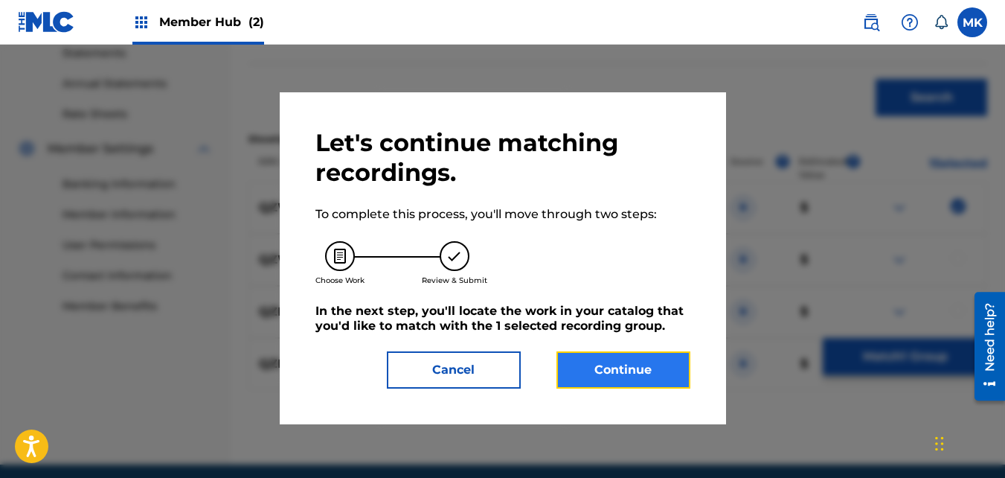
click at [565, 373] on button "Continue" at bounding box center [624, 369] width 134 height 37
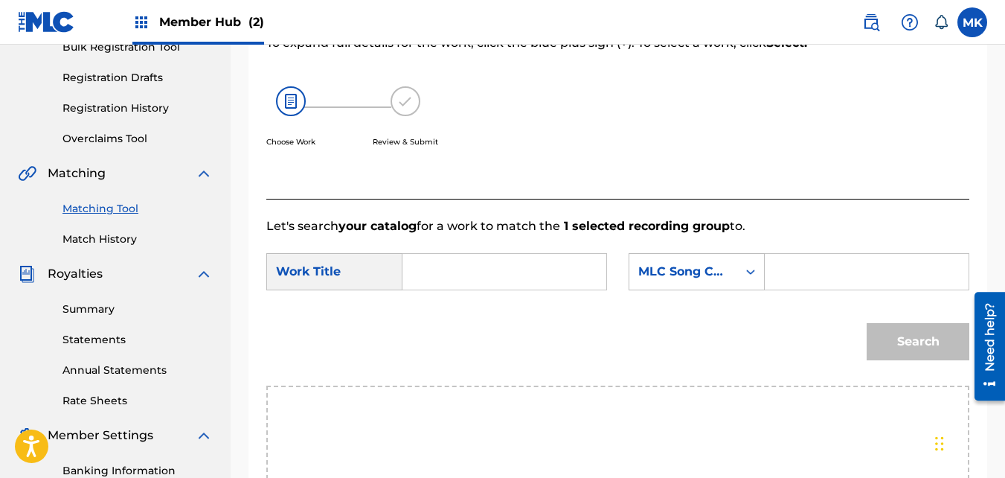
scroll to position [222, 0]
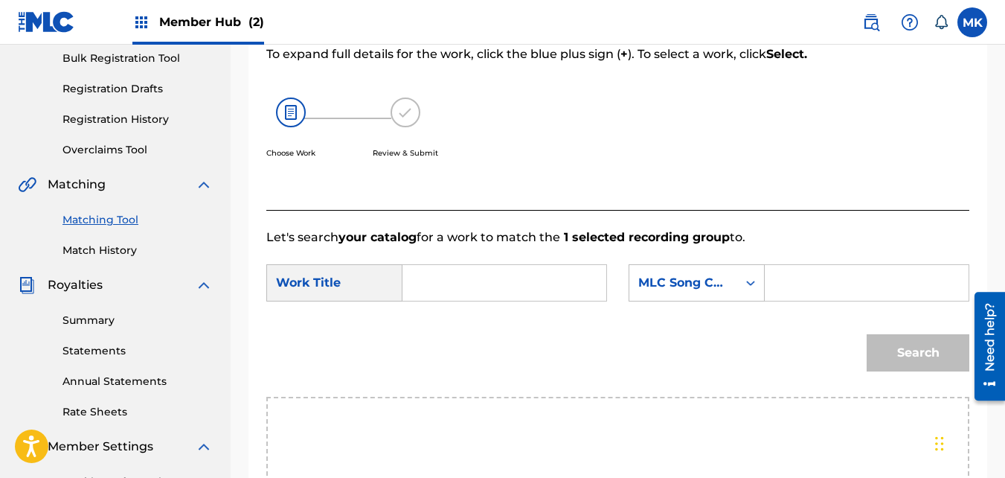
click at [472, 297] on input "Search Form" at bounding box center [504, 283] width 179 height 36
click at [438, 351] on div "lis ten 2 ur heart" at bounding box center [427, 343] width 25 height 80
type input "listen 2 ur heart"
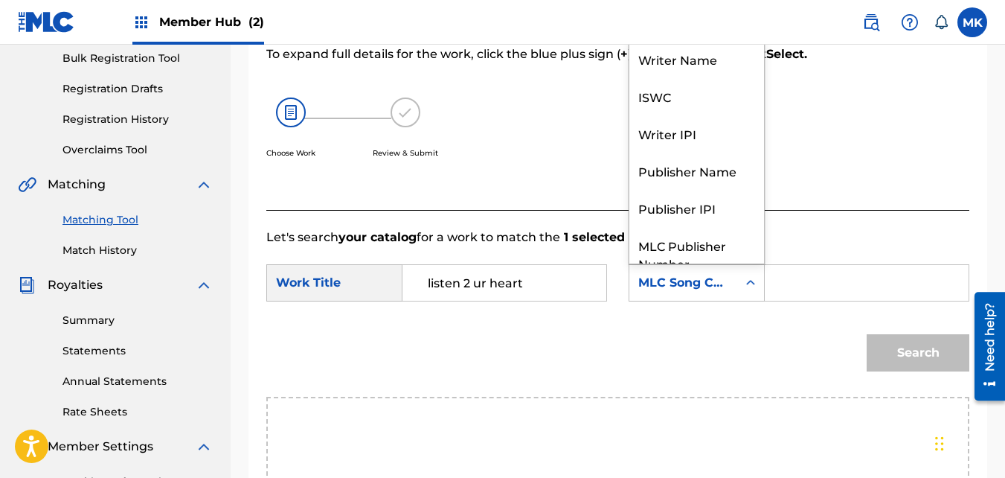
click at [752, 290] on icon "Search Form" at bounding box center [750, 282] width 15 height 15
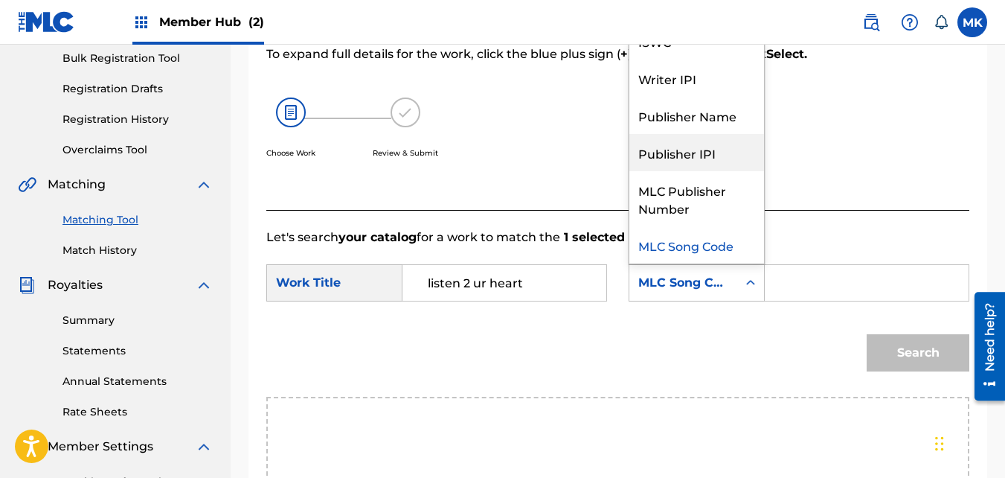
click at [689, 163] on div "Publisher IPI" at bounding box center [697, 152] width 135 height 37
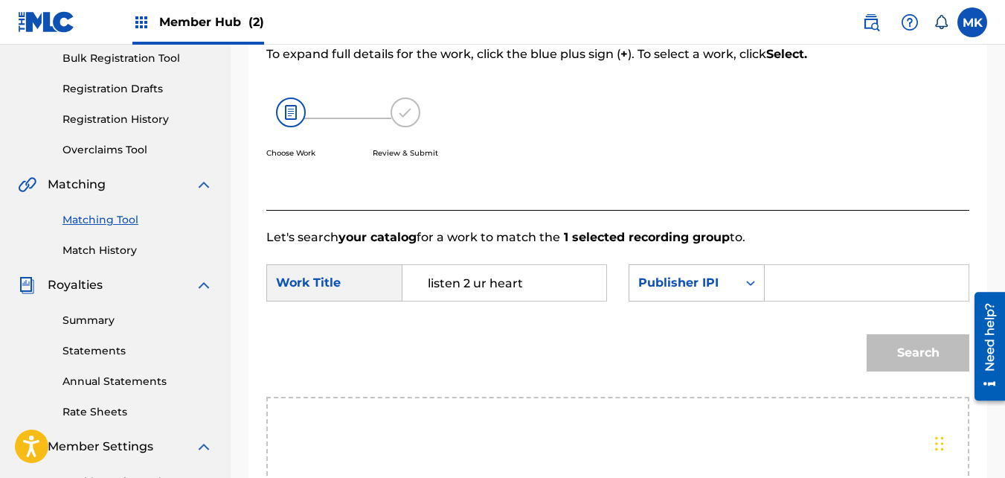
click at [805, 301] on input "Search Form" at bounding box center [867, 283] width 179 height 36
type input "01195883501"
click at [890, 368] on button "Search" at bounding box center [918, 352] width 103 height 37
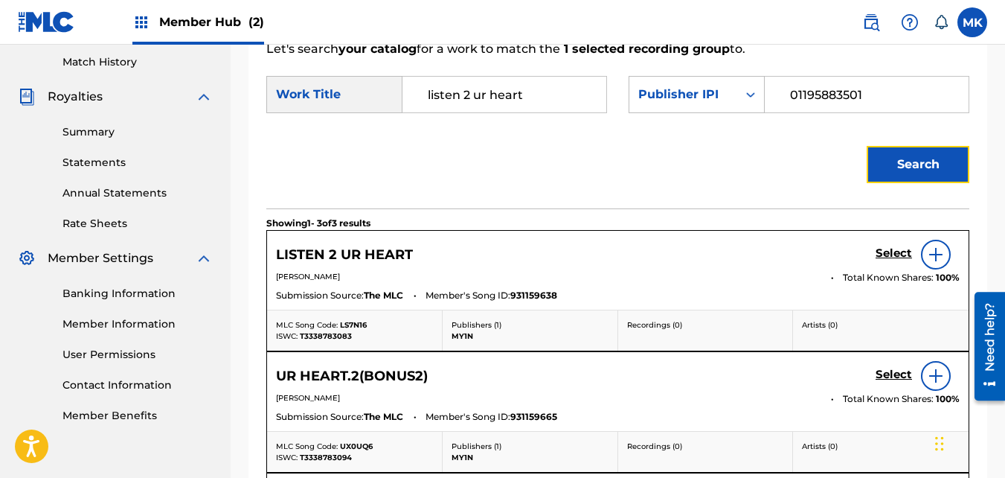
scroll to position [445, 0]
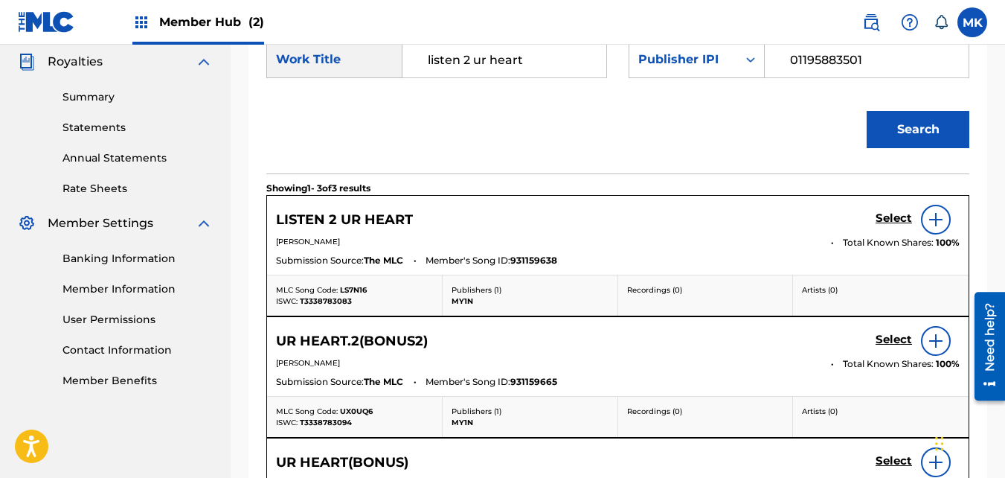
click at [934, 228] on img at bounding box center [936, 220] width 18 height 18
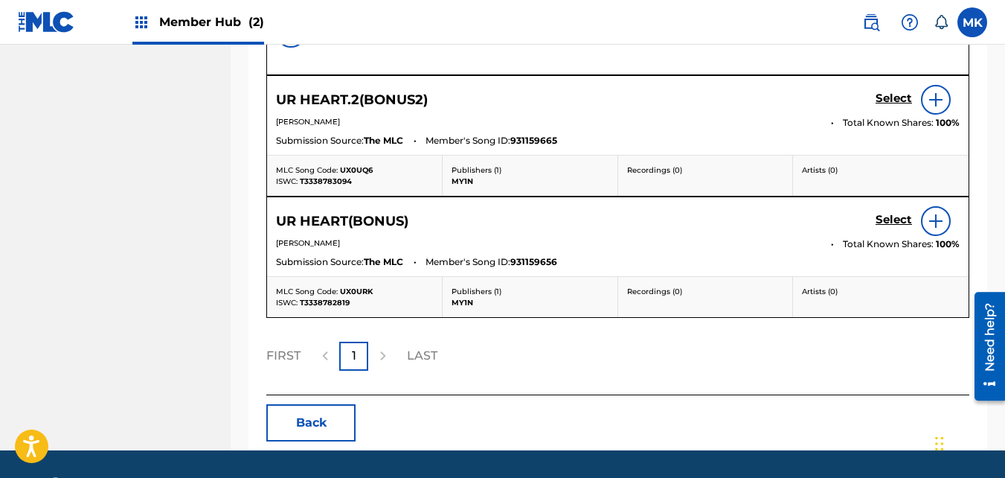
scroll to position [1414, 0]
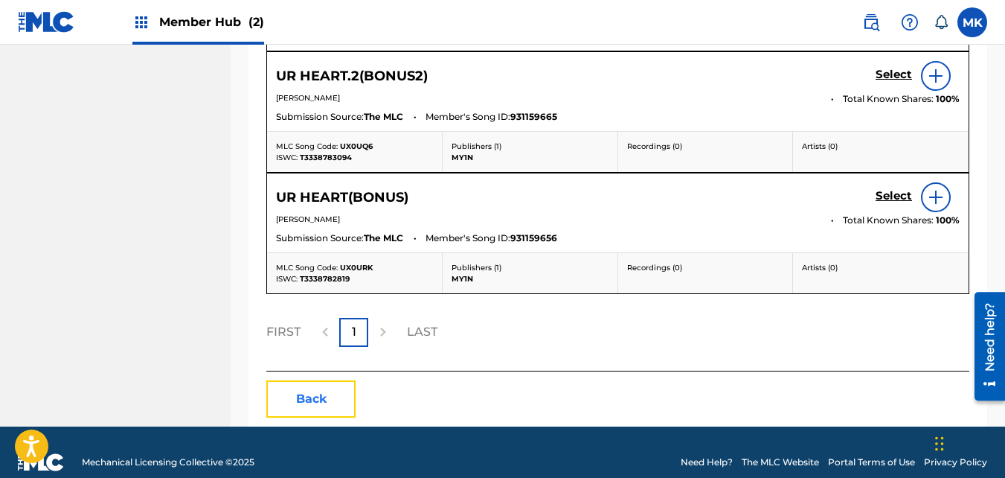
click at [289, 408] on button "Back" at bounding box center [310, 398] width 89 height 37
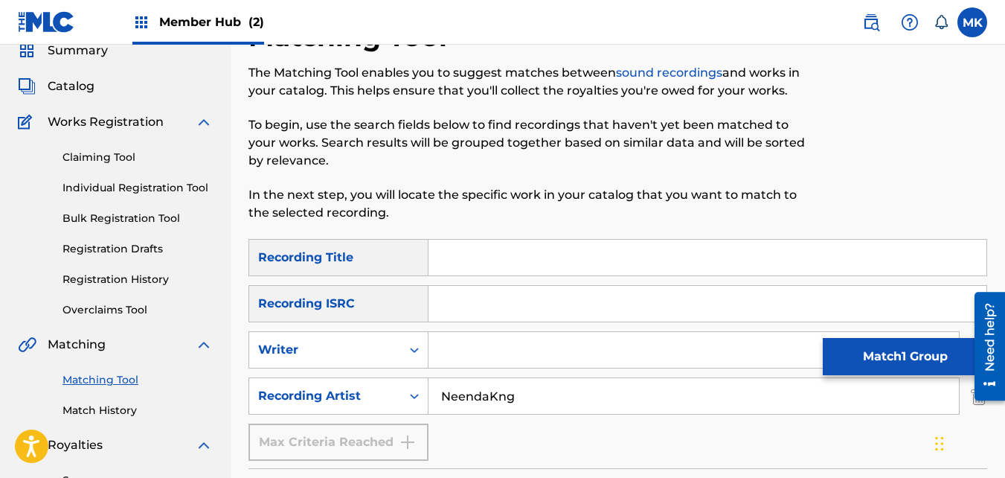
scroll to position [57, 0]
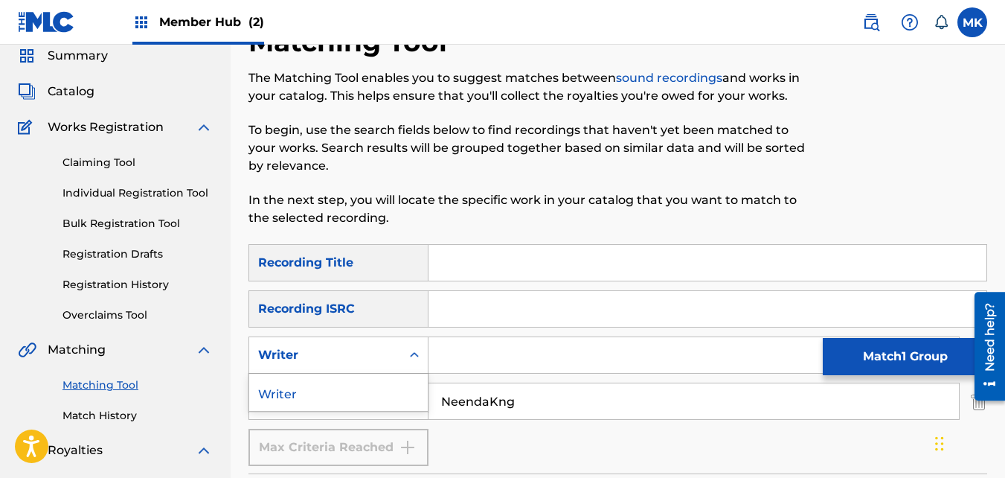
click at [413, 354] on icon "Search Form" at bounding box center [414, 355] width 15 height 15
click at [483, 357] on input "Search Form" at bounding box center [694, 355] width 531 height 36
type input "[PERSON_NAME]"
drag, startPoint x: 529, startPoint y: 407, endPoint x: 404, endPoint y: 400, distance: 125.2
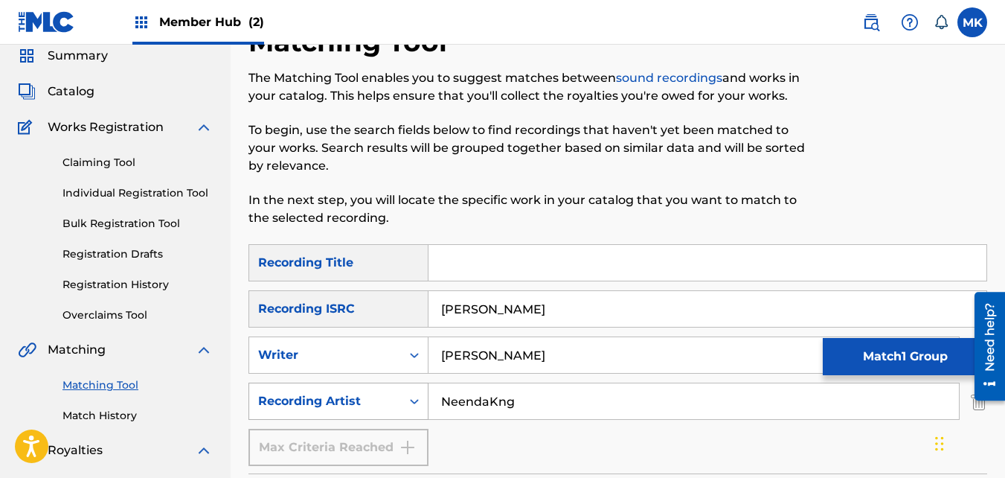
click at [404, 400] on div "SearchWithCriteriabe478fdb-24e4-4169-a942-2d2e00fa41cc Recording Artist NeendaK…" at bounding box center [618, 401] width 739 height 37
click at [402, 400] on div "Search Form" at bounding box center [414, 401] width 27 height 27
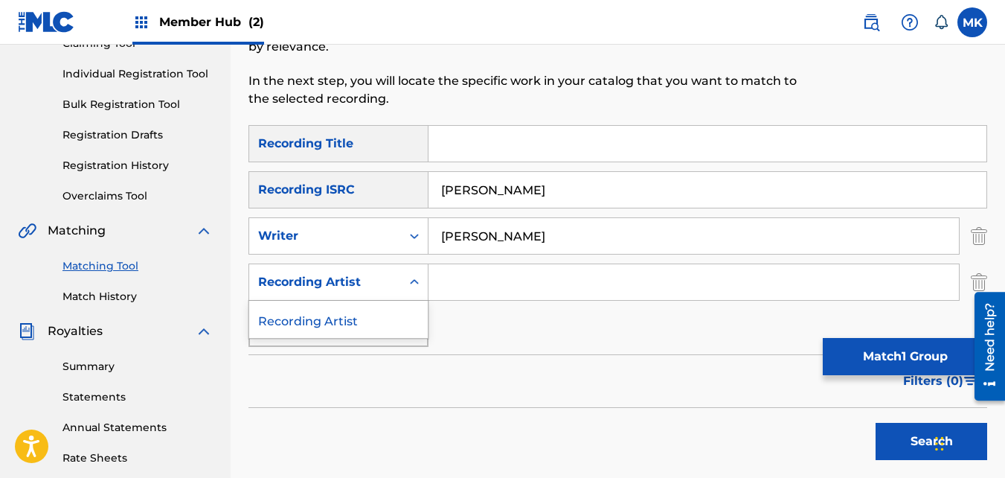
scroll to position [205, 0]
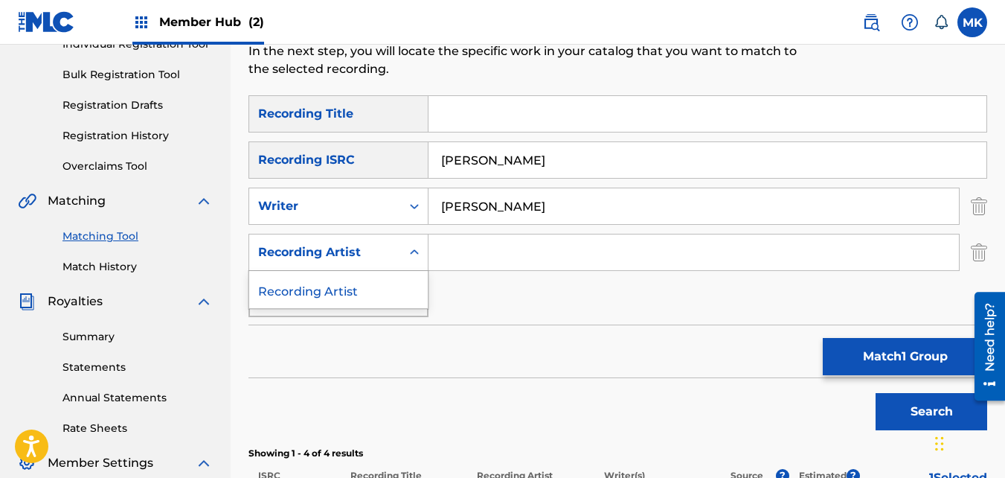
click at [406, 242] on div "Search Form" at bounding box center [414, 252] width 27 height 27
drag, startPoint x: 509, startPoint y: 163, endPoint x: 389, endPoint y: 148, distance: 120.7
click at [389, 148] on div "SearchWithCriteria38c44bef-921e-4ad2-a1a4-f54793c9d419 Recording ISRC Mario Kyle" at bounding box center [618, 159] width 739 height 37
click at [408, 254] on icon "Search Form" at bounding box center [414, 252] width 15 height 15
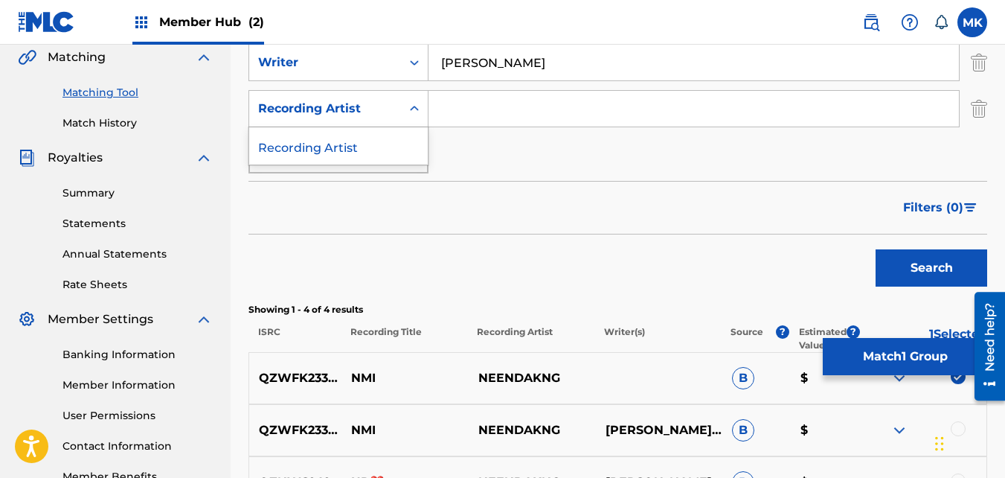
scroll to position [354, 0]
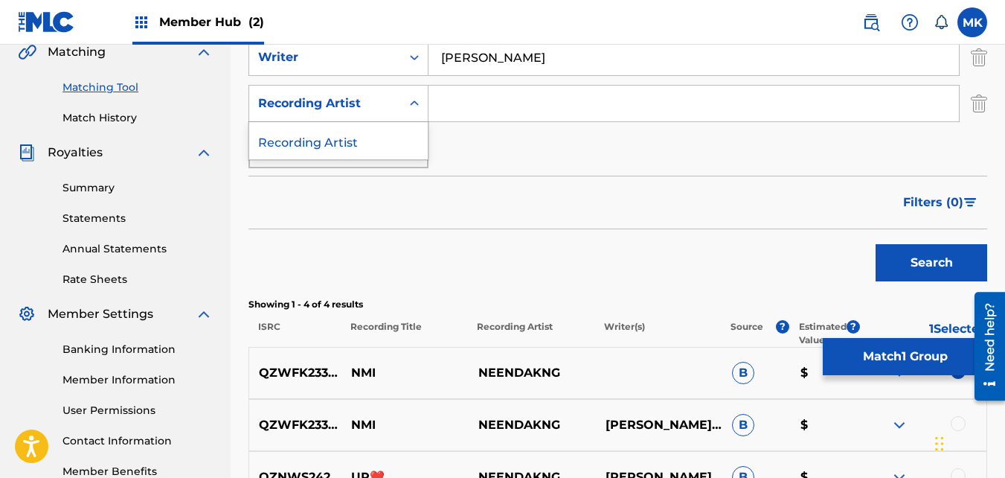
click at [402, 103] on div "Search Form" at bounding box center [414, 103] width 27 height 27
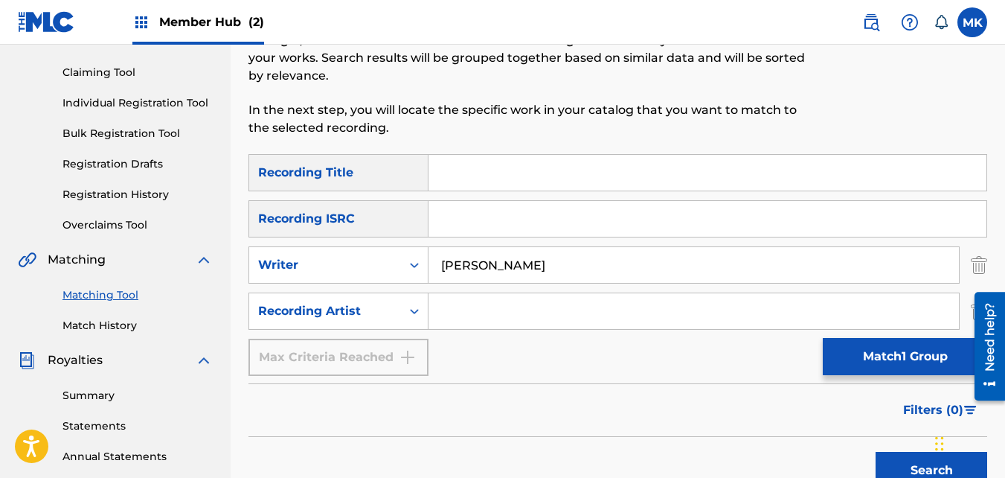
scroll to position [131, 0]
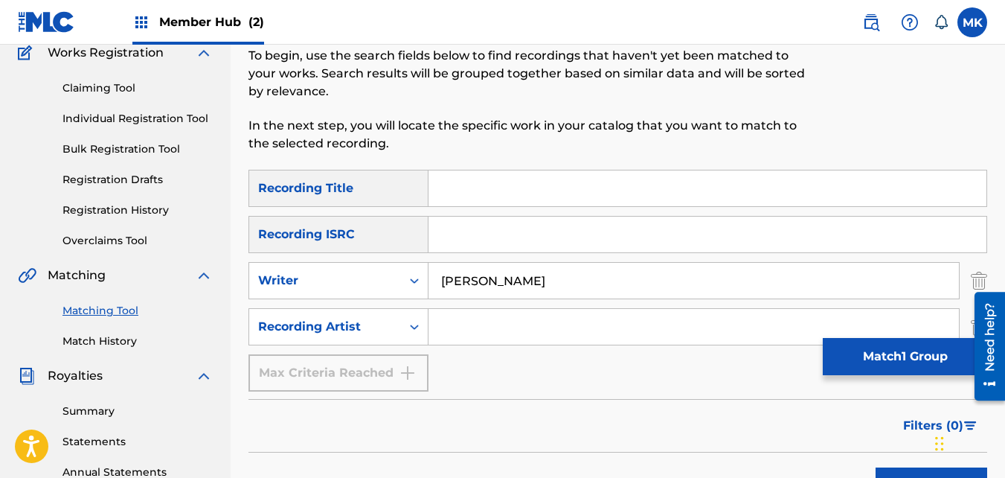
click at [450, 234] on input "Search Form" at bounding box center [708, 235] width 558 height 36
drag, startPoint x: 461, startPoint y: 225, endPoint x: 455, endPoint y: 235, distance: 12.0
paste input "QZNWX2594932"
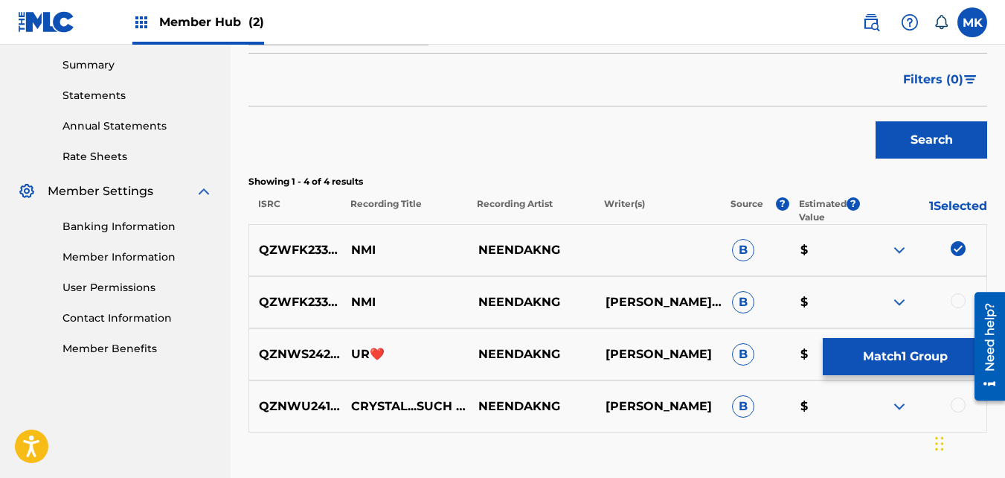
scroll to position [503, 0]
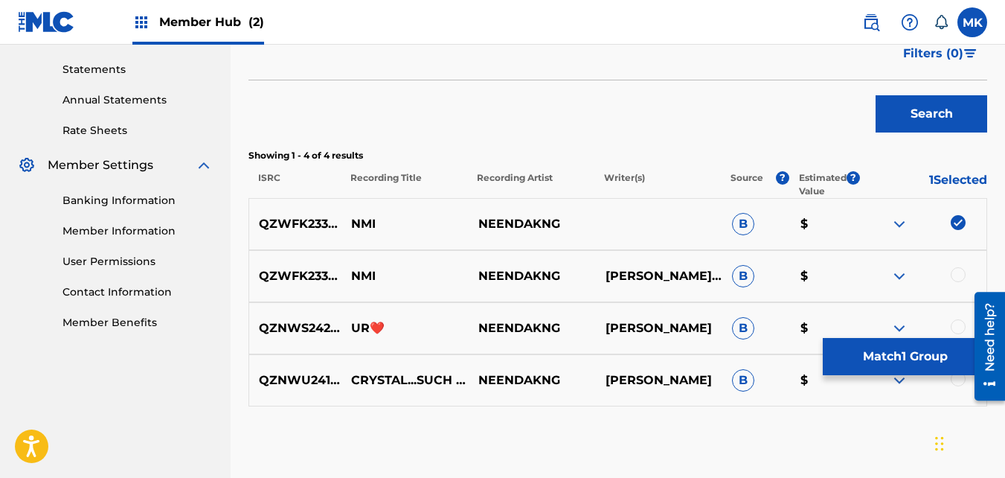
type input "QZNWX2594932"
click at [958, 219] on img at bounding box center [958, 222] width 15 height 15
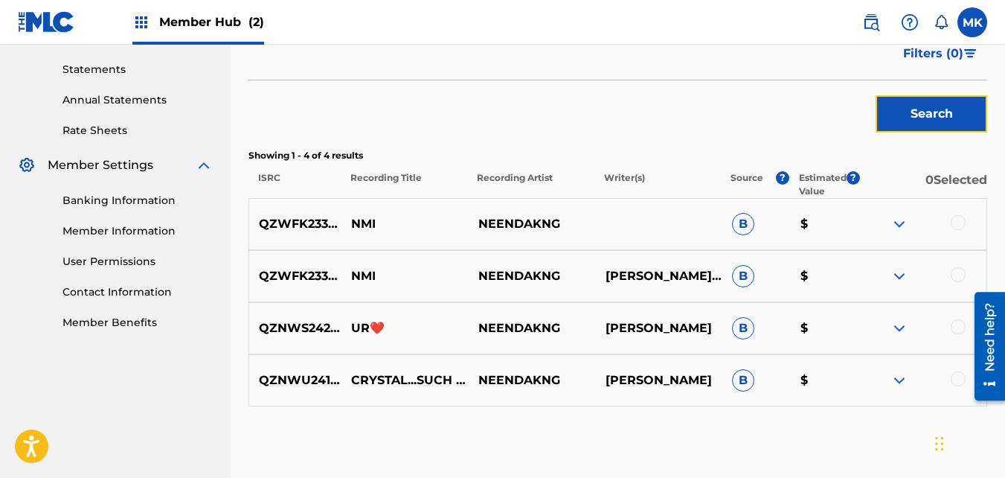
click at [882, 107] on button "Search" at bounding box center [932, 113] width 112 height 37
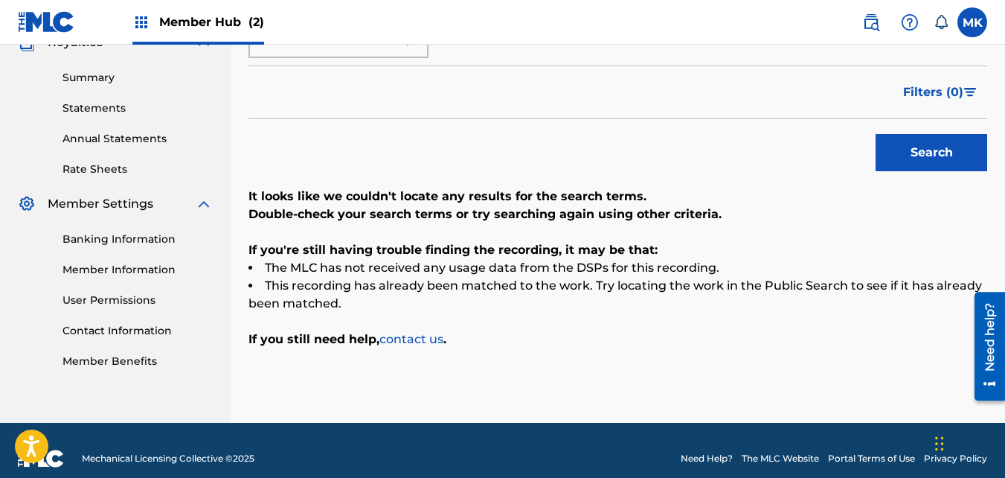
scroll to position [481, 0]
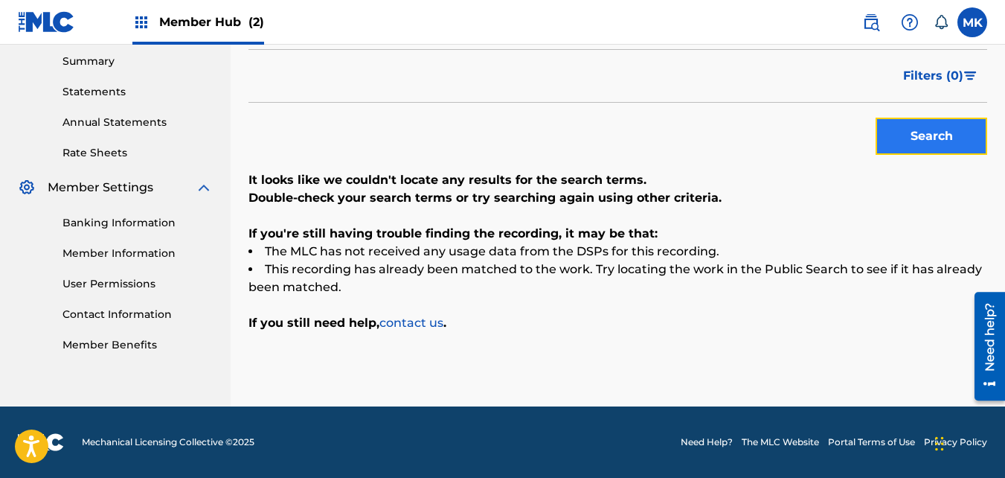
click at [895, 135] on button "Search" at bounding box center [932, 136] width 112 height 37
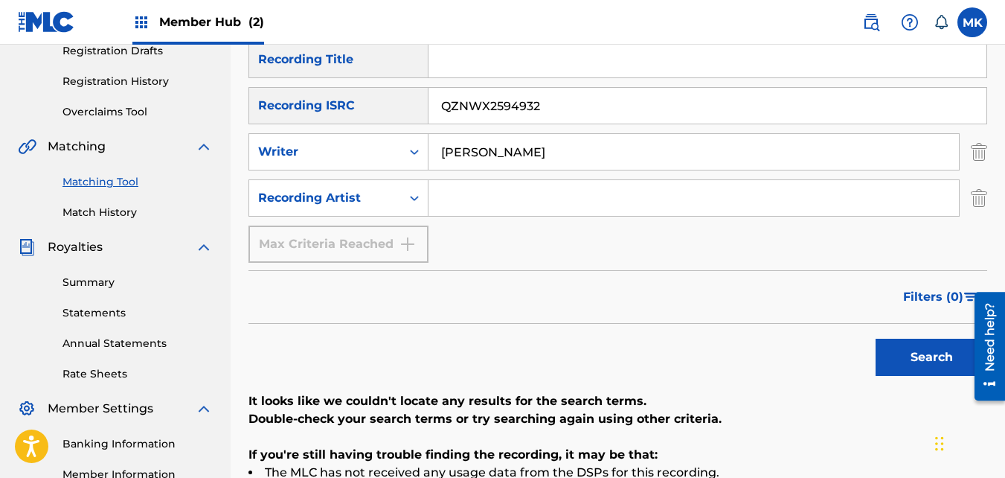
scroll to position [183, 0]
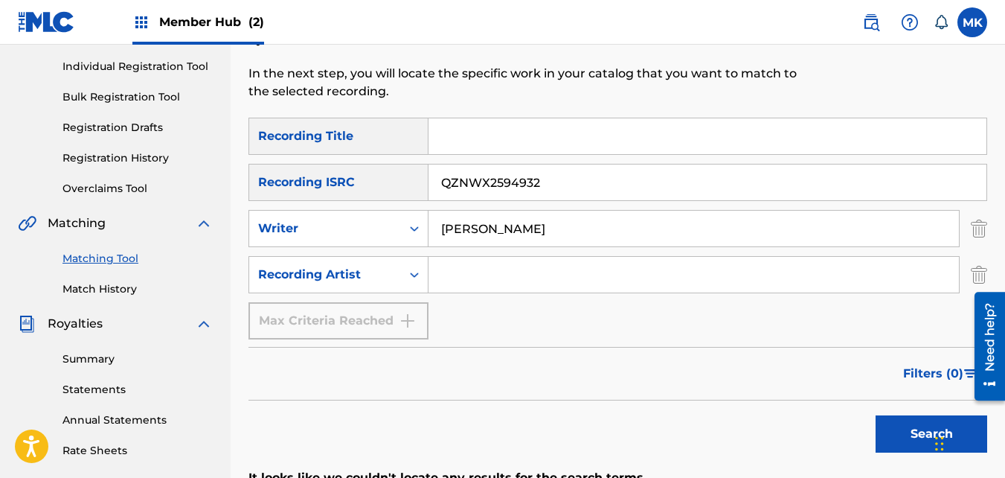
click at [437, 284] on input "Search Form" at bounding box center [694, 275] width 531 height 36
type input "NeendaKng"
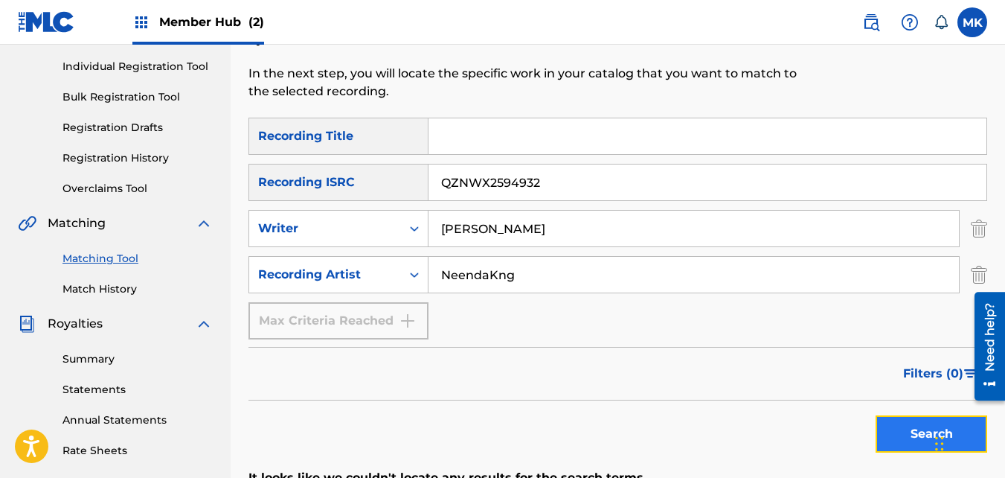
click at [885, 435] on button "Search" at bounding box center [932, 433] width 112 height 37
drag, startPoint x: 524, startPoint y: 277, endPoint x: 422, endPoint y: 267, distance: 102.4
click at [422, 267] on div "SearchWithCriteriabe478fdb-24e4-4169-a942-2d2e00fa41cc Recording Artist NeendaK…" at bounding box center [618, 274] width 739 height 37
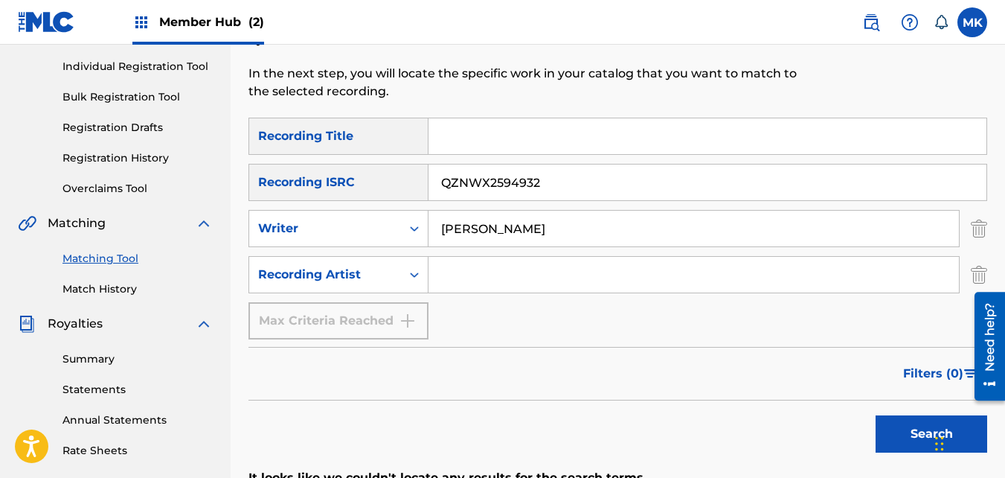
scroll to position [109, 0]
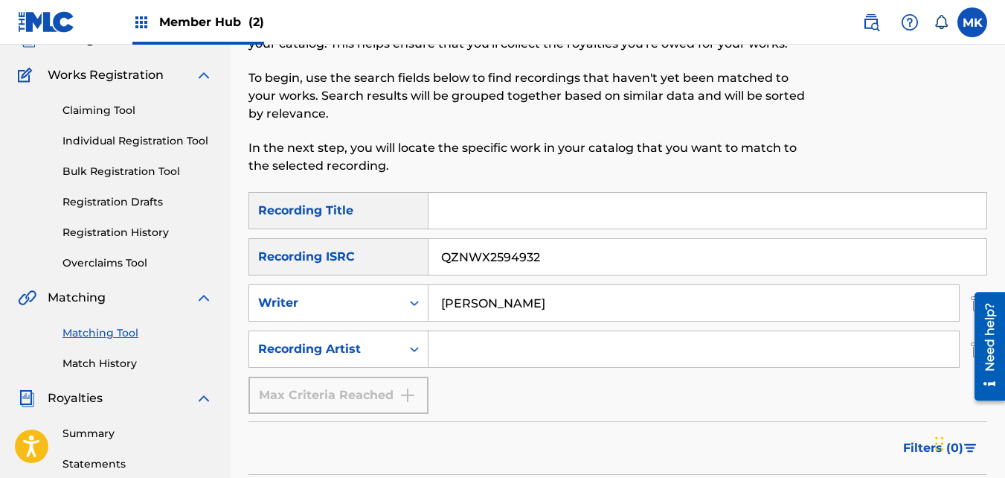
click at [444, 360] on input "Search Form" at bounding box center [694, 349] width 531 height 36
type input "[PERSON_NAME]"
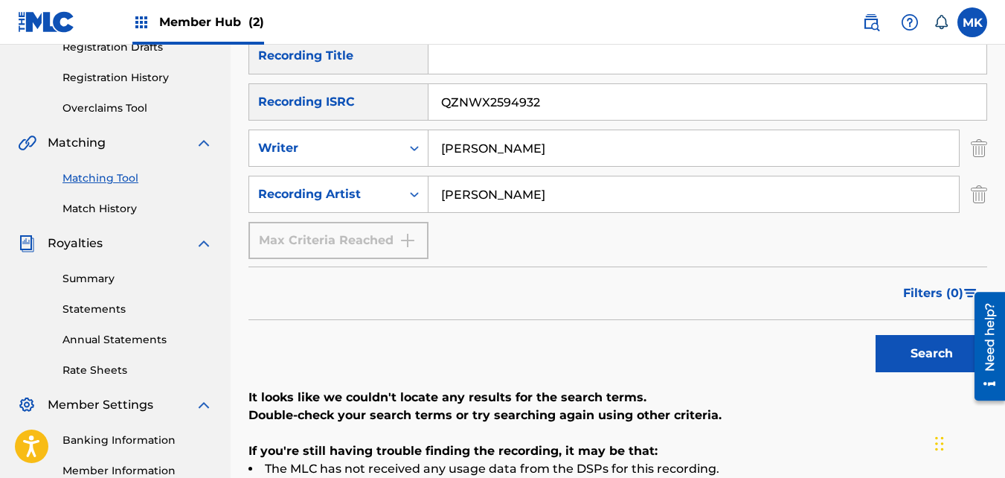
scroll to position [332, 0]
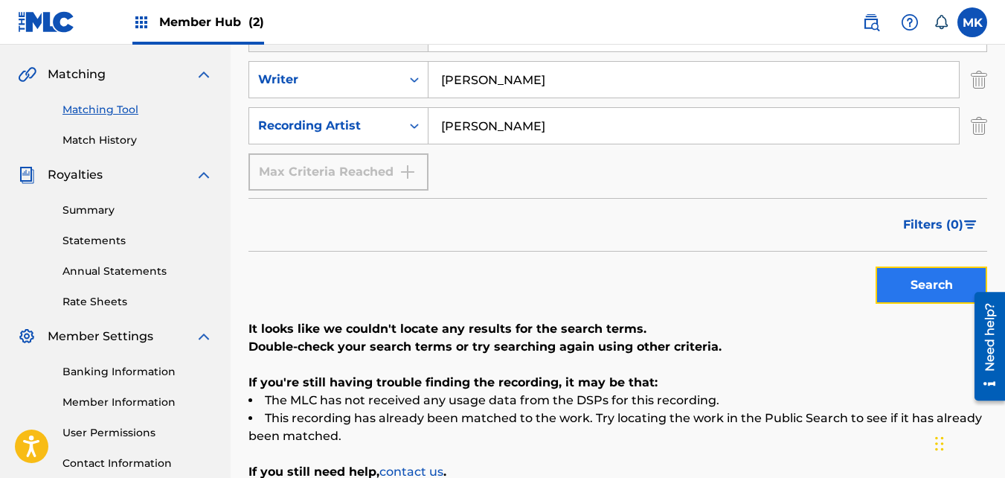
click at [899, 285] on button "Search" at bounding box center [932, 284] width 112 height 37
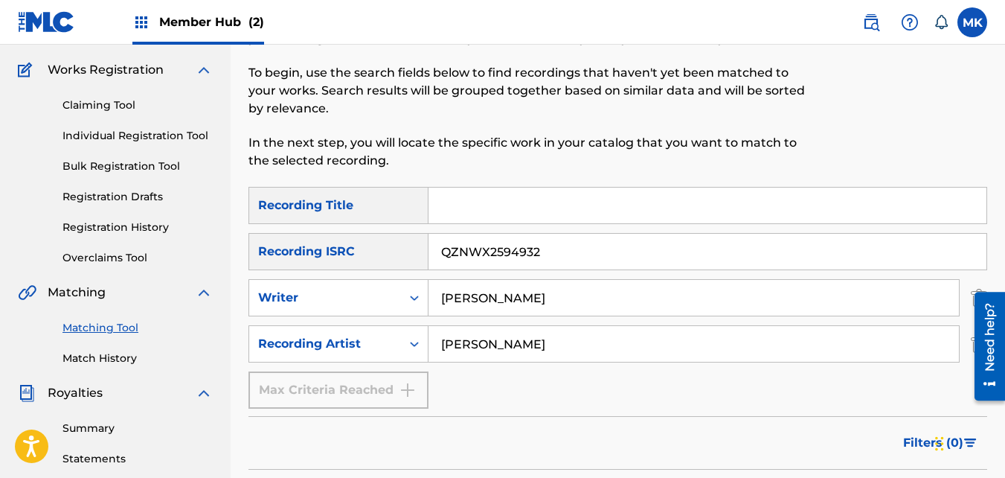
scroll to position [149, 0]
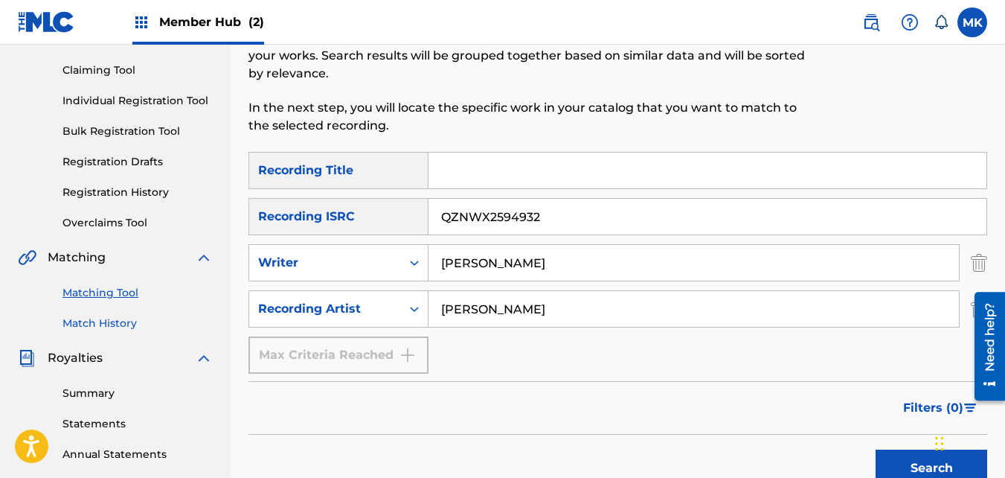
click at [90, 325] on link "Match History" at bounding box center [138, 324] width 150 height 16
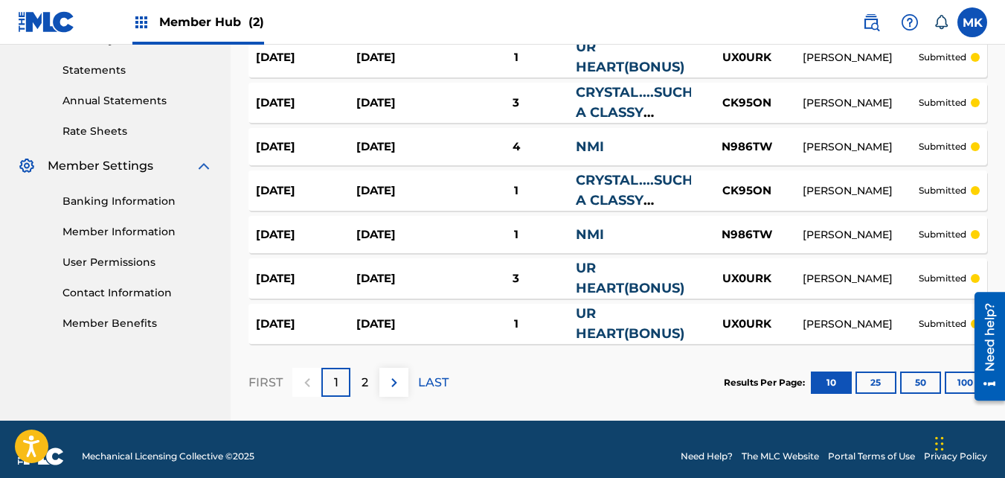
scroll to position [516, 0]
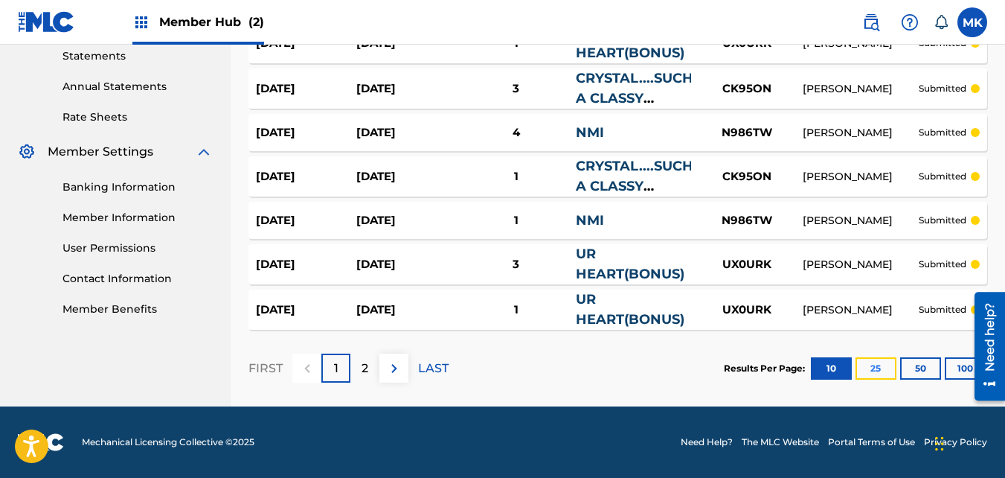
click at [882, 372] on button "25" at bounding box center [876, 368] width 41 height 22
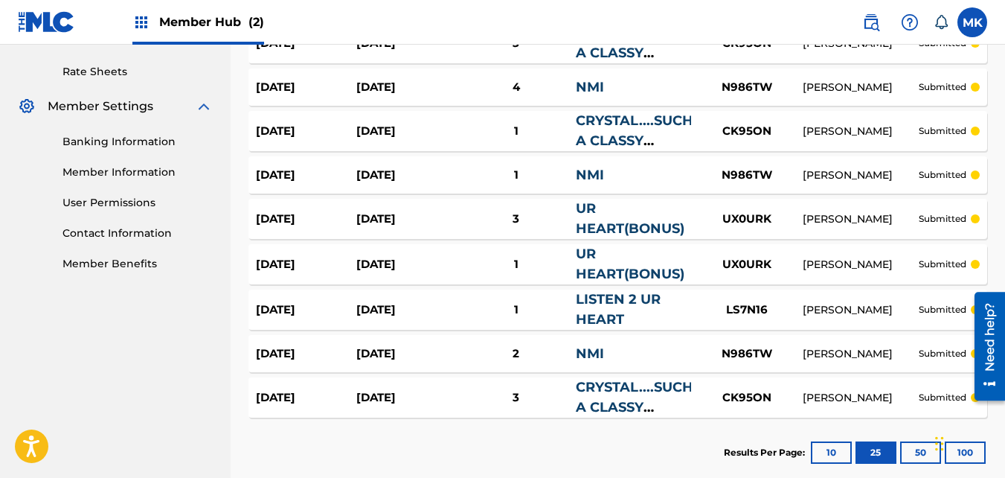
scroll to position [569, 0]
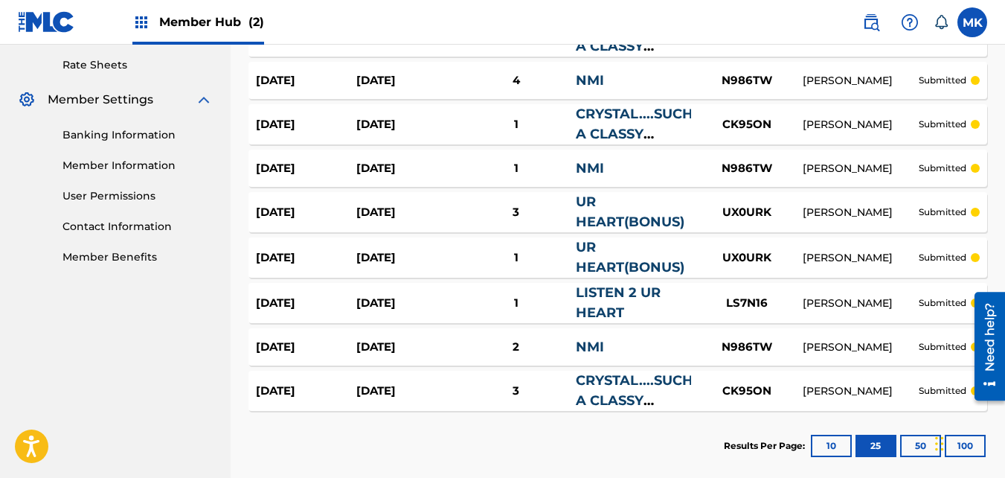
click at [606, 295] on link "LISTEN 2 UR HEART" at bounding box center [618, 302] width 85 height 36
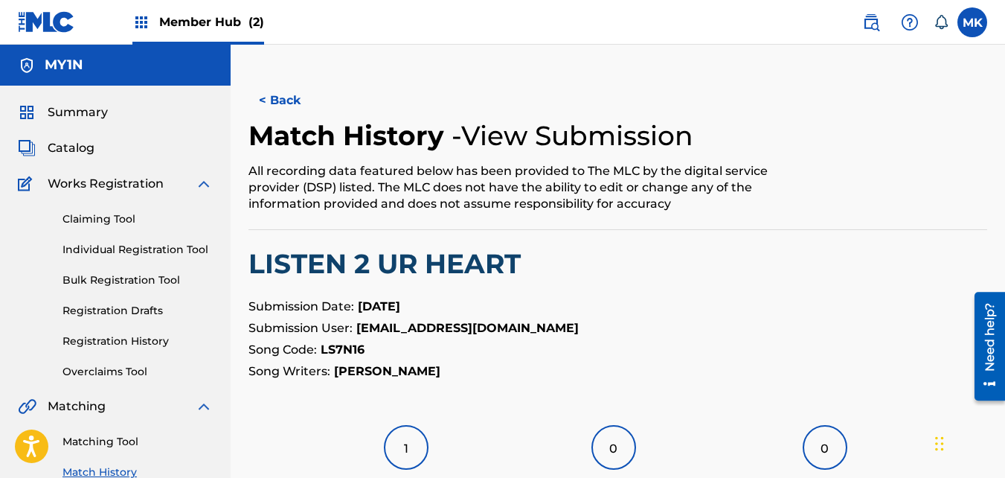
click at [144, 26] on img at bounding box center [141, 22] width 18 height 18
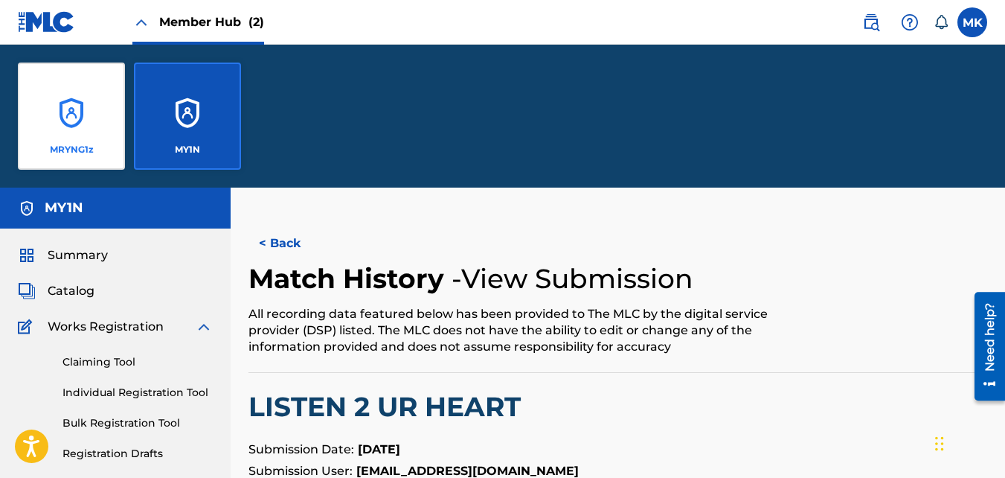
click at [77, 110] on div "MRYNG1z" at bounding box center [71, 116] width 107 height 107
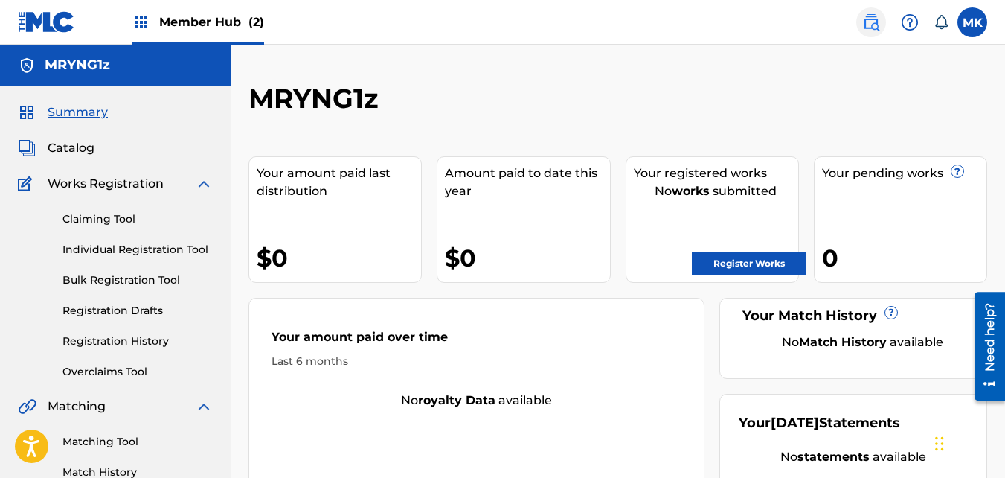
click at [871, 26] on img at bounding box center [872, 22] width 18 height 18
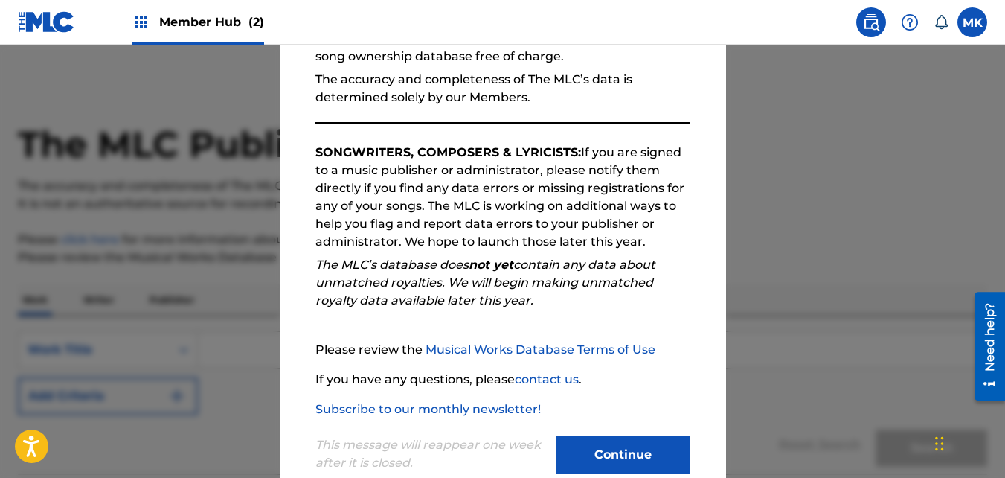
scroll to position [203, 0]
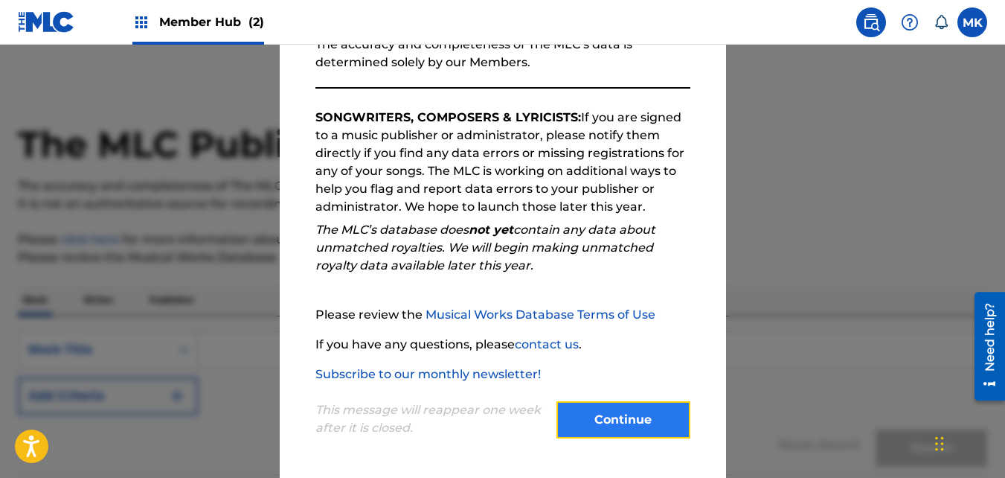
click at [607, 412] on button "Continue" at bounding box center [624, 419] width 134 height 37
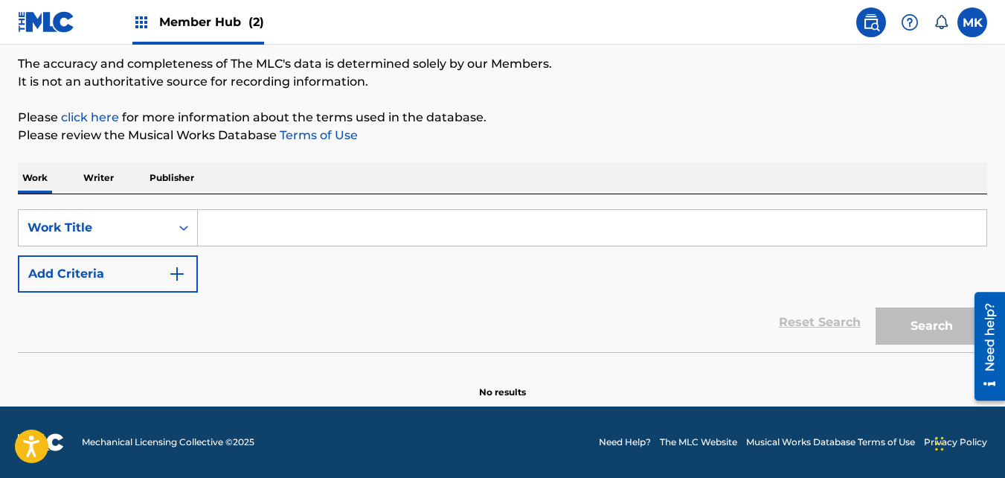
scroll to position [48, 0]
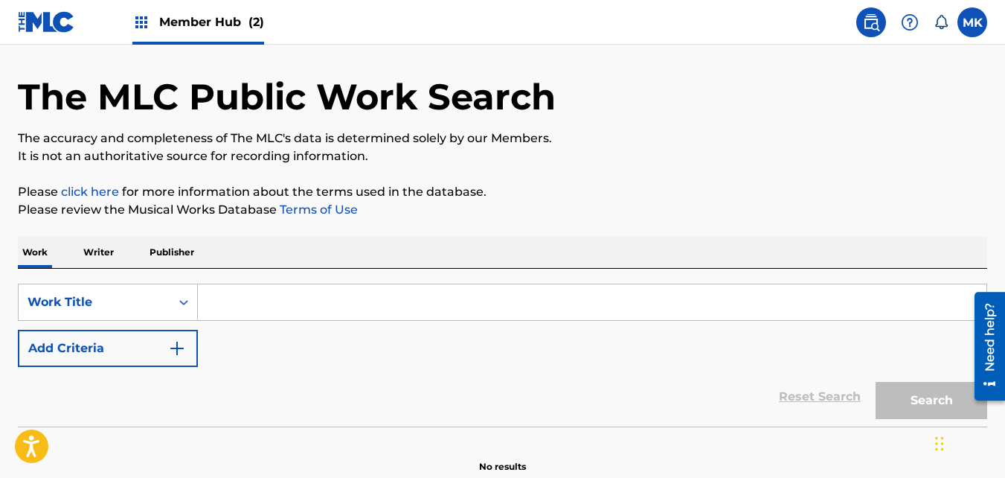
click at [102, 179] on div "The MLC Public Work Search The accuracy and completeness of The MLC's data is d…" at bounding box center [502, 253] width 1005 height 439
click at [107, 247] on p "Writer" at bounding box center [98, 252] width 39 height 31
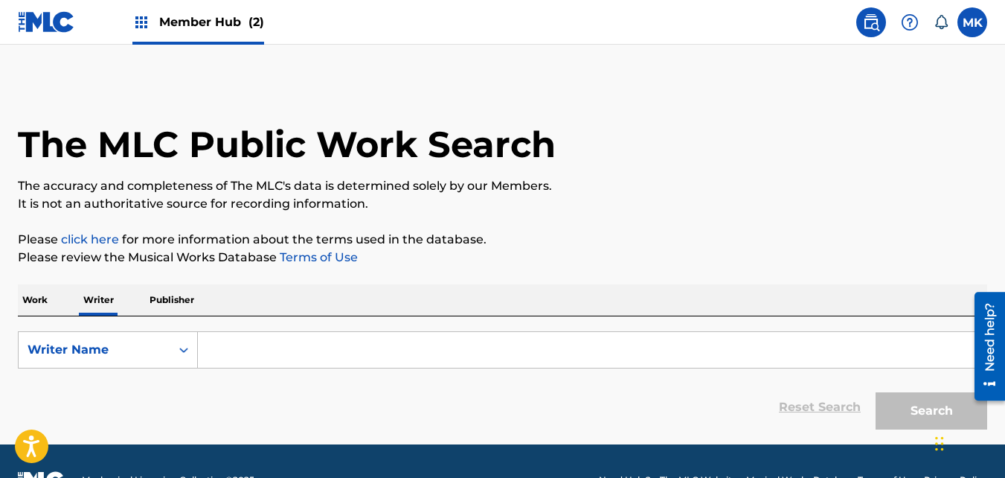
click at [215, 353] on input "Search Form" at bounding box center [592, 350] width 789 height 36
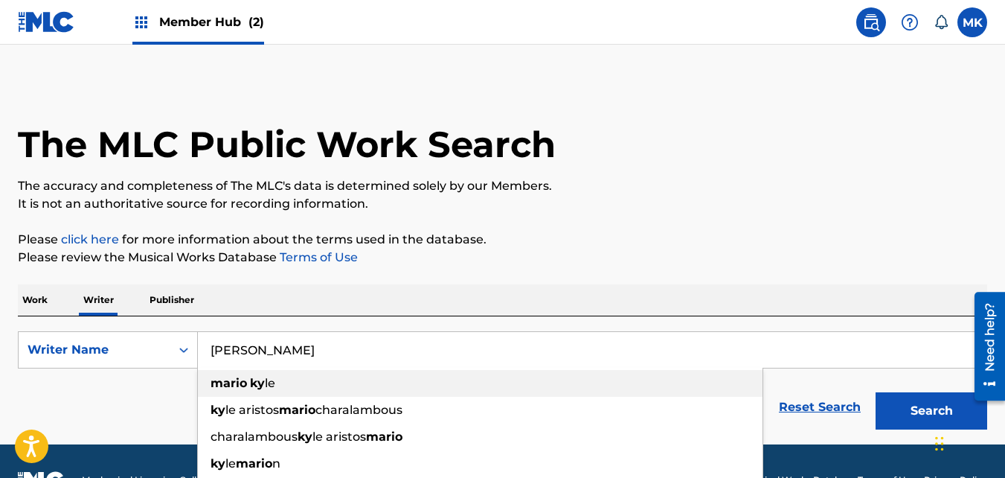
click at [249, 373] on div "mario ky le" at bounding box center [480, 383] width 565 height 27
type input "mario kyle"
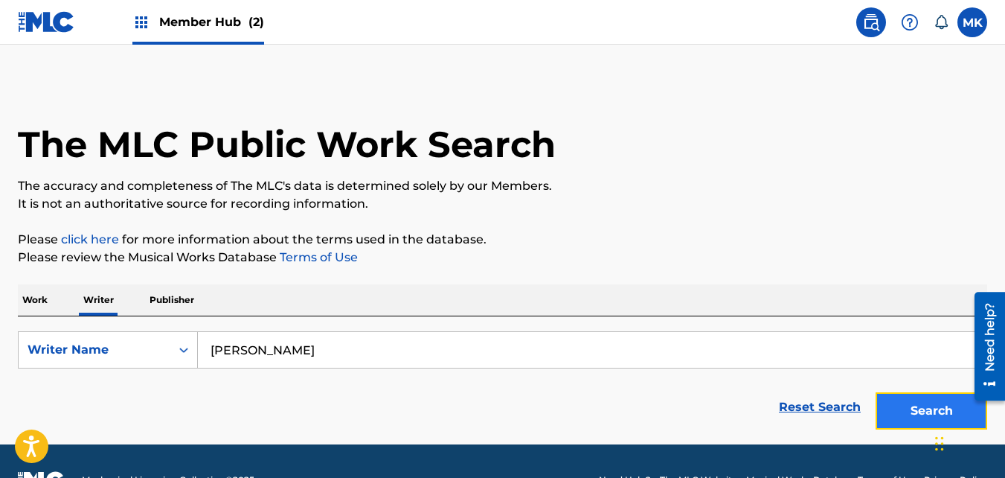
click at [906, 412] on button "Search" at bounding box center [932, 410] width 112 height 37
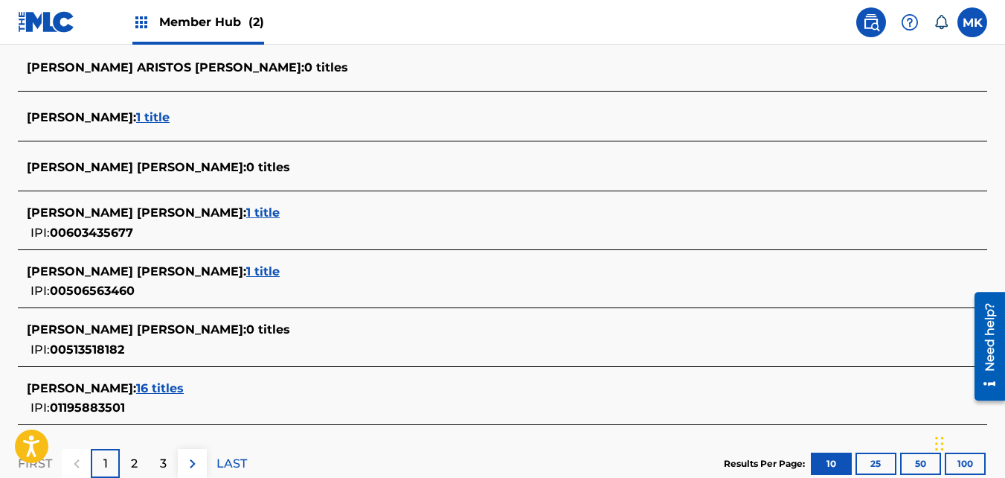
scroll to position [595, 0]
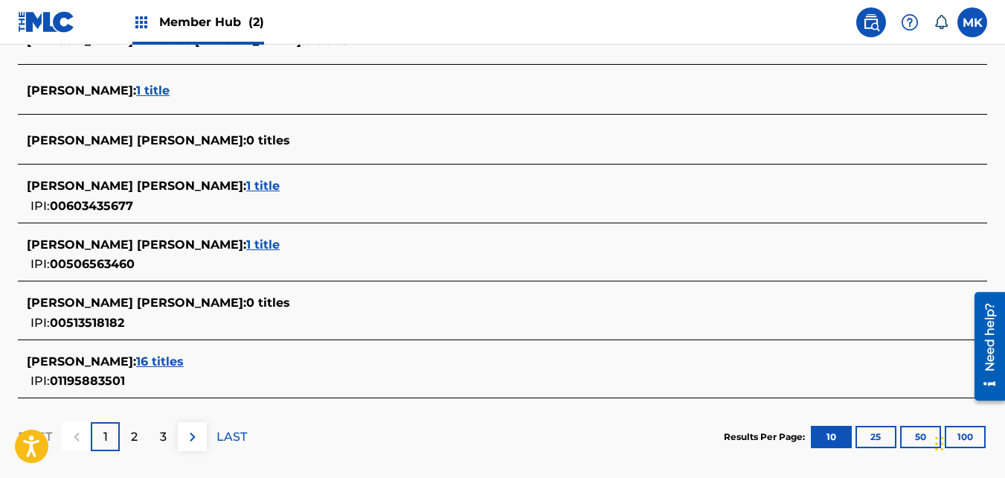
click at [136, 356] on span "16 titles" at bounding box center [160, 361] width 48 height 14
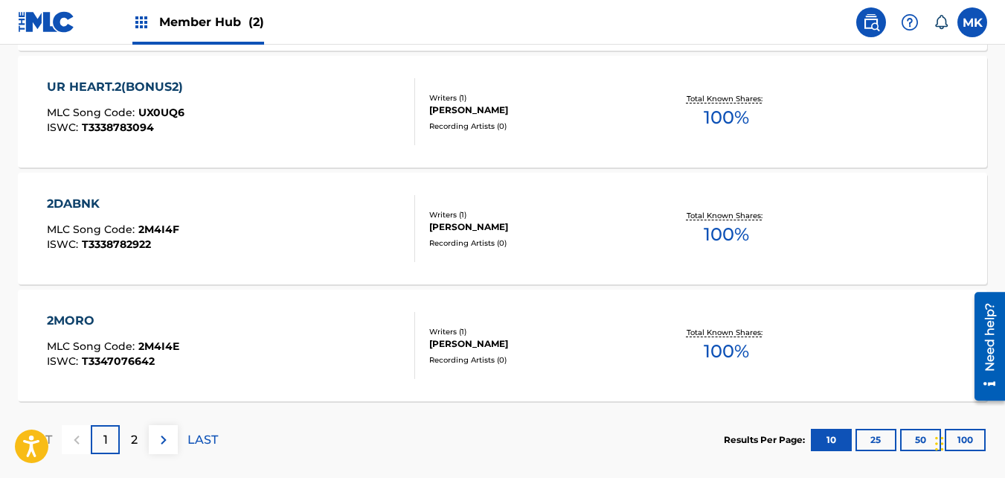
scroll to position [1340, 0]
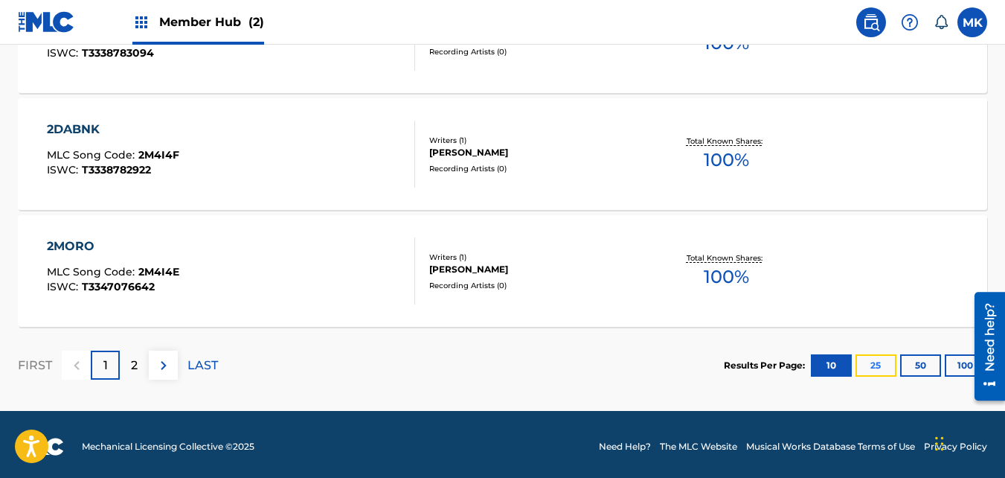
click at [879, 359] on button "25" at bounding box center [876, 365] width 41 height 22
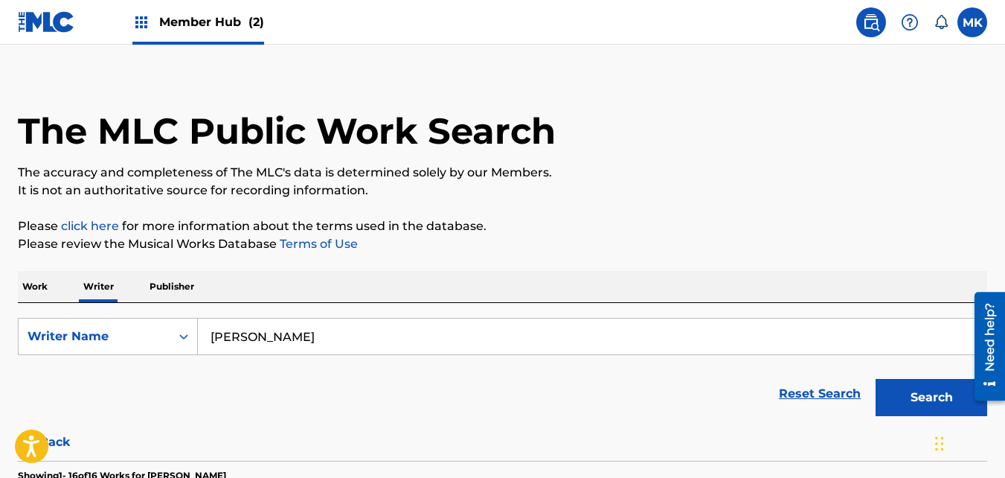
scroll to position [0, 0]
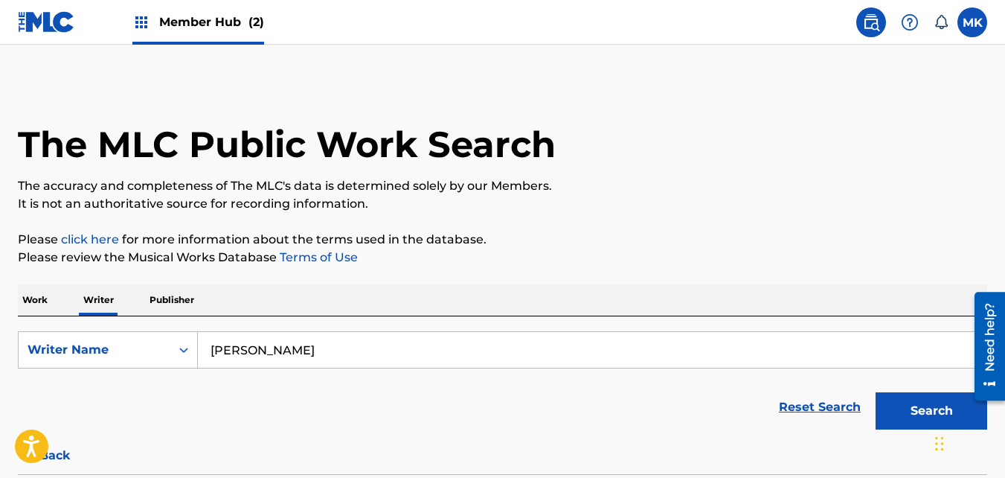
click at [164, 297] on p "Publisher" at bounding box center [172, 299] width 54 height 31
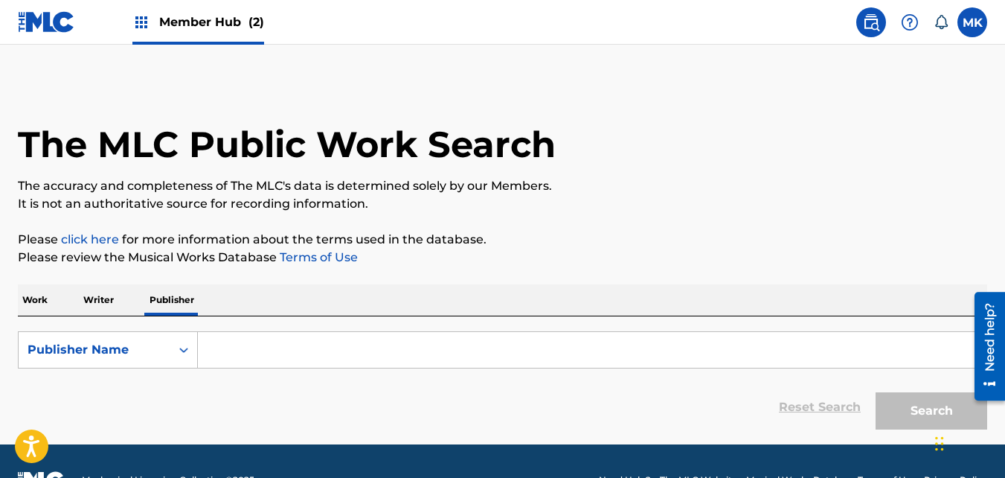
click at [212, 351] on input "Search Form" at bounding box center [592, 350] width 789 height 36
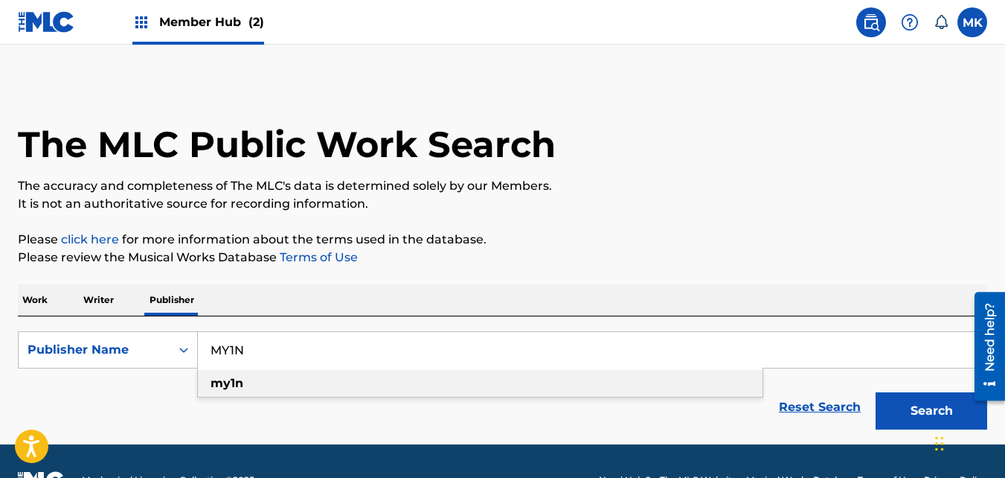
click at [240, 387] on strong "my1n" at bounding box center [227, 383] width 33 height 14
type input "my1n"
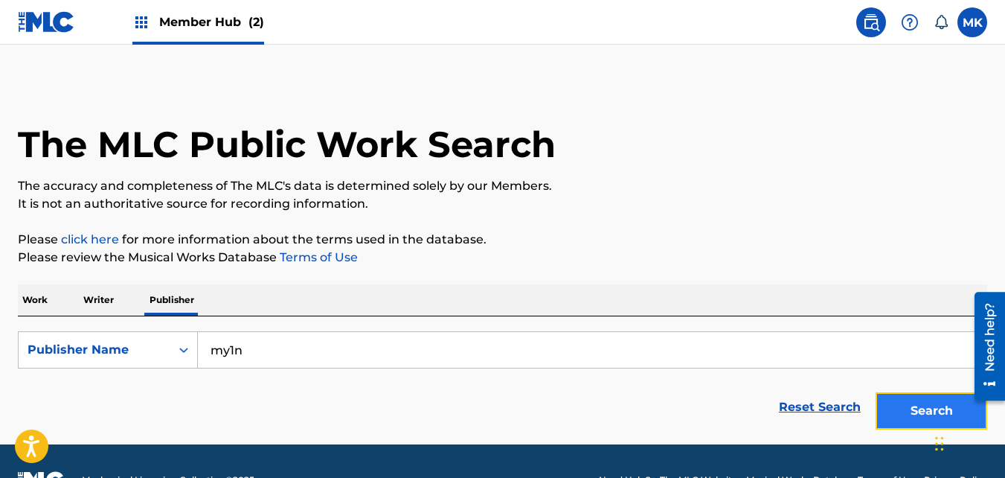
click at [921, 408] on button "Search" at bounding box center [932, 410] width 112 height 37
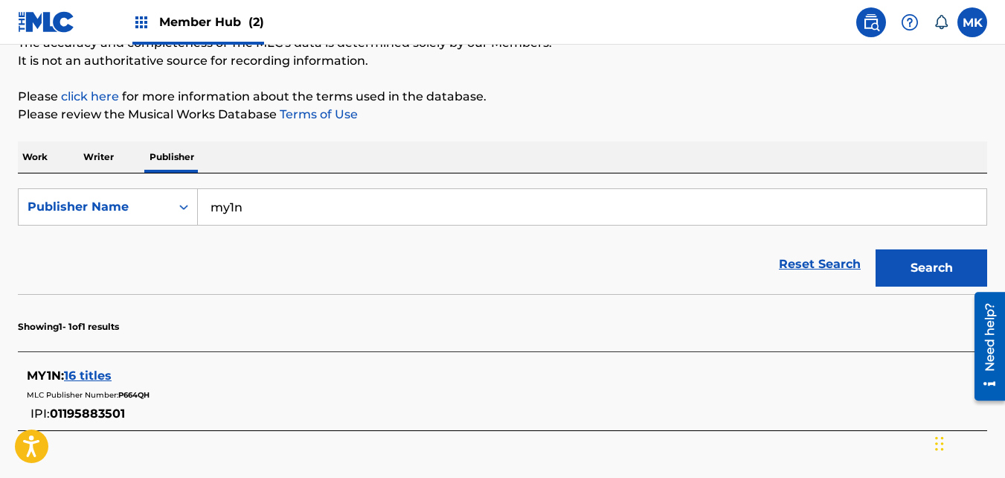
scroll to position [149, 0]
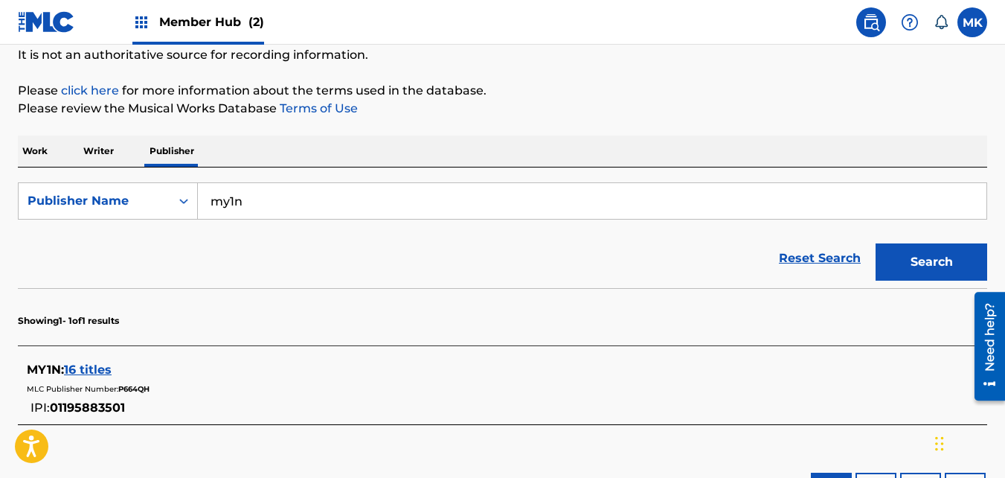
click at [70, 368] on span "16 titles" at bounding box center [88, 369] width 48 height 14
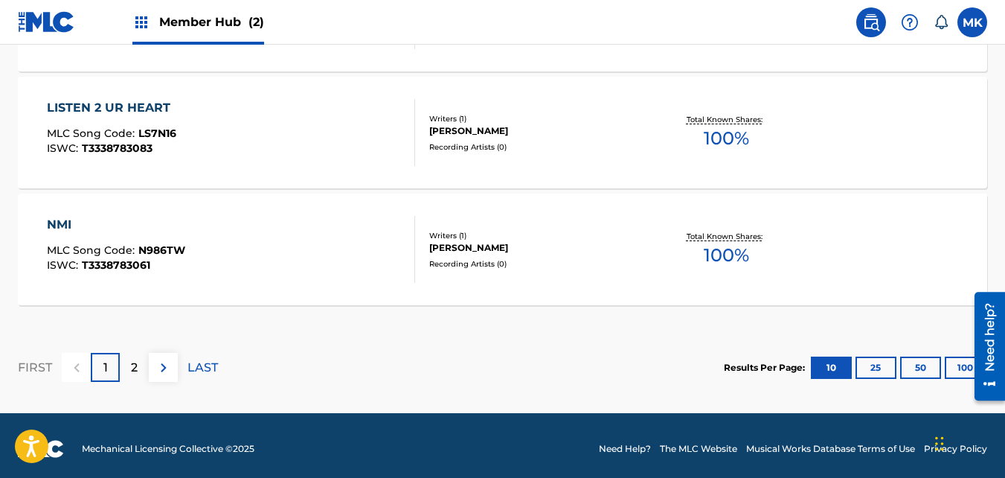
scroll to position [1404, 0]
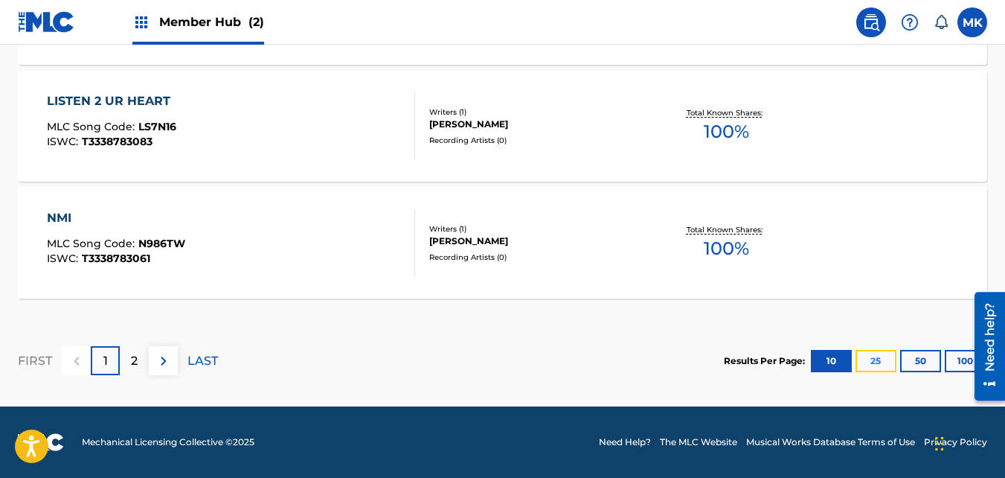
click at [876, 354] on button "25" at bounding box center [876, 361] width 41 height 22
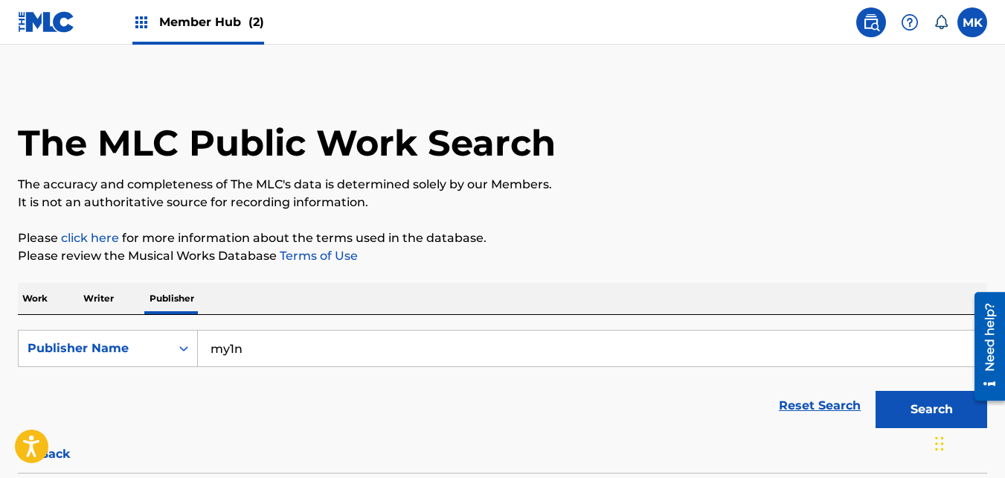
scroll to position [0, 0]
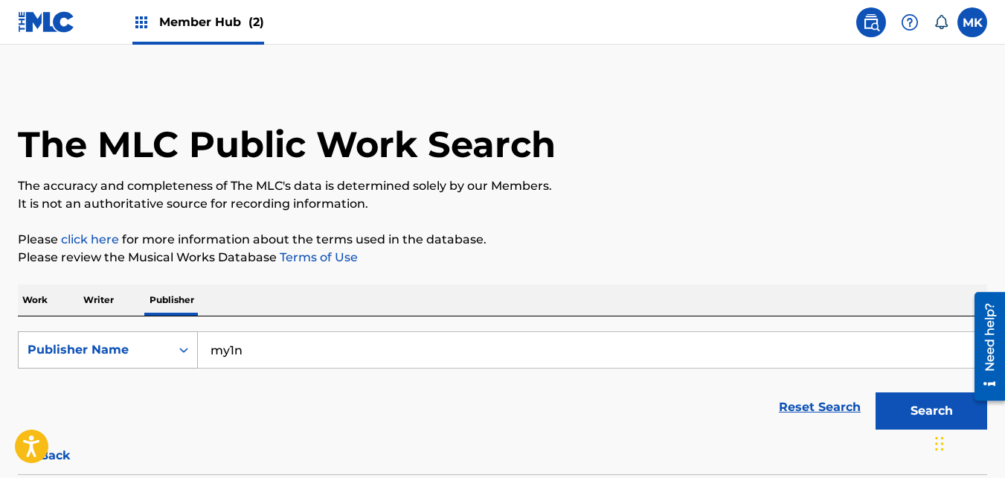
click at [173, 351] on div "Search Form" at bounding box center [183, 349] width 27 height 27
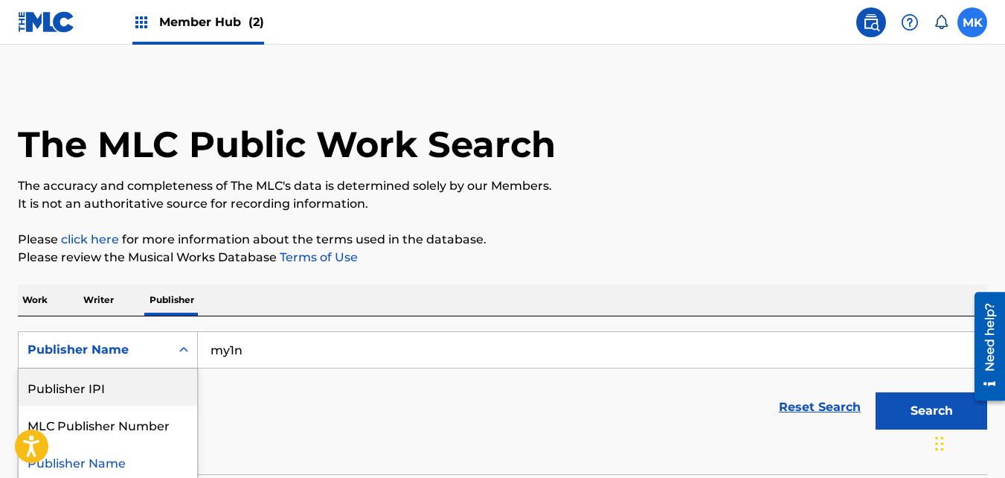
click at [965, 23] on label at bounding box center [973, 22] width 30 height 30
click at [973, 22] on input "MK Mario Kyle kngyngneen@yahoo.com Notification Preferences Profile Log out" at bounding box center [973, 22] width 0 height 0
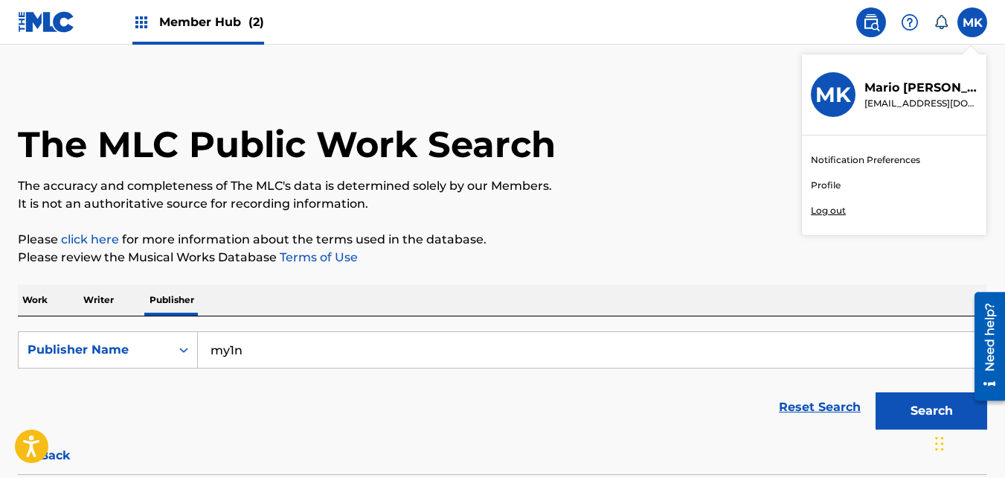
click at [833, 206] on p "Log out" at bounding box center [828, 210] width 35 height 13
click at [973, 22] on input "MK Mario Kyle kngyngneen@yahoo.com Notification Preferences Profile Log out" at bounding box center [973, 22] width 0 height 0
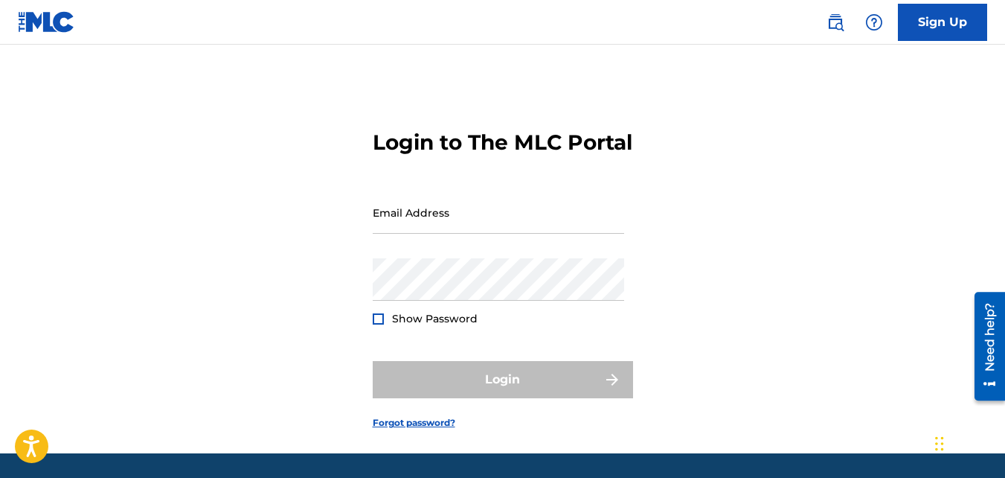
type input "[EMAIL_ADDRESS][DOMAIN_NAME]"
